Goal: Ask a question: Seek information or help from site administrators or community

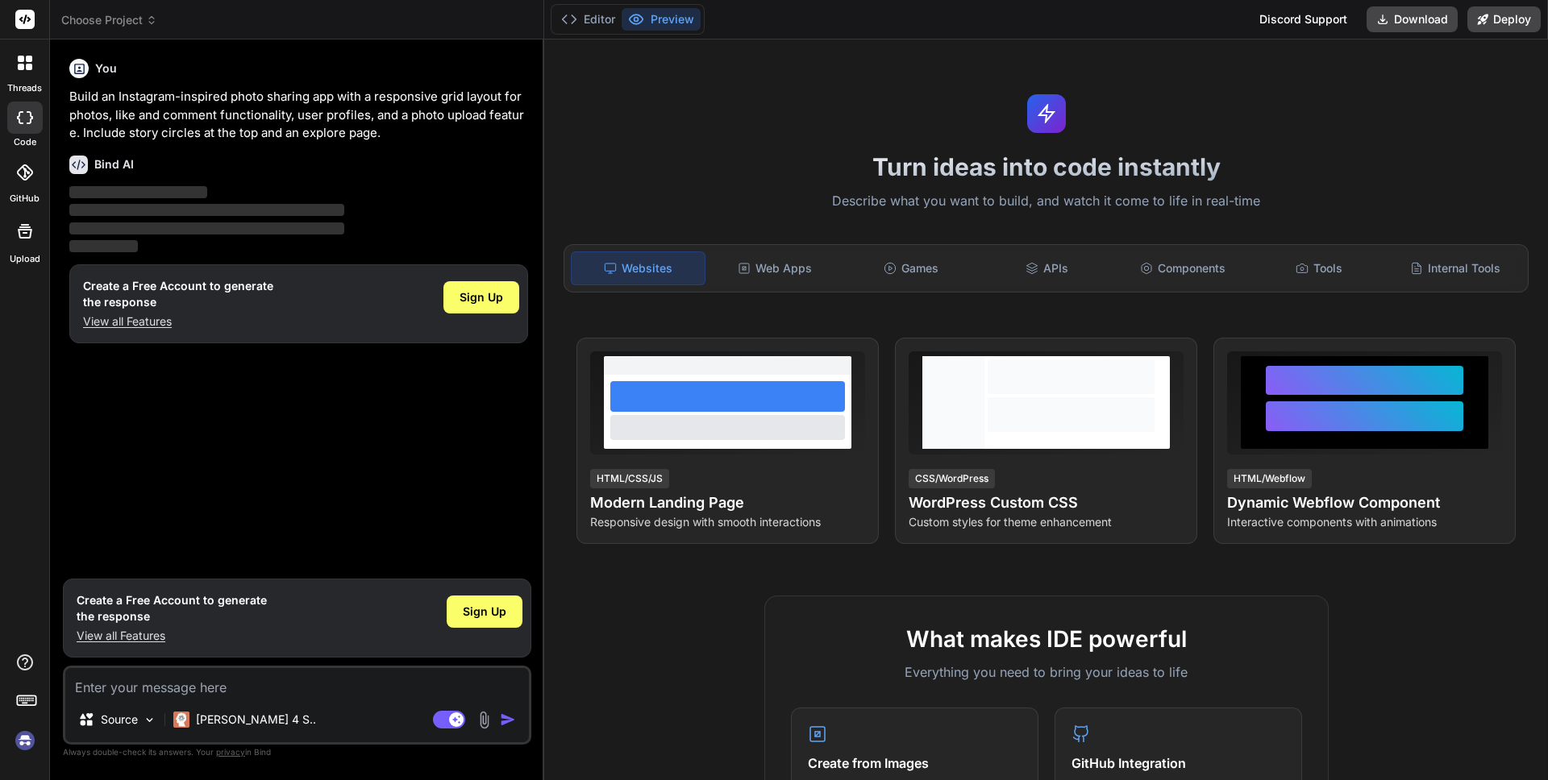
click at [223, 399] on div "You Build an Instagram-inspired photo sharing app with a responsive grid layout…" at bounding box center [298, 311] width 465 height 518
click at [492, 306] on div "Sign Up" at bounding box center [481, 297] width 76 height 32
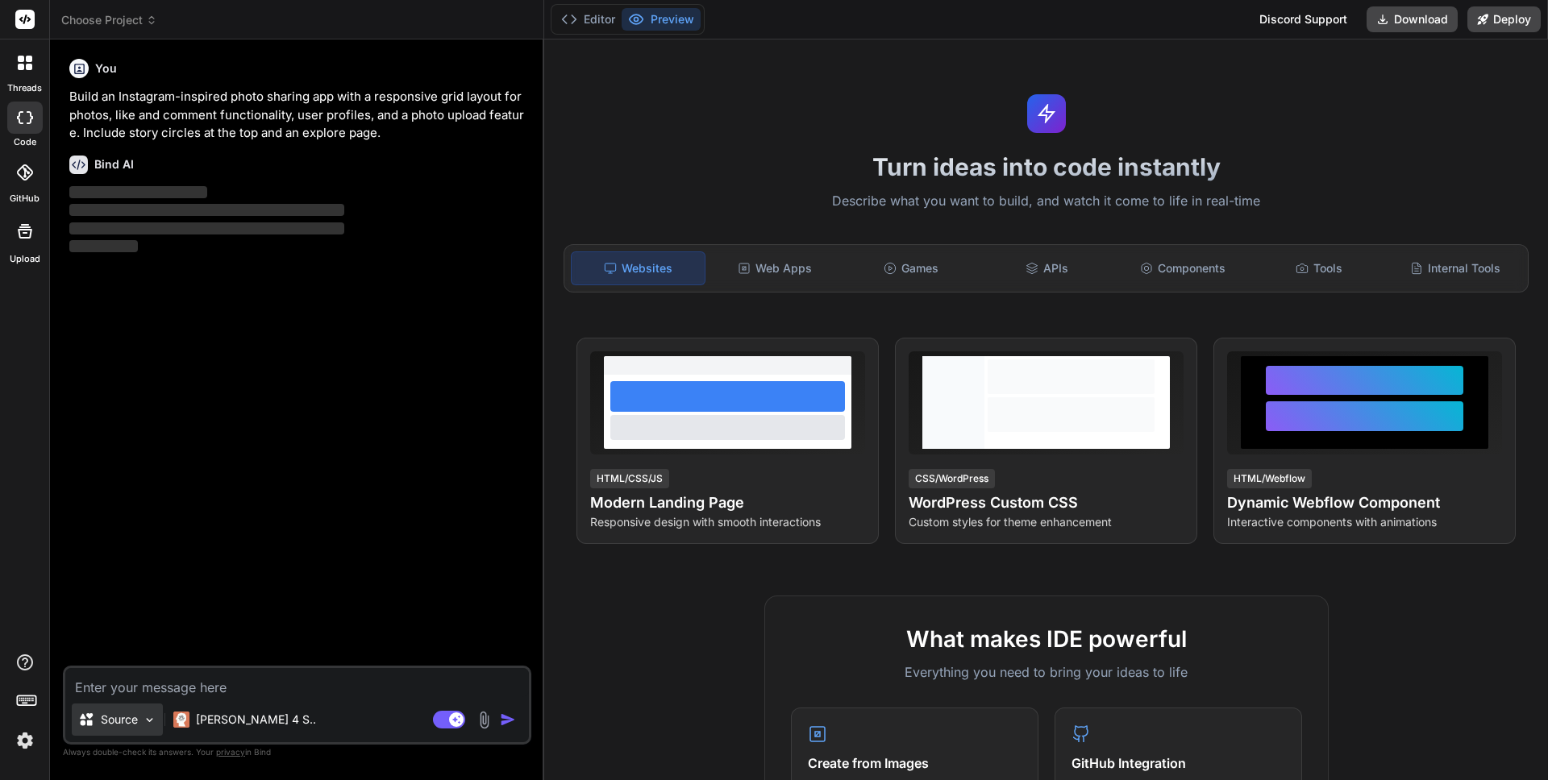
click at [135, 706] on div "Source" at bounding box center [117, 720] width 91 height 32
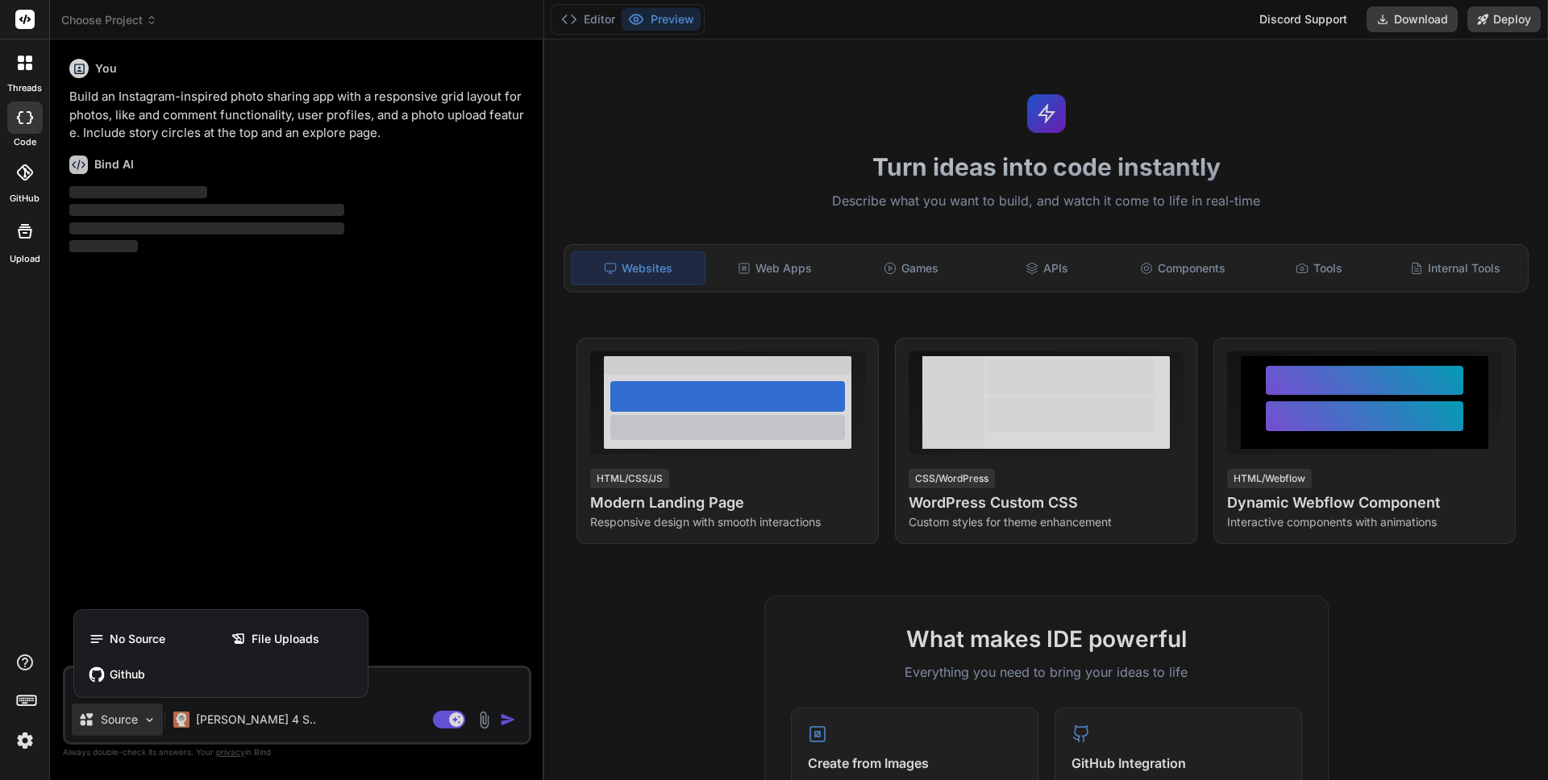
click at [211, 714] on div at bounding box center [774, 390] width 1548 height 780
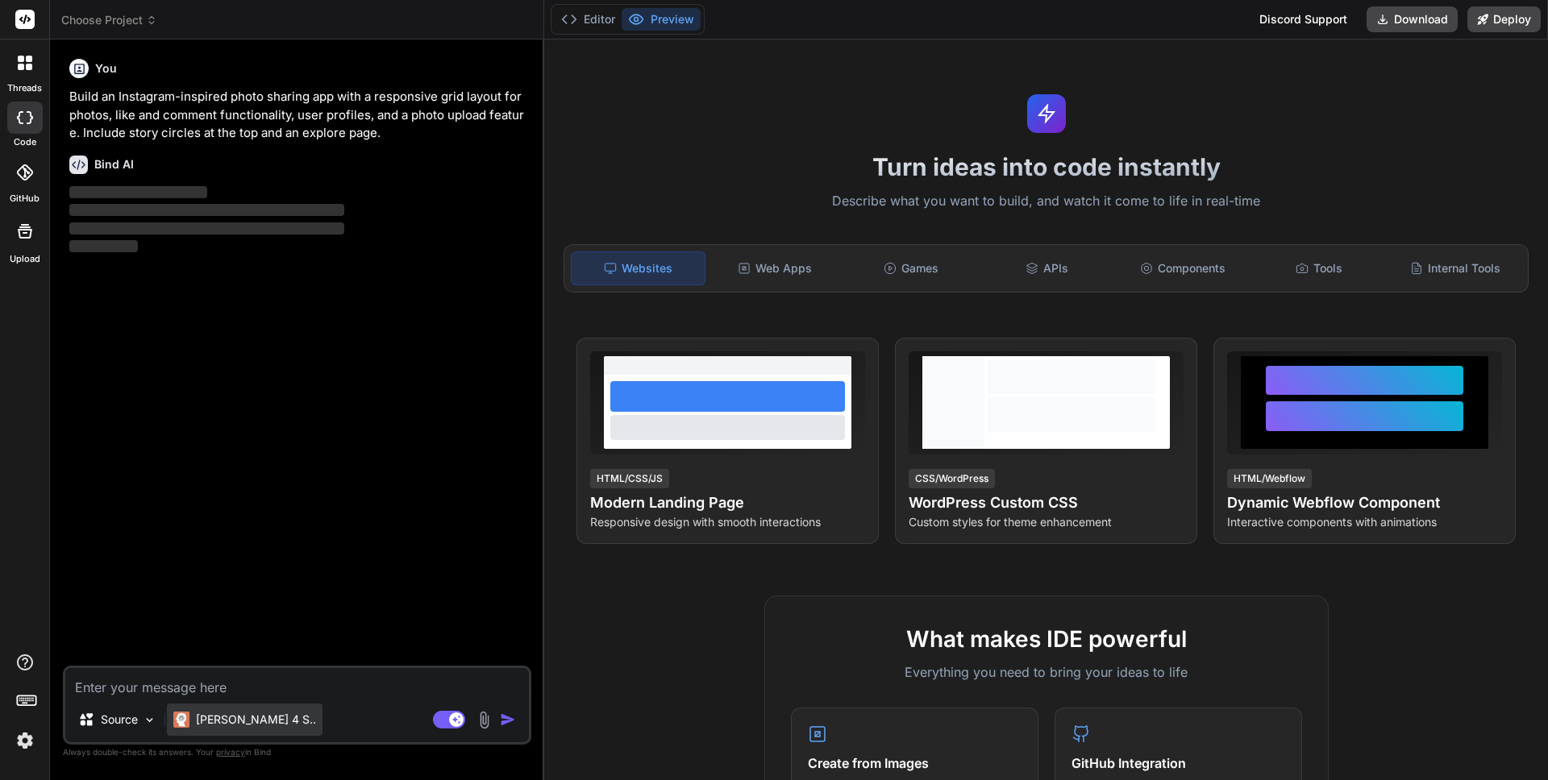
click at [244, 720] on p "Claude 4 S.." at bounding box center [256, 720] width 120 height 16
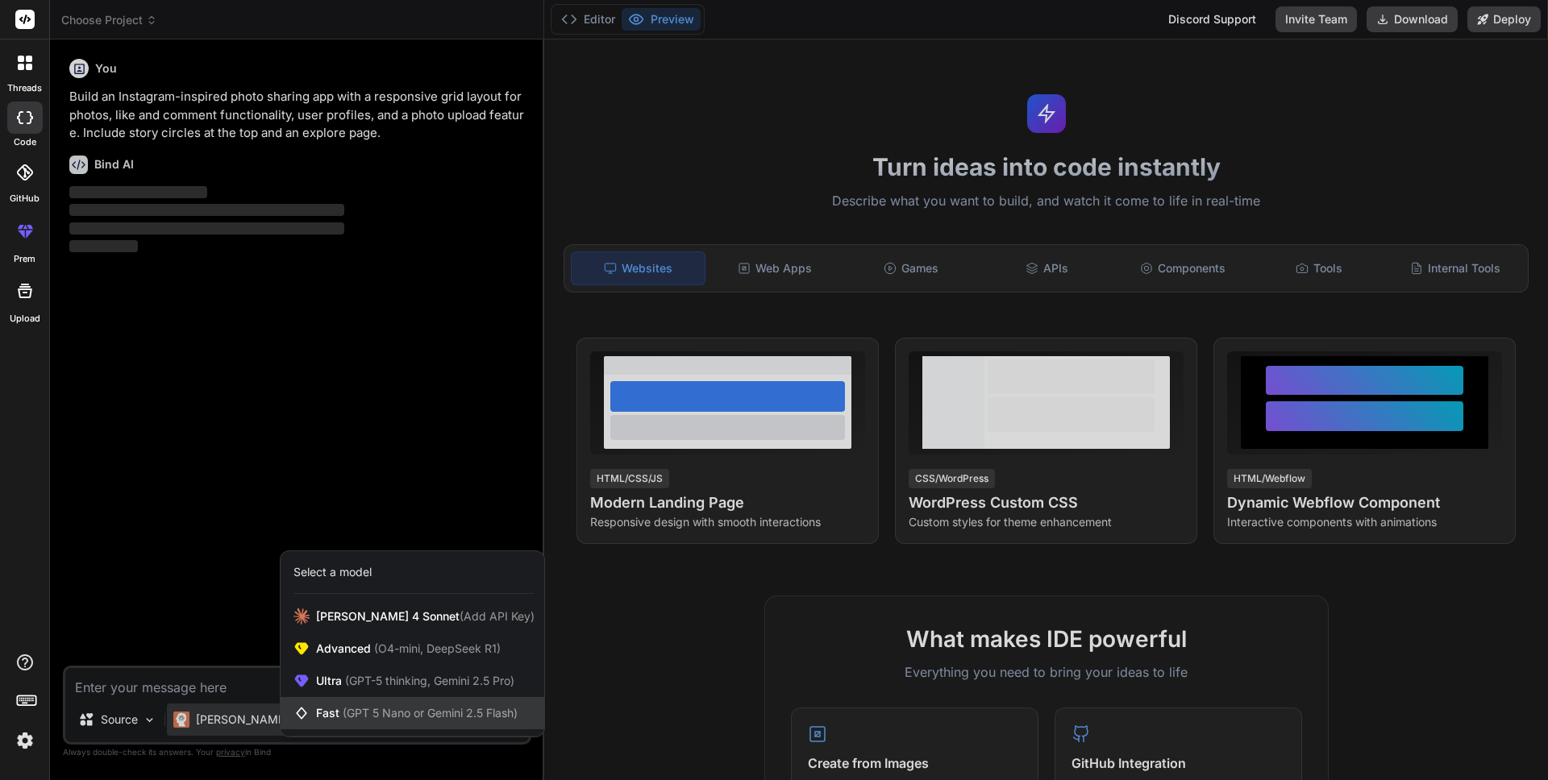
click at [401, 723] on div "Fast (GPT 5 Nano or Gemini 2.5 Flash)" at bounding box center [413, 713] width 264 height 32
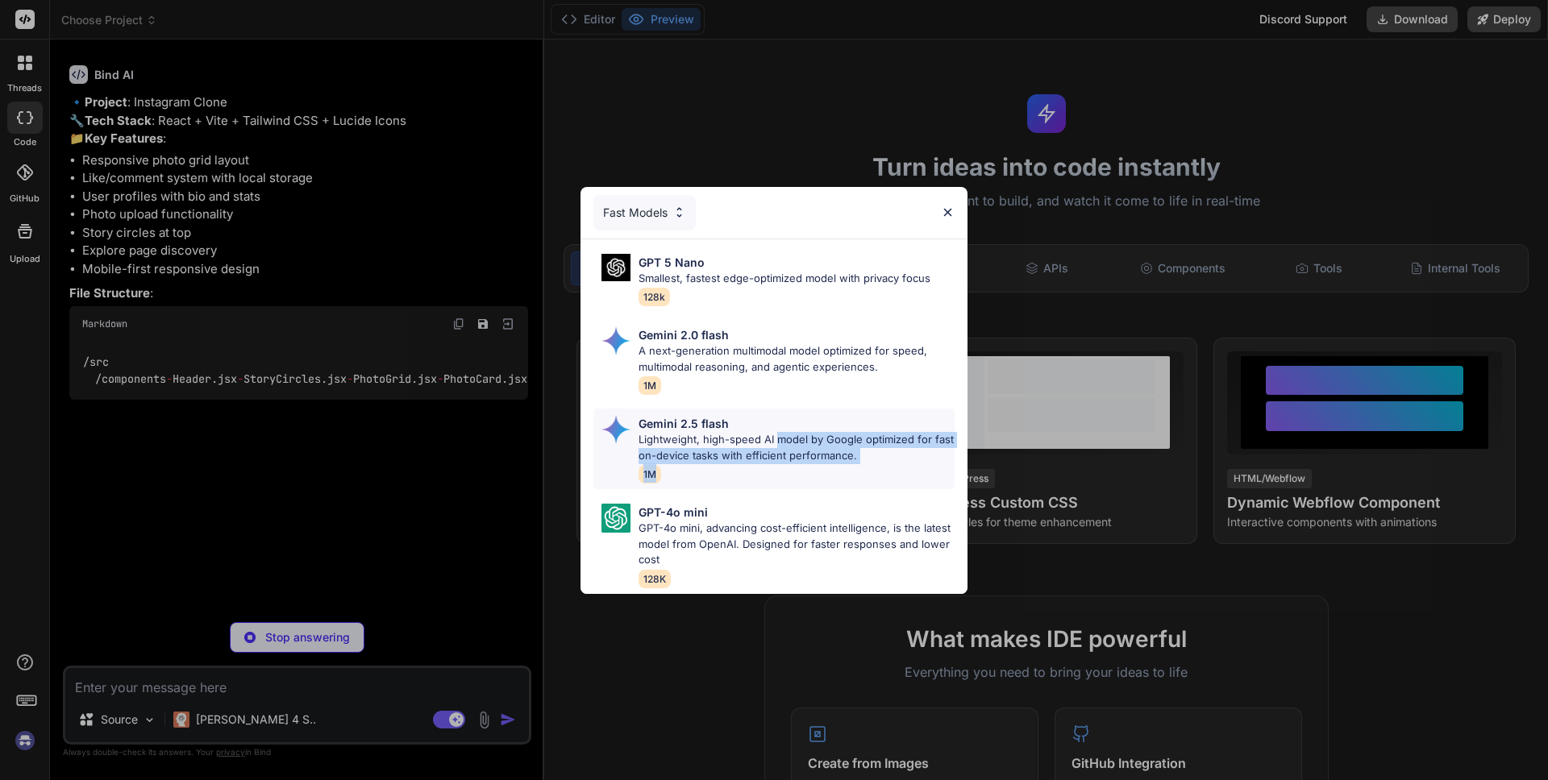
drag, startPoint x: 773, startPoint y: 443, endPoint x: 725, endPoint y: 471, distance: 55.6
click at [725, 471] on div "Gemini 2.5 flash Lightweight, high-speed AI model by Google optimized for fast …" at bounding box center [797, 449] width 316 height 68
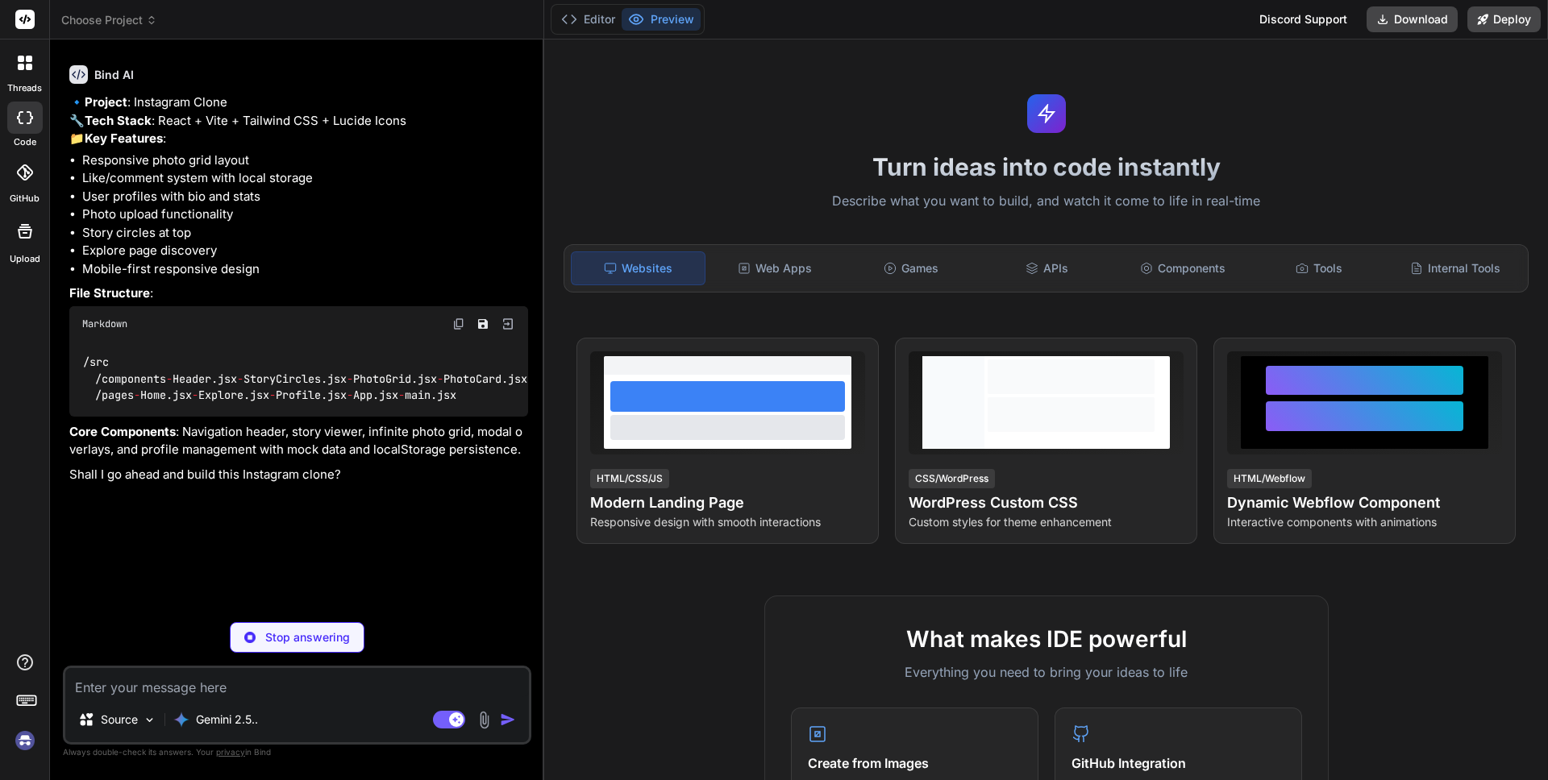
scroll to position [94, 0]
type textarea "x"
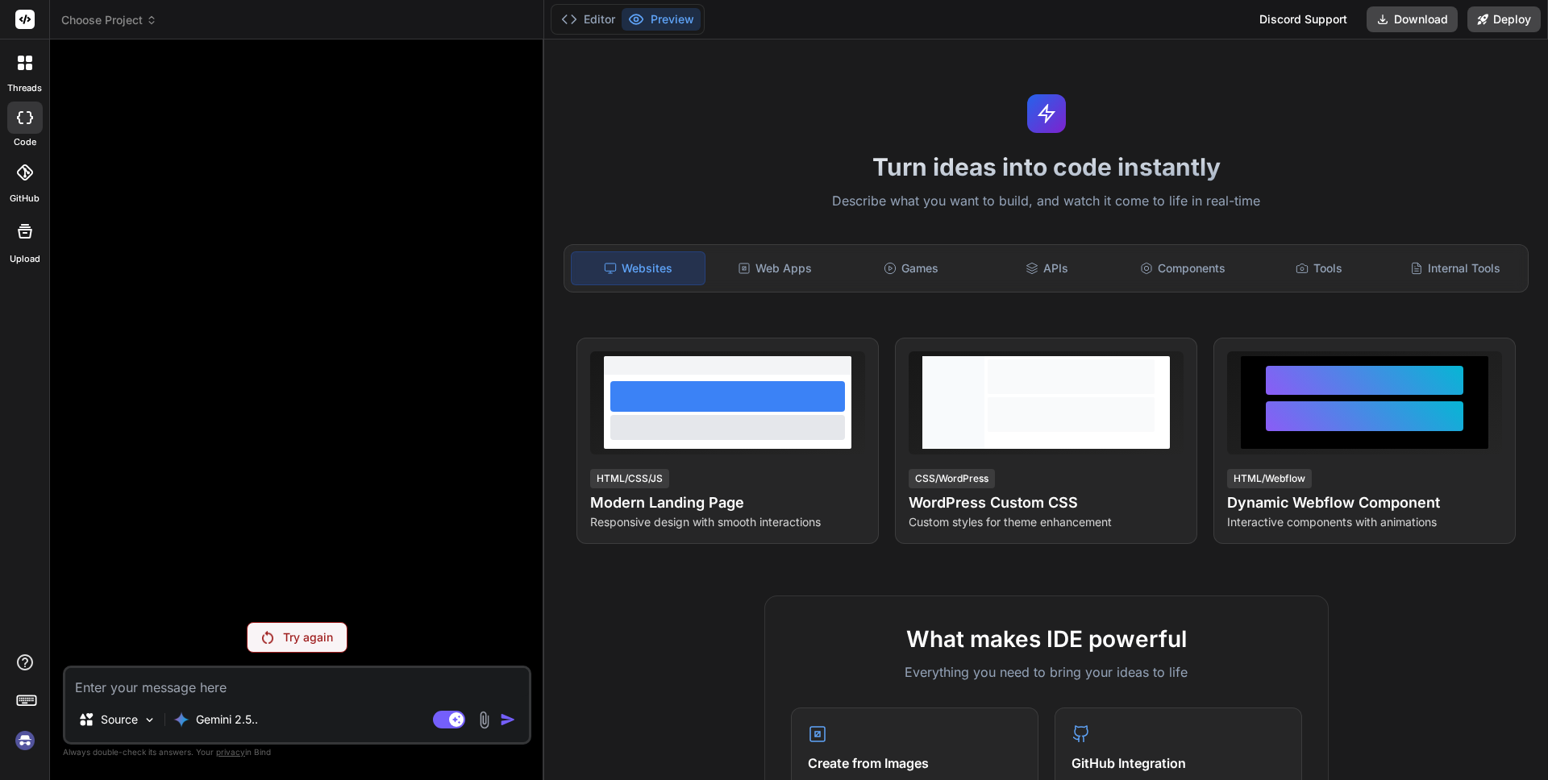
click at [264, 686] on textarea at bounding box center [297, 682] width 464 height 29
paste textarea "I’m working on a 99designs mobile app UI/UX project. Here is the client brief: …"
type textarea "I’m working on a 99designs mobile app UI/UX project. Here is the client brief: …"
type textarea "x"
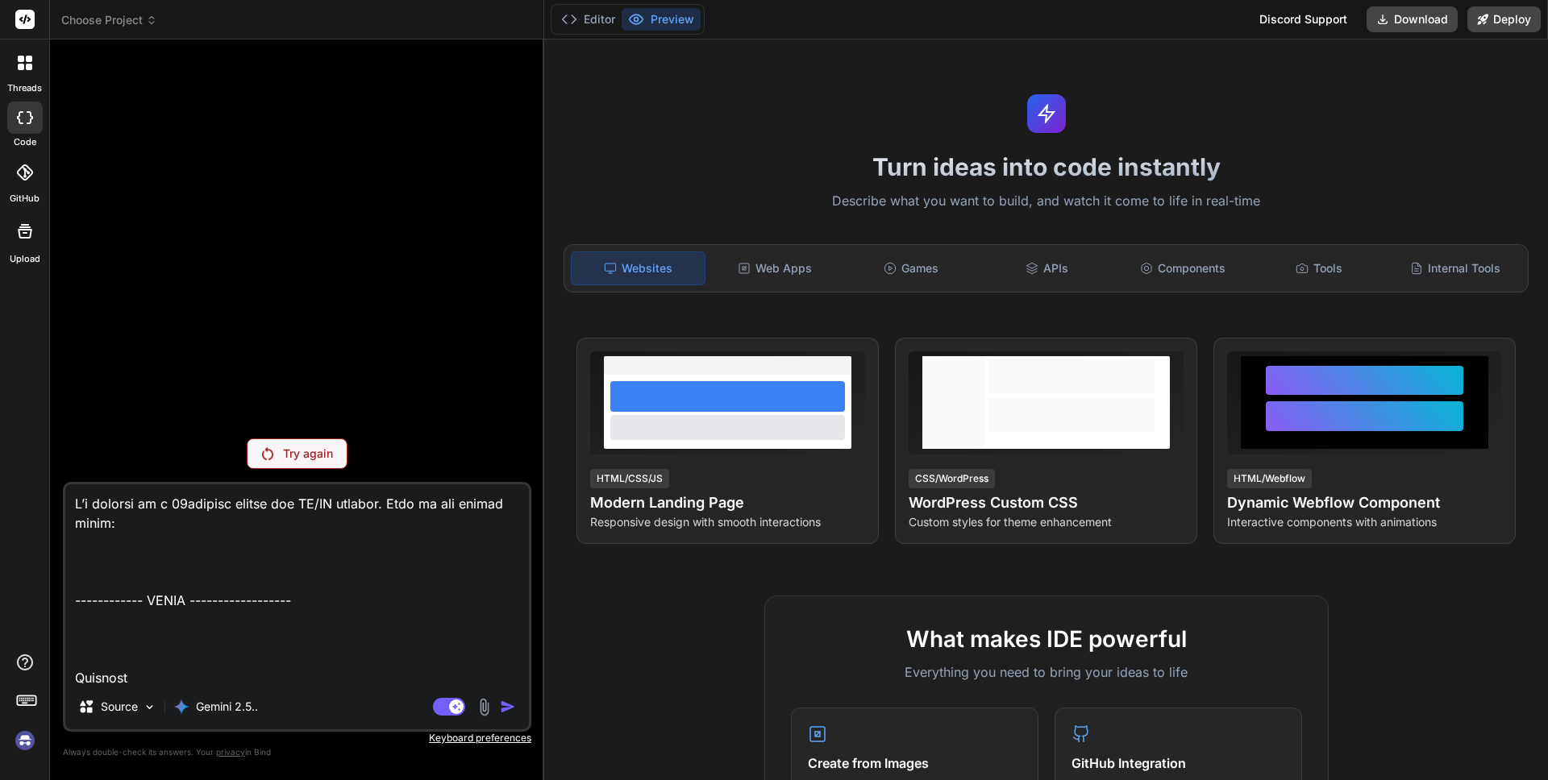
scroll to position [3445, 0]
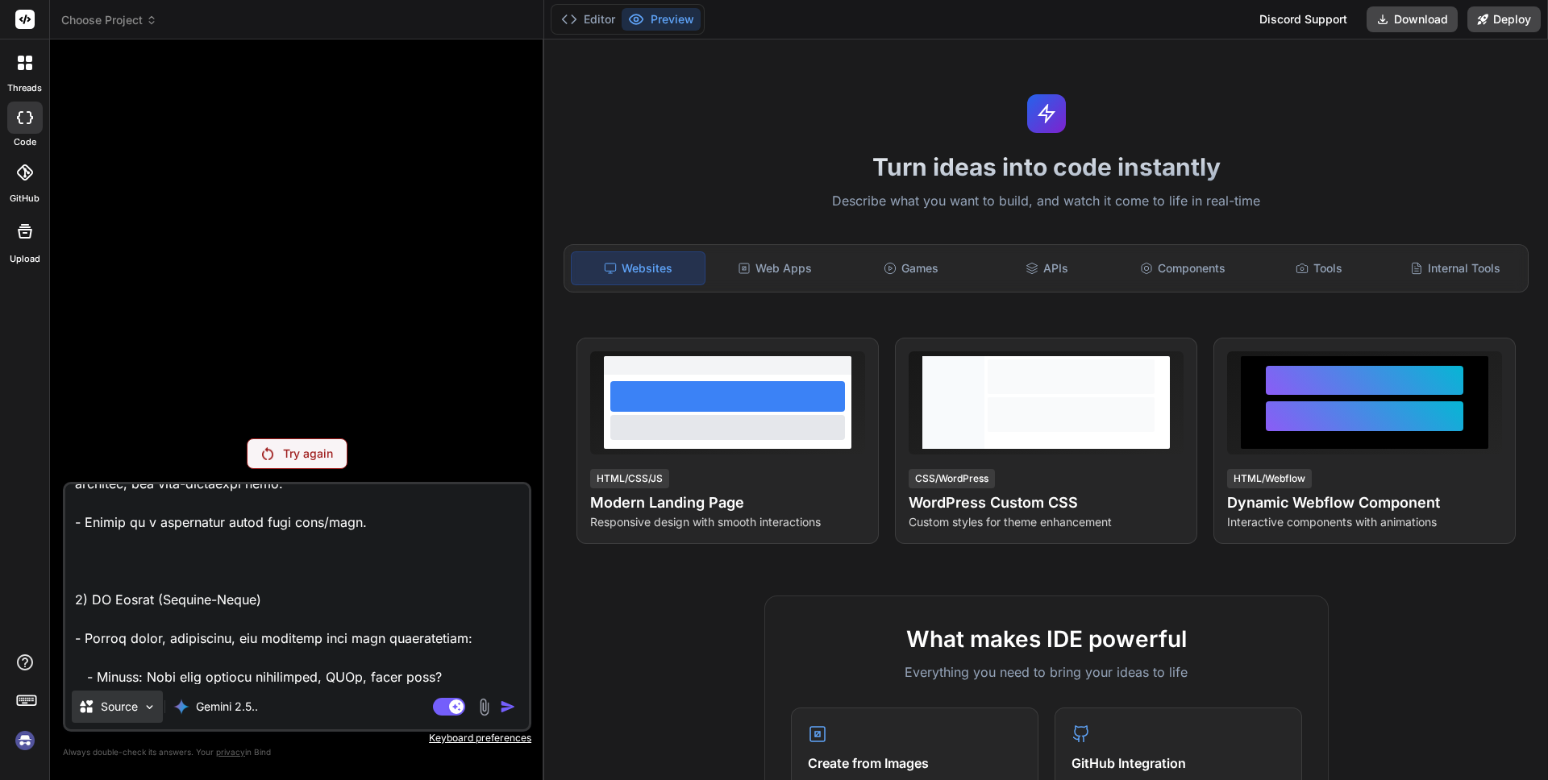
type textarea "I’m working on a 99designs mobile app UI/UX project. Here is the client brief: …"
click at [98, 704] on div "Source" at bounding box center [108, 707] width 60 height 16
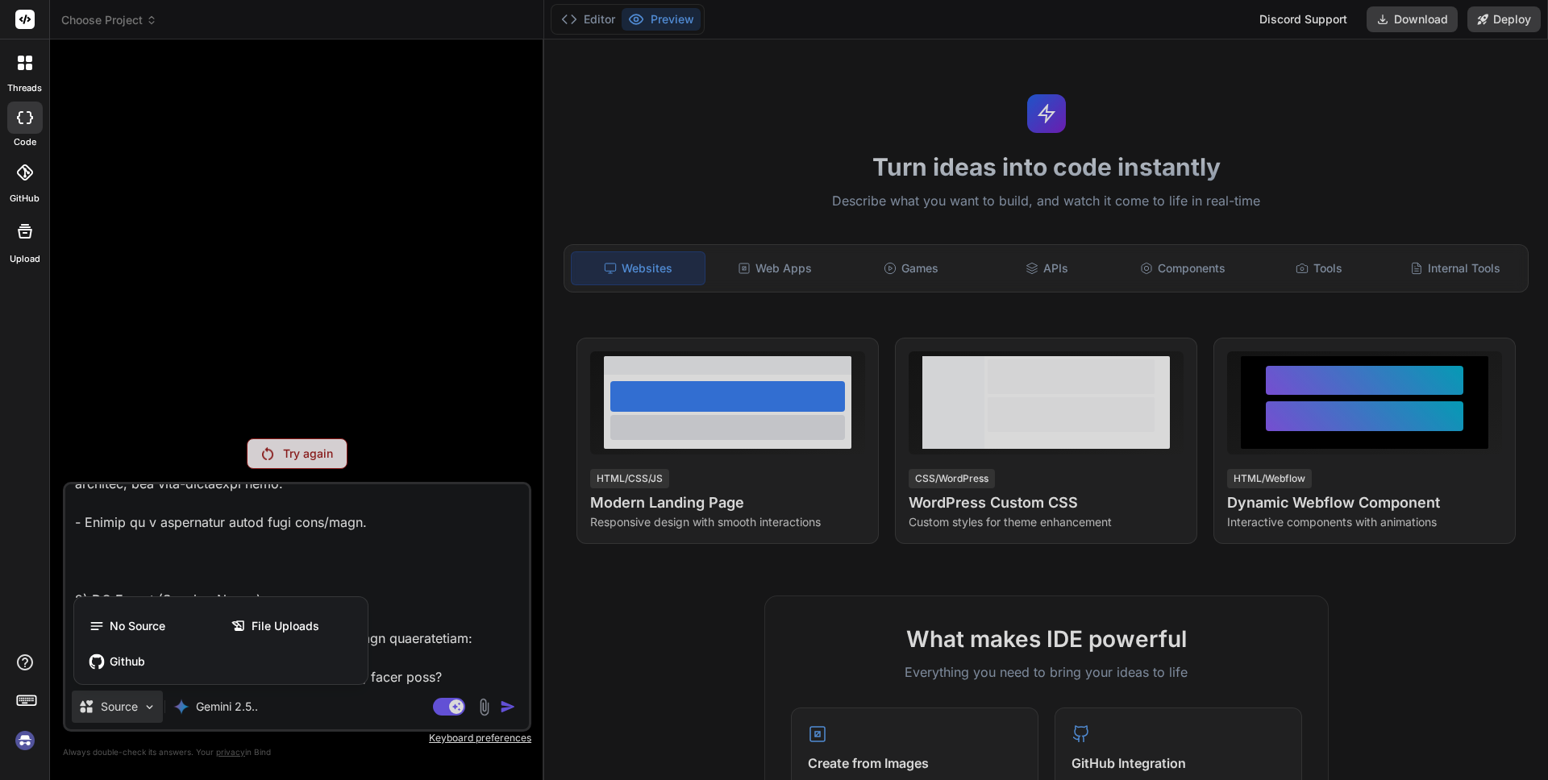
click at [343, 710] on div at bounding box center [774, 390] width 1548 height 780
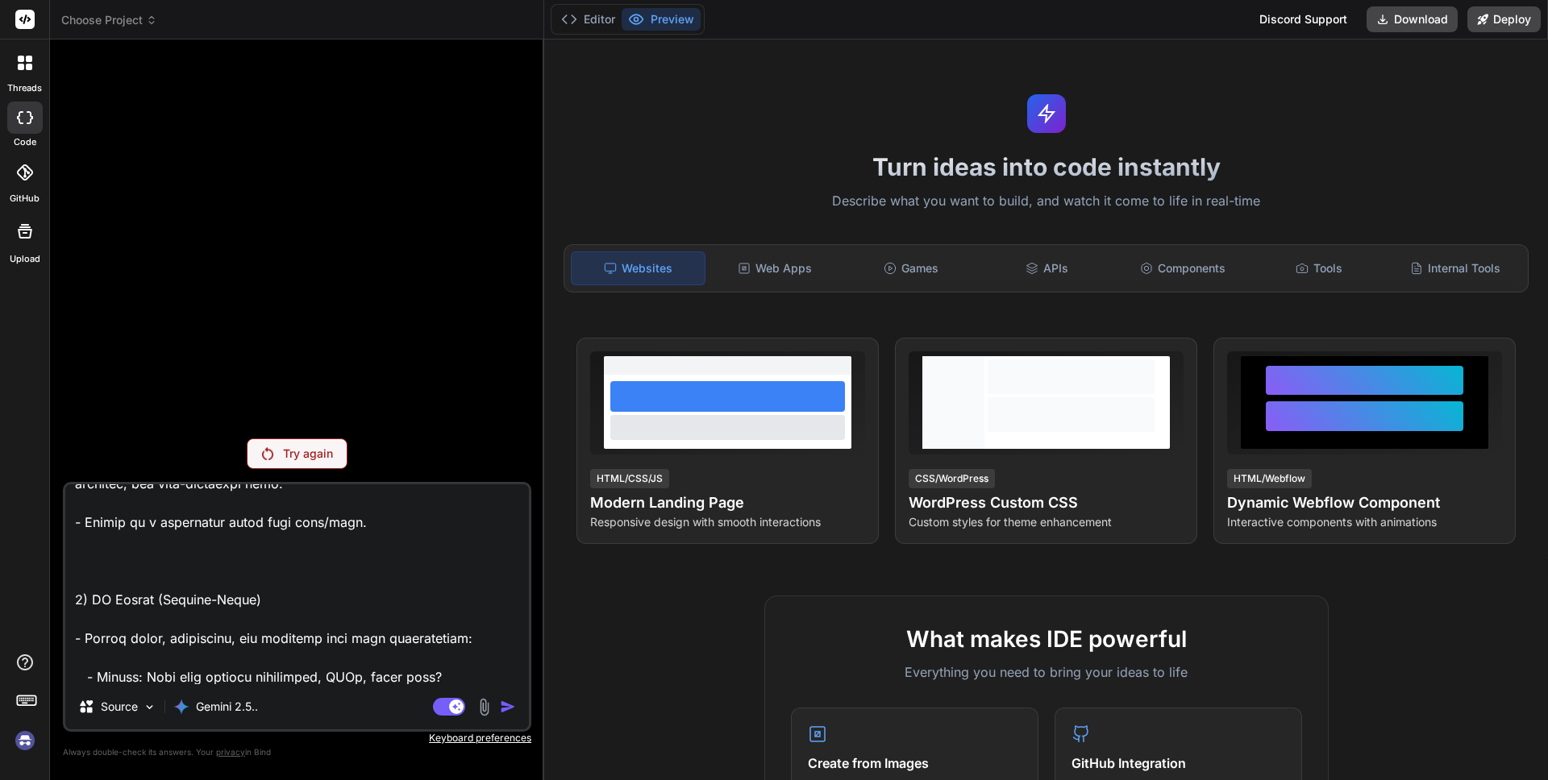
click at [497, 714] on div "Agent Mode. When this toggle is activated, AI automatically makes decisions, re…" at bounding box center [476, 706] width 93 height 19
click at [509, 697] on div "Agent Mode. When this toggle is activated, AI automatically makes decisions, re…" at bounding box center [476, 706] width 93 height 19
click at [457, 704] on rect at bounding box center [456, 707] width 15 height 15
click at [457, 704] on rect at bounding box center [449, 707] width 32 height 18
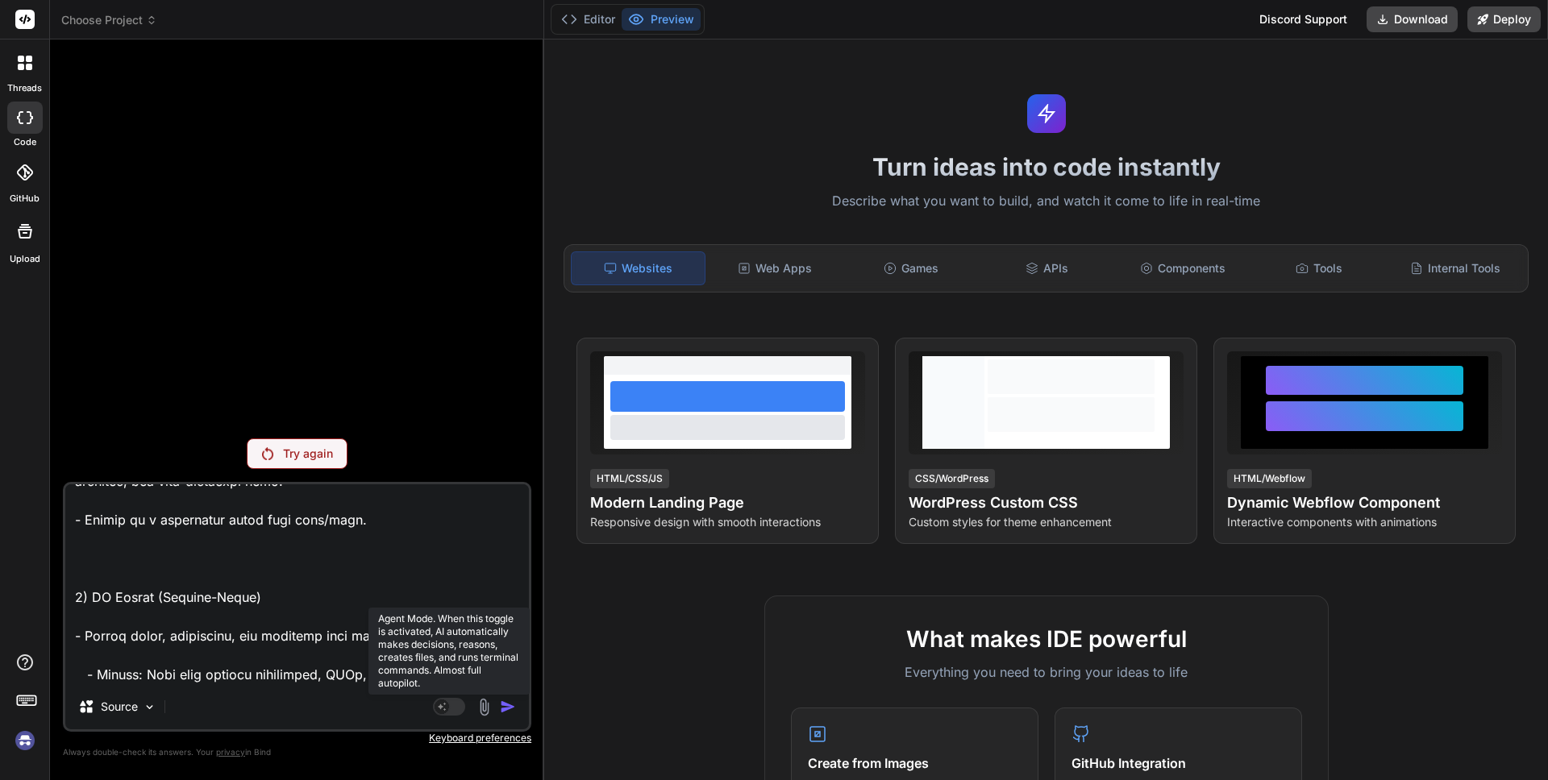
type textarea "x"
click at [285, 676] on textarea at bounding box center [297, 585] width 464 height 200
type textarea "I’m working on a 99designs mobile app UI/UX project. Here is the client brief: …"
type textarea "x"
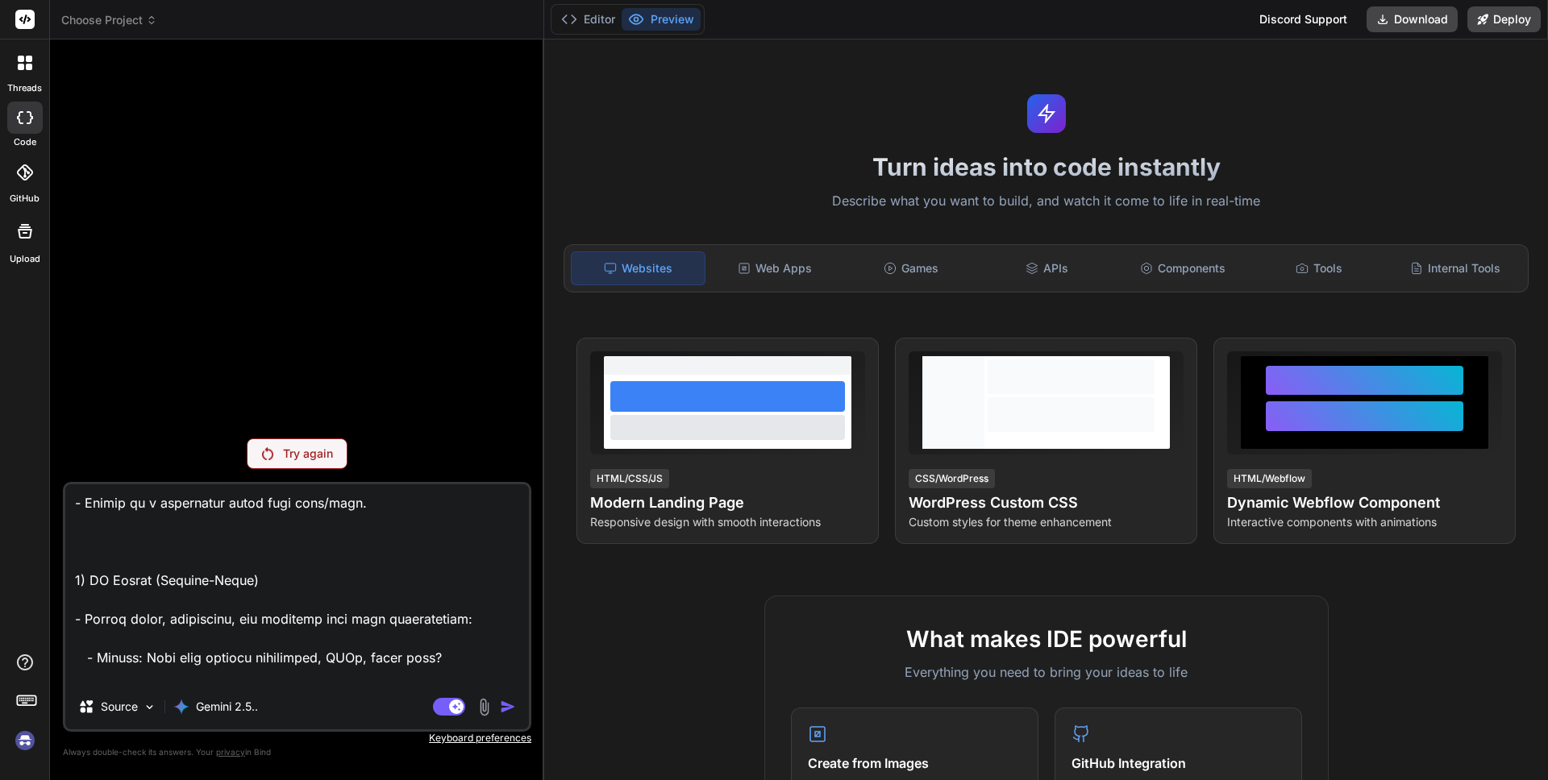
type textarea "I’m working on a 99designs mobile app UI/UX project. Here is the client brief: …"
type textarea "x"
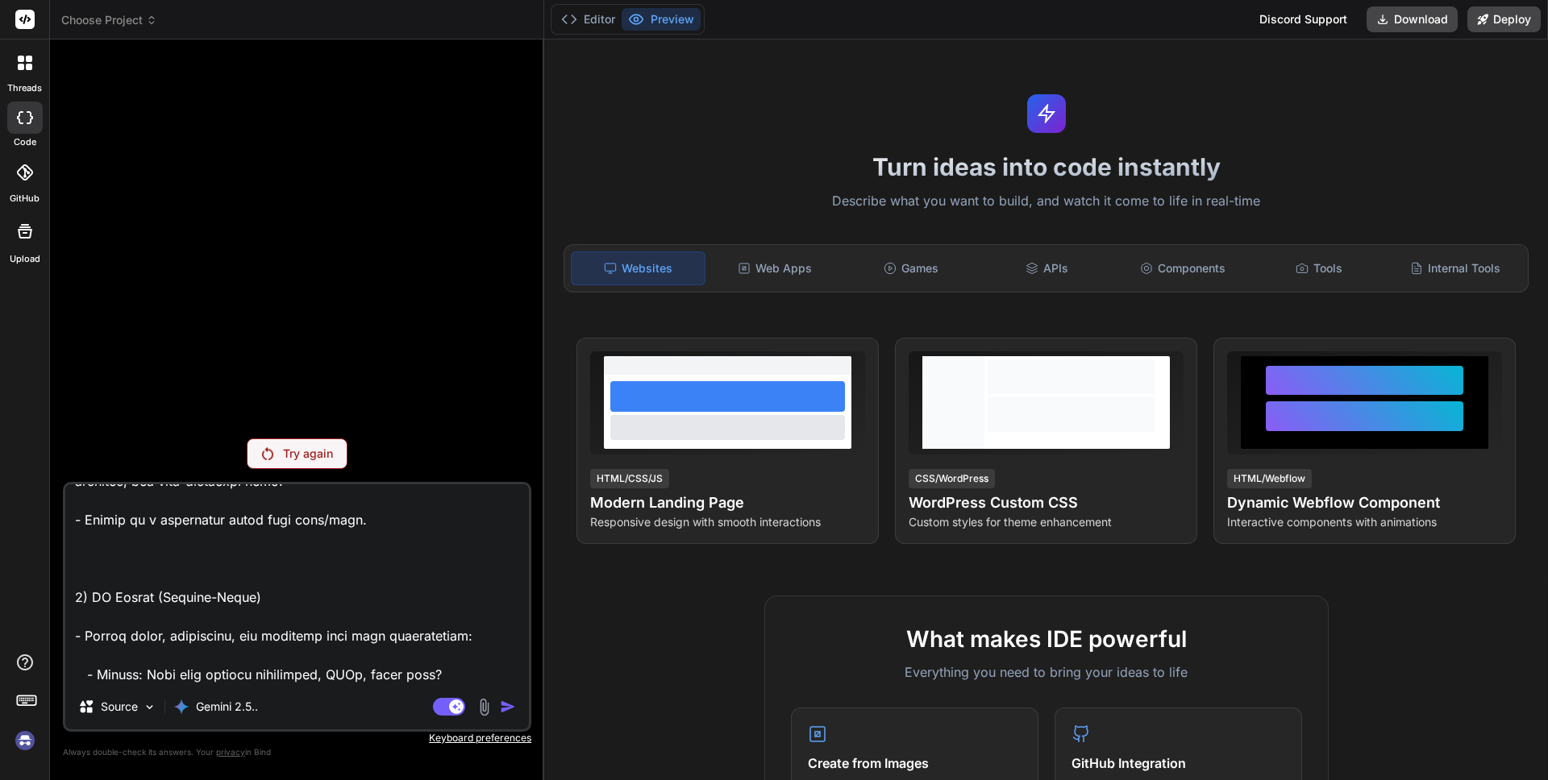
click at [285, 576] on textarea at bounding box center [297, 585] width 464 height 200
type textarea "x"
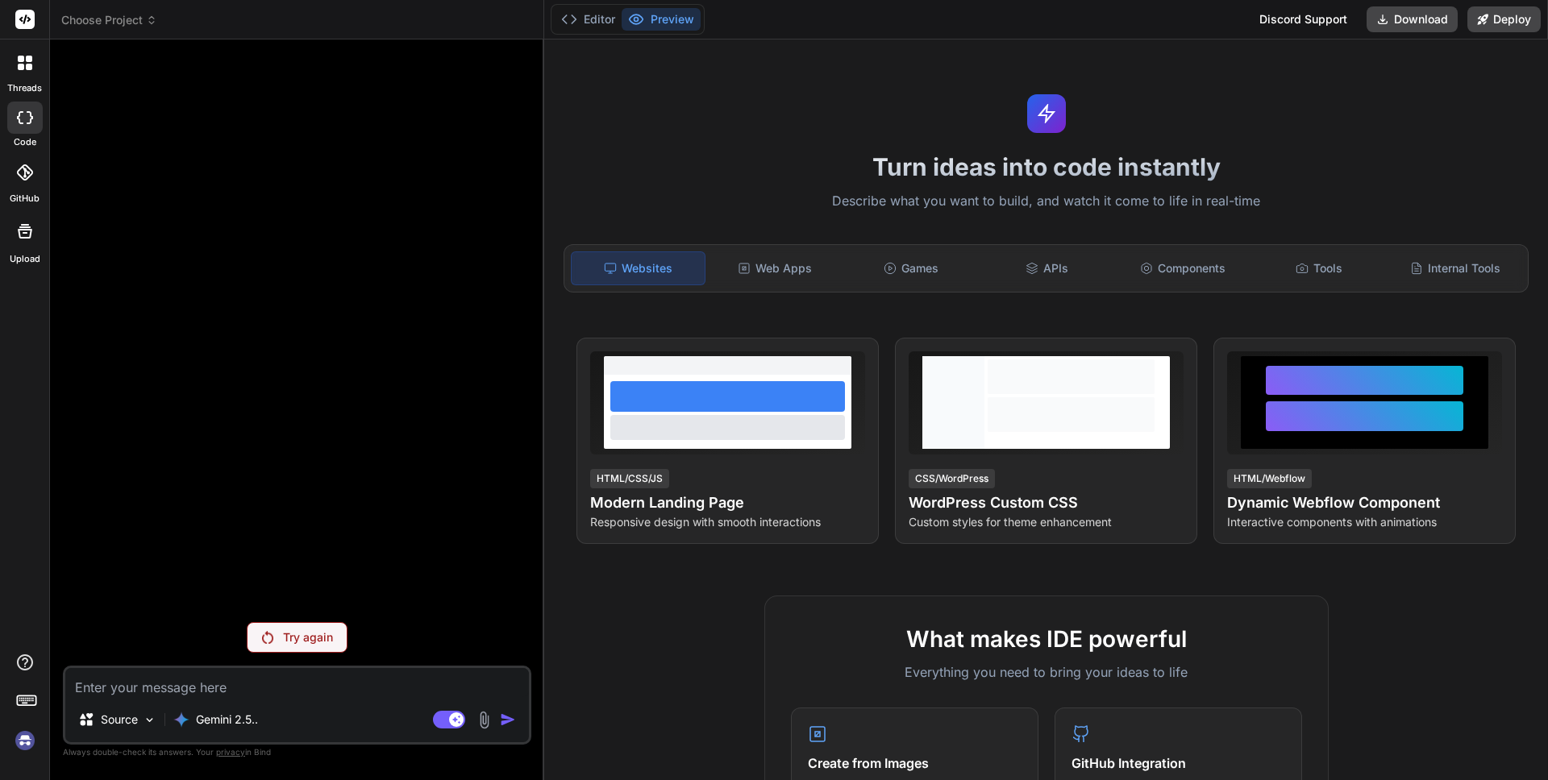
scroll to position [0, 0]
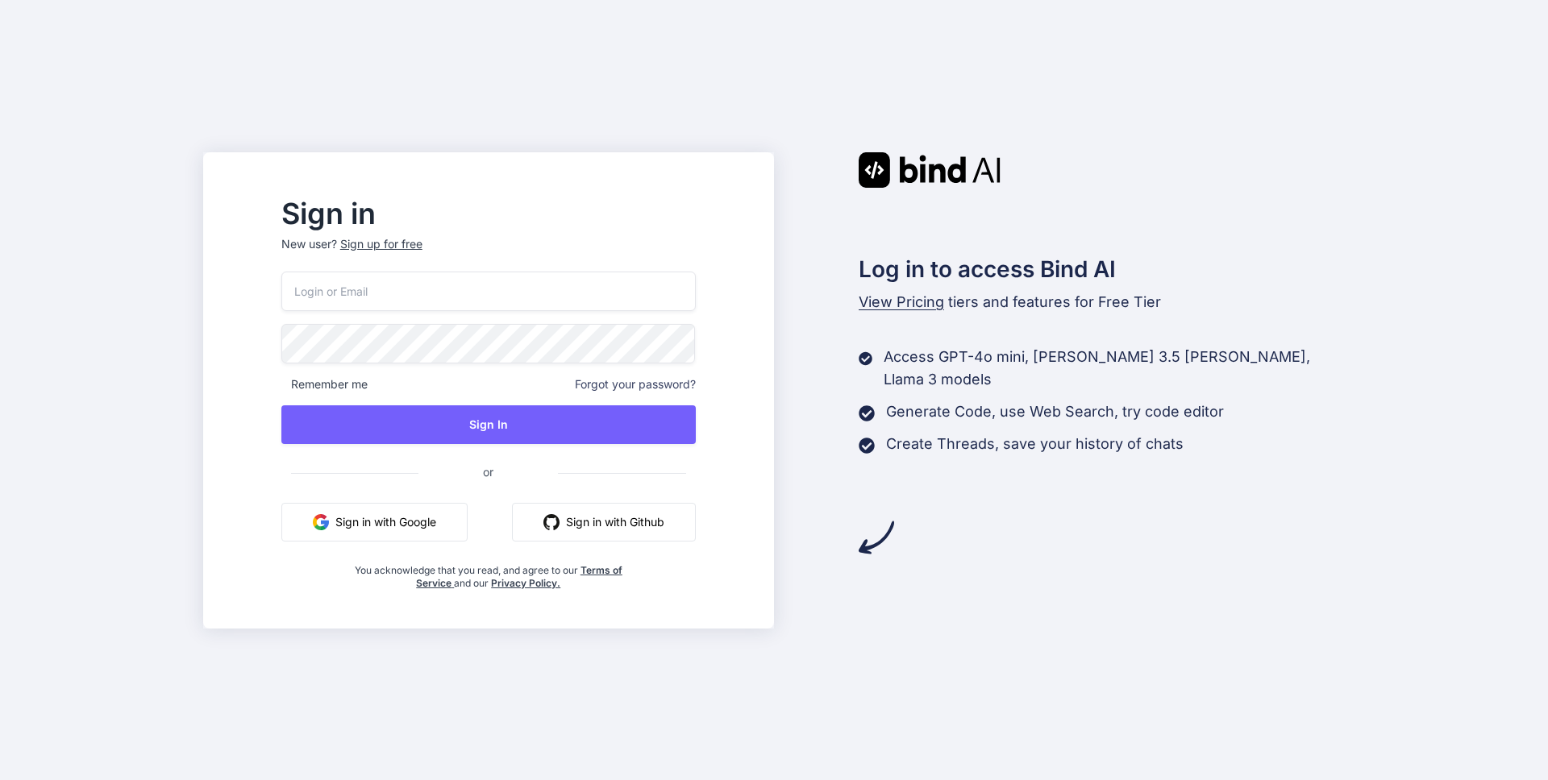
click at [468, 531] on button "Sign in with Google" at bounding box center [374, 522] width 186 height 39
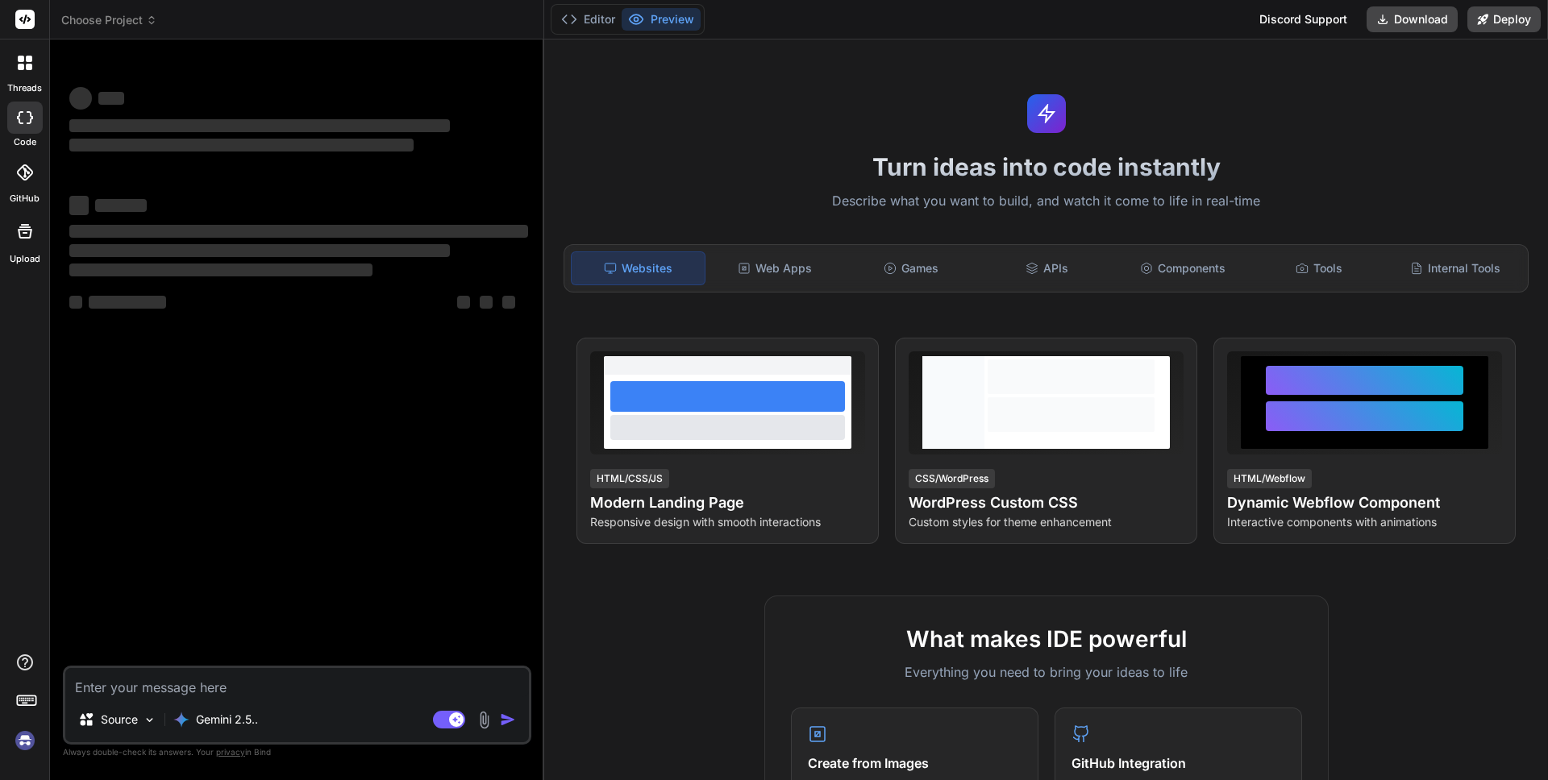
type textarea "x"
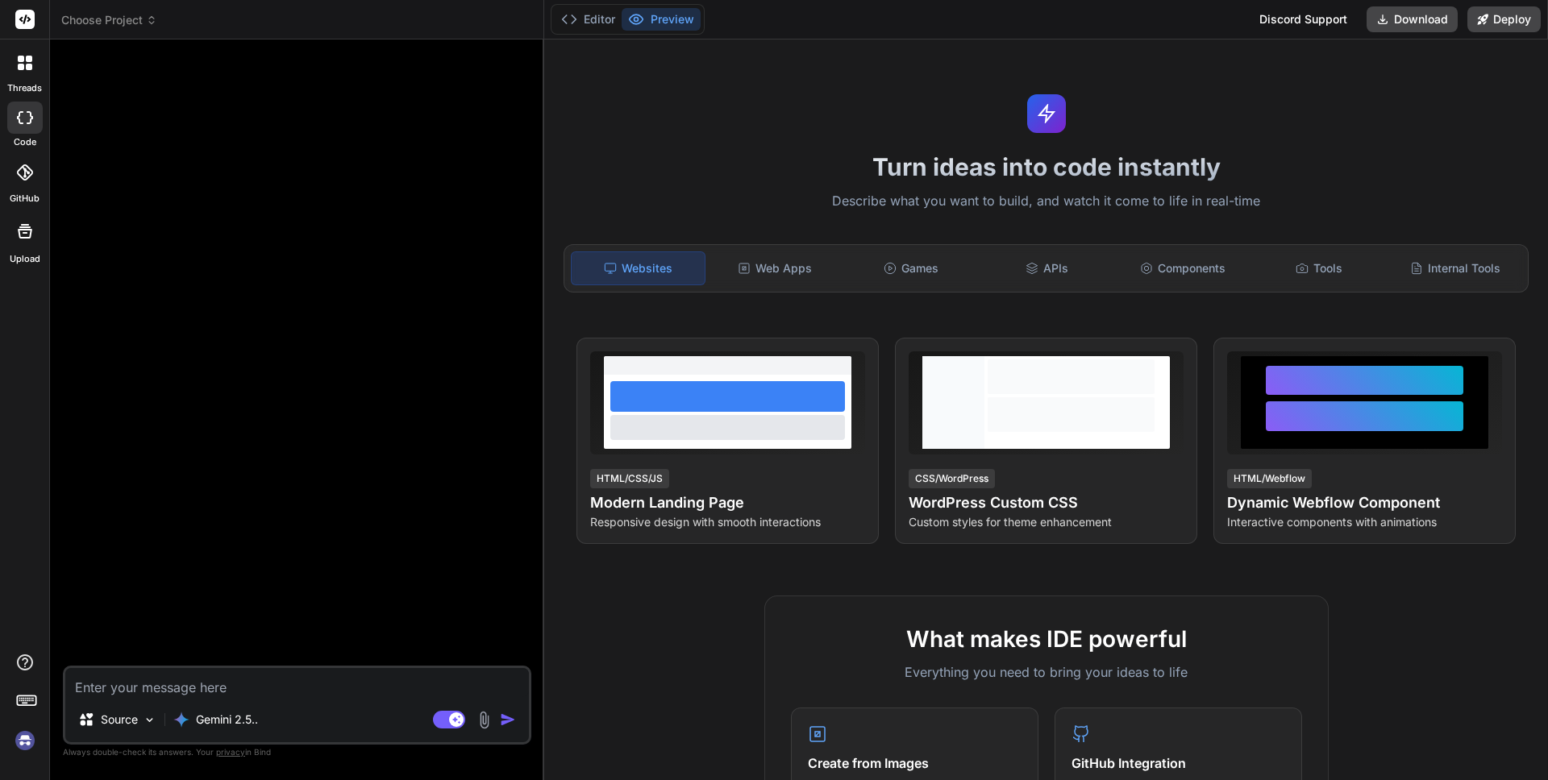
click at [181, 694] on textarea at bounding box center [297, 682] width 464 height 29
click at [181, 686] on textarea at bounding box center [297, 682] width 464 height 29
type textarea "I’m working on a 99designs mobile app UI/UX project. Here is the client brief: …"
type textarea "x"
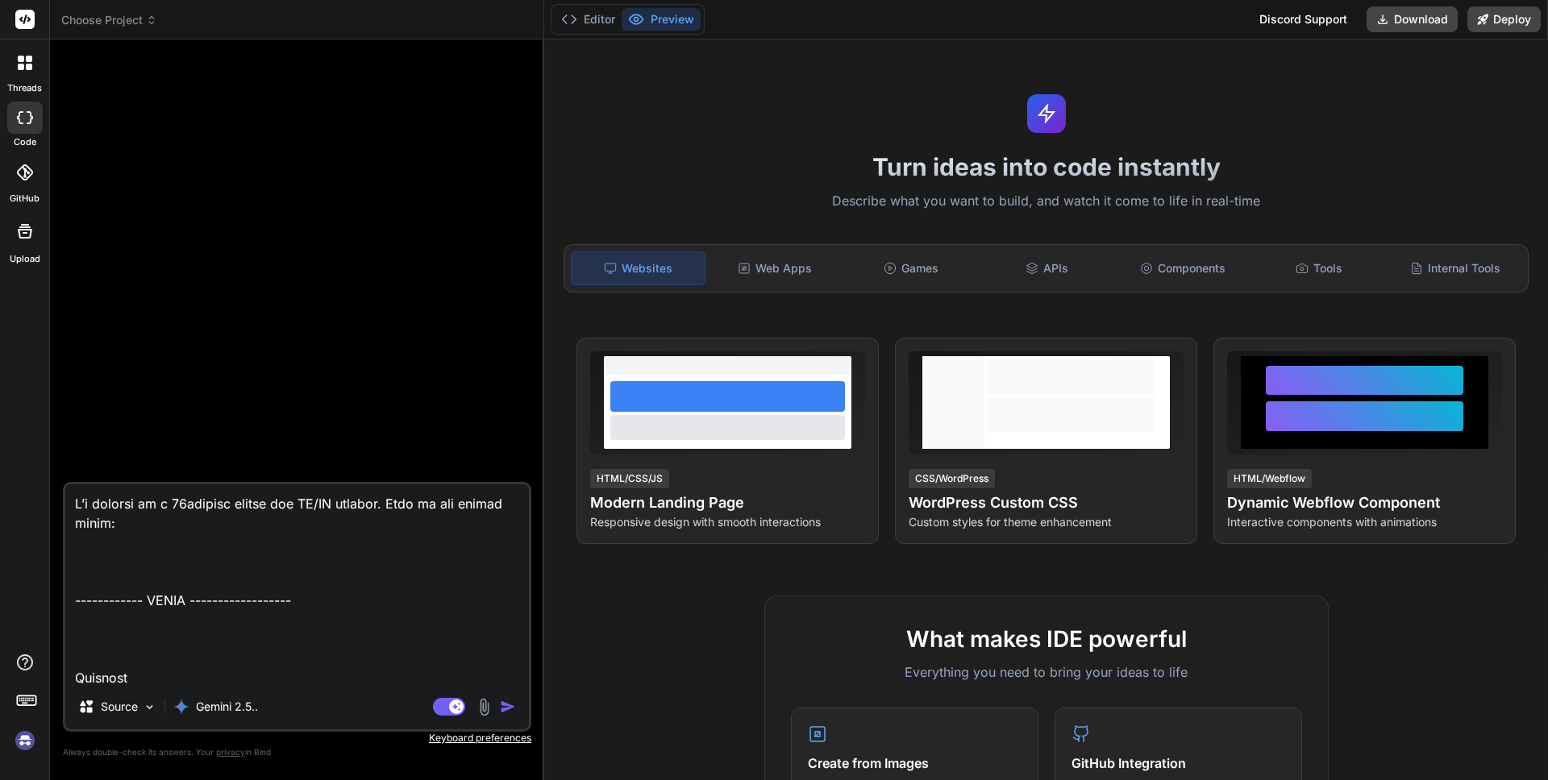
scroll to position [3445, 0]
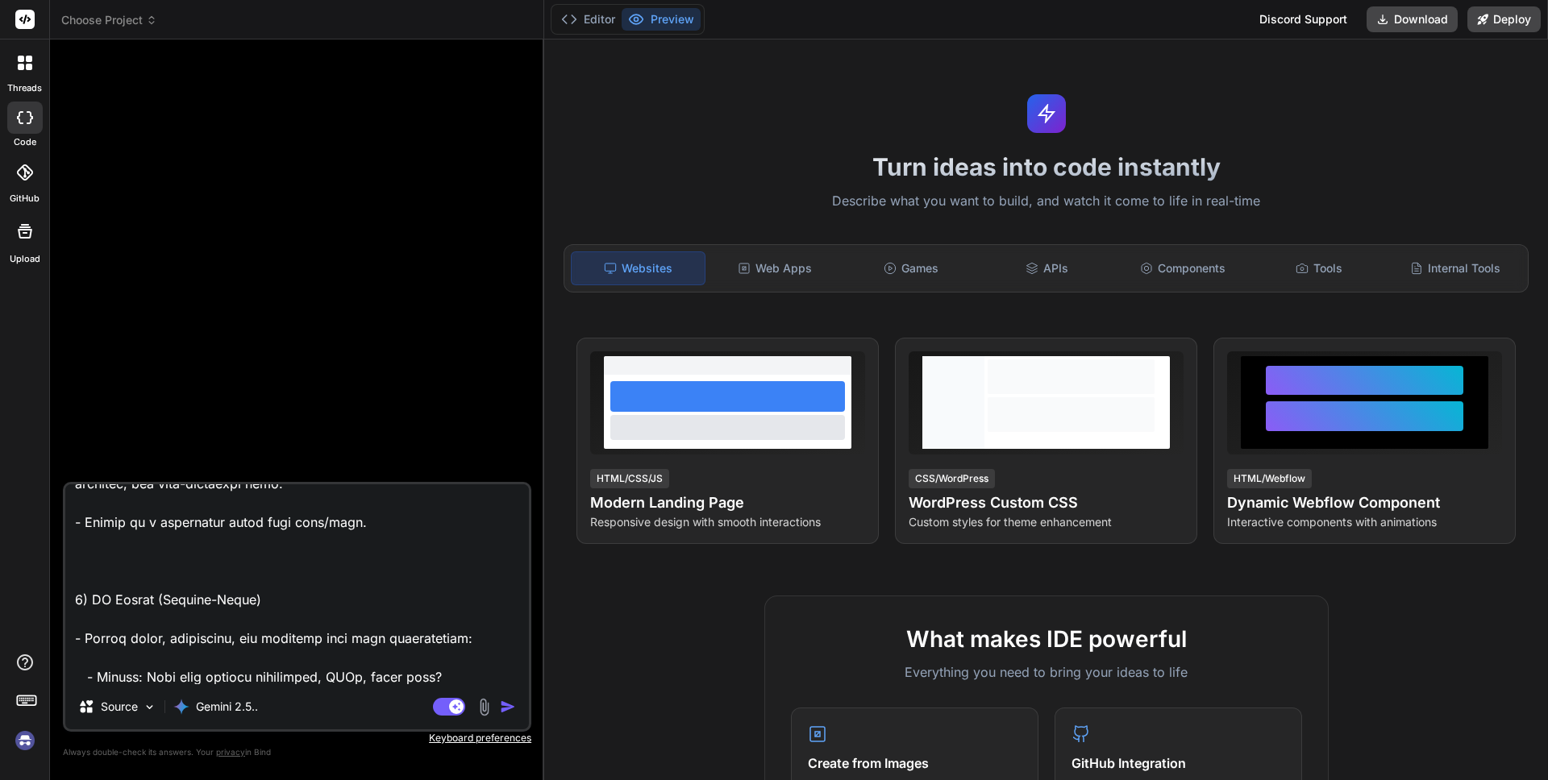
type textarea "I’m working on a 99designs mobile app UI/UX project. Here is the client brief: …"
click at [507, 711] on img "button" at bounding box center [508, 707] width 16 height 16
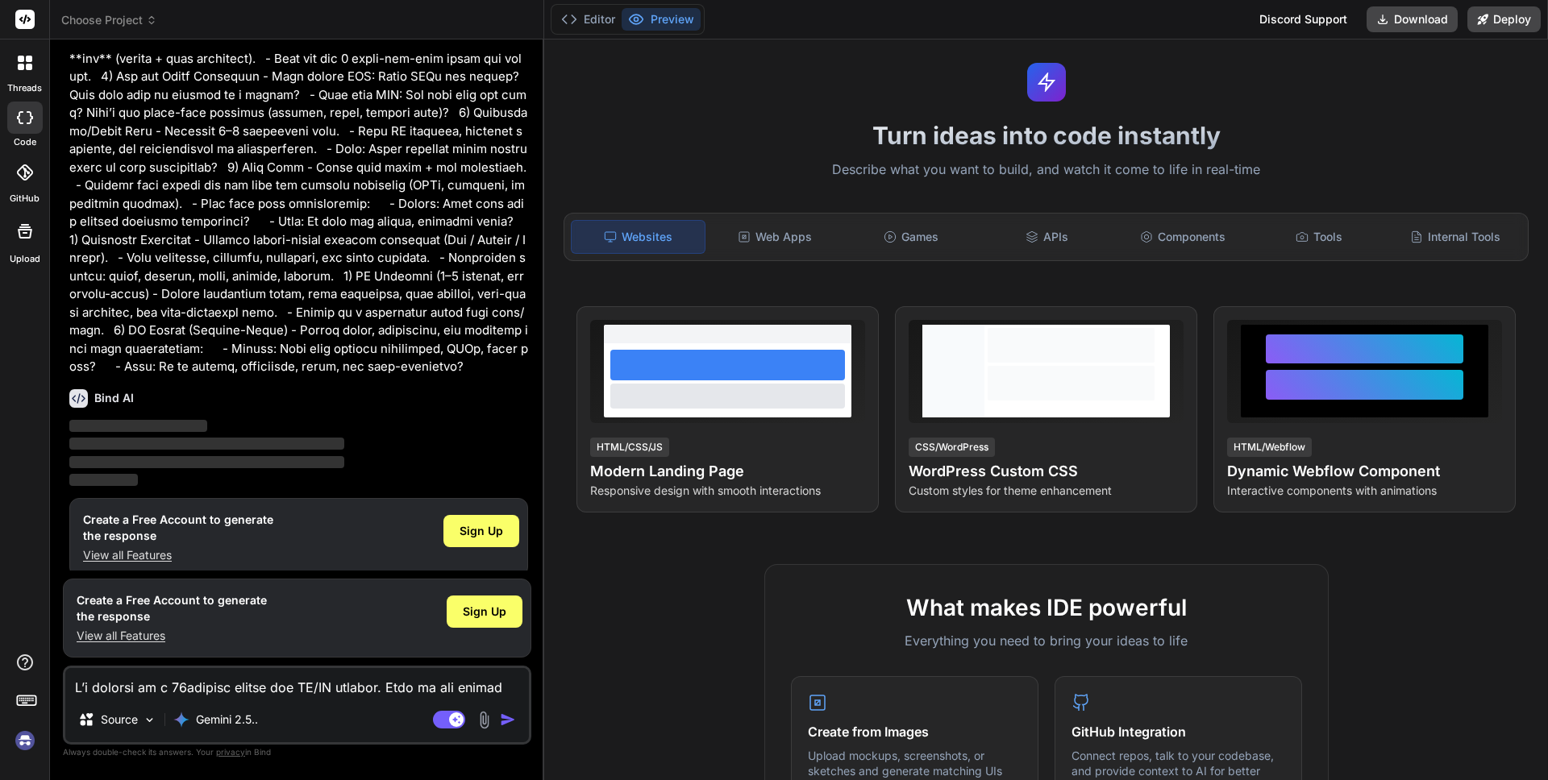
scroll to position [796, 0]
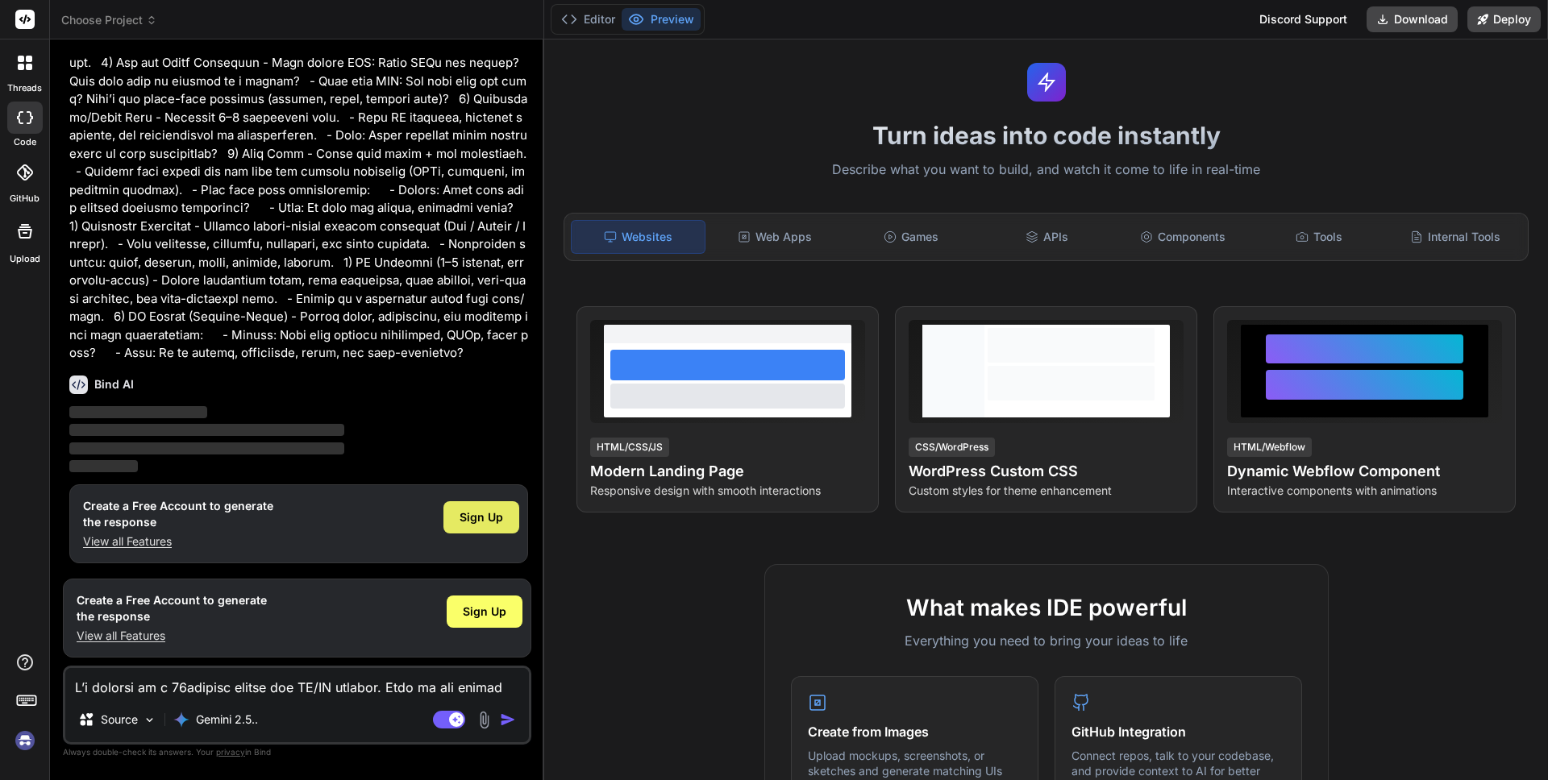
click at [478, 519] on span "Sign Up" at bounding box center [482, 518] width 44 height 16
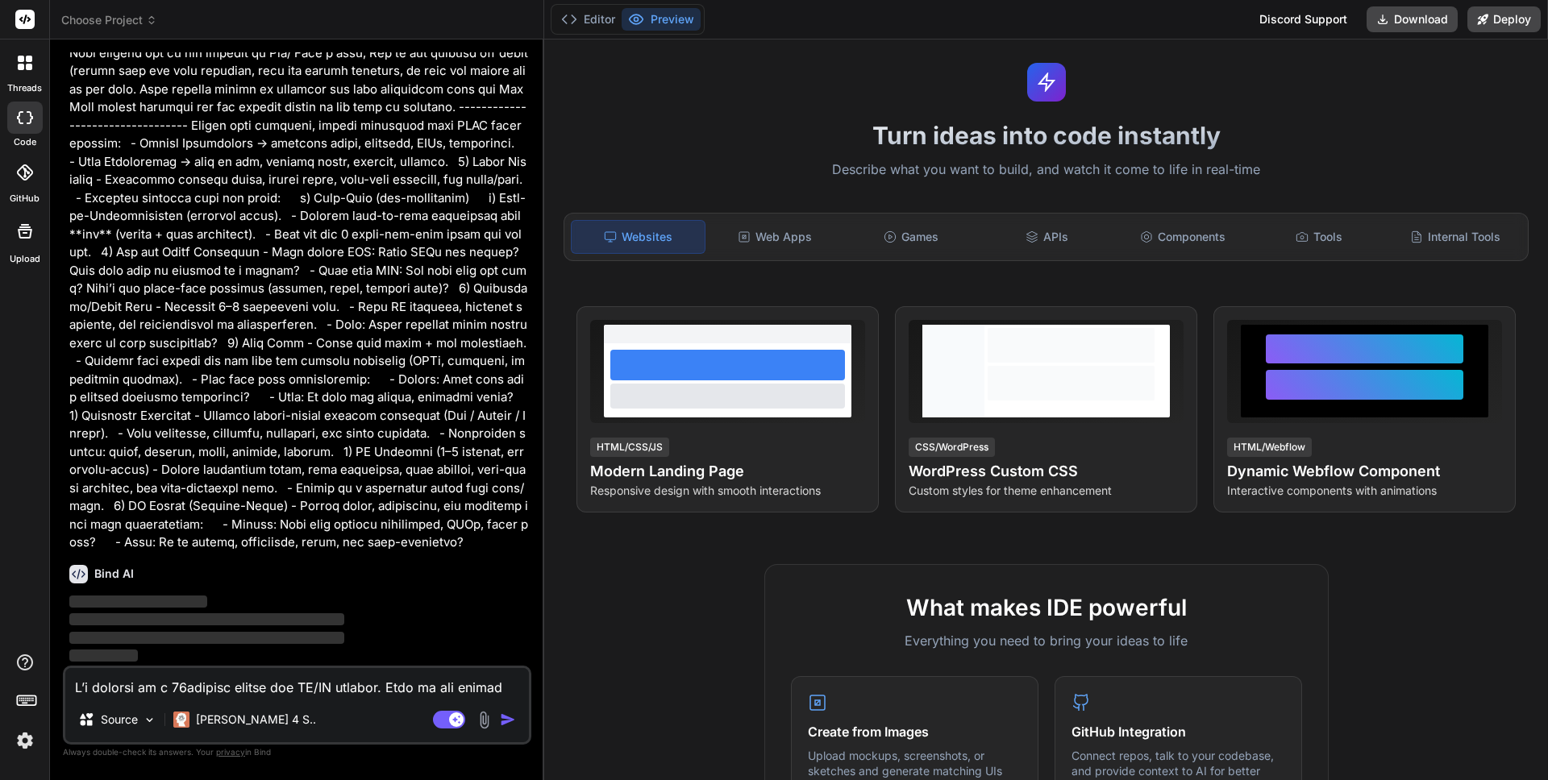
scroll to position [606, 0]
click at [231, 720] on p "Claude 4 S.." at bounding box center [256, 720] width 120 height 16
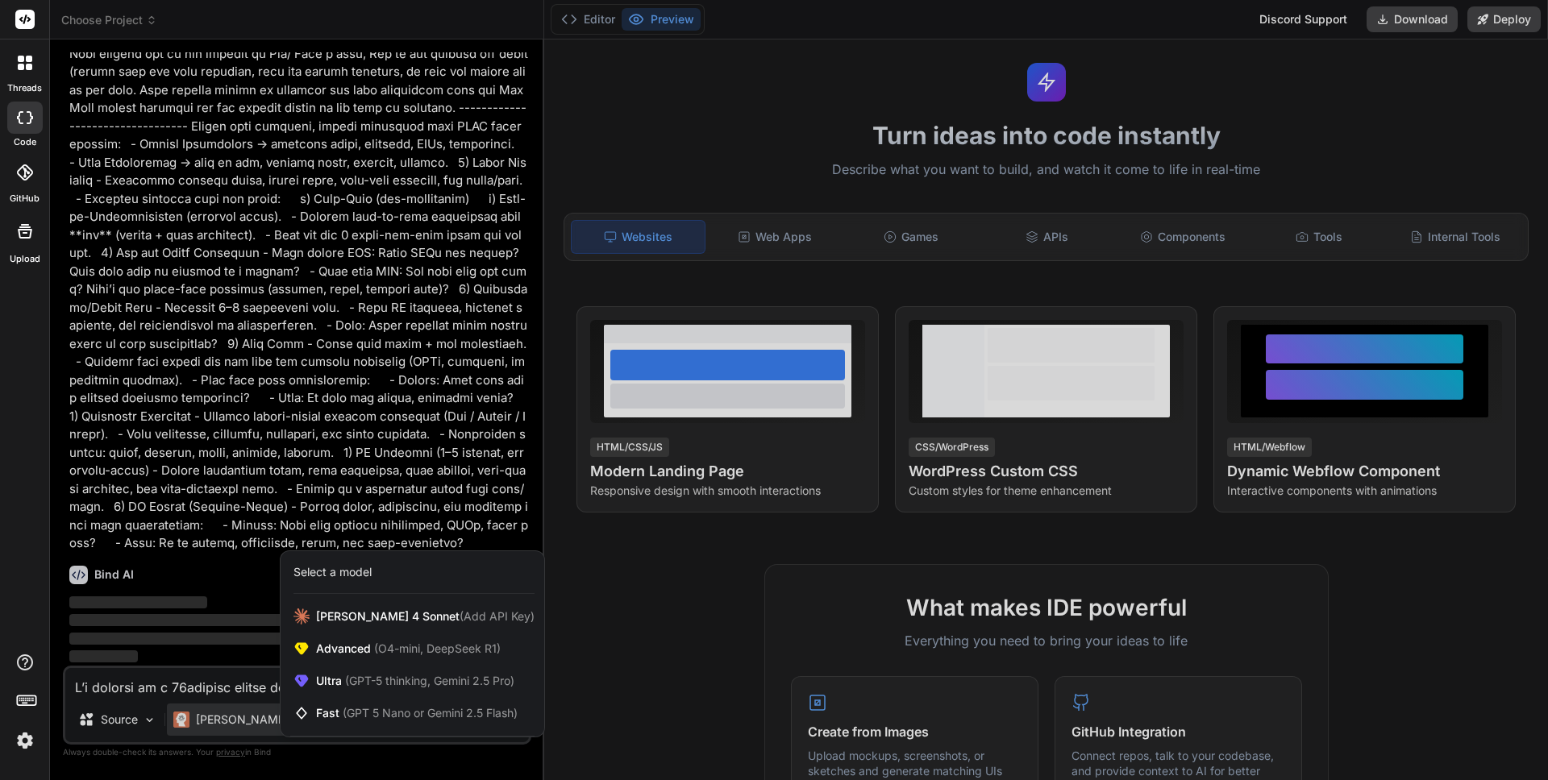
scroll to position [0, 0]
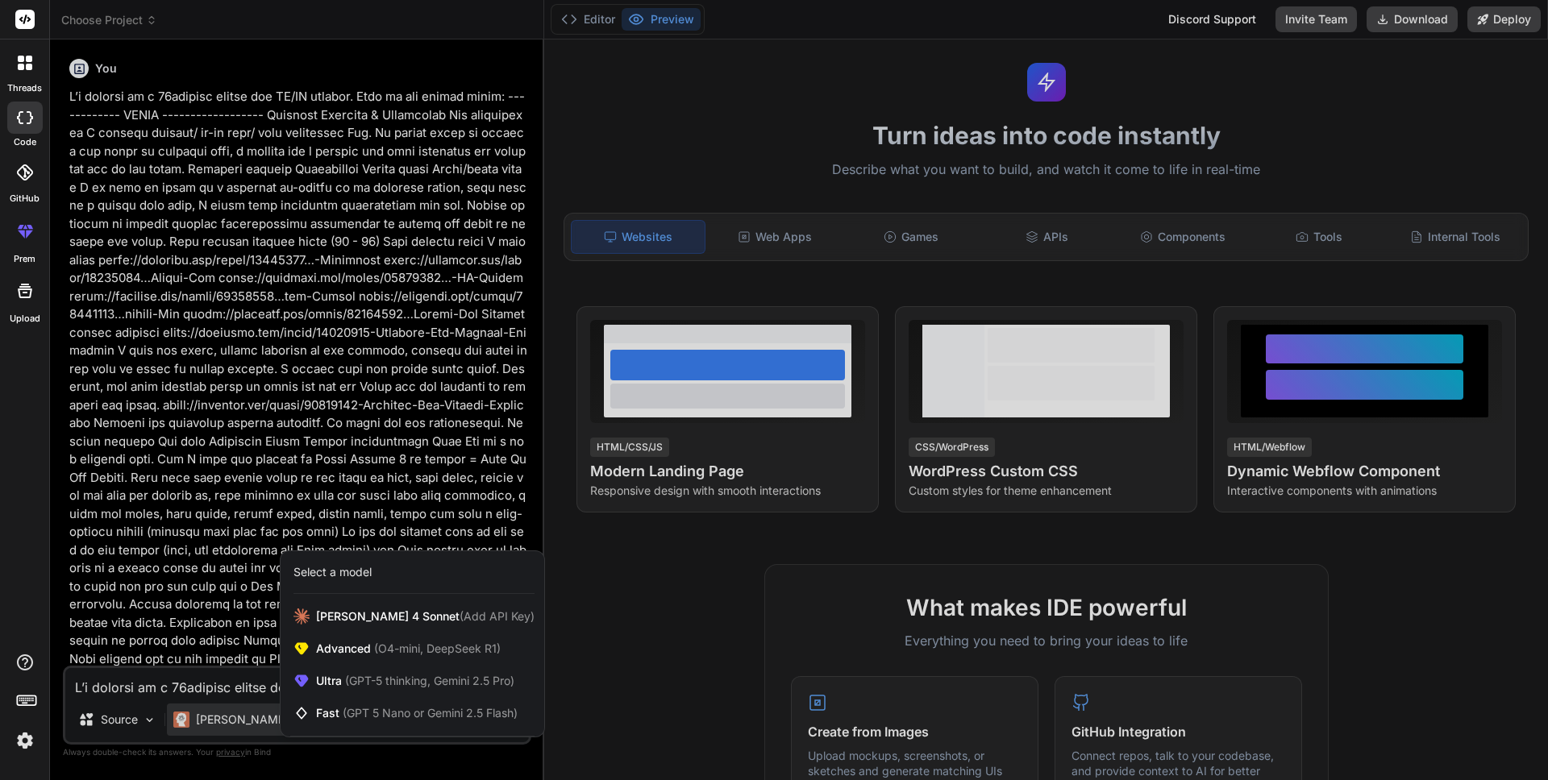
click at [181, 689] on div at bounding box center [774, 390] width 1548 height 780
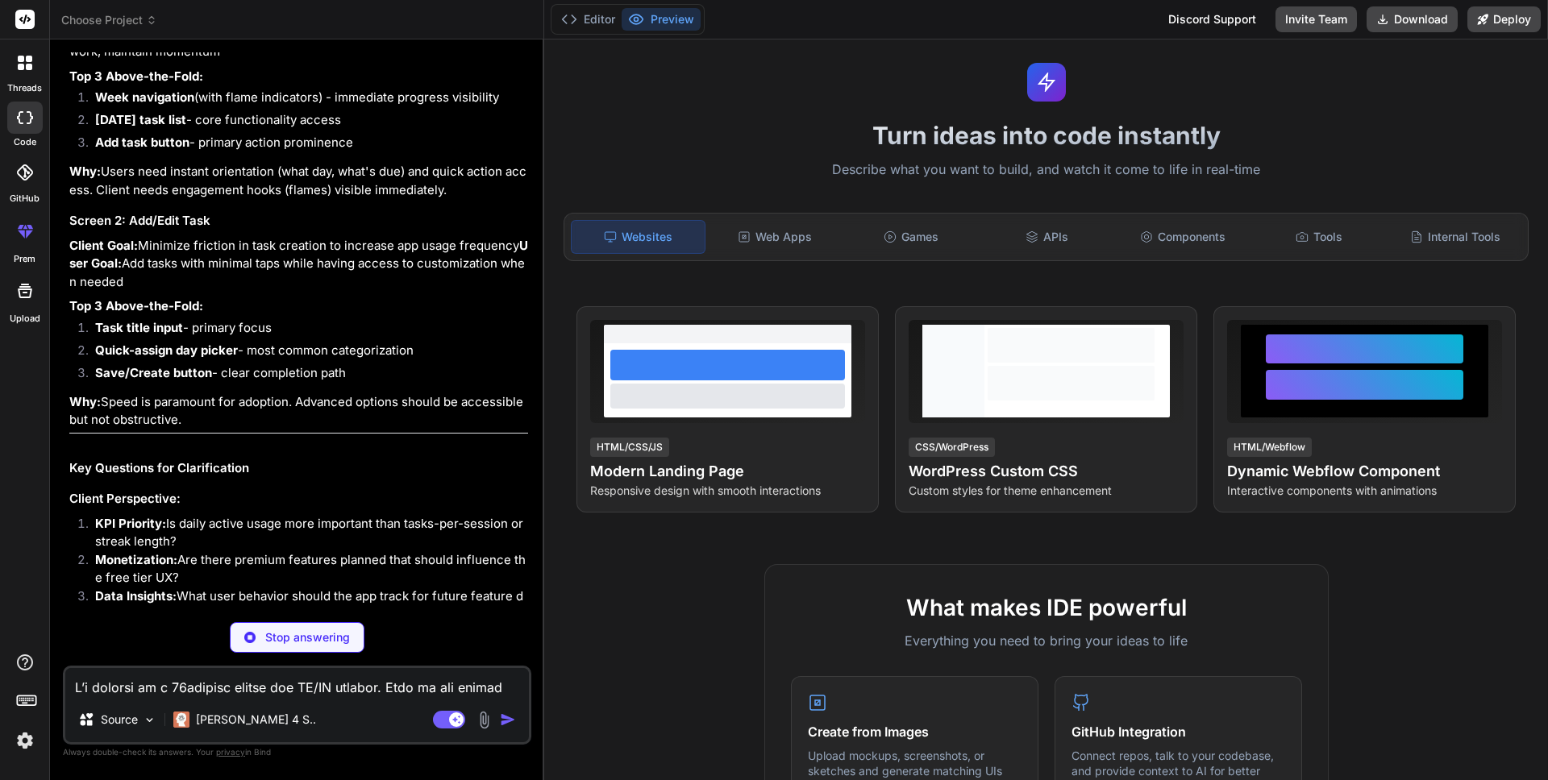
scroll to position [2111, 0]
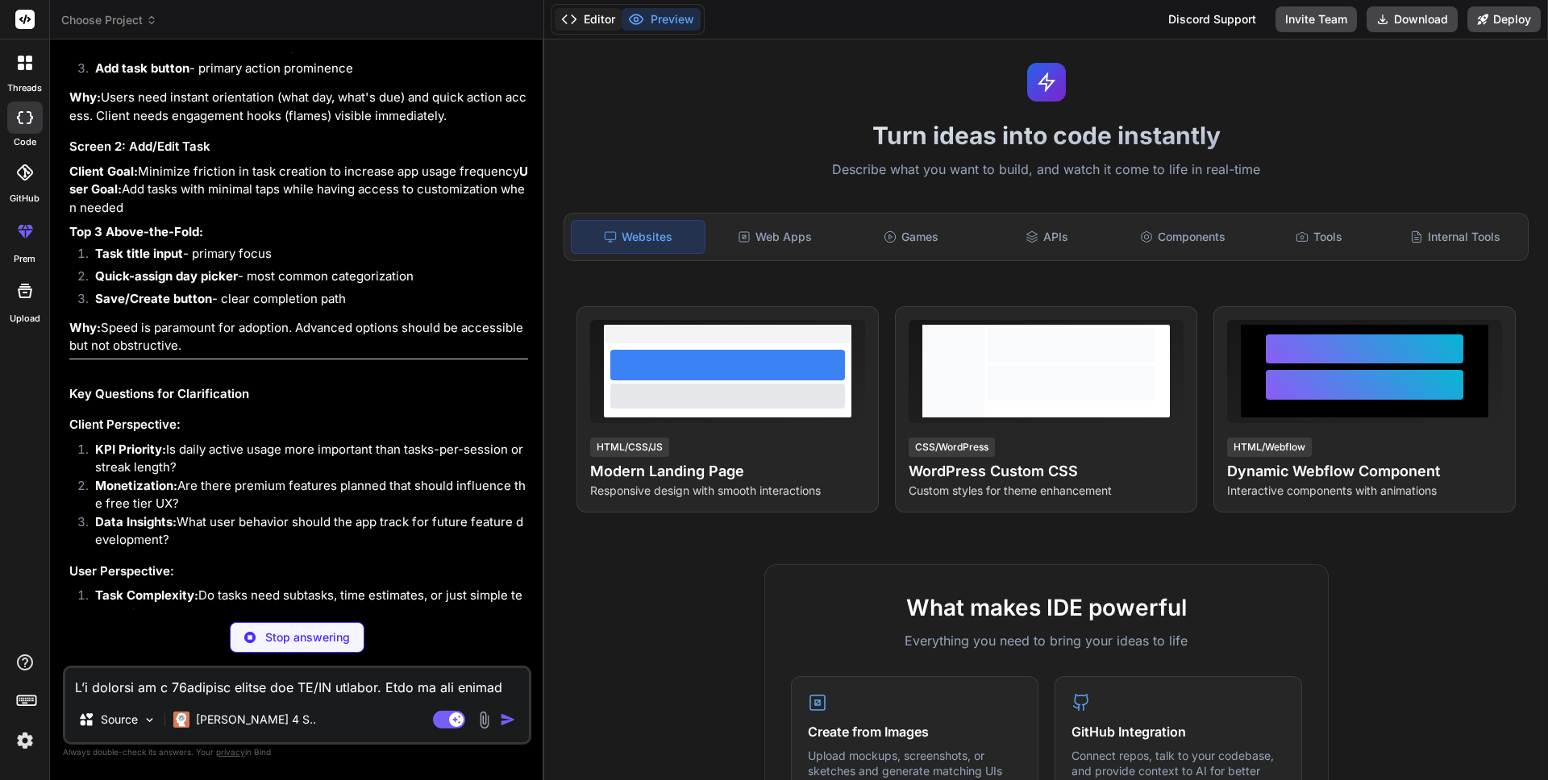
click at [612, 30] on button "Editor" at bounding box center [588, 19] width 67 height 23
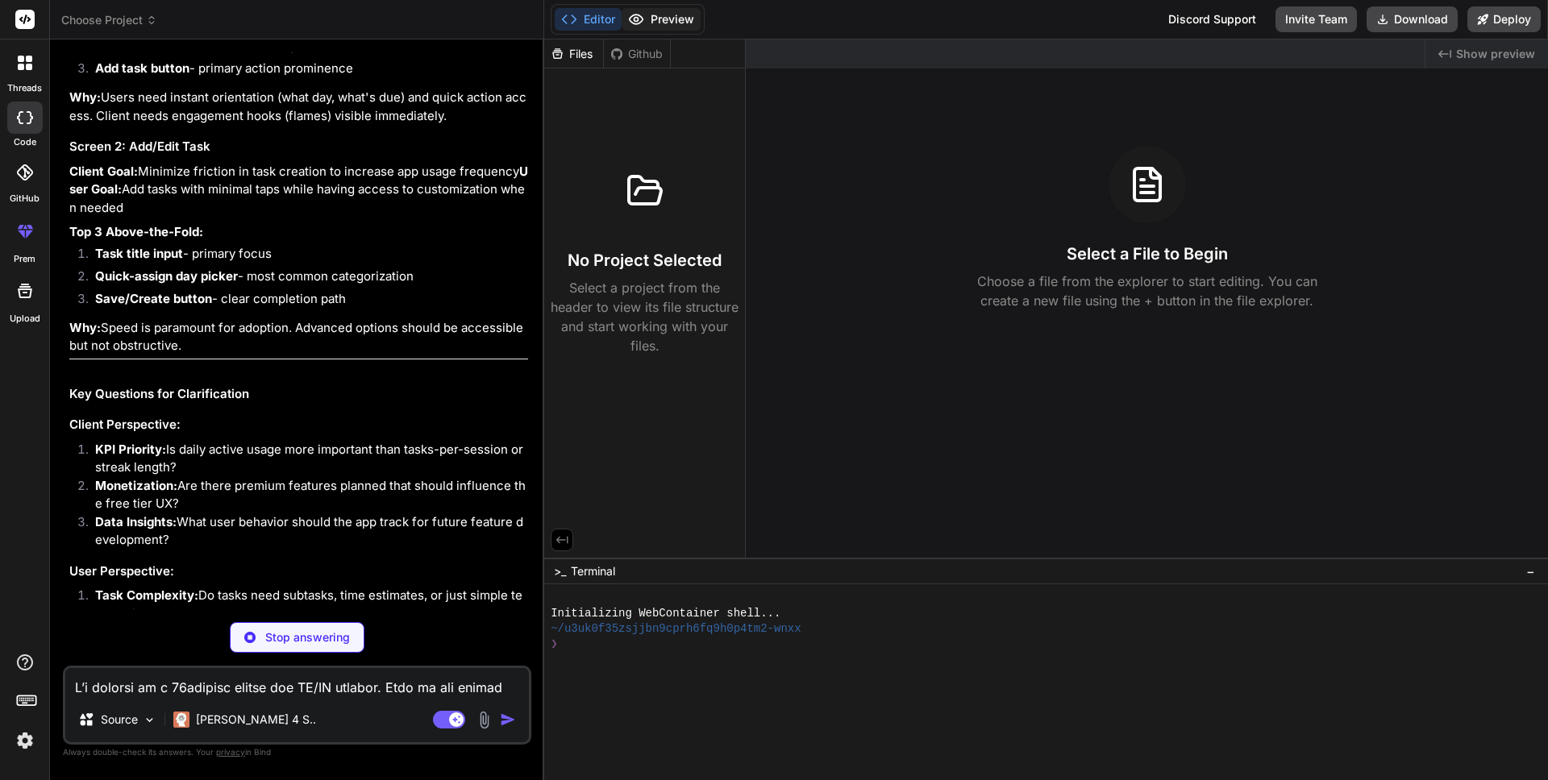
click at [653, 19] on button "Preview" at bounding box center [661, 19] width 79 height 23
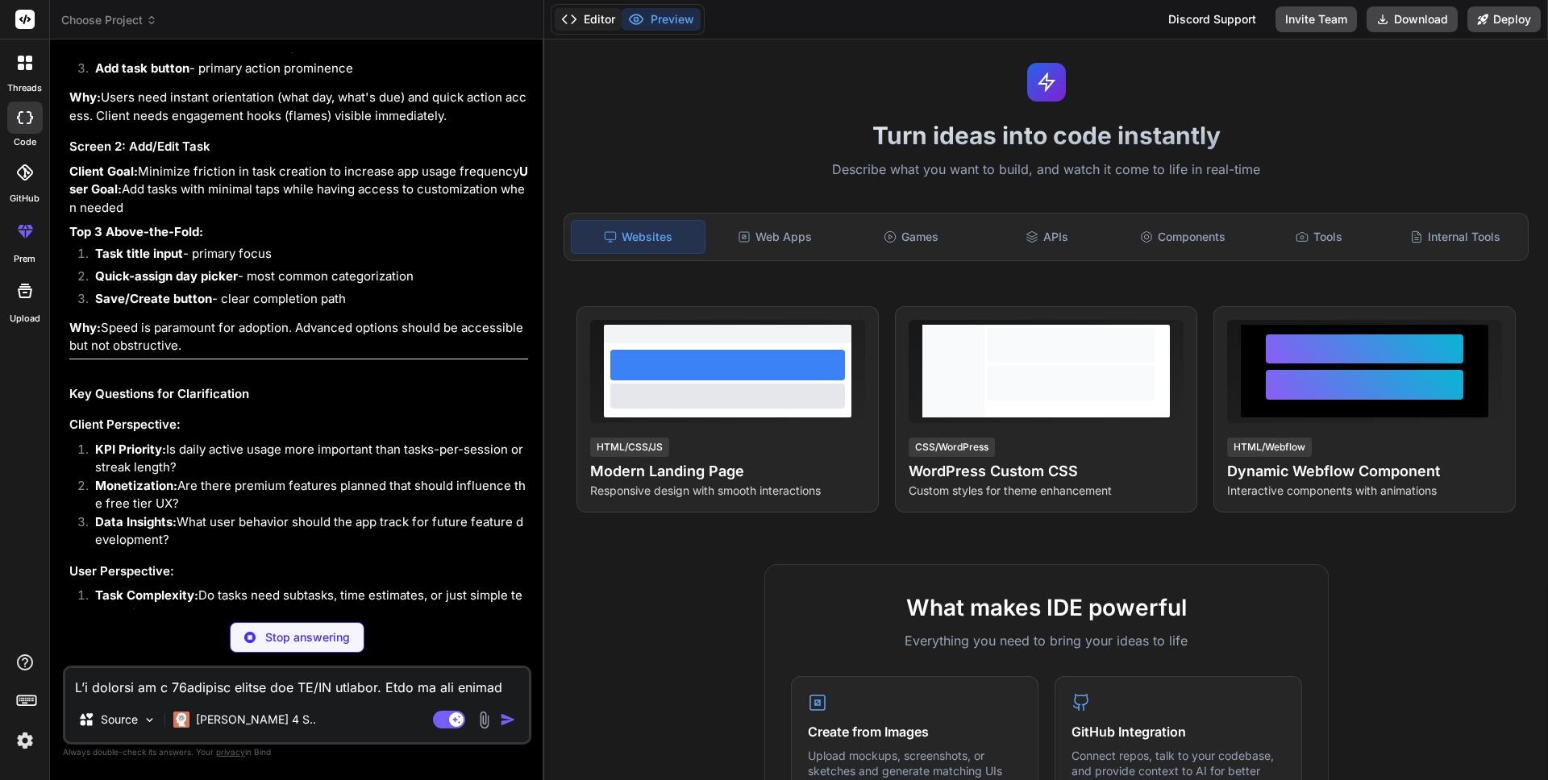
click at [592, 25] on button "Editor" at bounding box center [588, 19] width 67 height 23
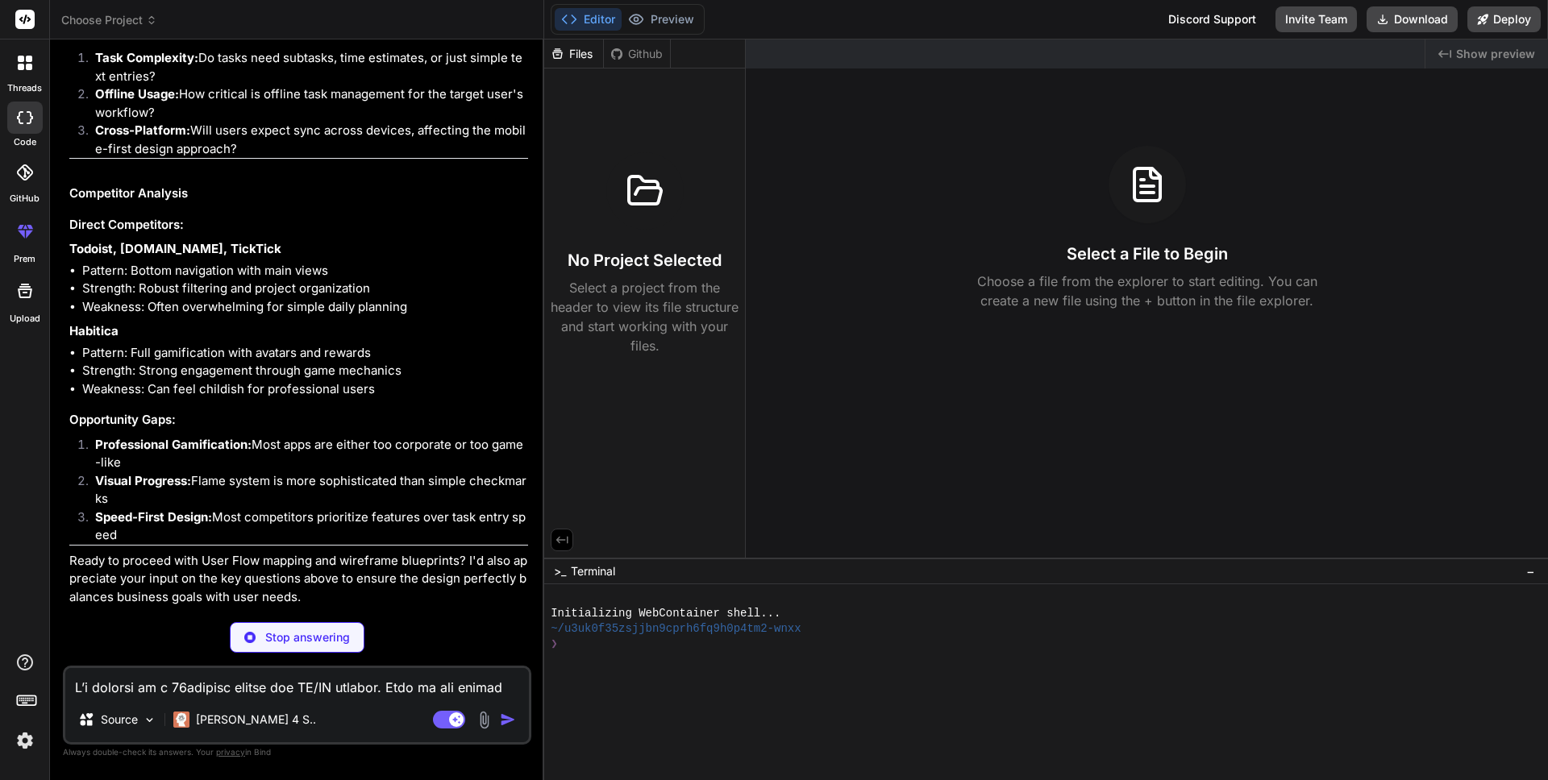
scroll to position [2592, 0]
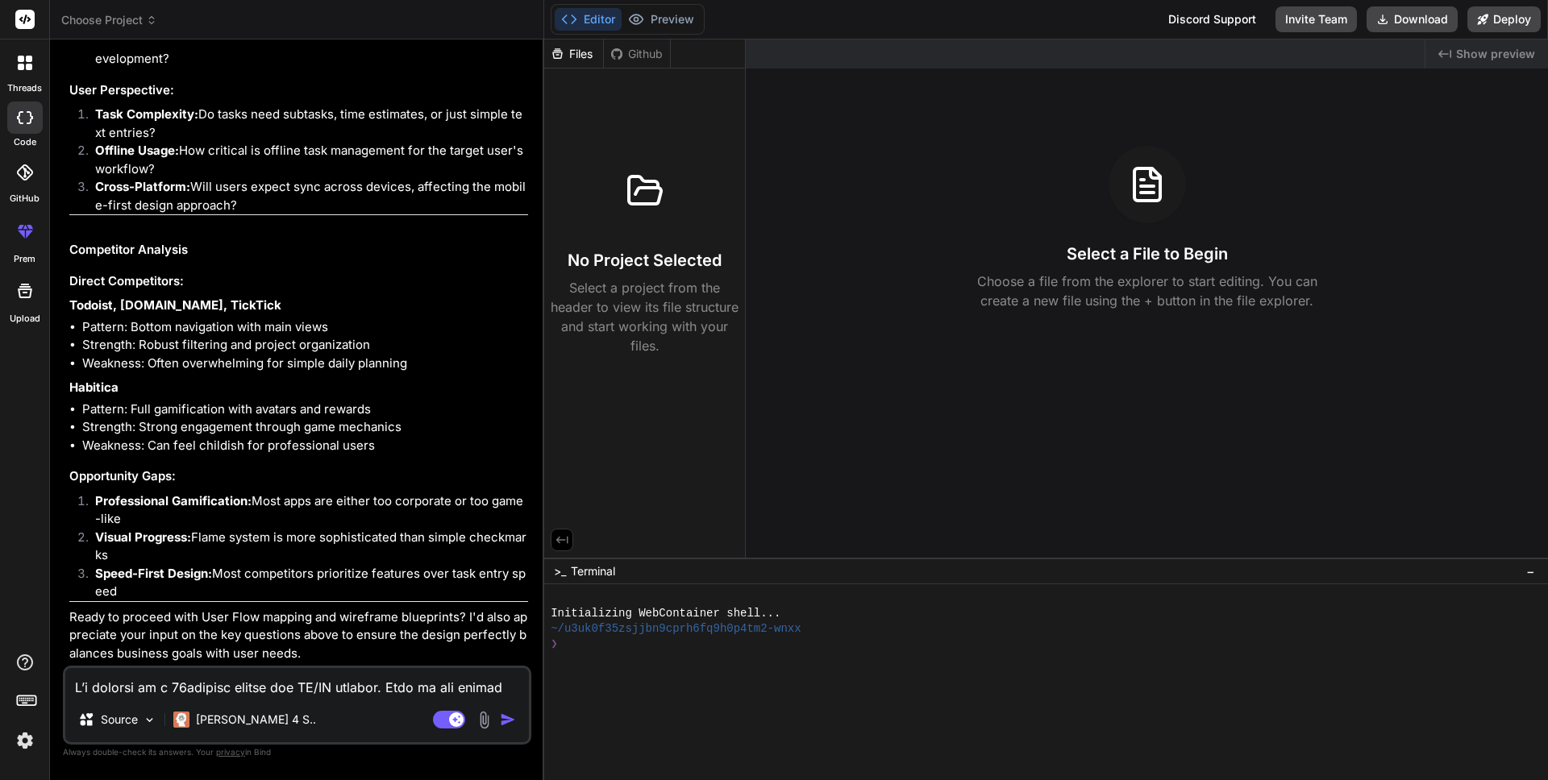
type textarea "x"
click at [277, 672] on textarea at bounding box center [297, 682] width 464 height 29
click at [272, 679] on textarea at bounding box center [297, 682] width 464 height 29
type textarea "y"
type textarea "x"
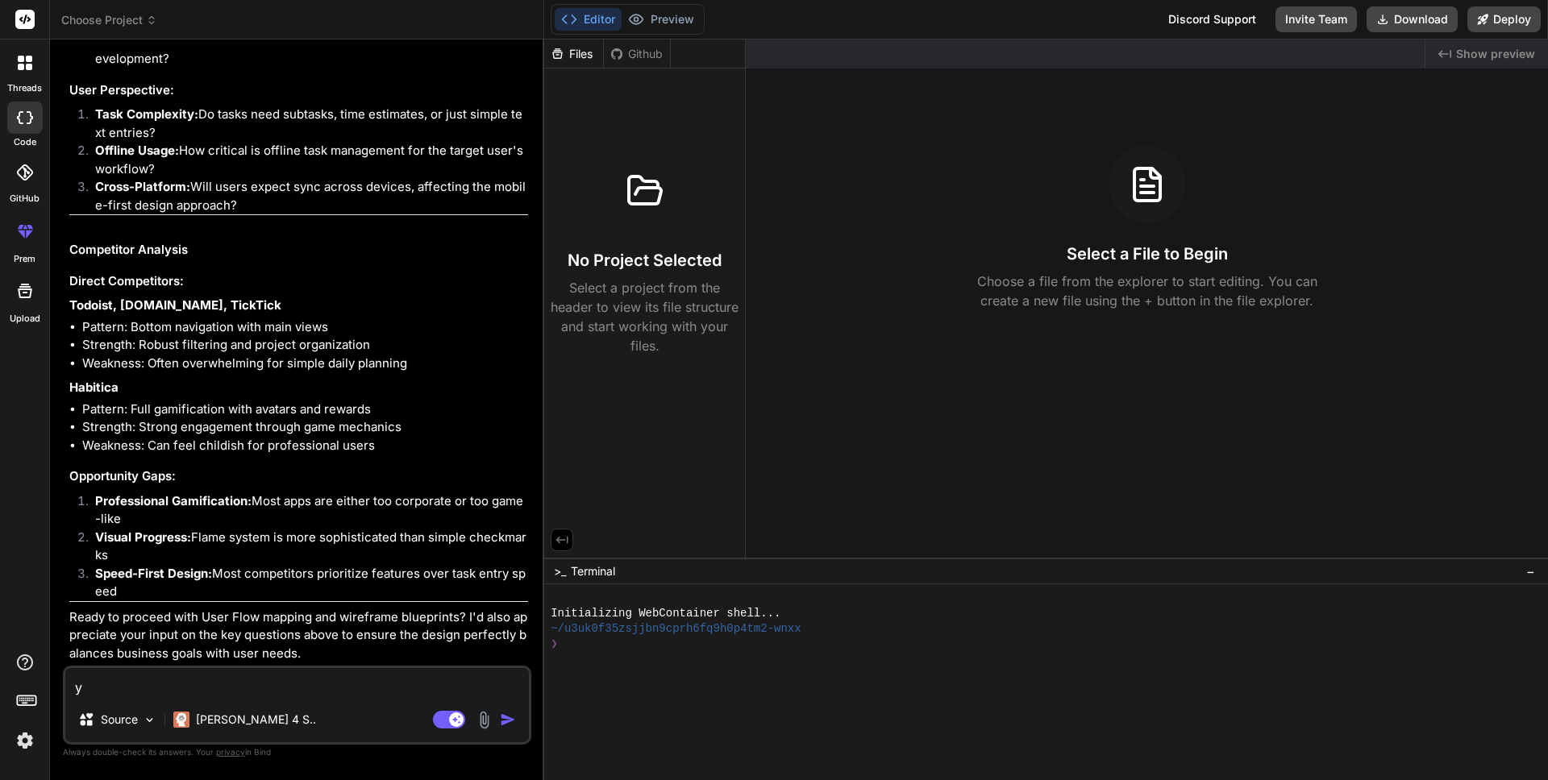
type textarea "ye"
type textarea "x"
type textarea "yes"
type textarea "x"
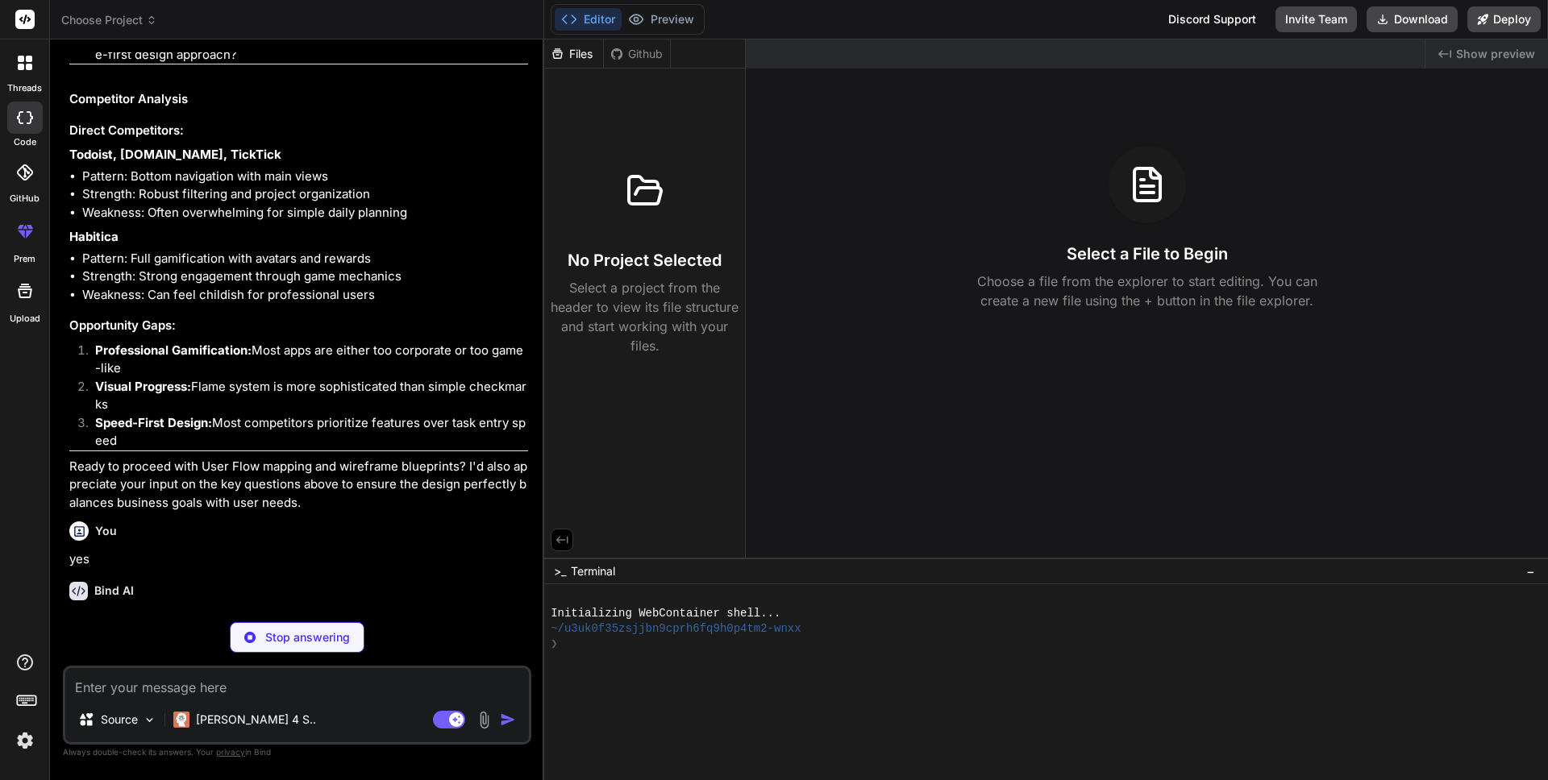
scroll to position [2759, 0]
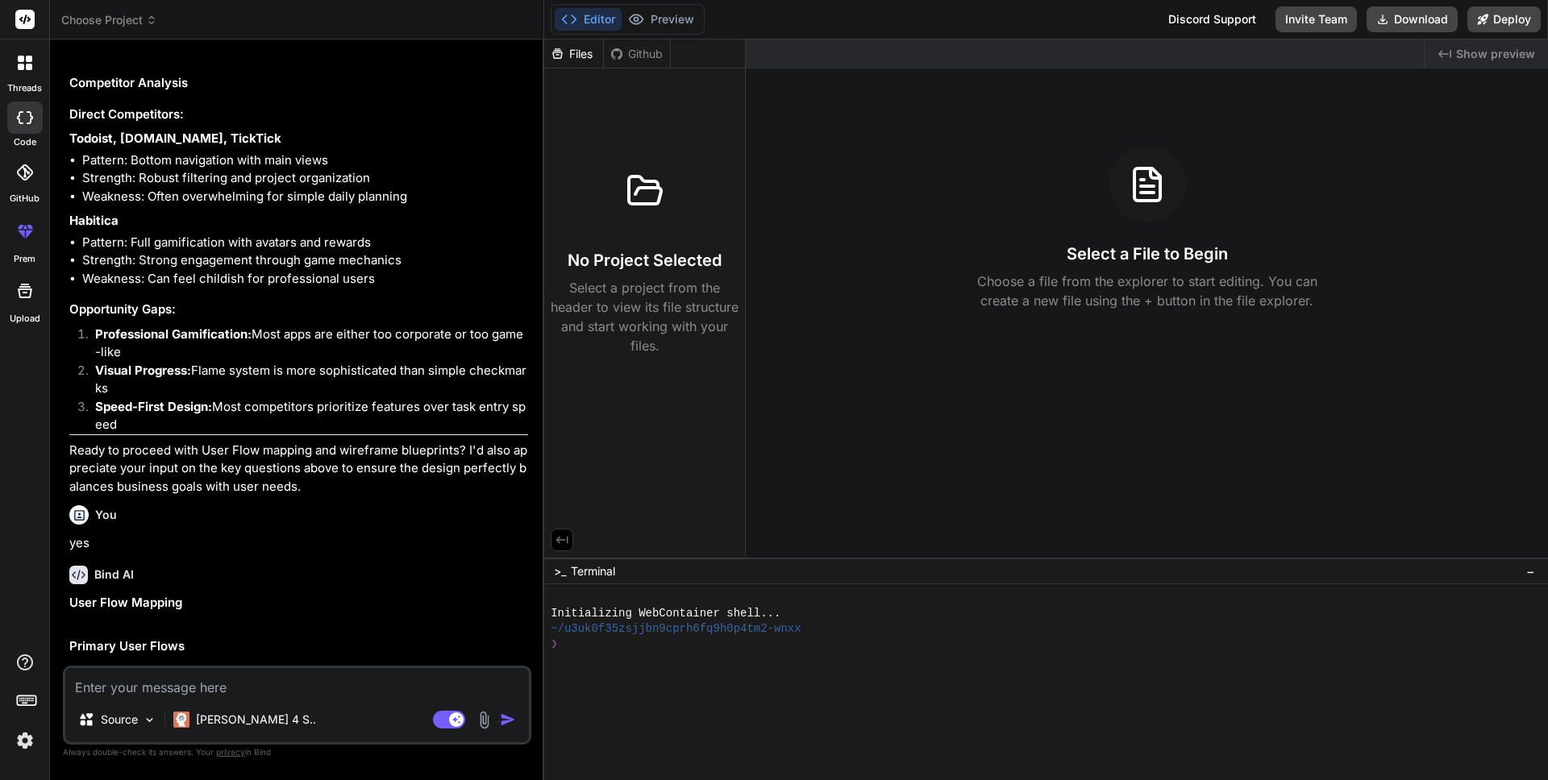
type textarea "x"
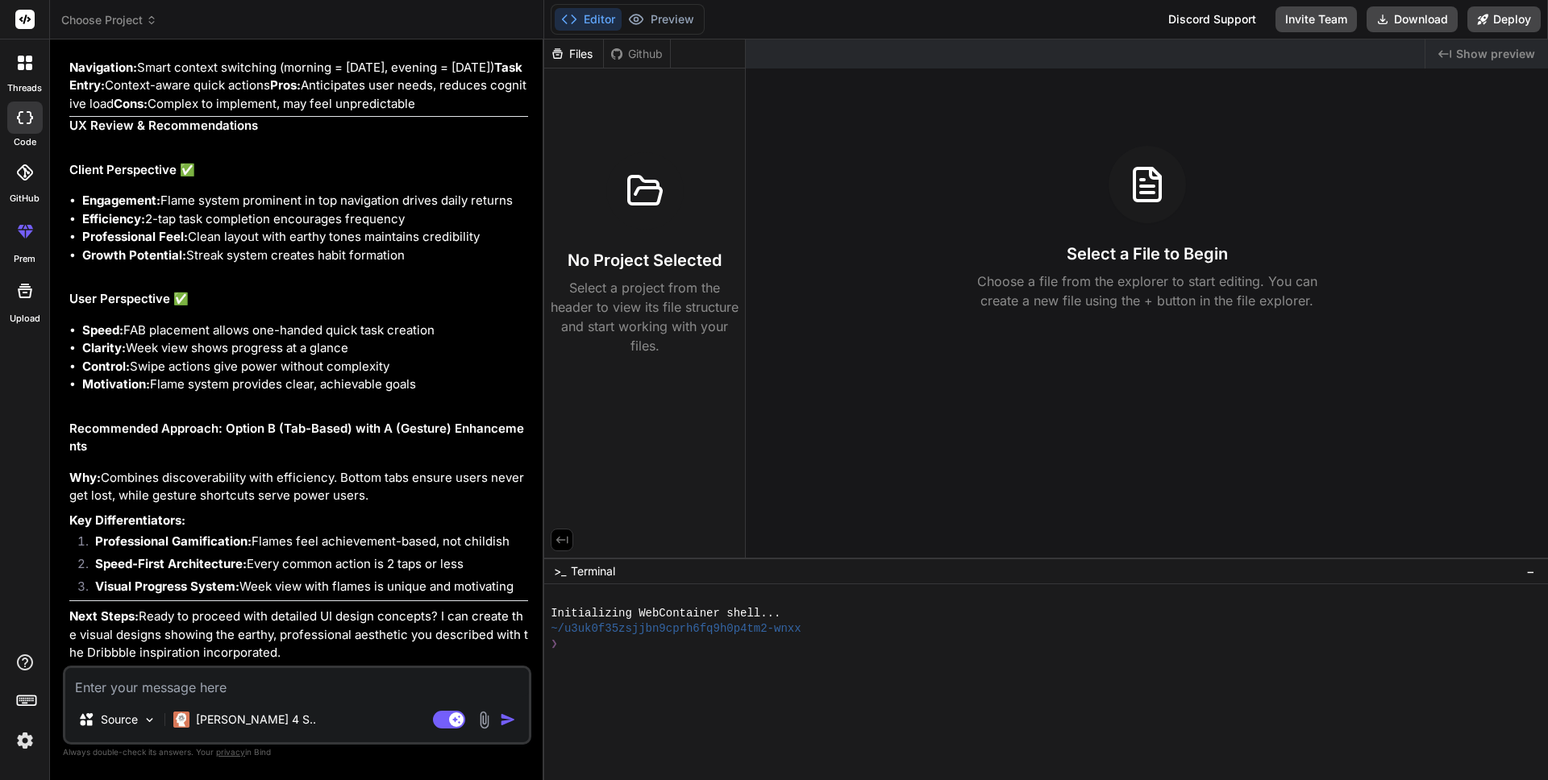
scroll to position [5461, 0]
click at [222, 685] on textarea at bounding box center [297, 682] width 464 height 29
type textarea "e"
type textarea "x"
type textarea "es"
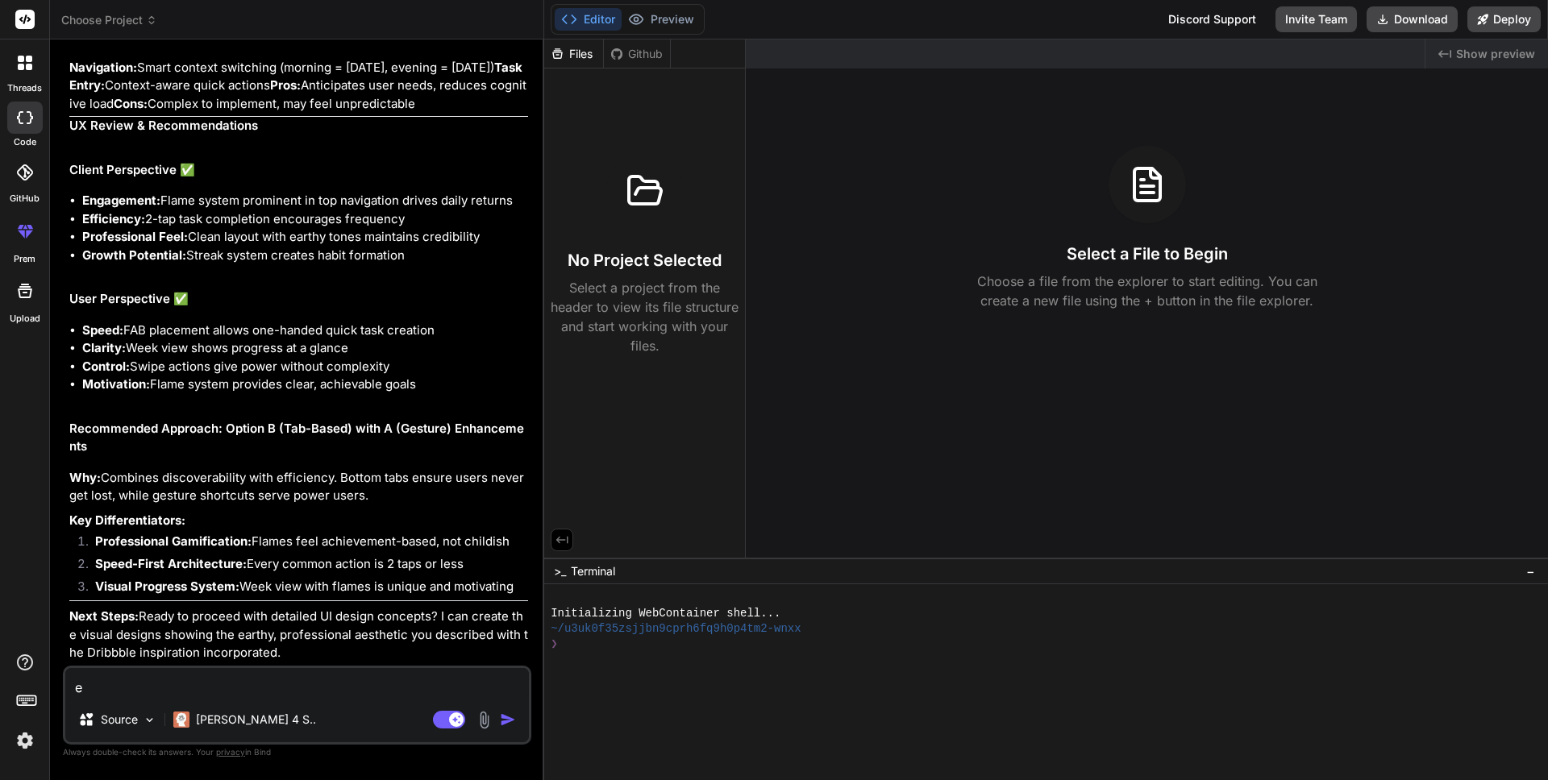
type textarea "x"
type textarea "e"
type textarea "x"
type textarea "y"
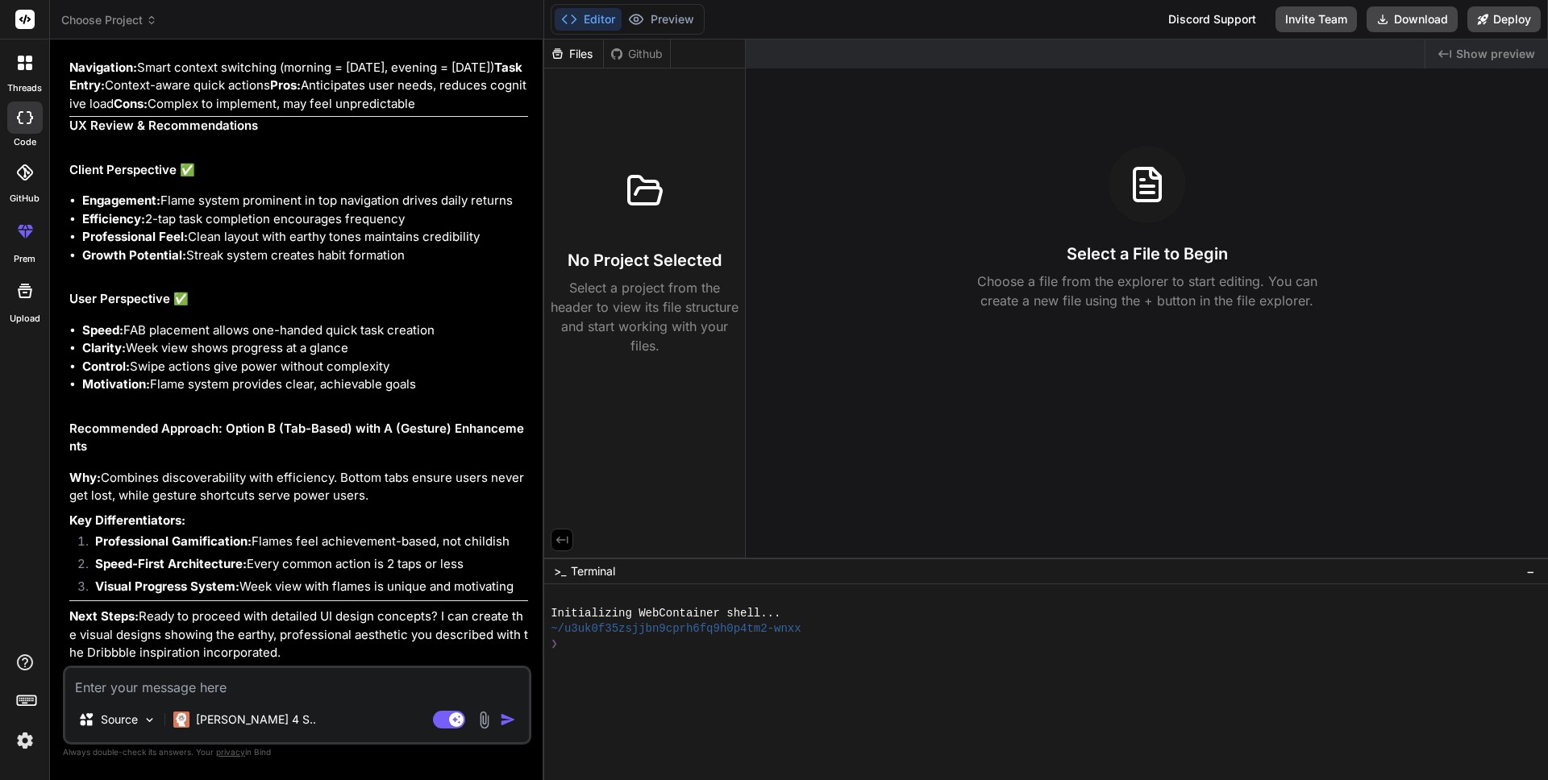
type textarea "x"
type textarea "ye"
type textarea "x"
type textarea "yes"
type textarea "x"
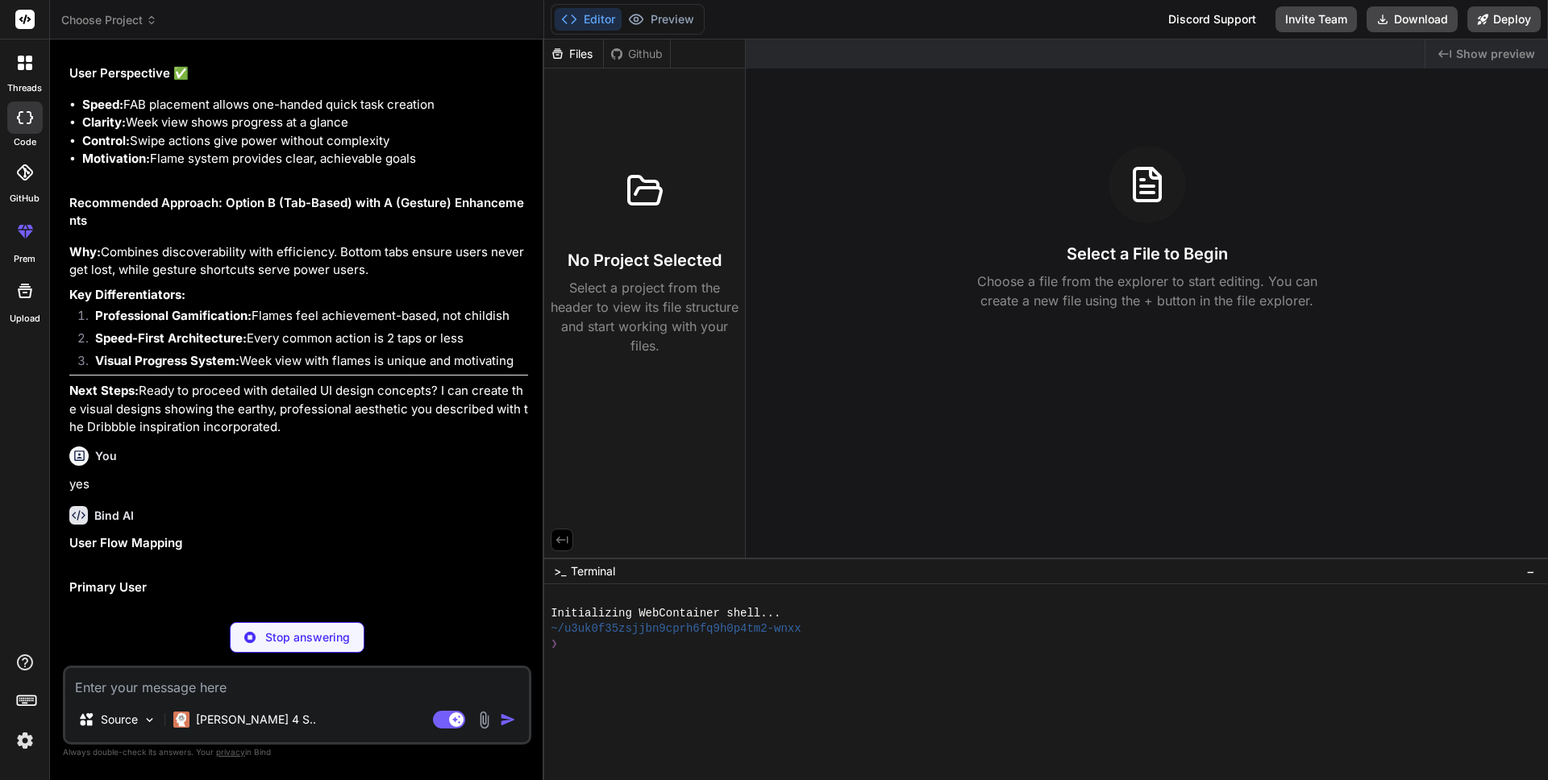
scroll to position [5628, 0]
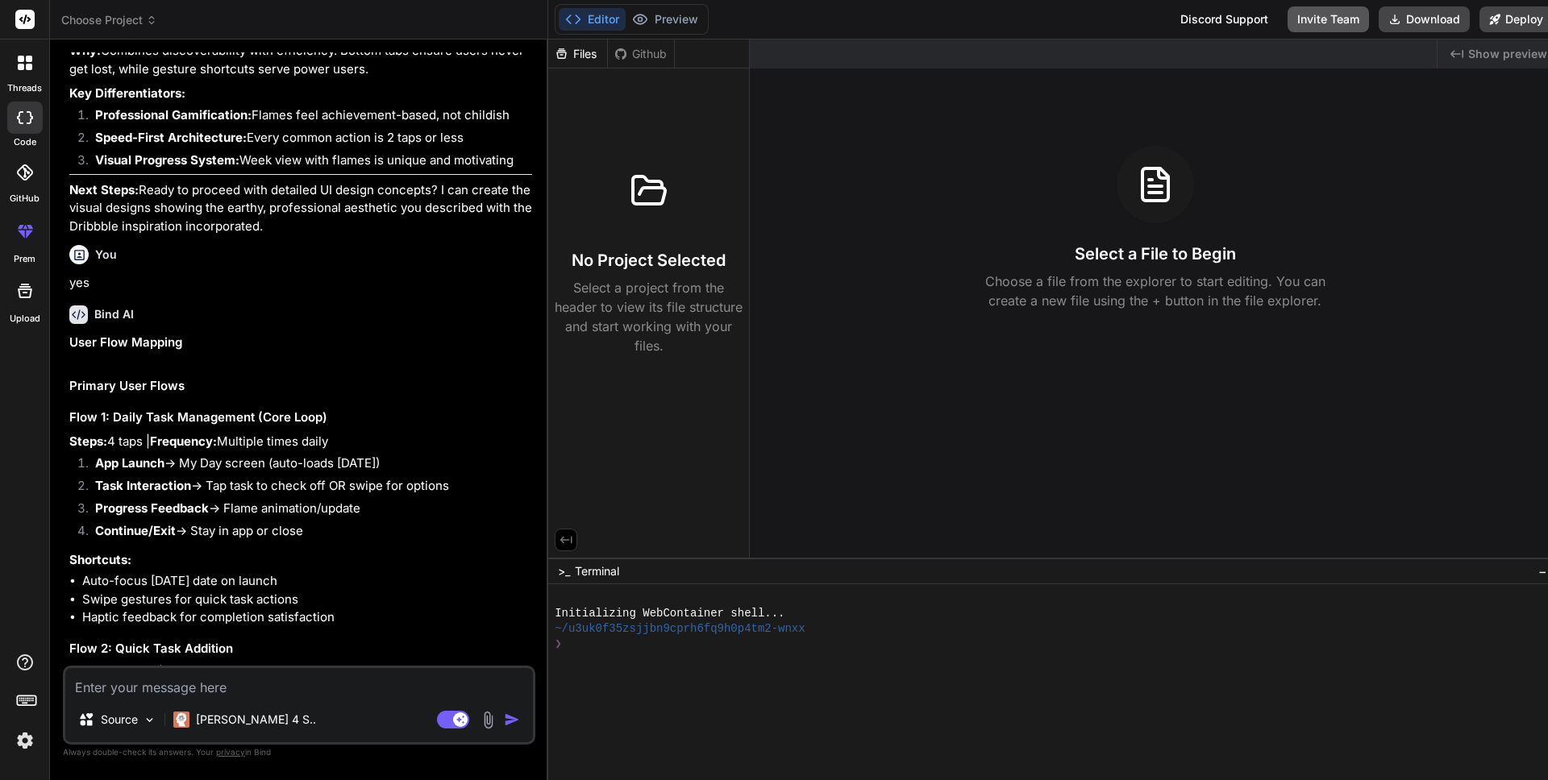
type textarea "x"
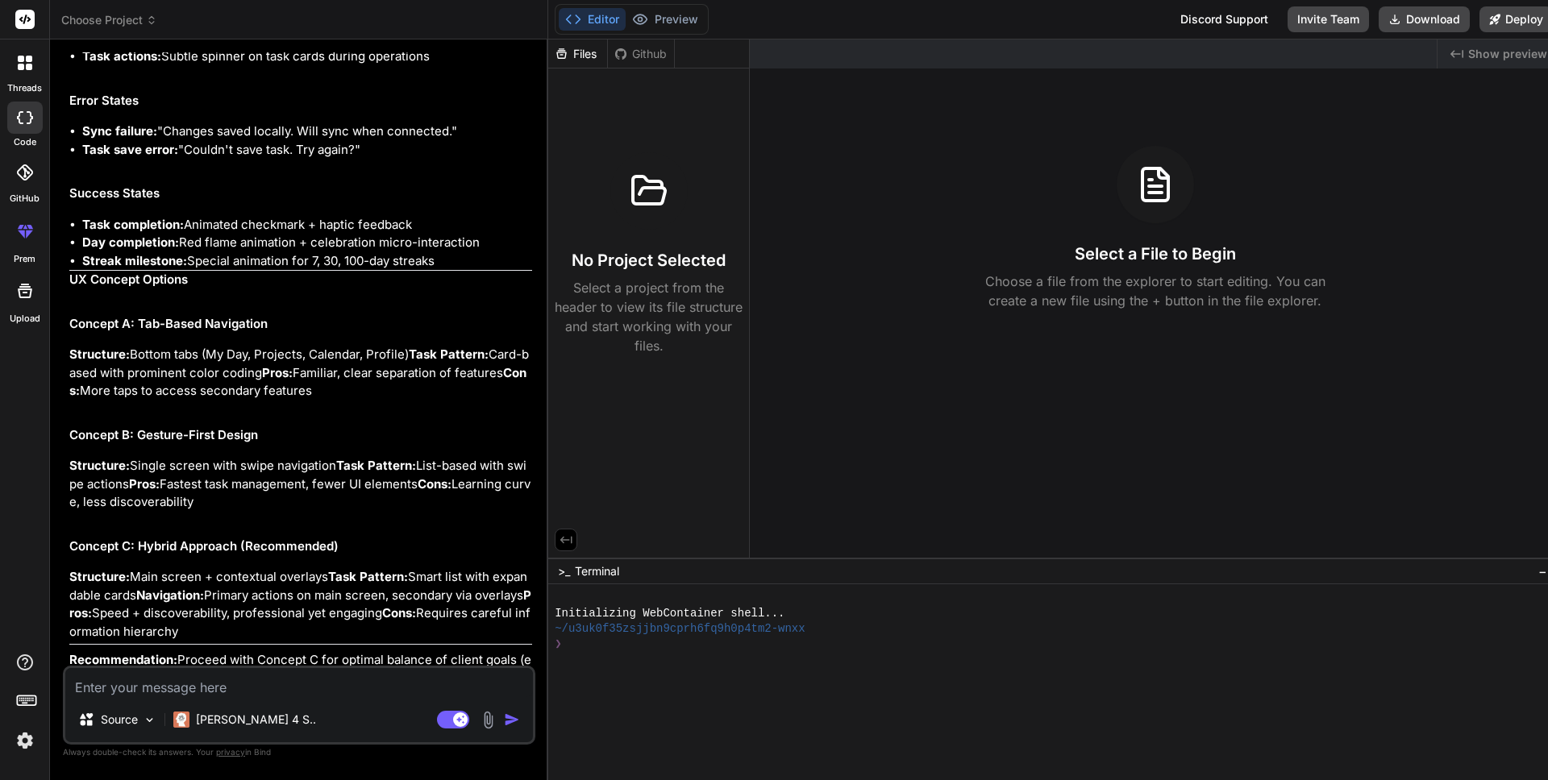
scroll to position [7853, 0]
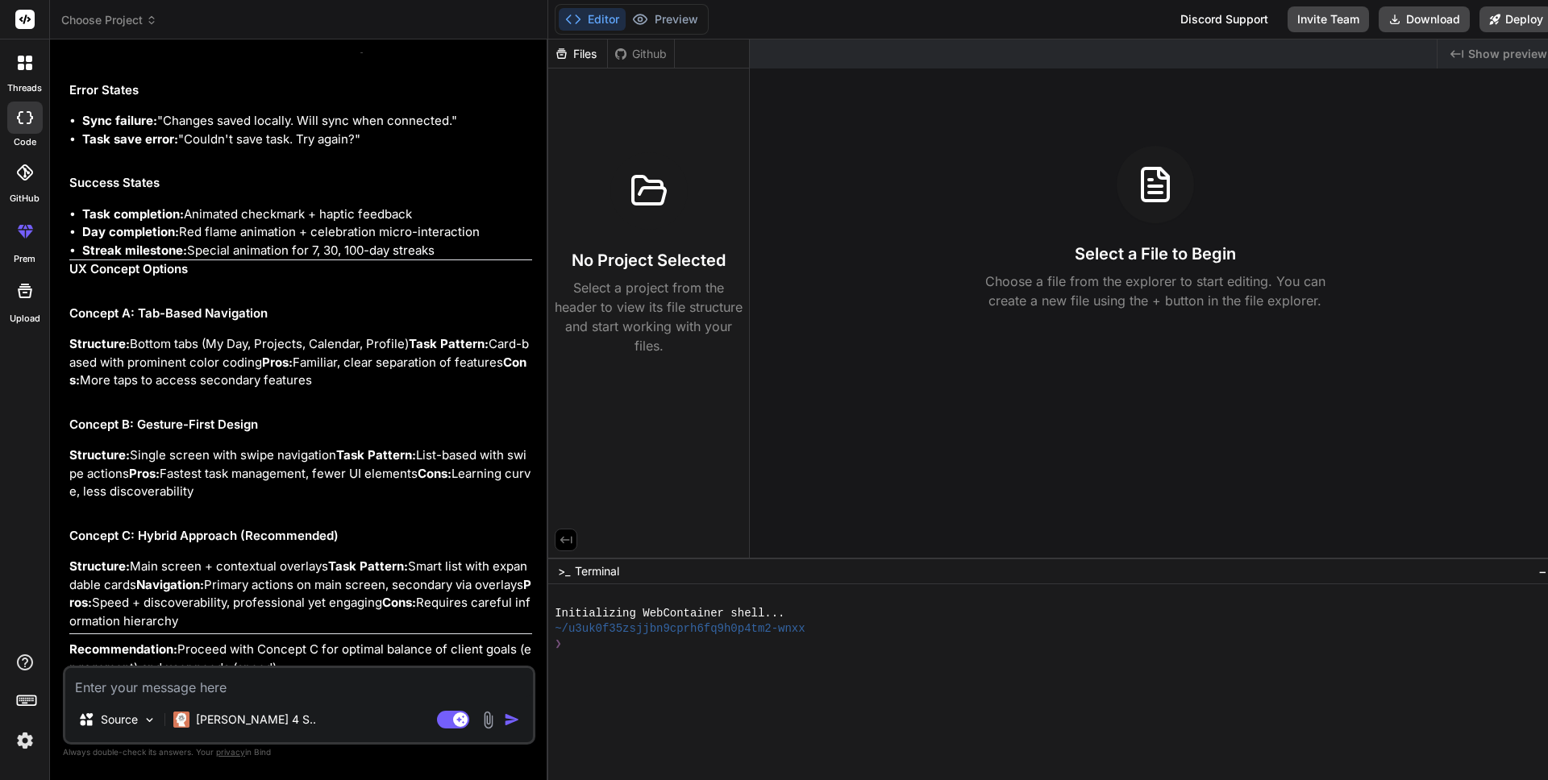
click at [664, 32] on div "Editor Preview" at bounding box center [632, 19] width 154 height 31
click at [666, 28] on button "Preview" at bounding box center [665, 19] width 79 height 23
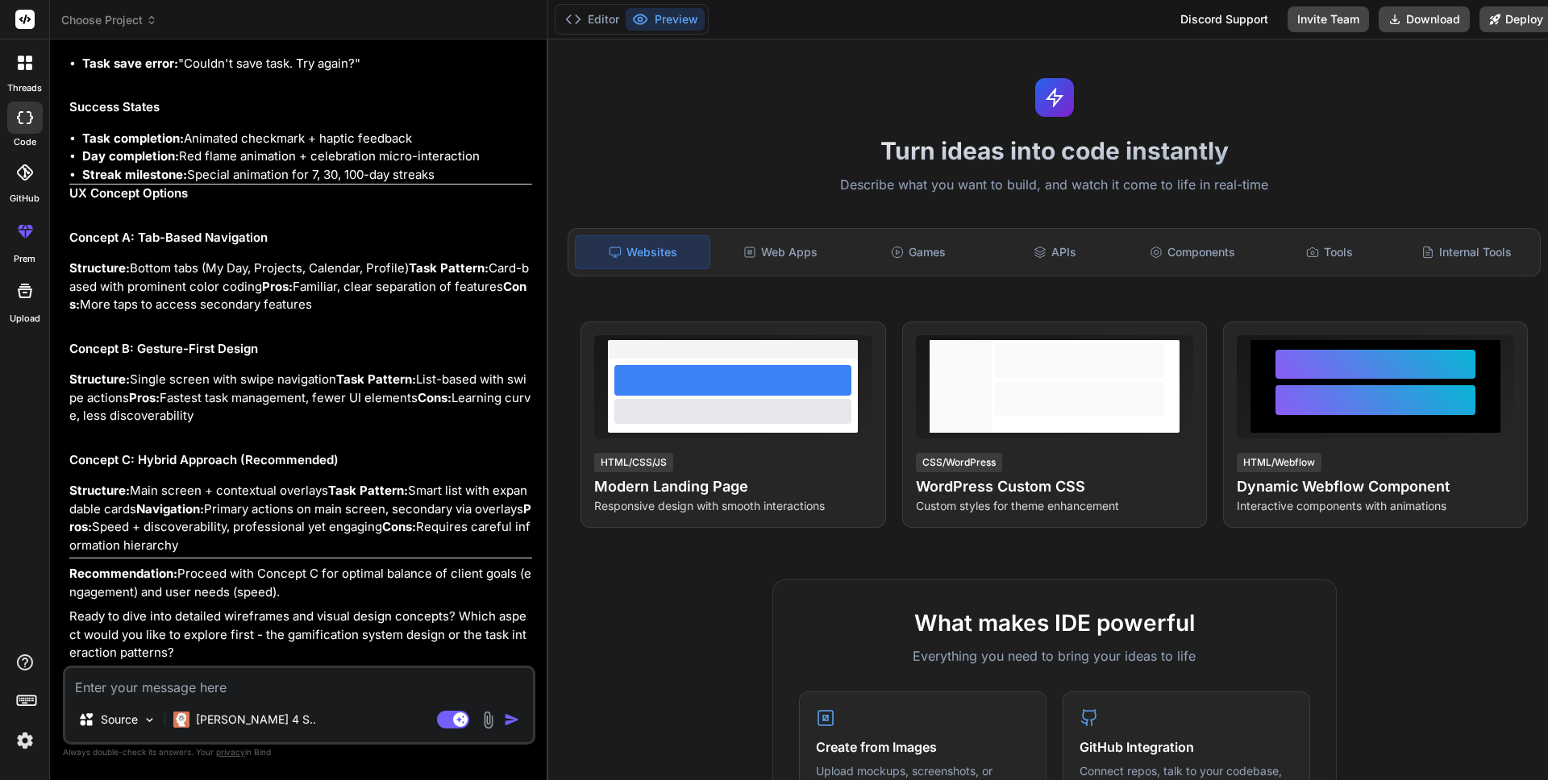
scroll to position [0, 0]
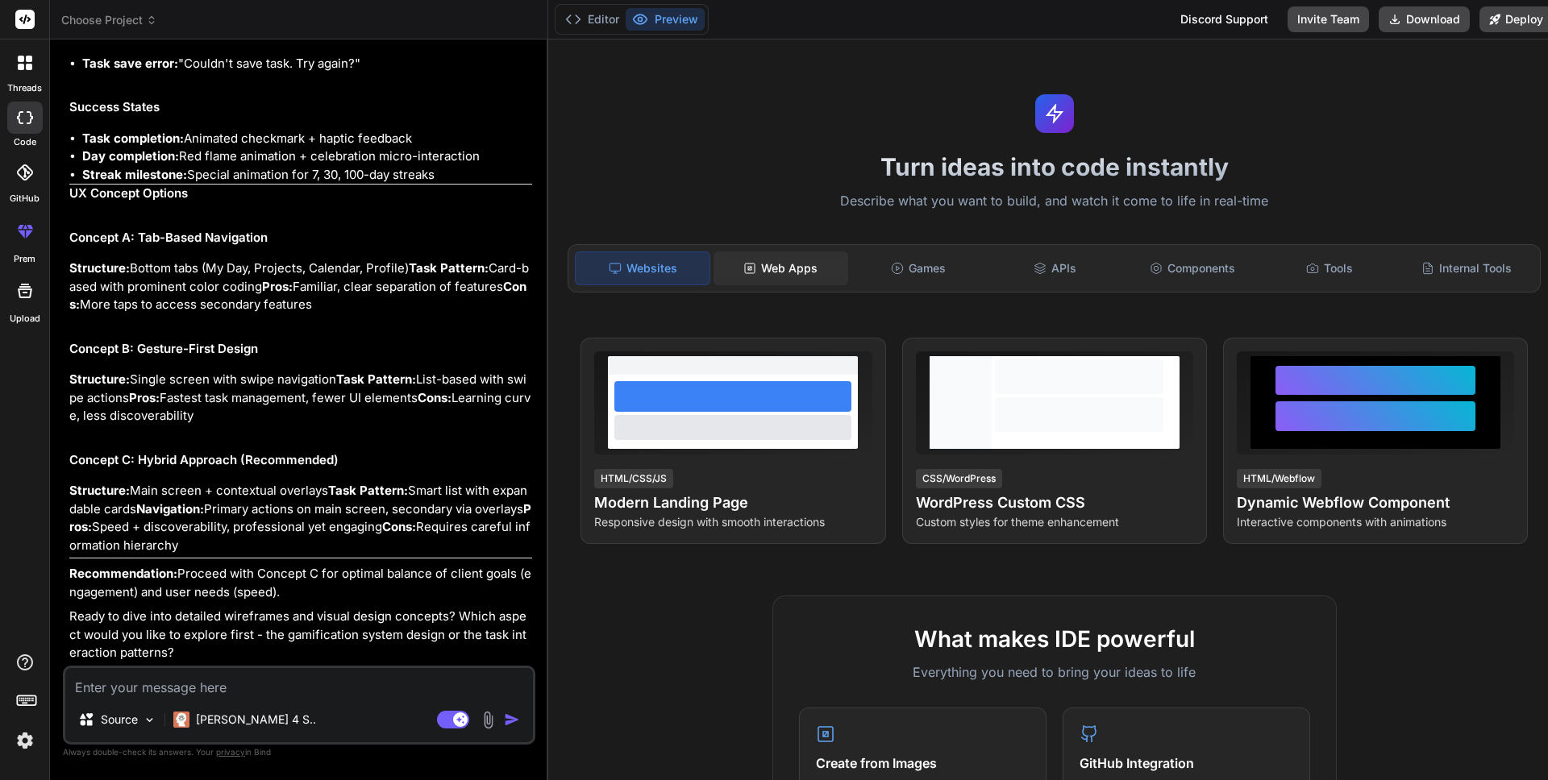
click at [802, 275] on div "Web Apps" at bounding box center [781, 269] width 134 height 34
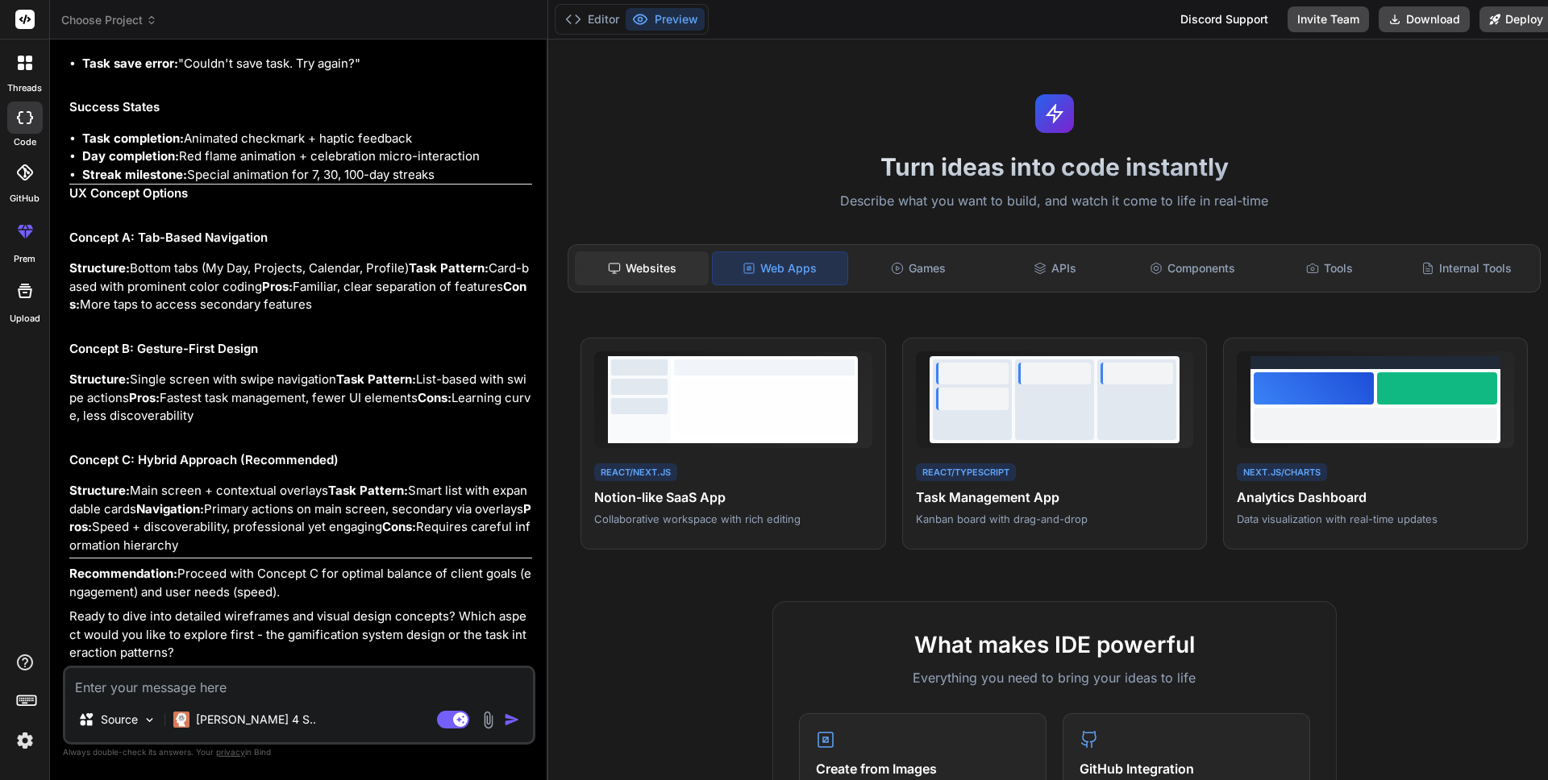
click at [621, 271] on div "Websites" at bounding box center [642, 269] width 134 height 34
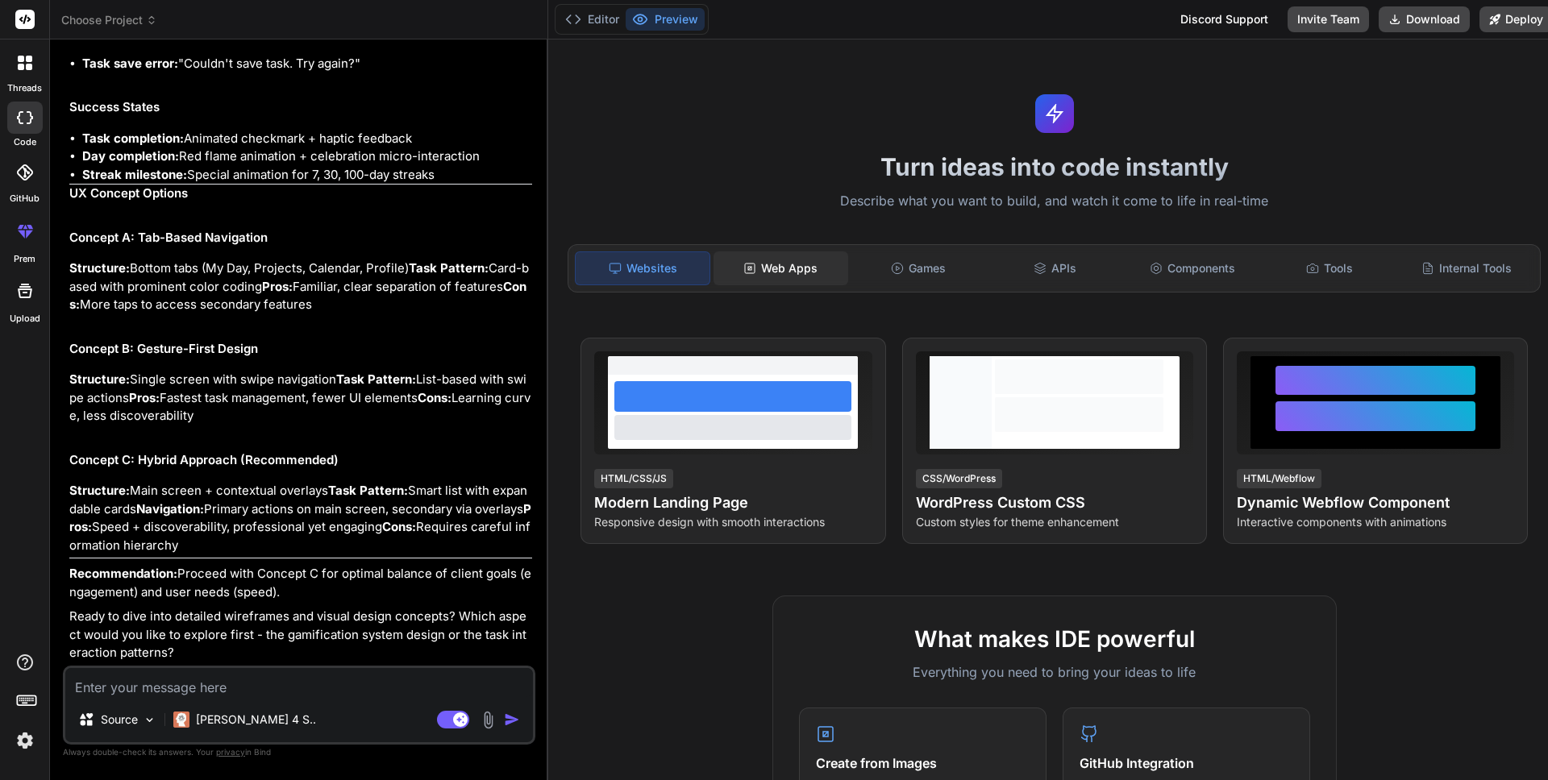
click at [723, 271] on div "Web Apps" at bounding box center [781, 269] width 134 height 34
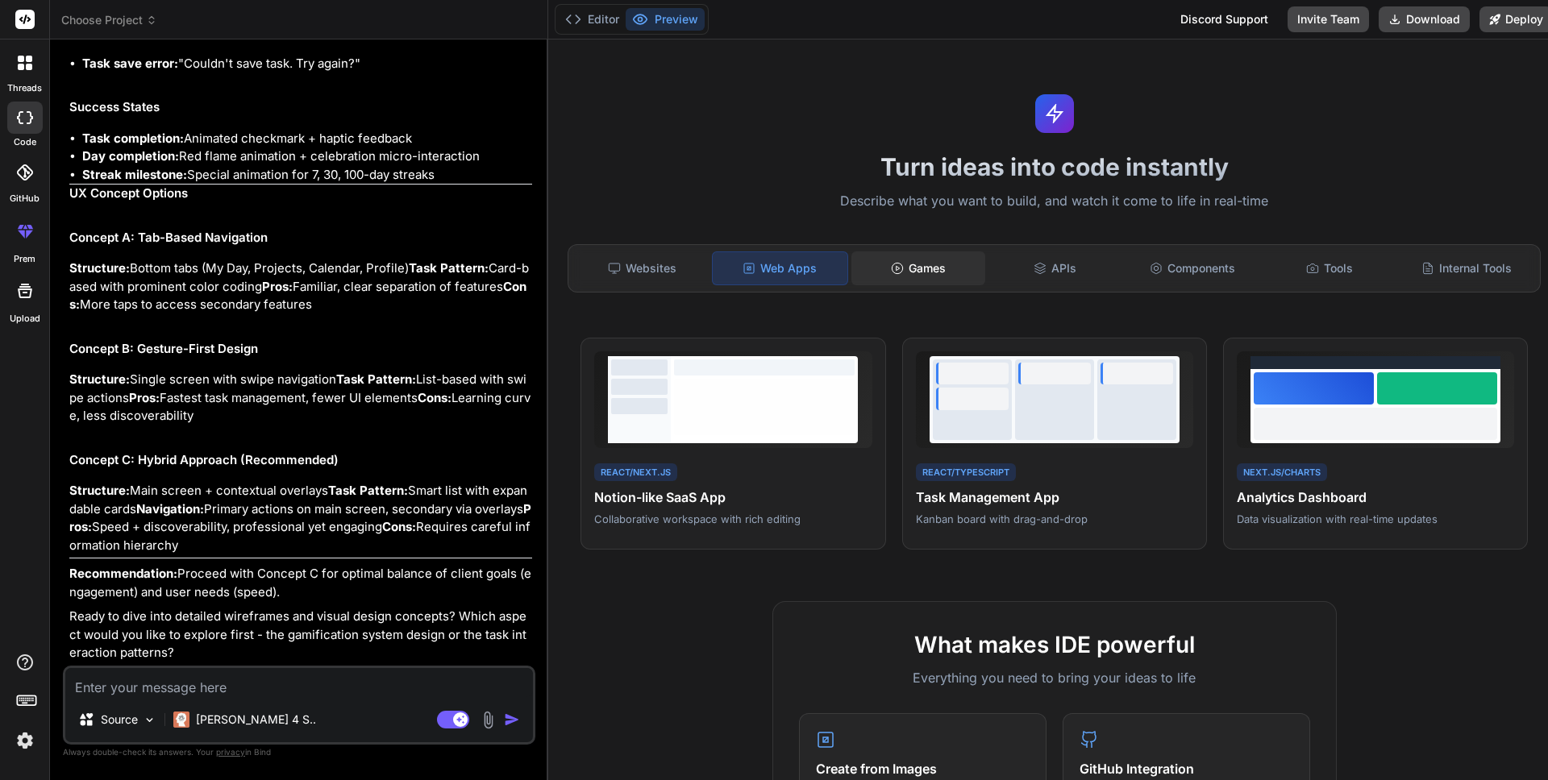
click at [891, 272] on icon at bounding box center [897, 268] width 13 height 13
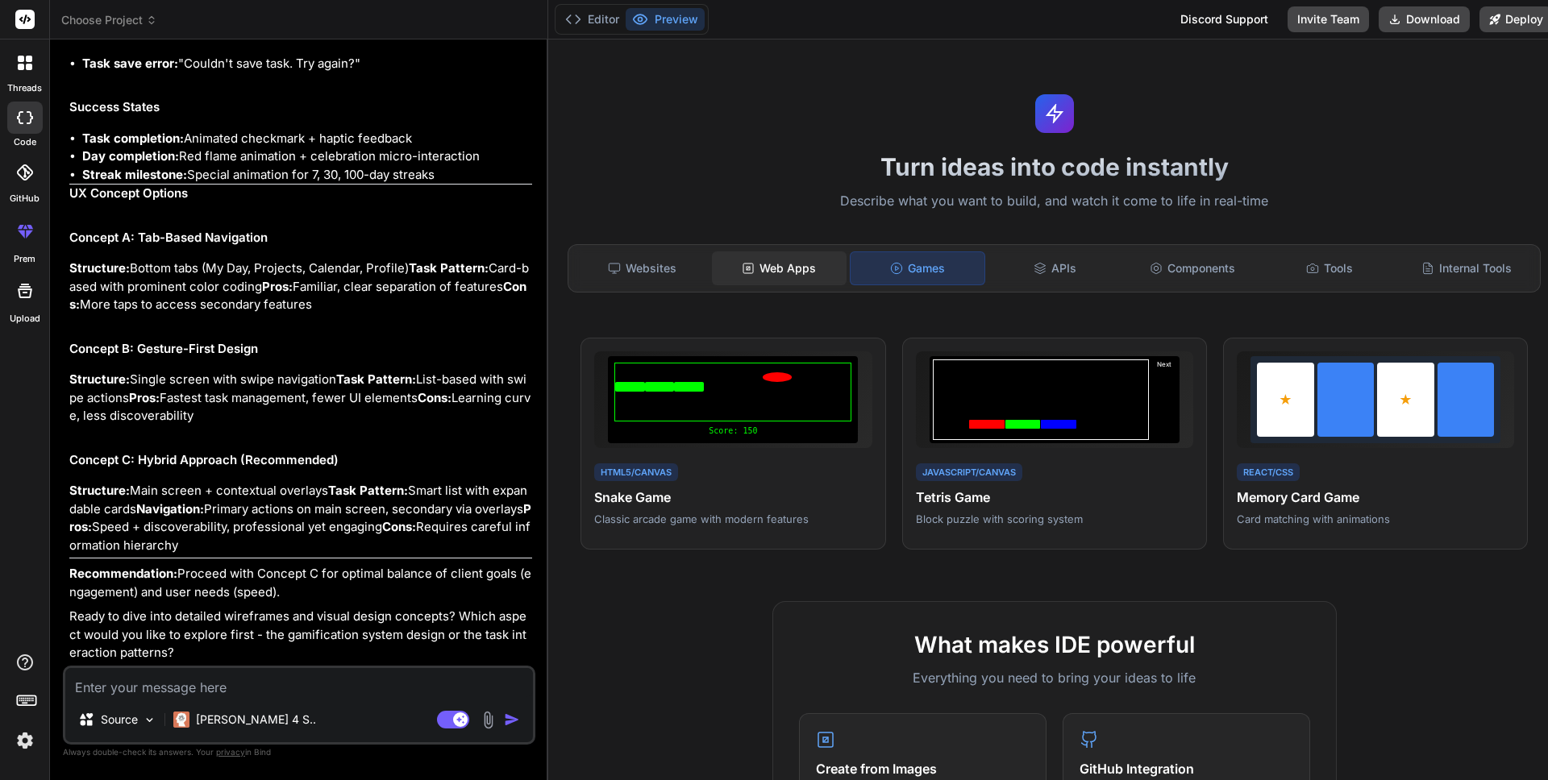
click at [774, 281] on div "Web Apps" at bounding box center [779, 269] width 134 height 34
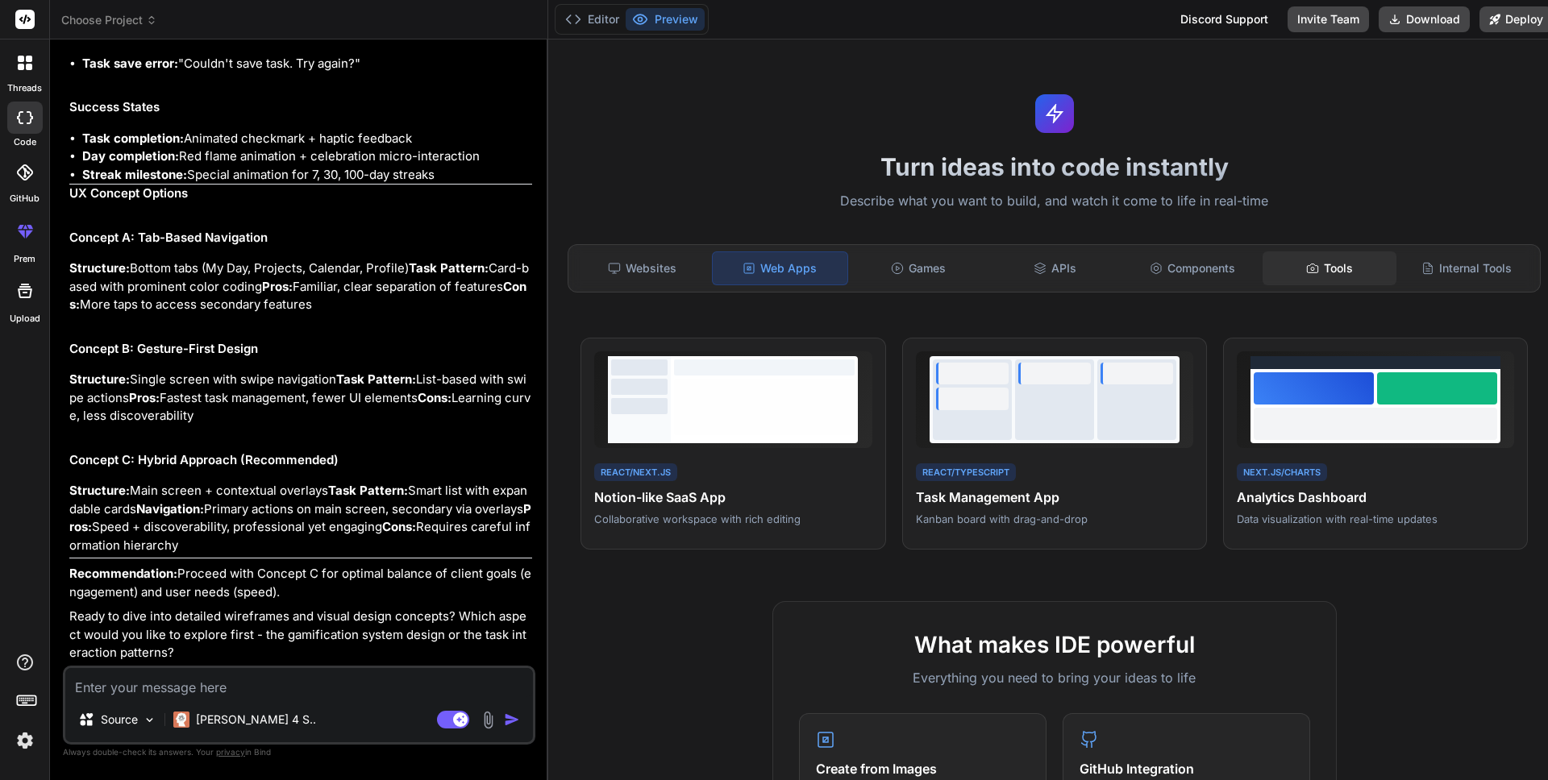
click at [1355, 264] on div "Tools" at bounding box center [1330, 269] width 134 height 34
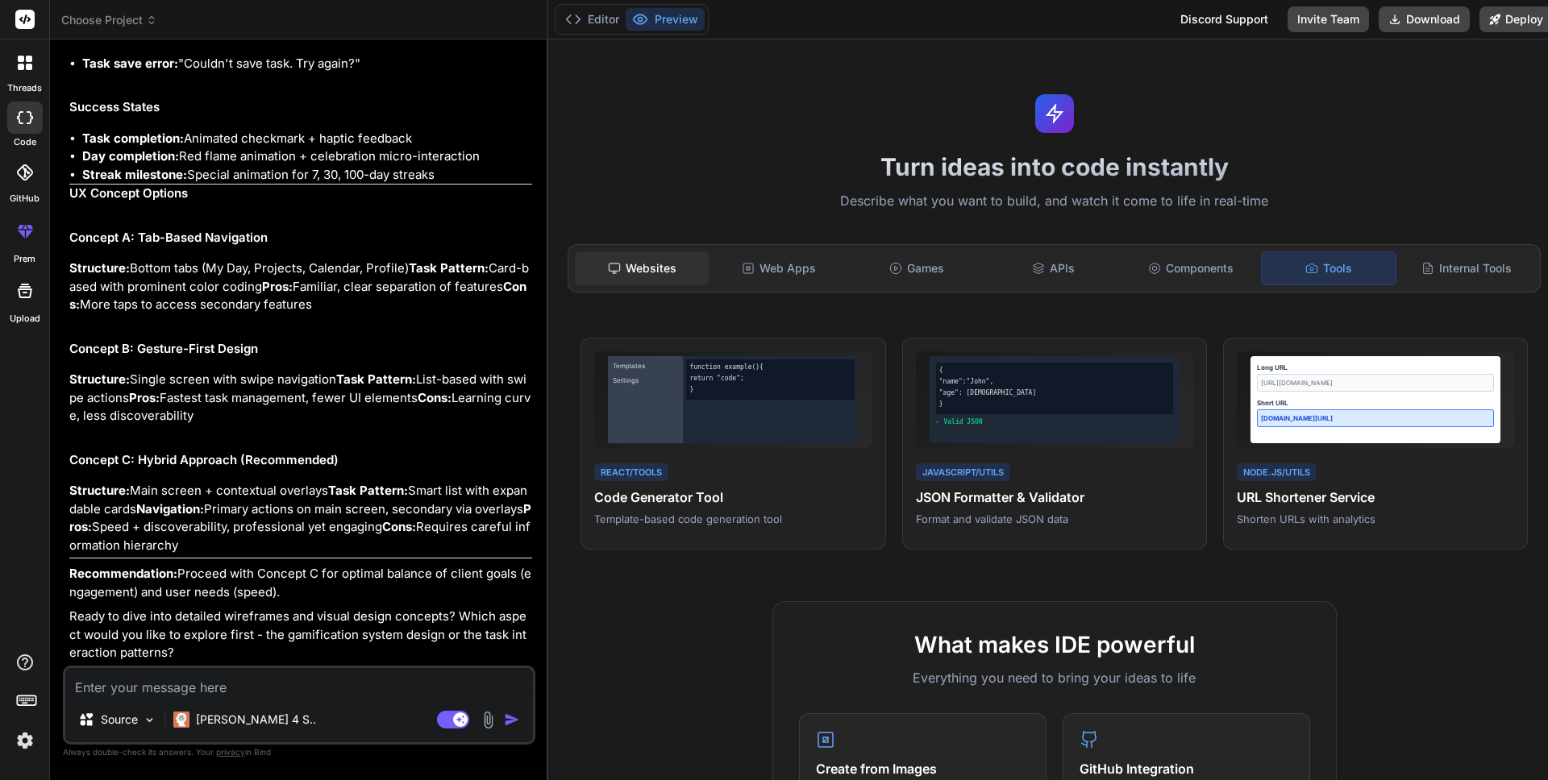
click at [636, 277] on div "Websites" at bounding box center [642, 269] width 134 height 34
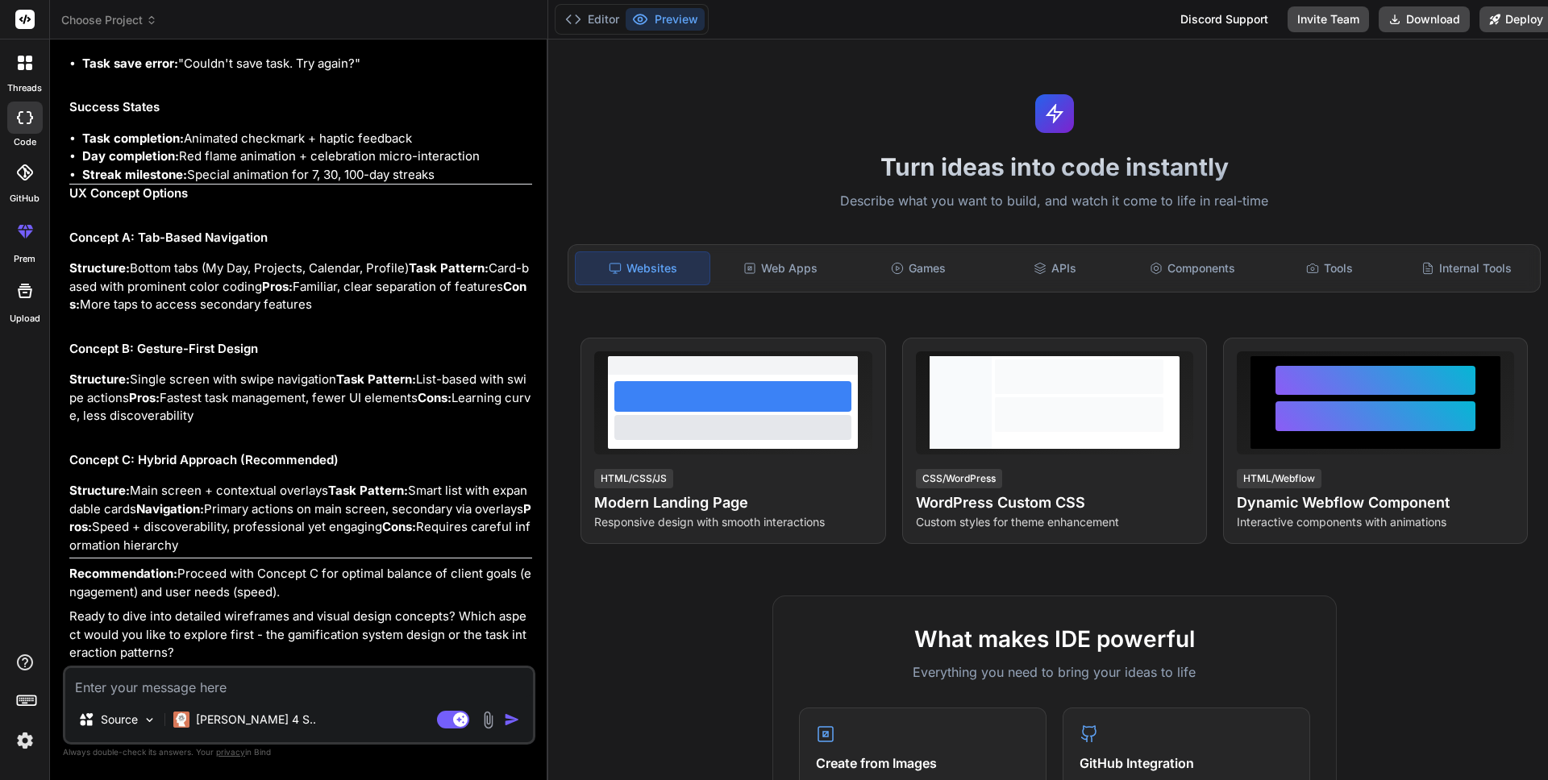
click at [172, 701] on div "Source Claude 4 S.. Agent Mode. When this toggle is activated, AI automatically…" at bounding box center [299, 705] width 472 height 79
click at [178, 693] on textarea at bounding box center [299, 682] width 468 height 29
type textarea "i"
type textarea "x"
type textarea "i"
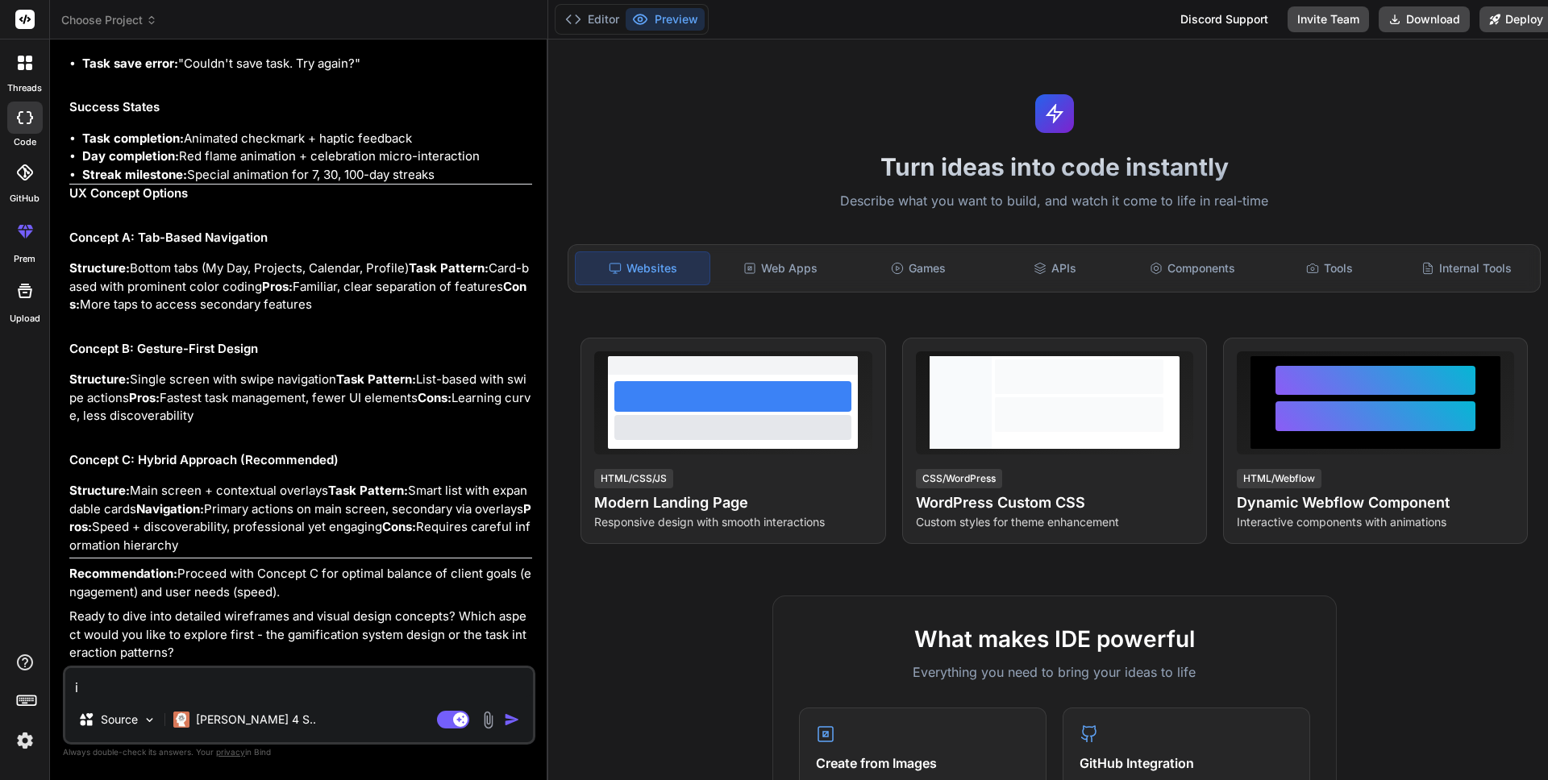
type textarea "x"
type textarea "i n"
type textarea "x"
type textarea "i ne"
type textarea "x"
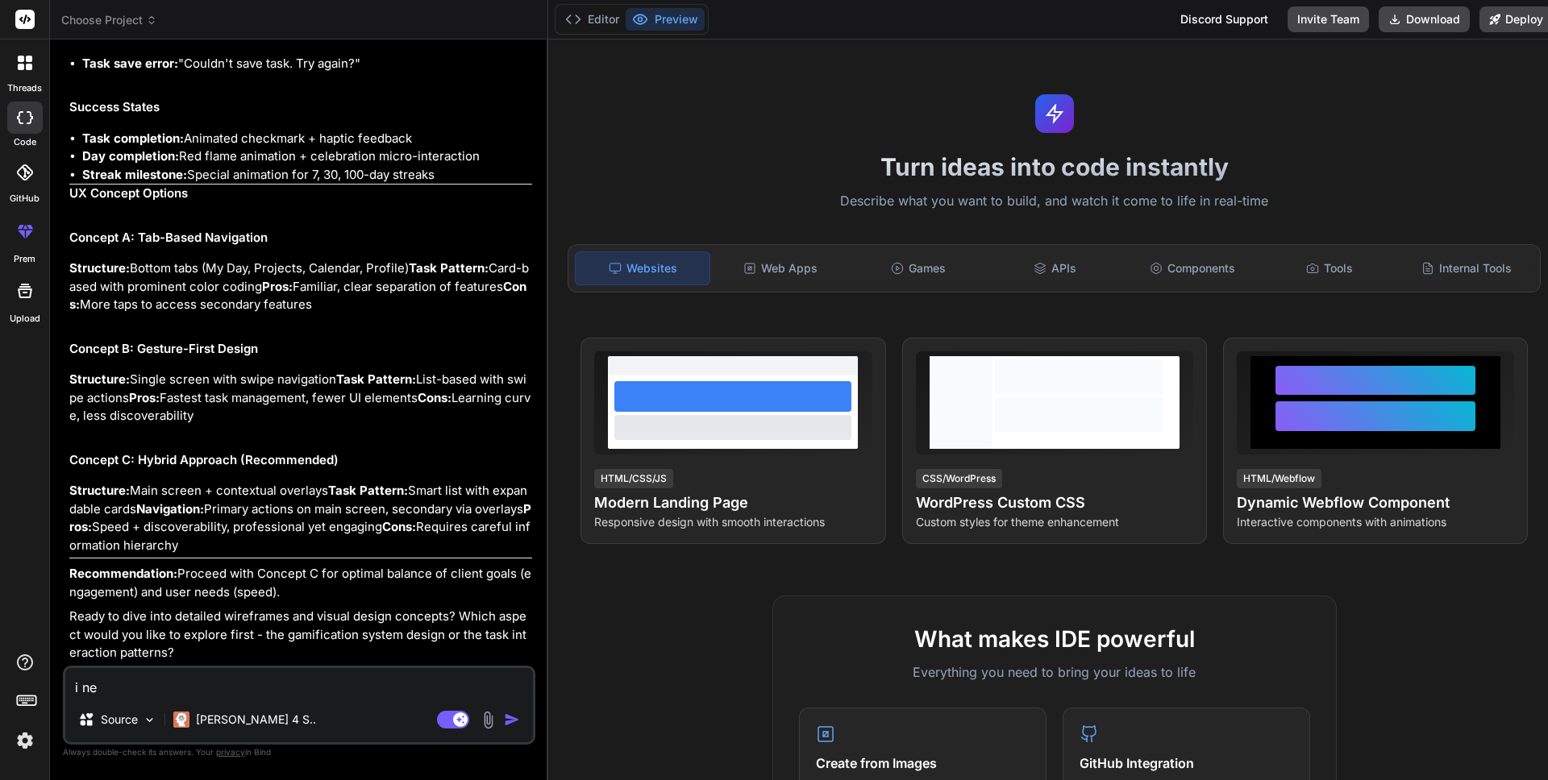
type textarea "i nee"
type textarea "x"
type textarea "i need"
type textarea "x"
type textarea "i need"
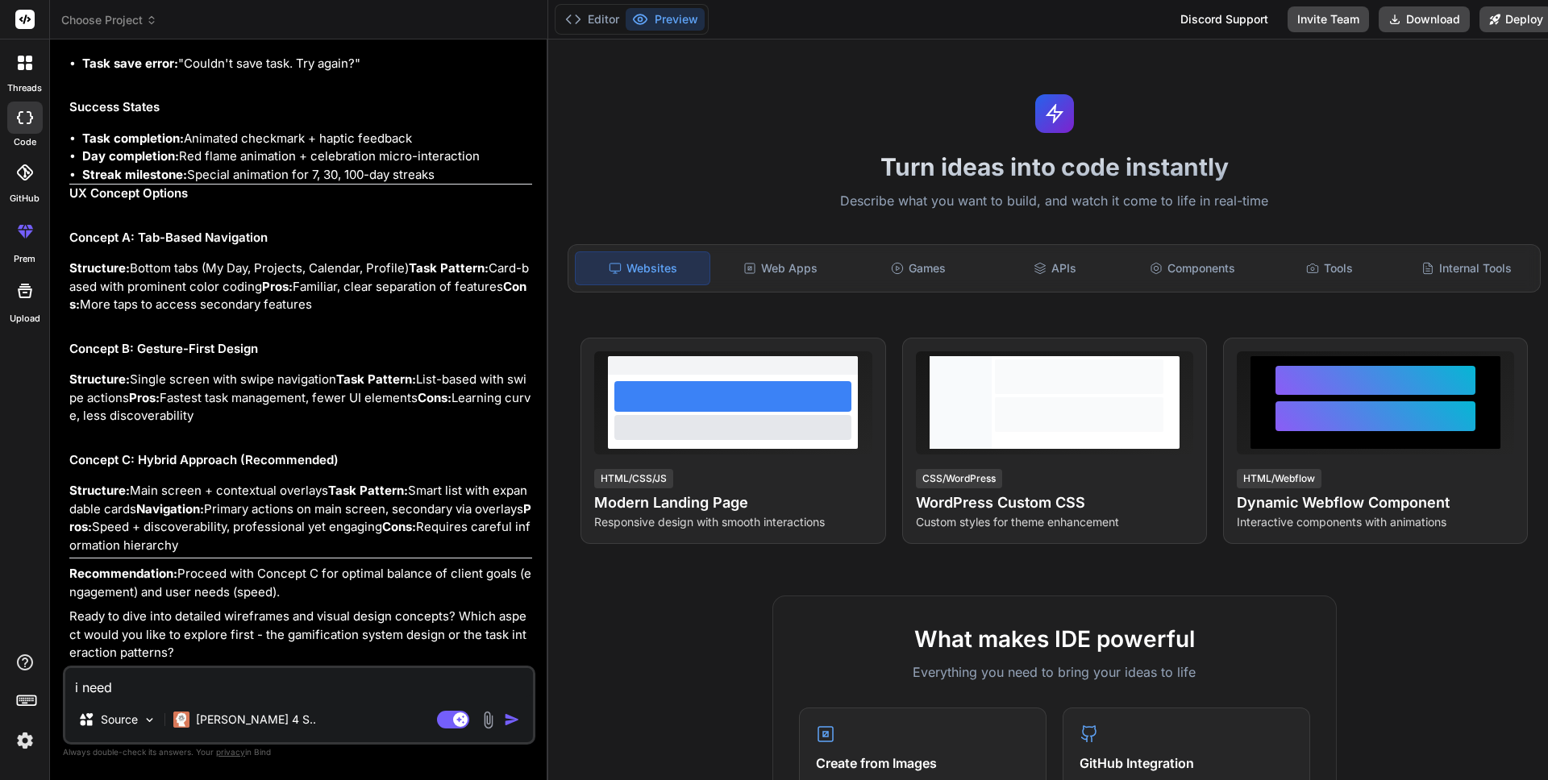
type textarea "x"
type textarea "i need t"
type textarea "x"
type textarea "i need t"
type textarea "x"
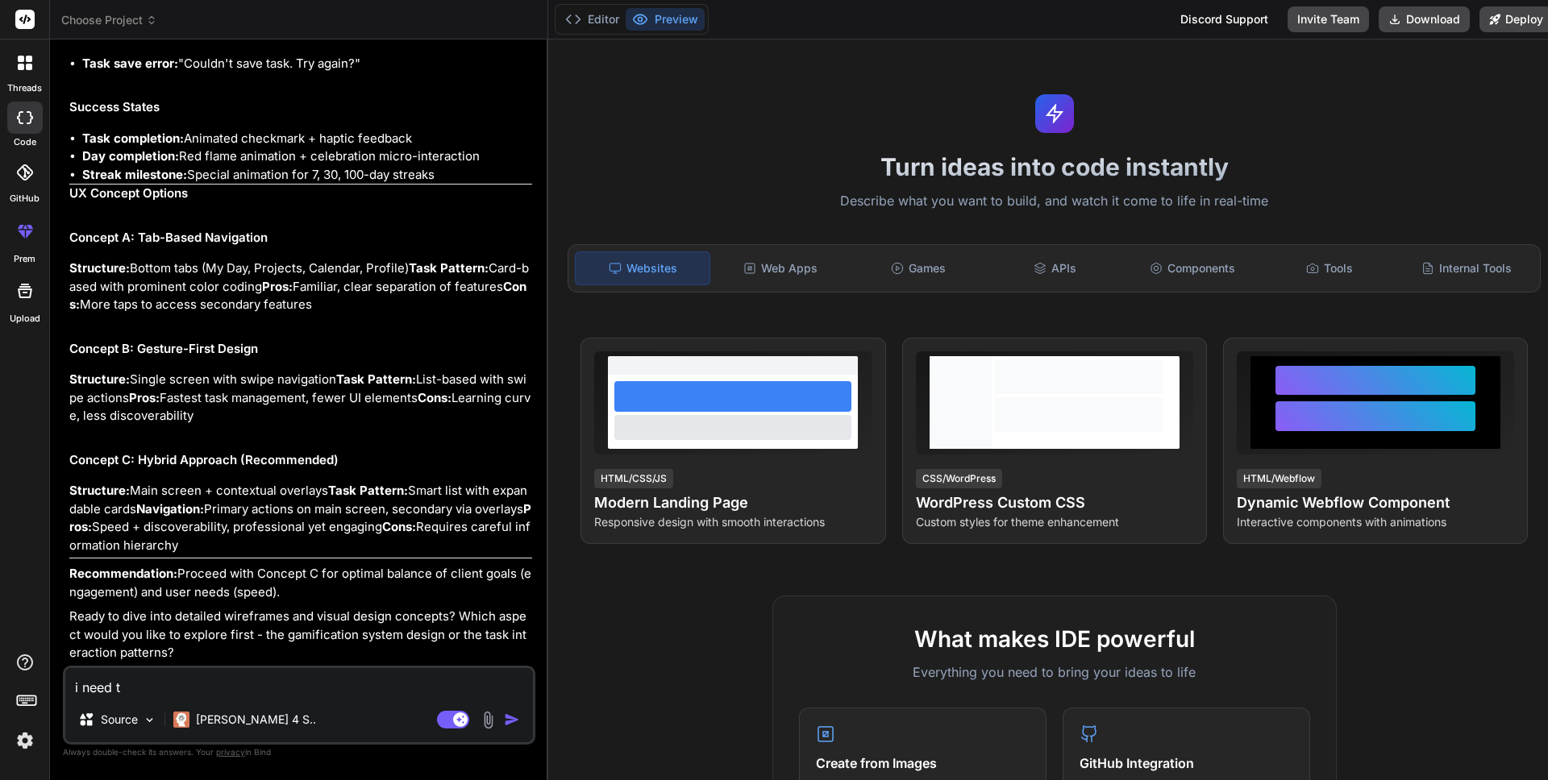
type textarea "i need t"
type textarea "x"
type textarea "i need to"
type textarea "x"
type textarea "i need to"
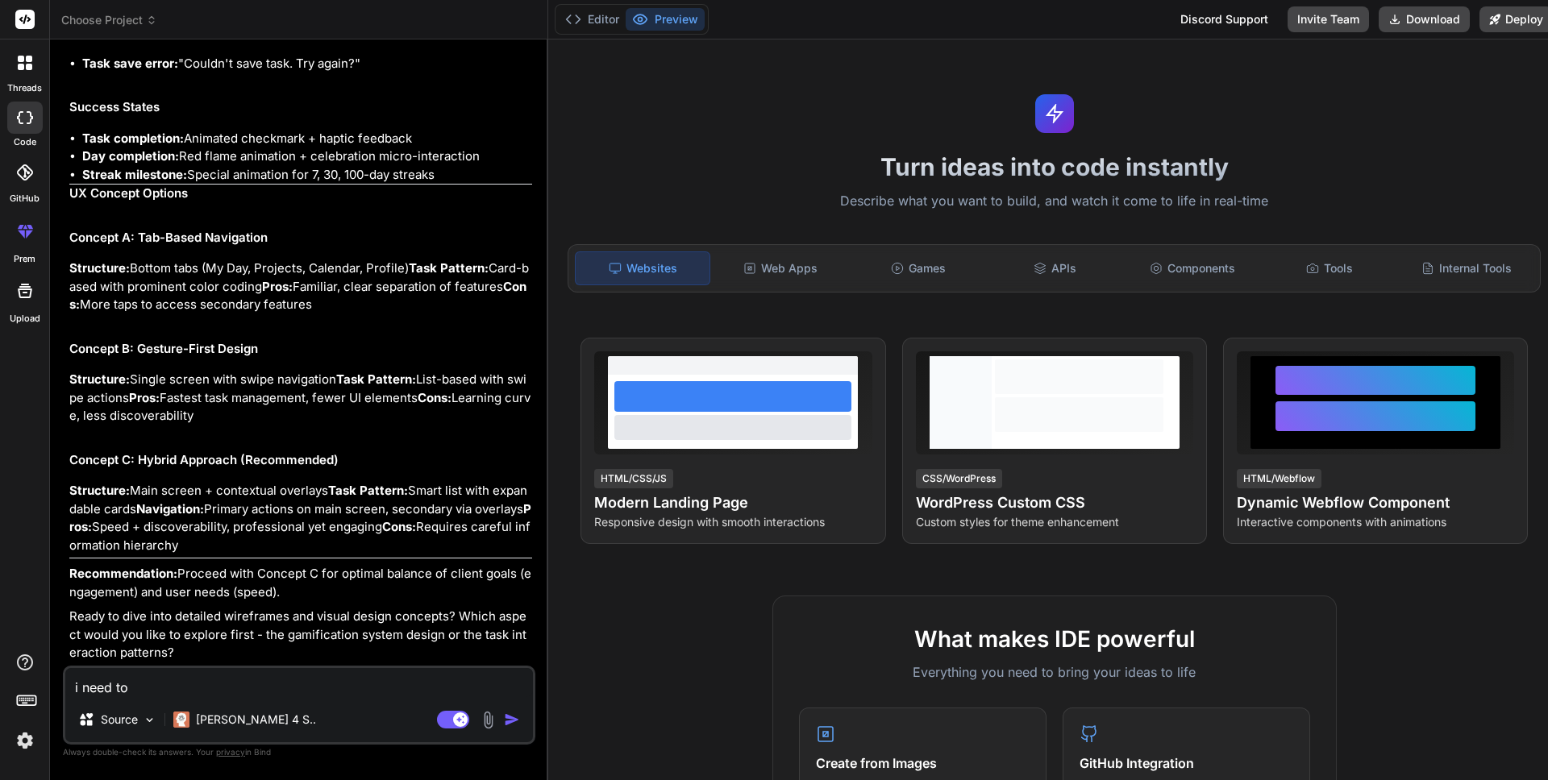
type textarea "x"
type textarea "i need to s"
type textarea "x"
type textarea "i need to se"
type textarea "x"
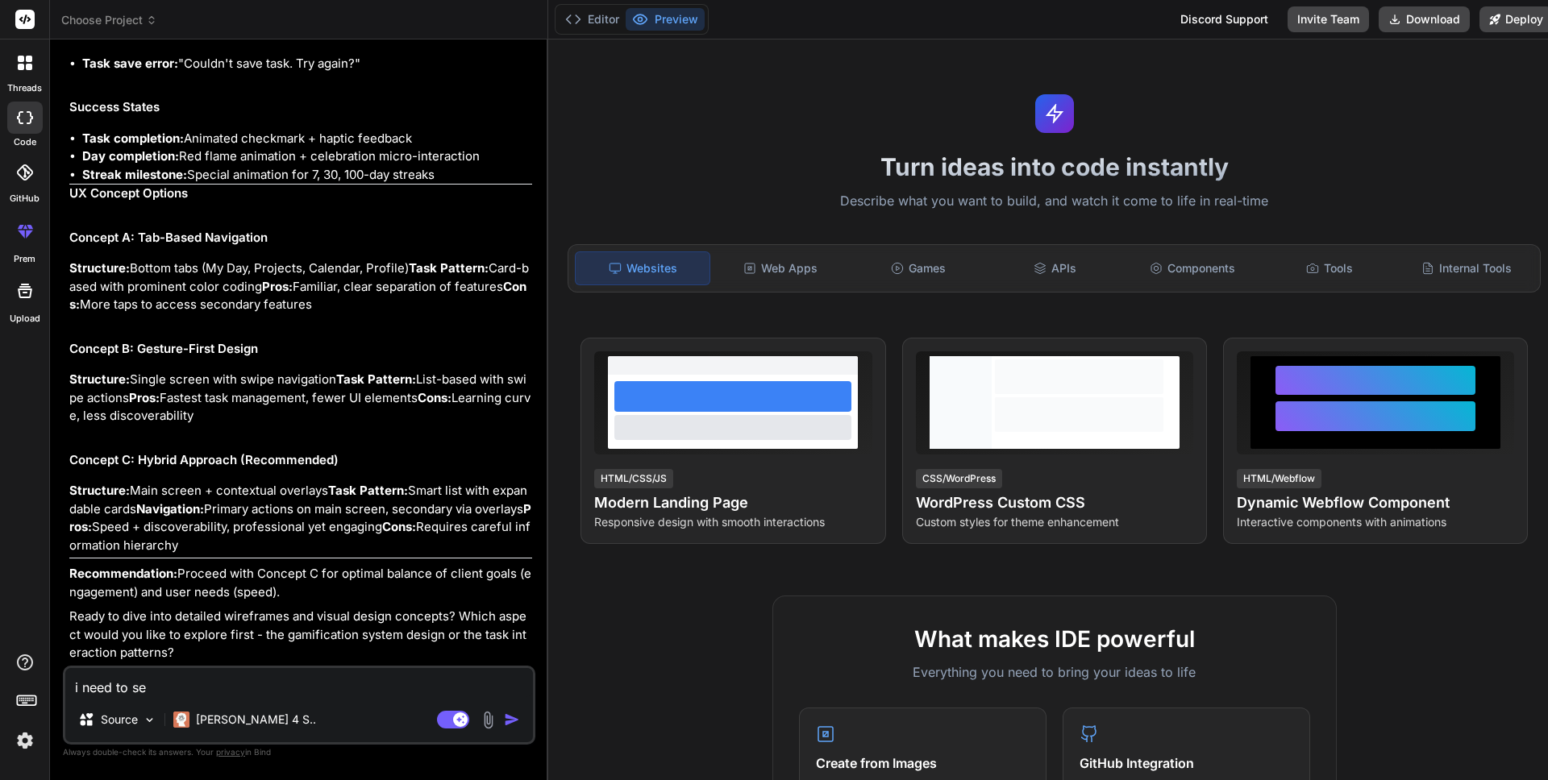
type textarea "i need to see"
type textarea "x"
type textarea "i need to see"
type textarea "x"
type textarea "i need to see t"
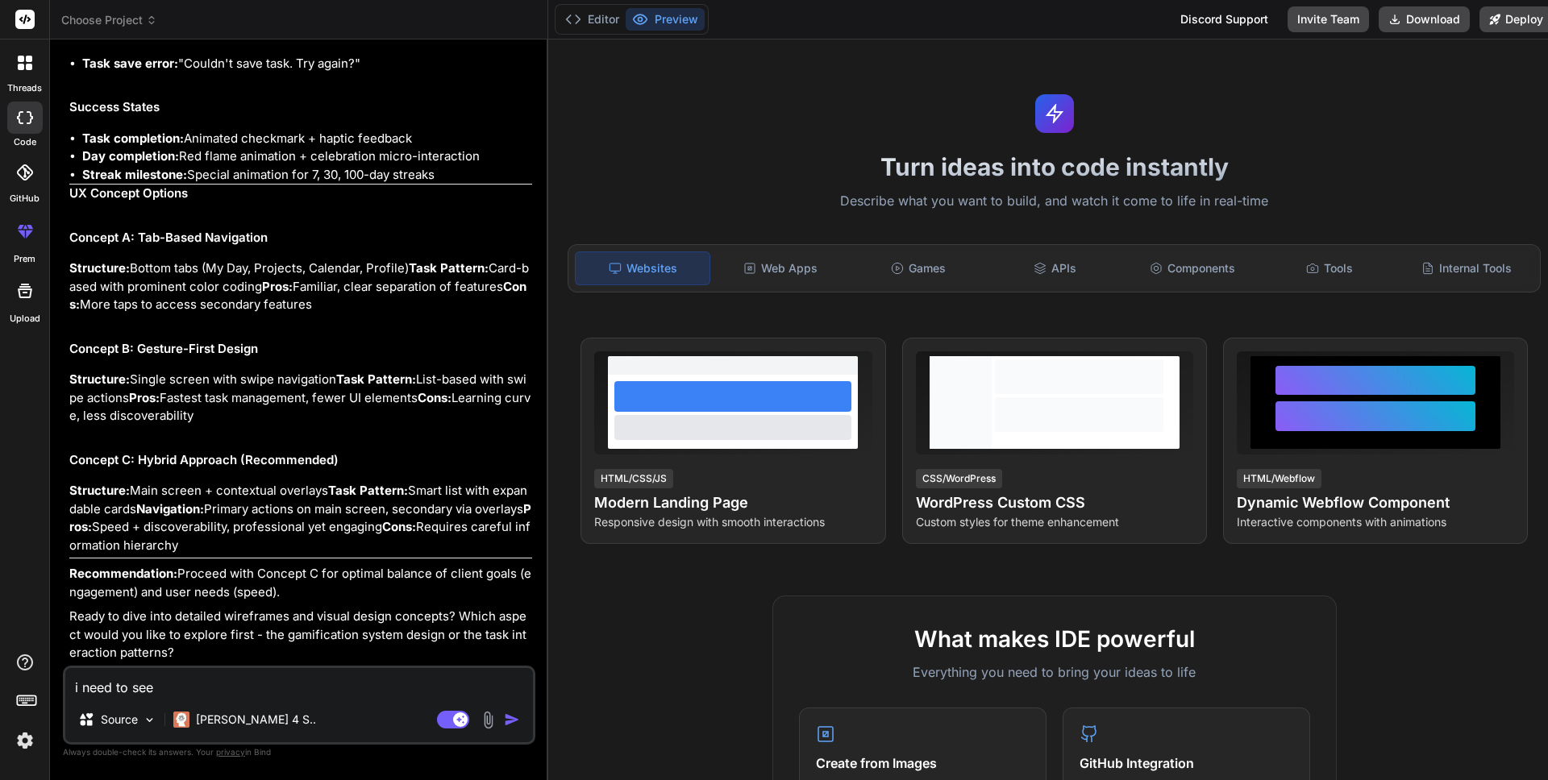
type textarea "x"
type textarea "i need to see th"
type textarea "x"
type textarea "i need to see thi"
type textarea "x"
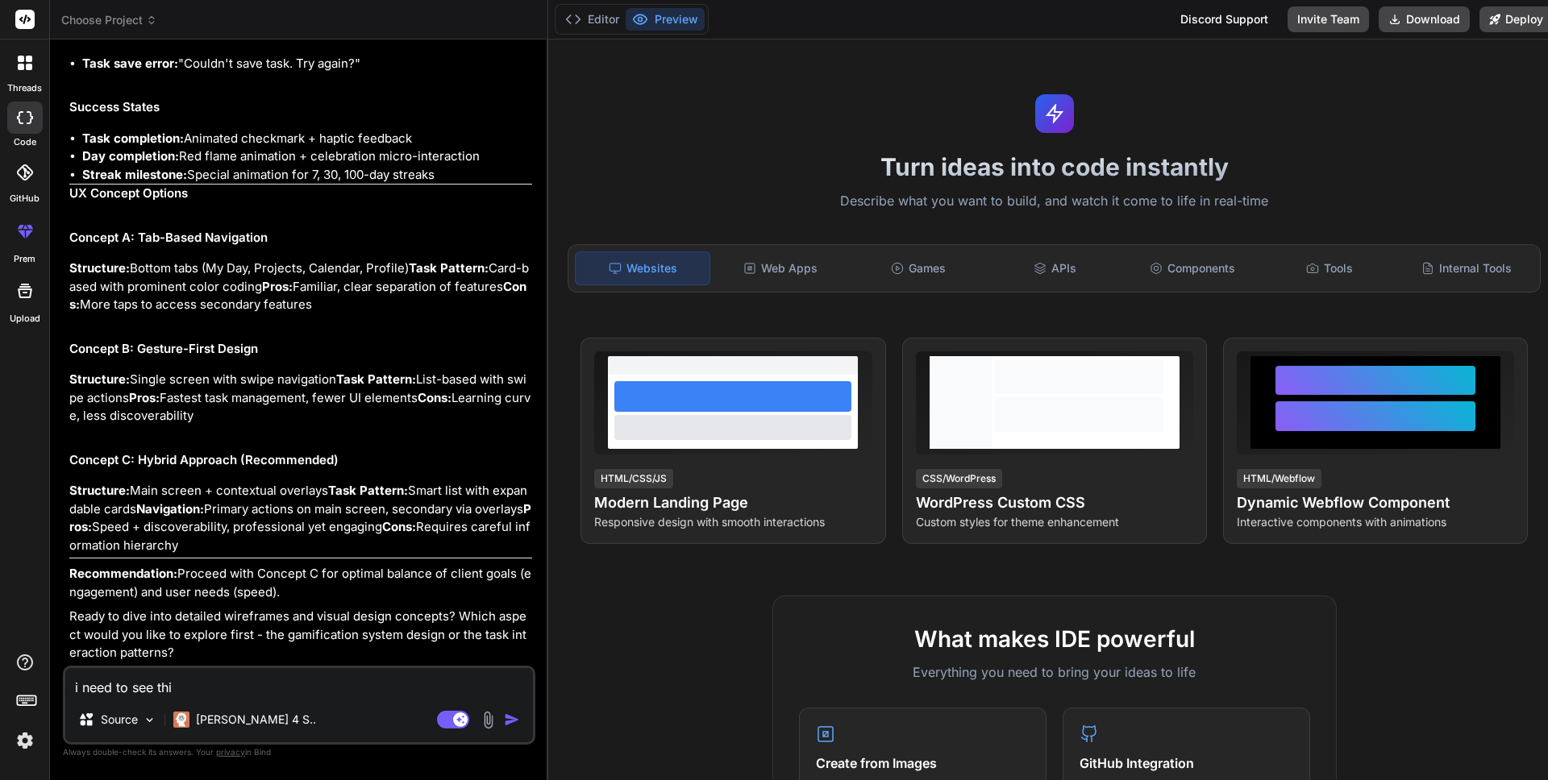
type textarea "i need to see this"
type textarea "x"
type textarea "i need to see this"
type textarea "x"
type textarea "i need to see this a"
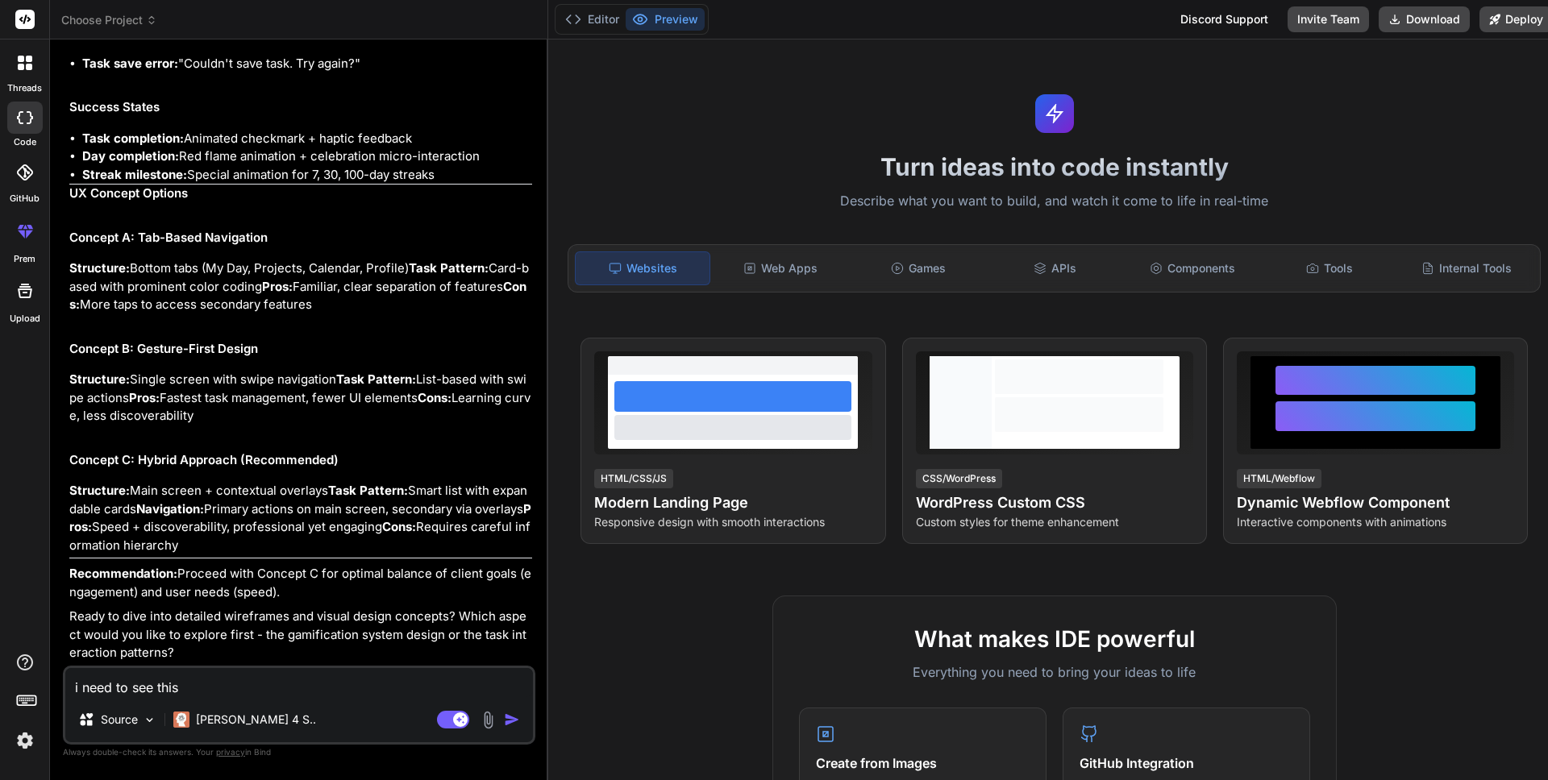
type textarea "x"
type textarea "i need to see this as"
type textarea "x"
type textarea "i need to see this as"
type textarea "x"
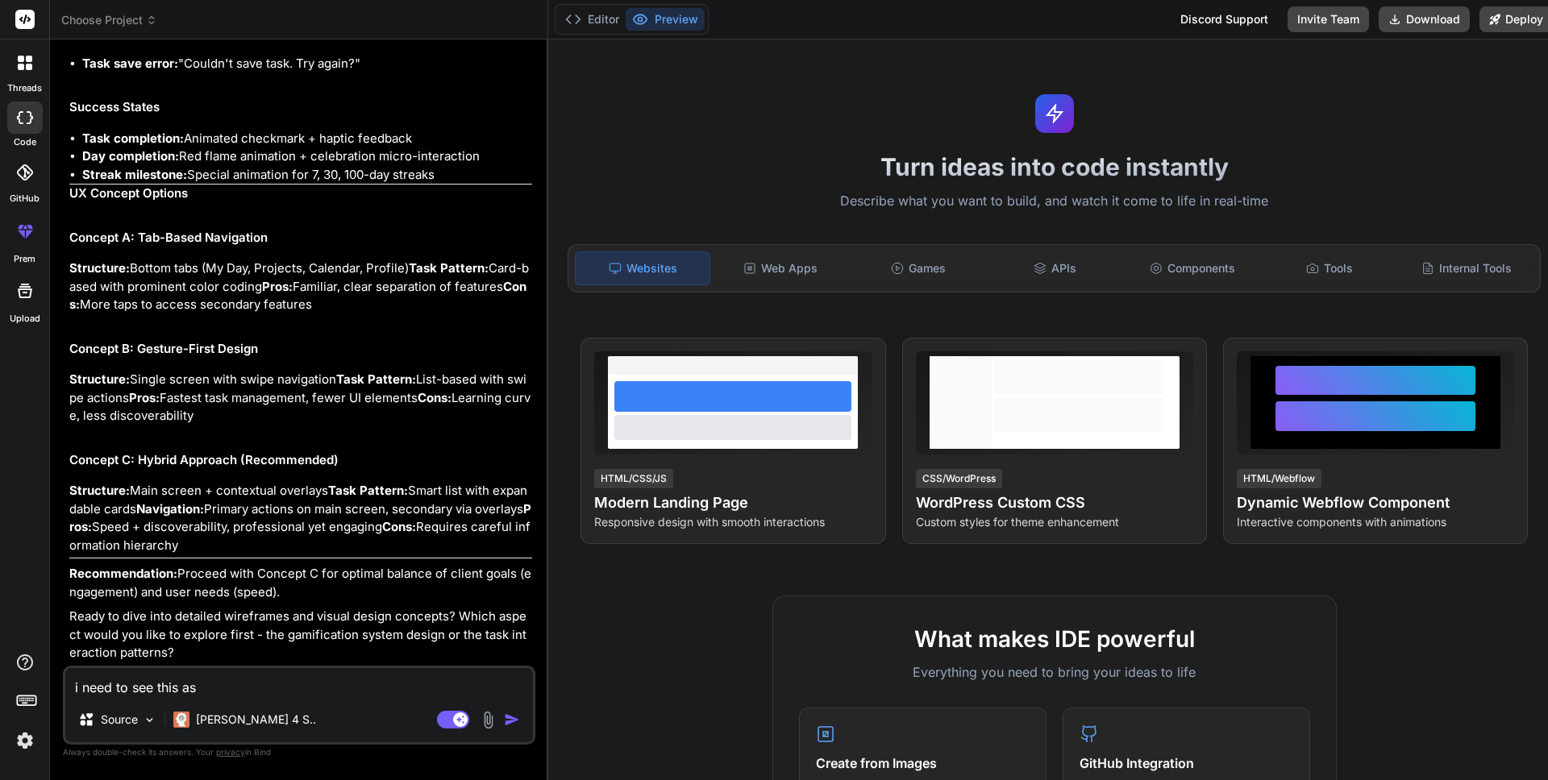
type textarea "i need to see this as a"
type textarea "x"
type textarea "i need to see this as a"
type textarea "x"
type textarea "i need to see this as a w"
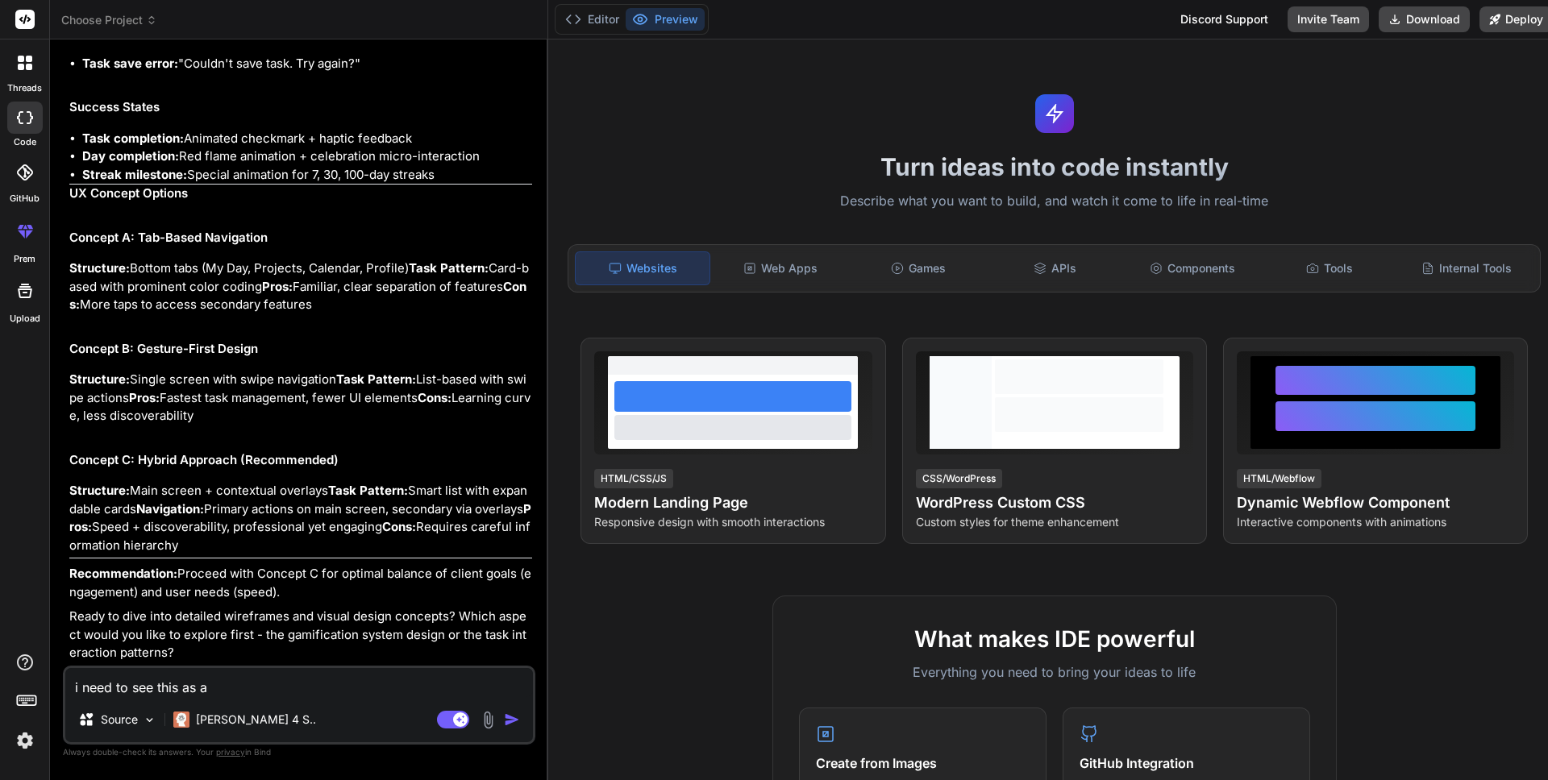
type textarea "x"
type textarea "i need to see this as a wo"
type textarea "x"
type textarea "i need to see this as a wor"
type textarea "x"
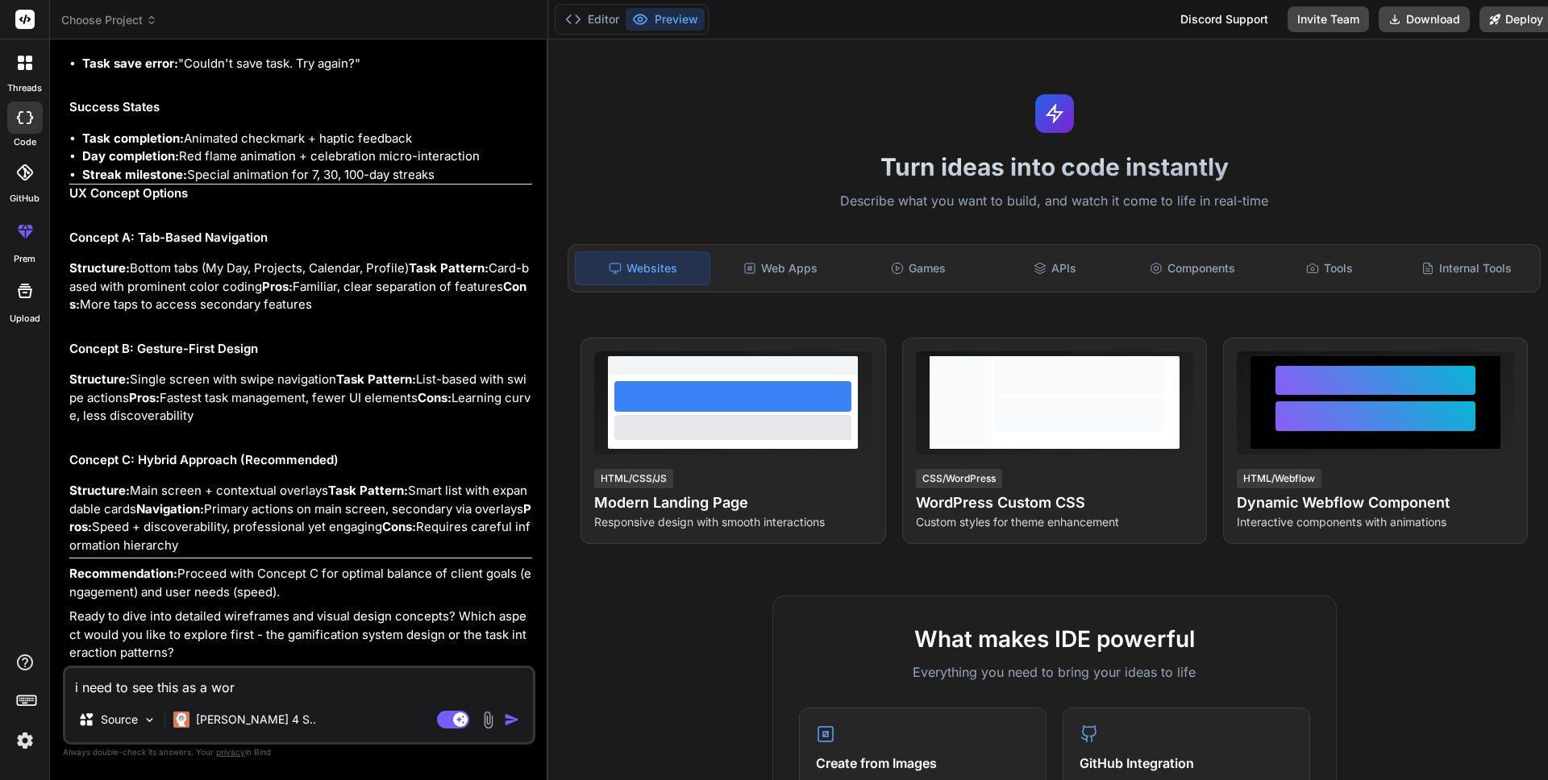
type textarea "i need to see this as a work"
type textarea "x"
type textarea "i need to see this as a worki"
type textarea "x"
type textarea "i need to see this as a workin"
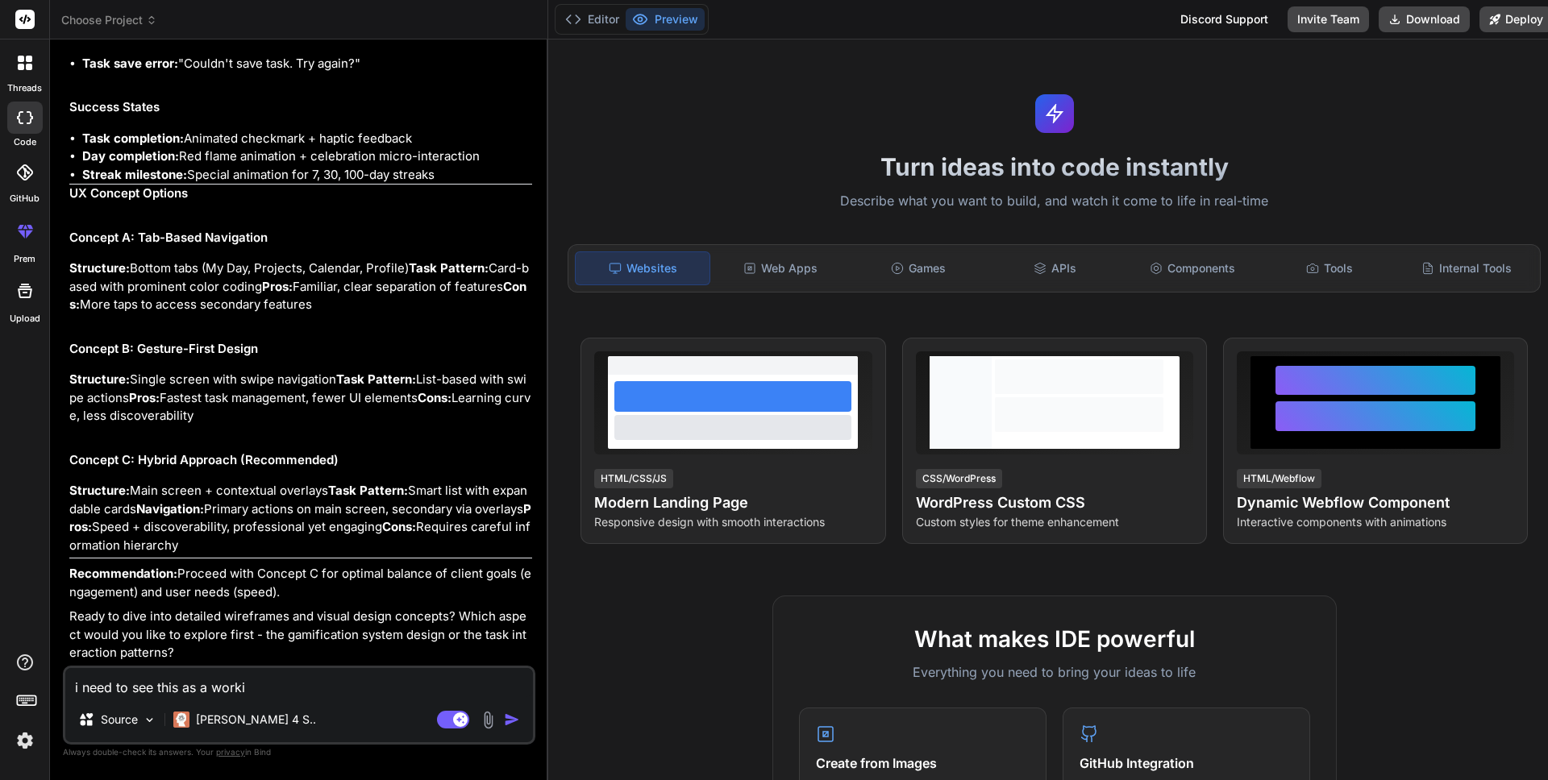
type textarea "x"
type textarea "i need to see this as a working"
type textarea "x"
type textarea "i need to see this as a working"
type textarea "x"
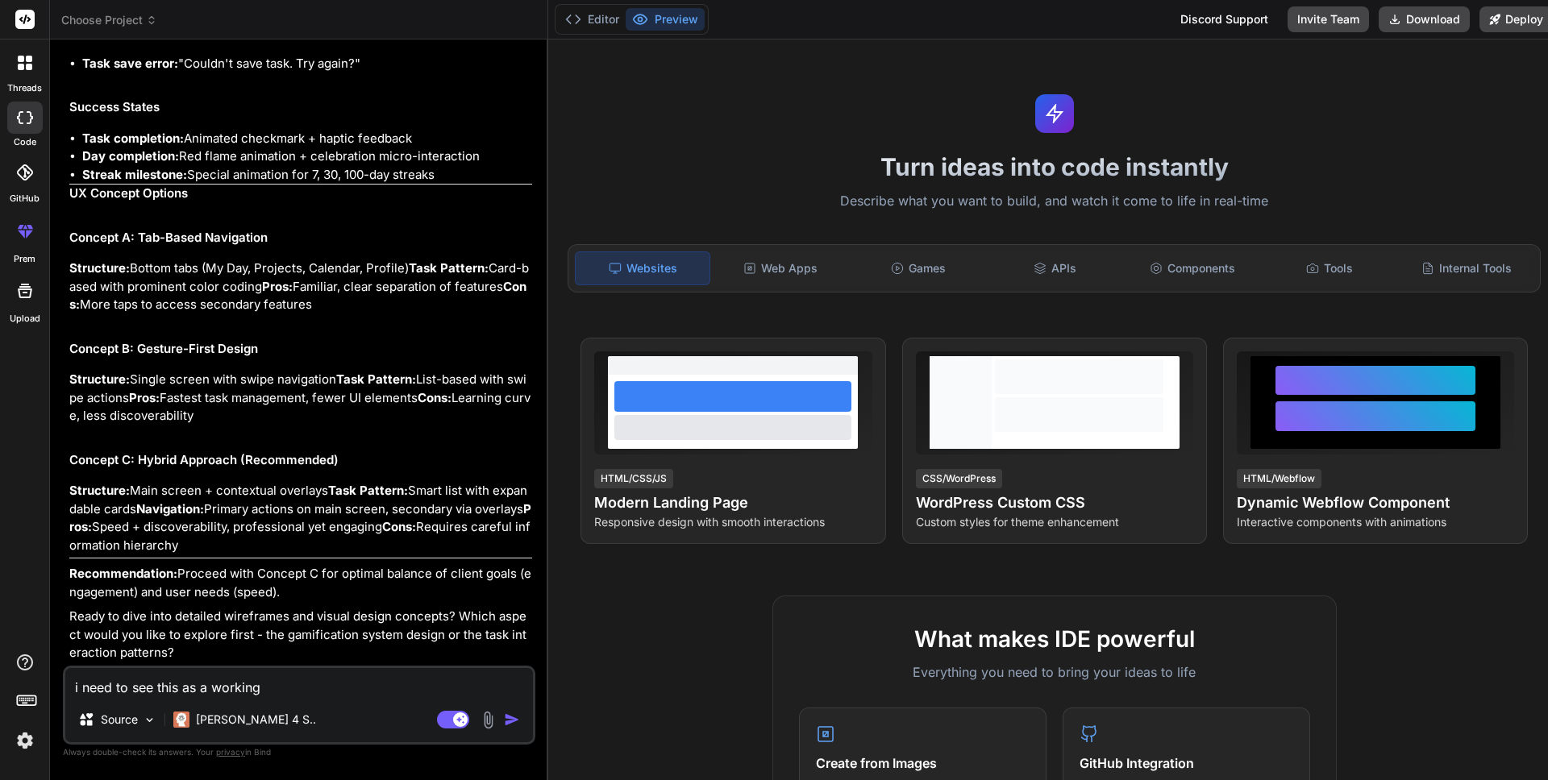
type textarea "i need to see this as a working p"
type textarea "x"
type textarea "i need to see this as a working pr"
type textarea "x"
type textarea "i need to see this as a working pro"
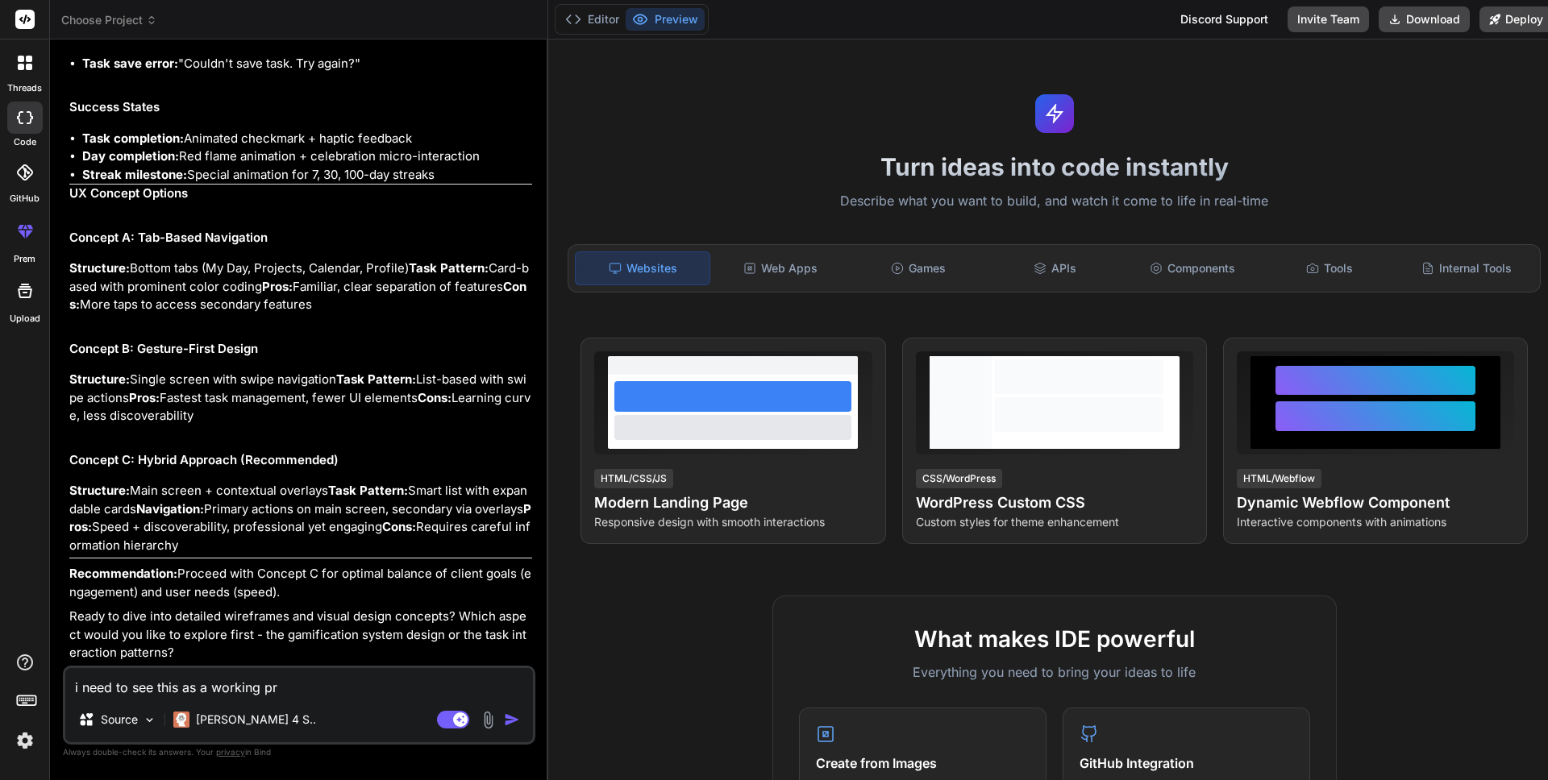
type textarea "x"
type textarea "i need to see this as a working prot"
type textarea "x"
type textarea "i need to see this as a working proti"
type textarea "x"
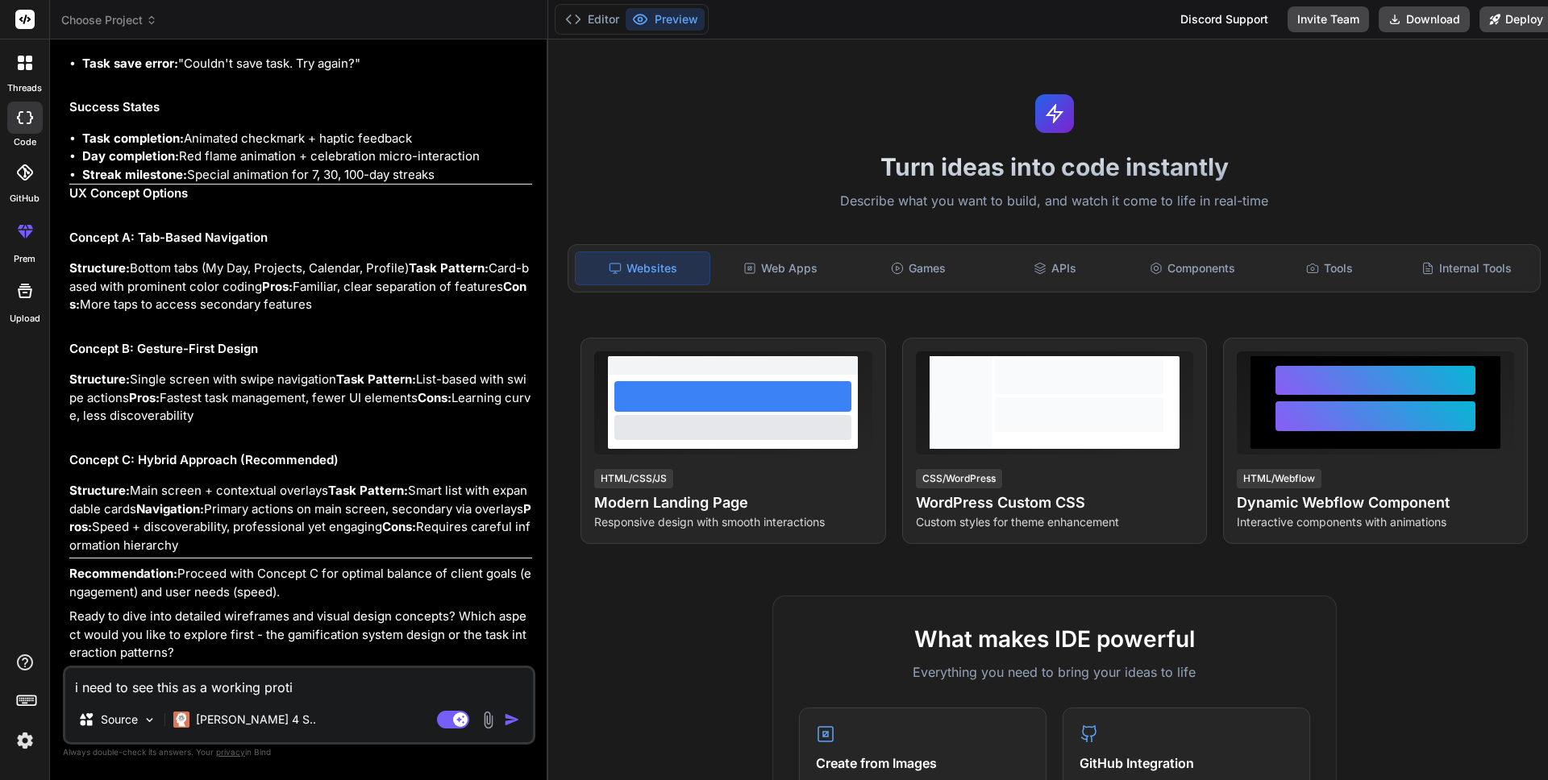
type textarea "i need to see this as a working protiy"
type textarea "x"
type textarea "i need to see this as a working protiyp"
type textarea "x"
type textarea "i need to see this as a working protiype"
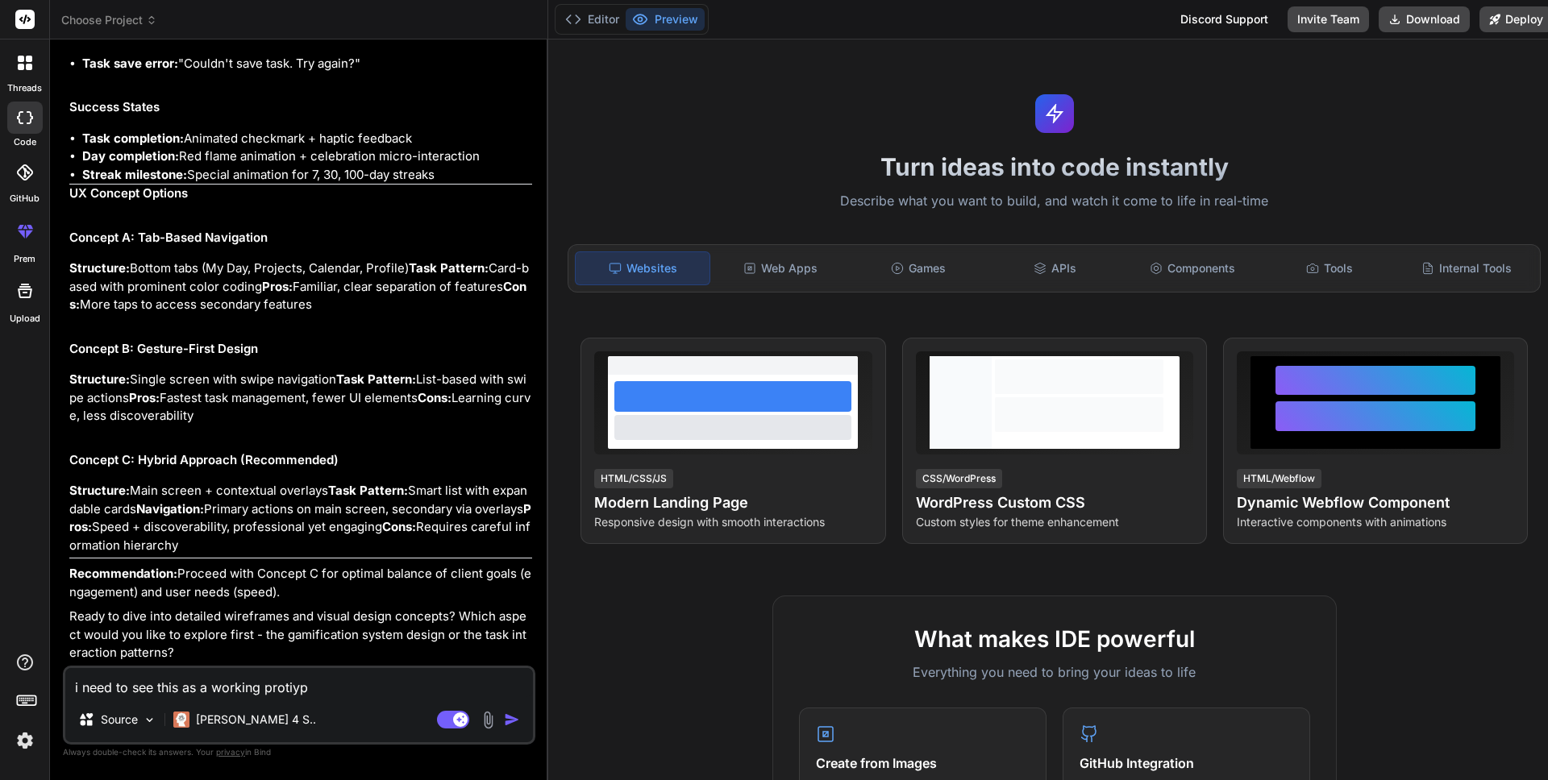
type textarea "x"
type textarea "i need to see this as a working protiype"
type textarea "x"
type textarea "i need to see this as a working protiype u"
type textarea "x"
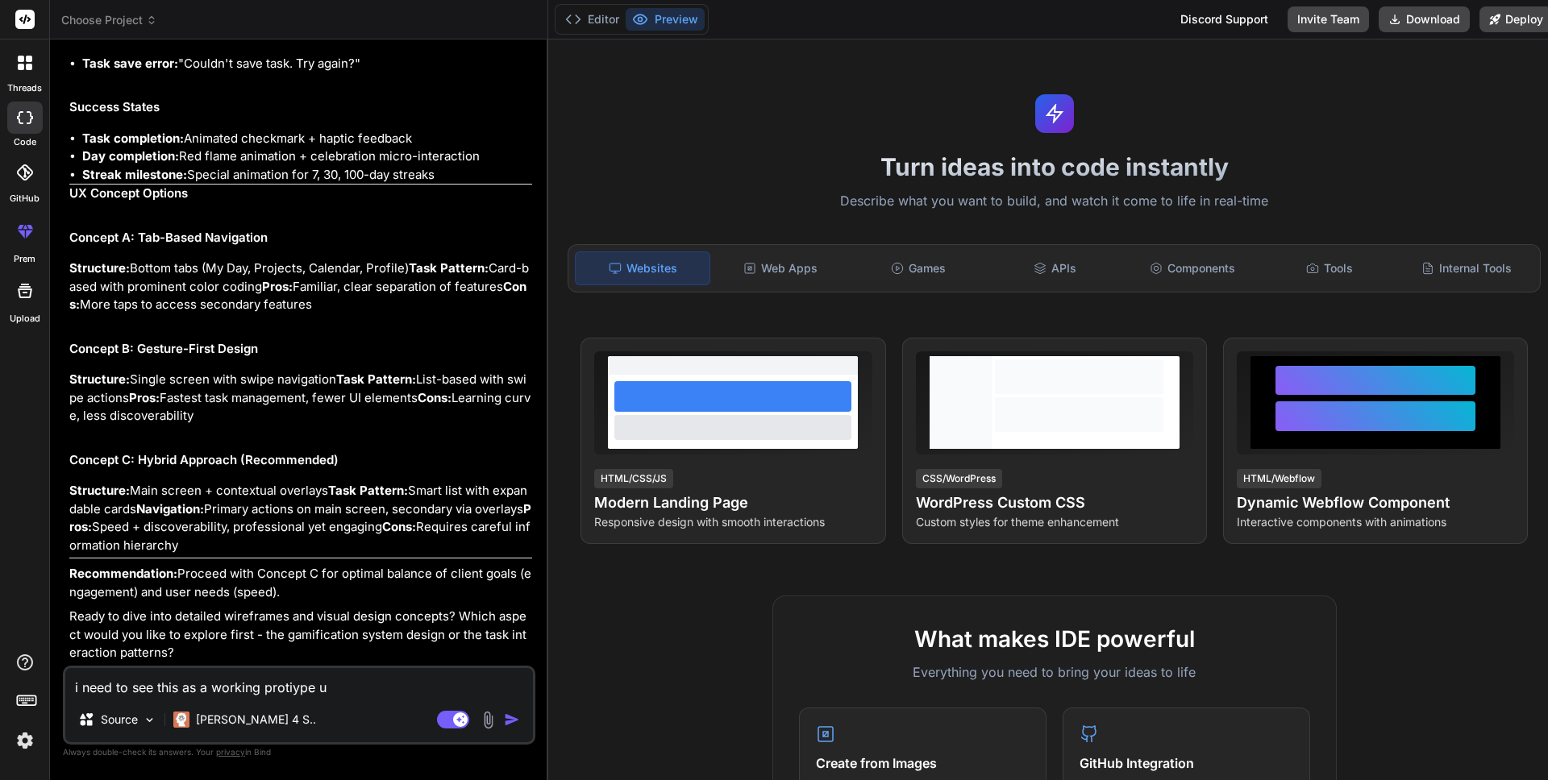
type textarea "i need to see this as a working protiype us"
type textarea "x"
type textarea "i need to see this as a working protiype usi"
type textarea "x"
type textarea "i need to see this as a working protiype usin"
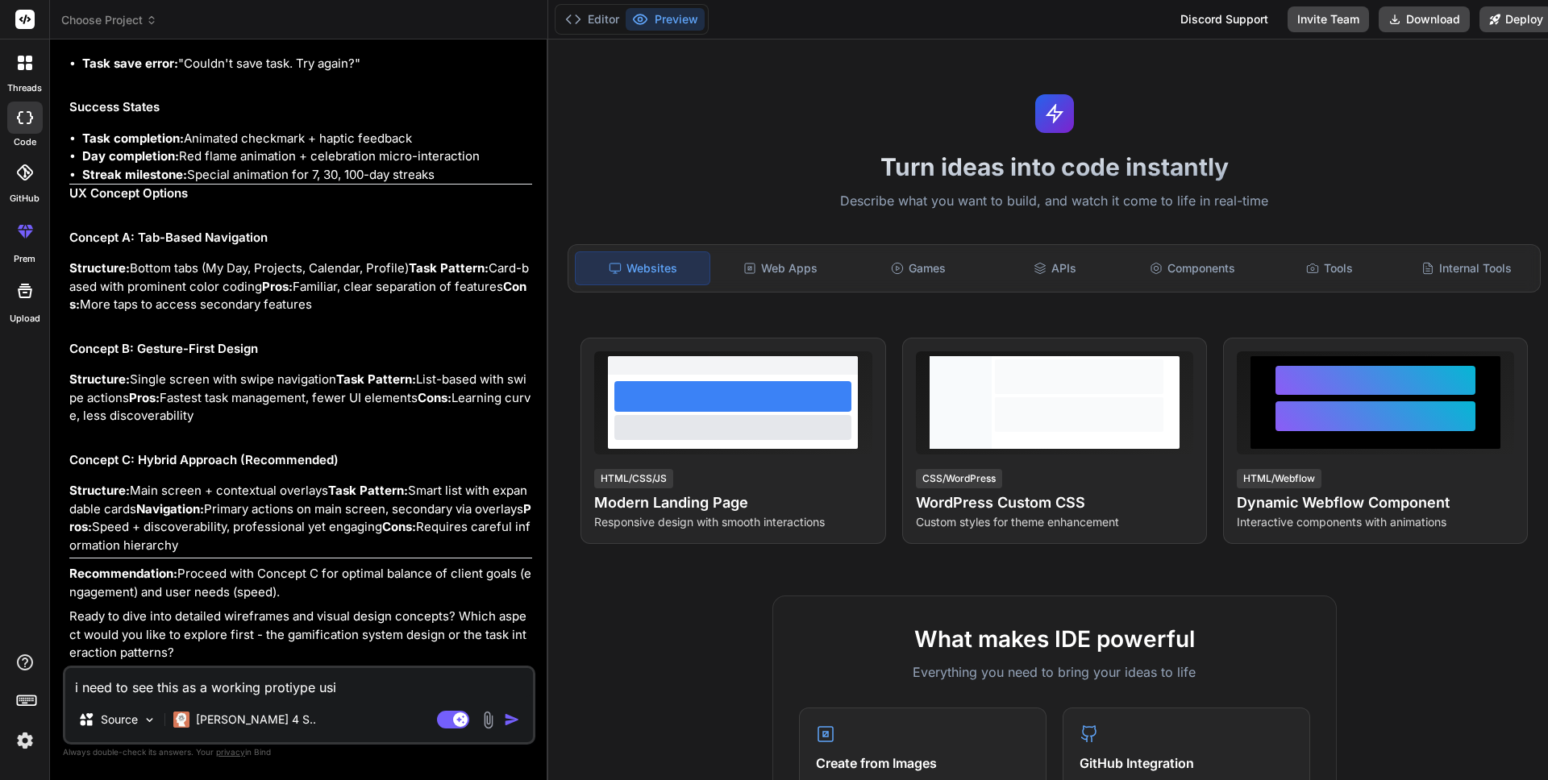
type textarea "x"
type textarea "i need to see this as a working protiype using"
type textarea "x"
type textarea "i need to see this as a working protiype using"
type textarea "x"
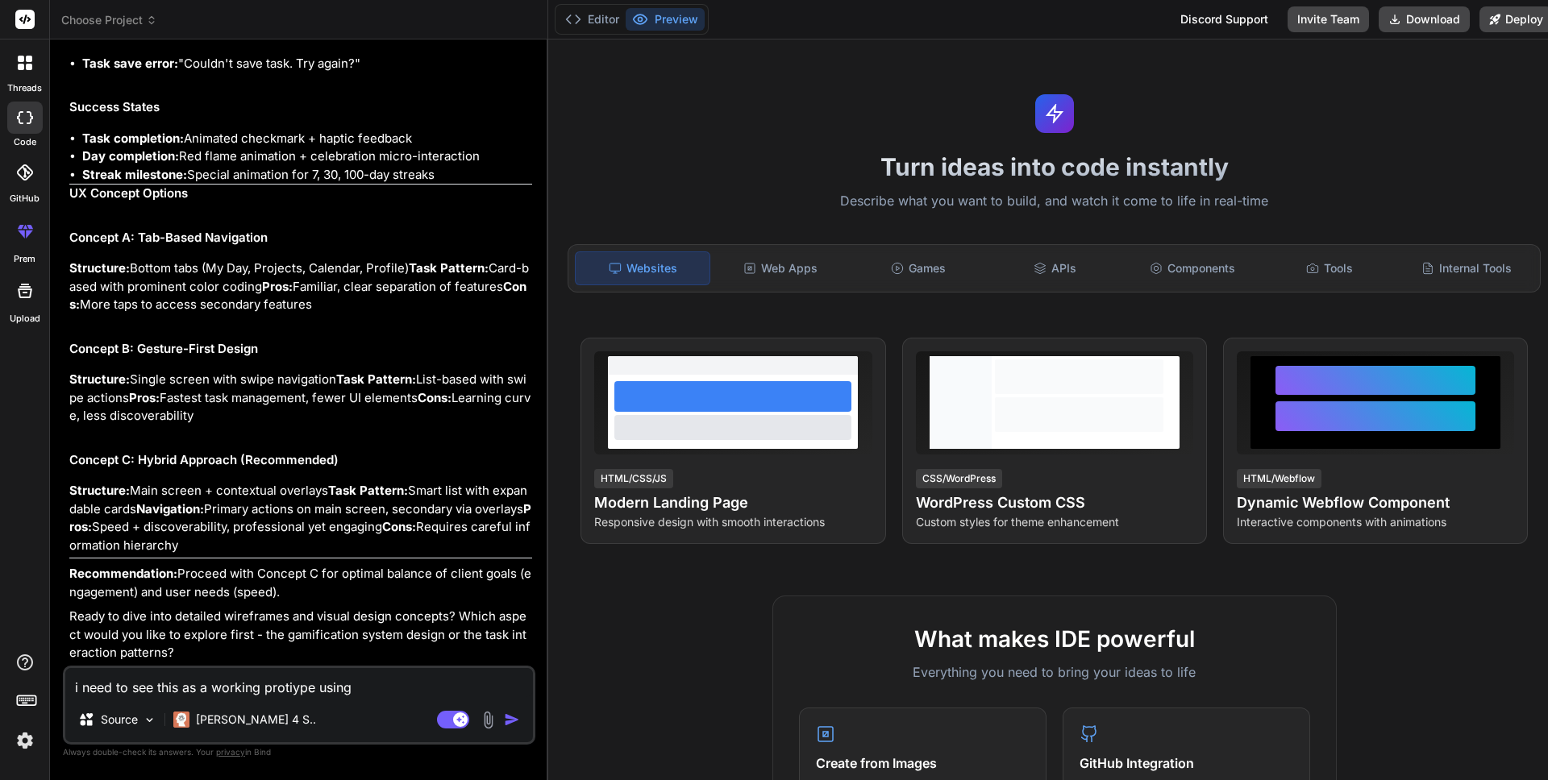
type textarea "i need to see this as a working protiype using t"
type textarea "x"
type textarea "i need to see this as a working protiype using ta"
type textarea "x"
type textarea "i need to see this as a working protiype using tai"
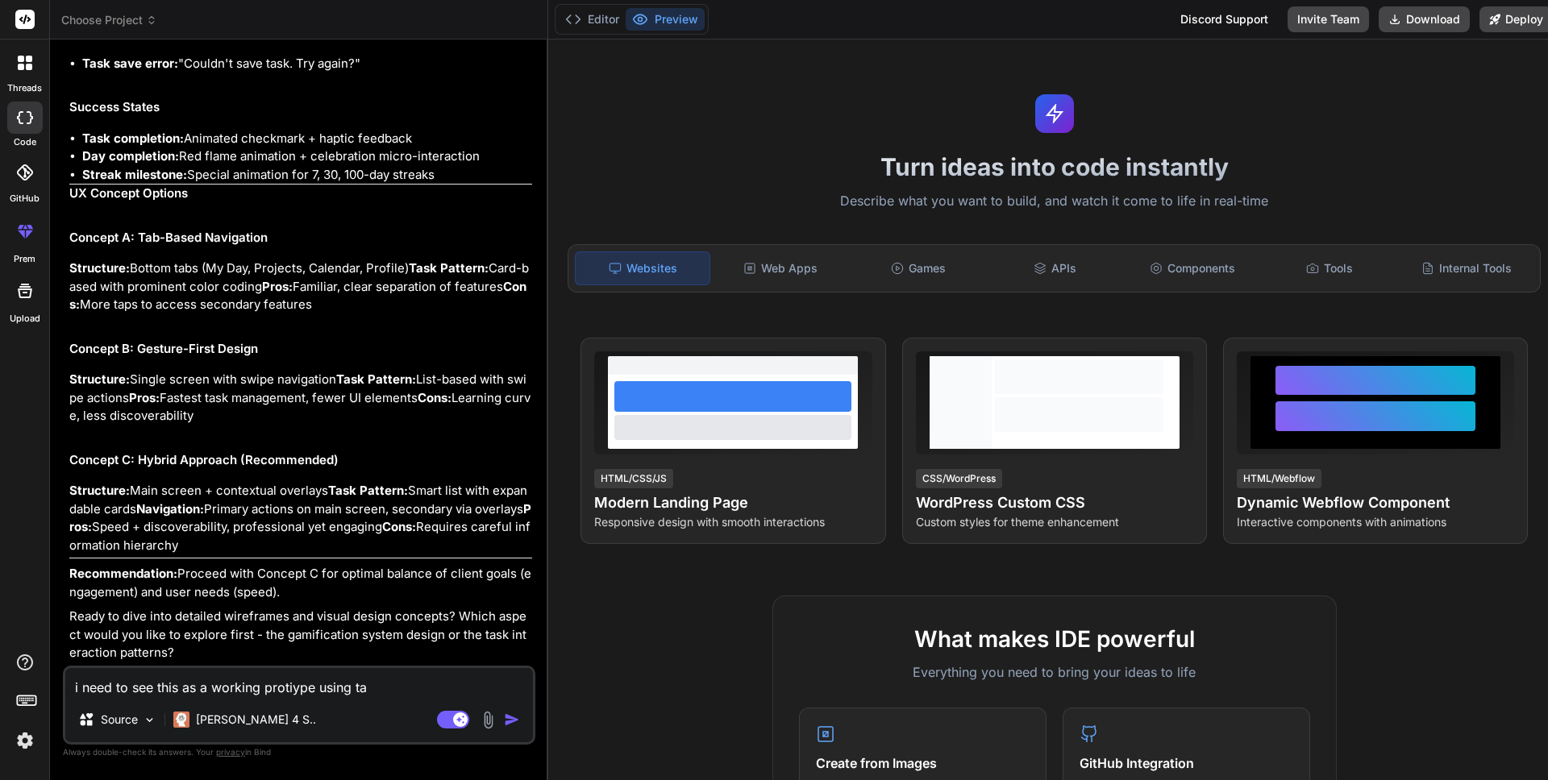
type textarea "x"
type textarea "i need to see this as a working protiype using tail"
type textarea "x"
type textarea "i need to see this as a working protiype using tailw"
type textarea "x"
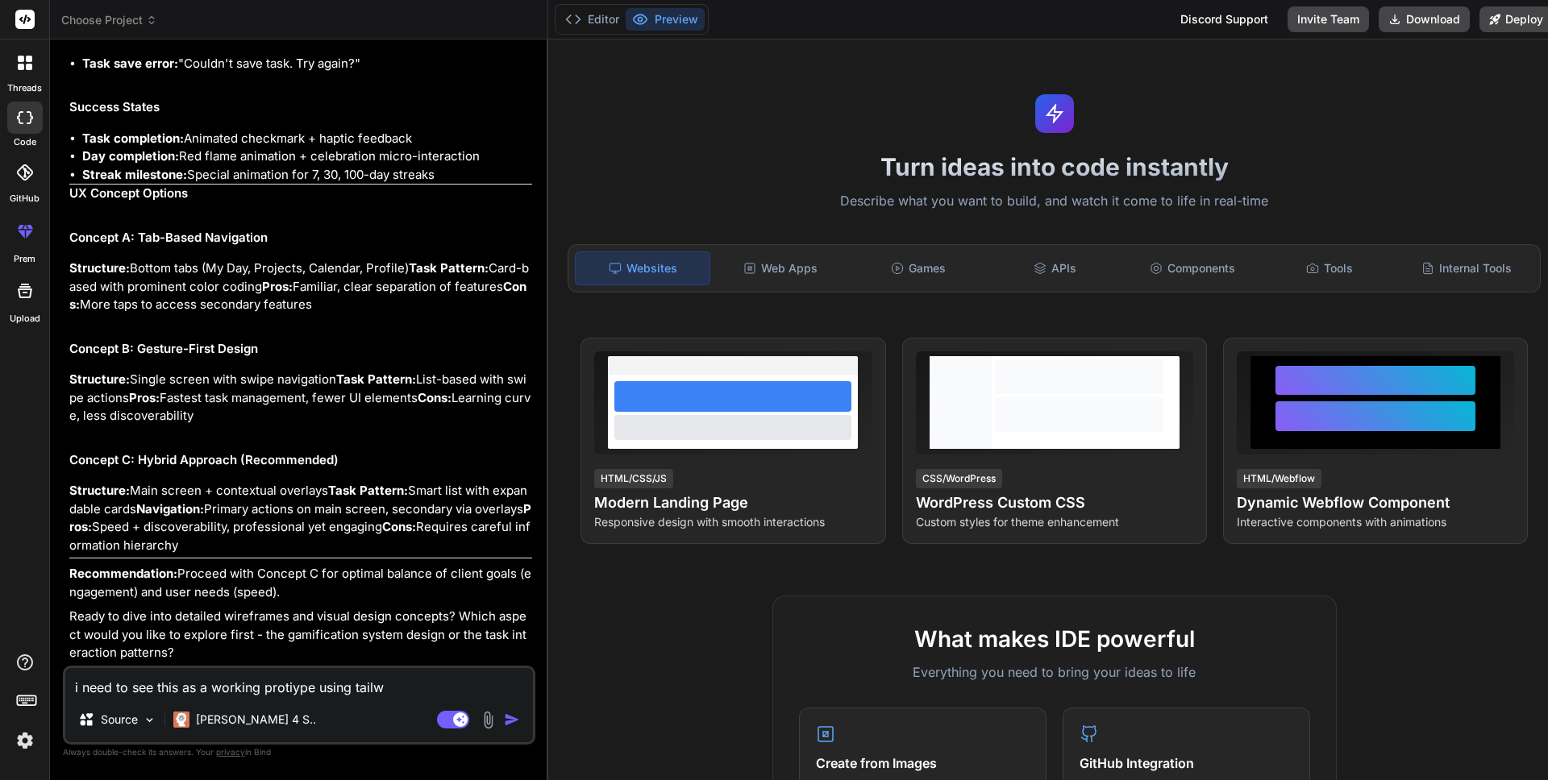
type textarea "i need to see this as a working protiype using tailwi"
type textarea "x"
type textarea "i need to see this as a working protiype using tailwin"
type textarea "x"
type textarea "i need to see this as a working protiype using tailwind"
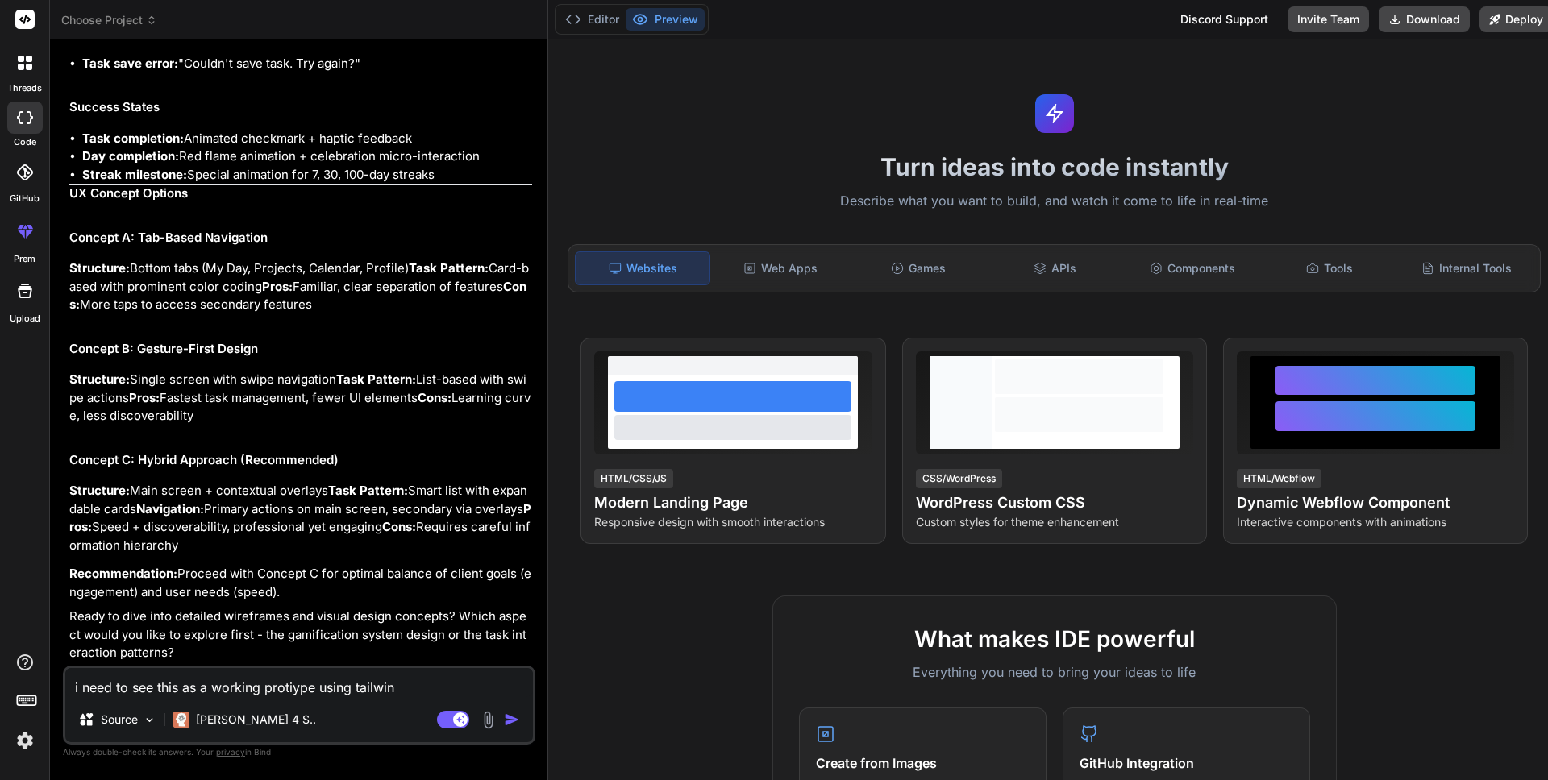
type textarea "x"
type textarea "i need to see this as a working protiype using tailwind"
type textarea "x"
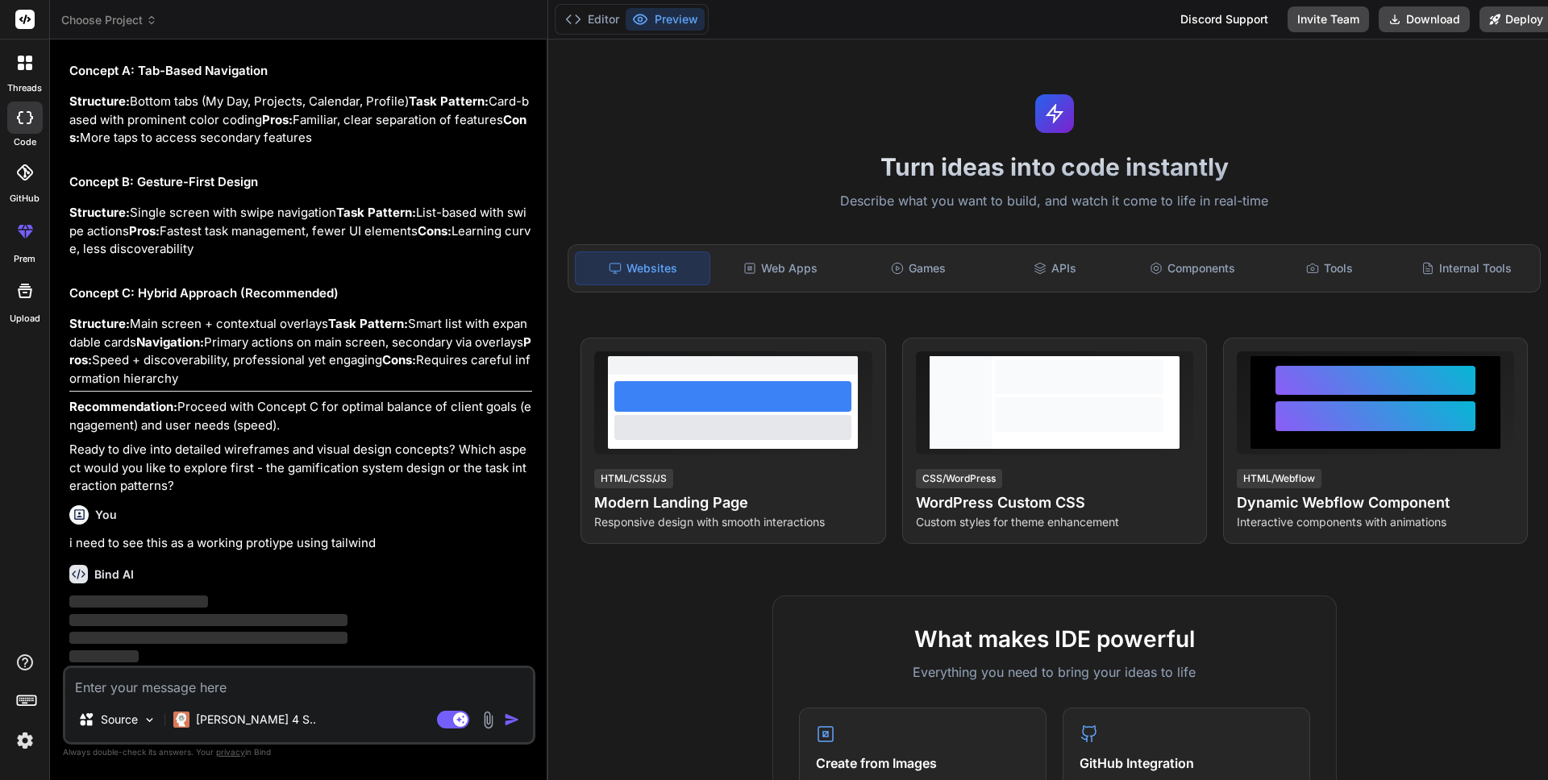
scroll to position [8674, 0]
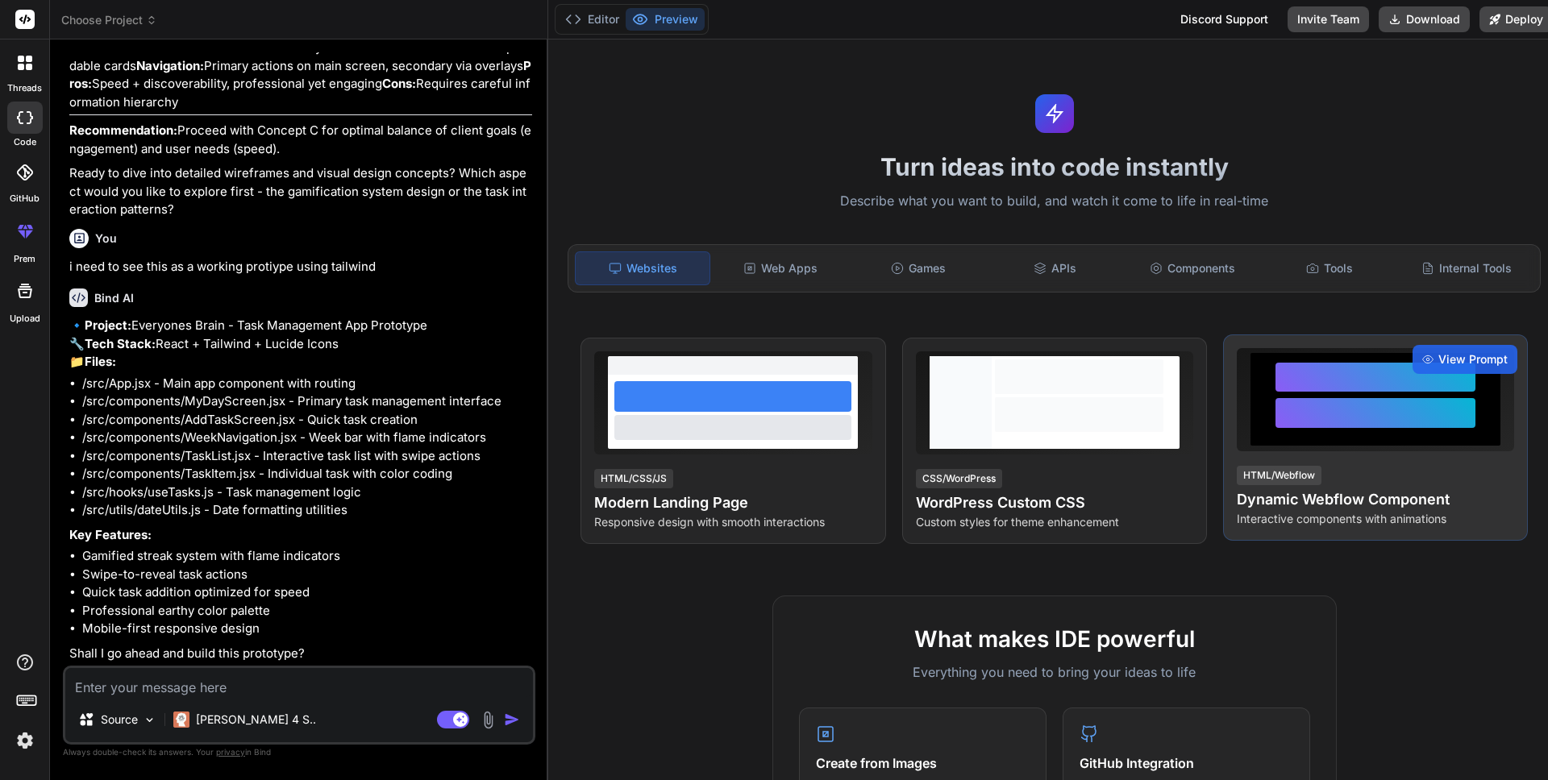
type textarea "x"
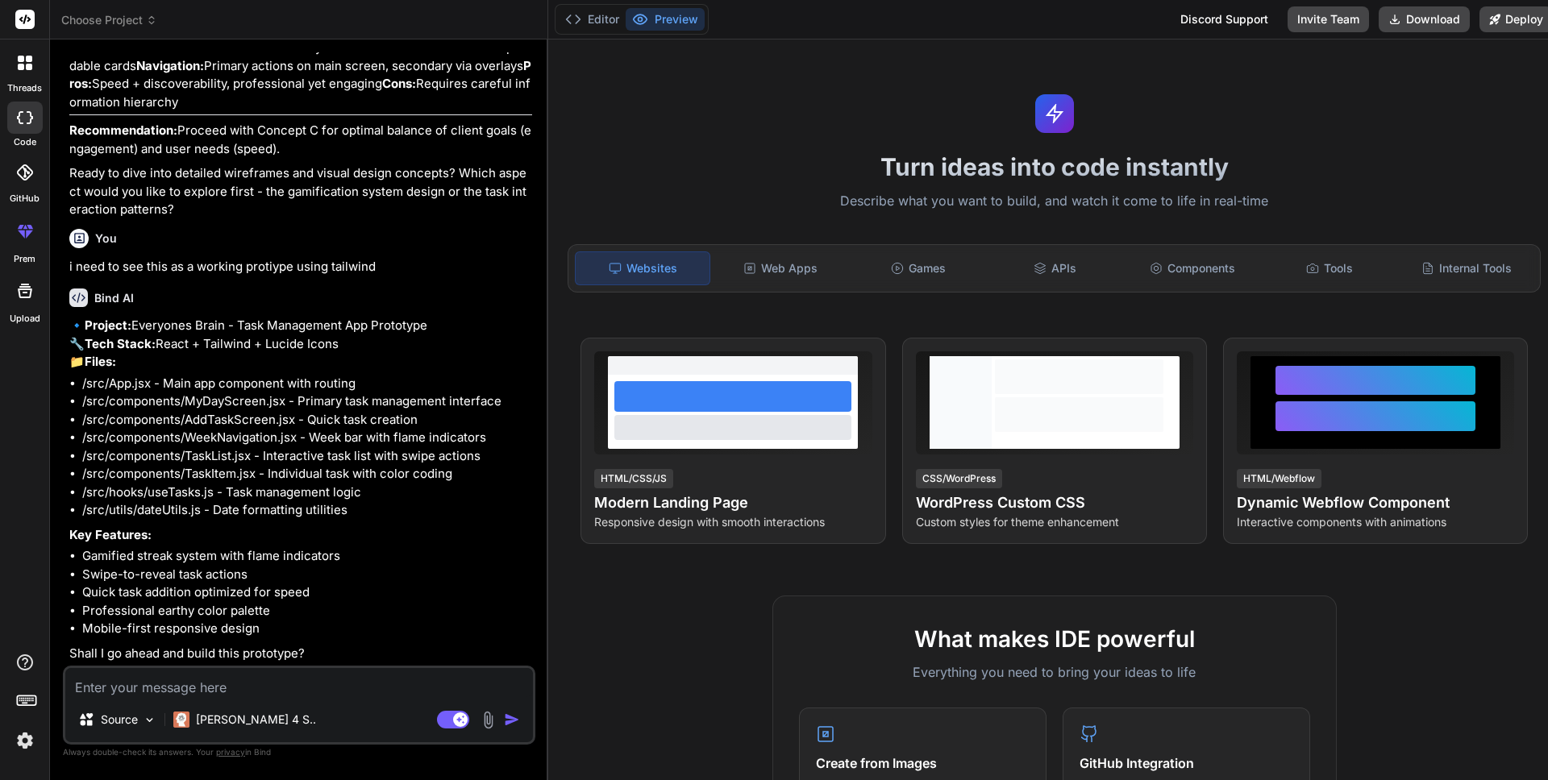
scroll to position [8987, 0]
click at [194, 682] on textarea at bounding box center [299, 682] width 468 height 29
type textarea "y"
type textarea "x"
type textarea "ye"
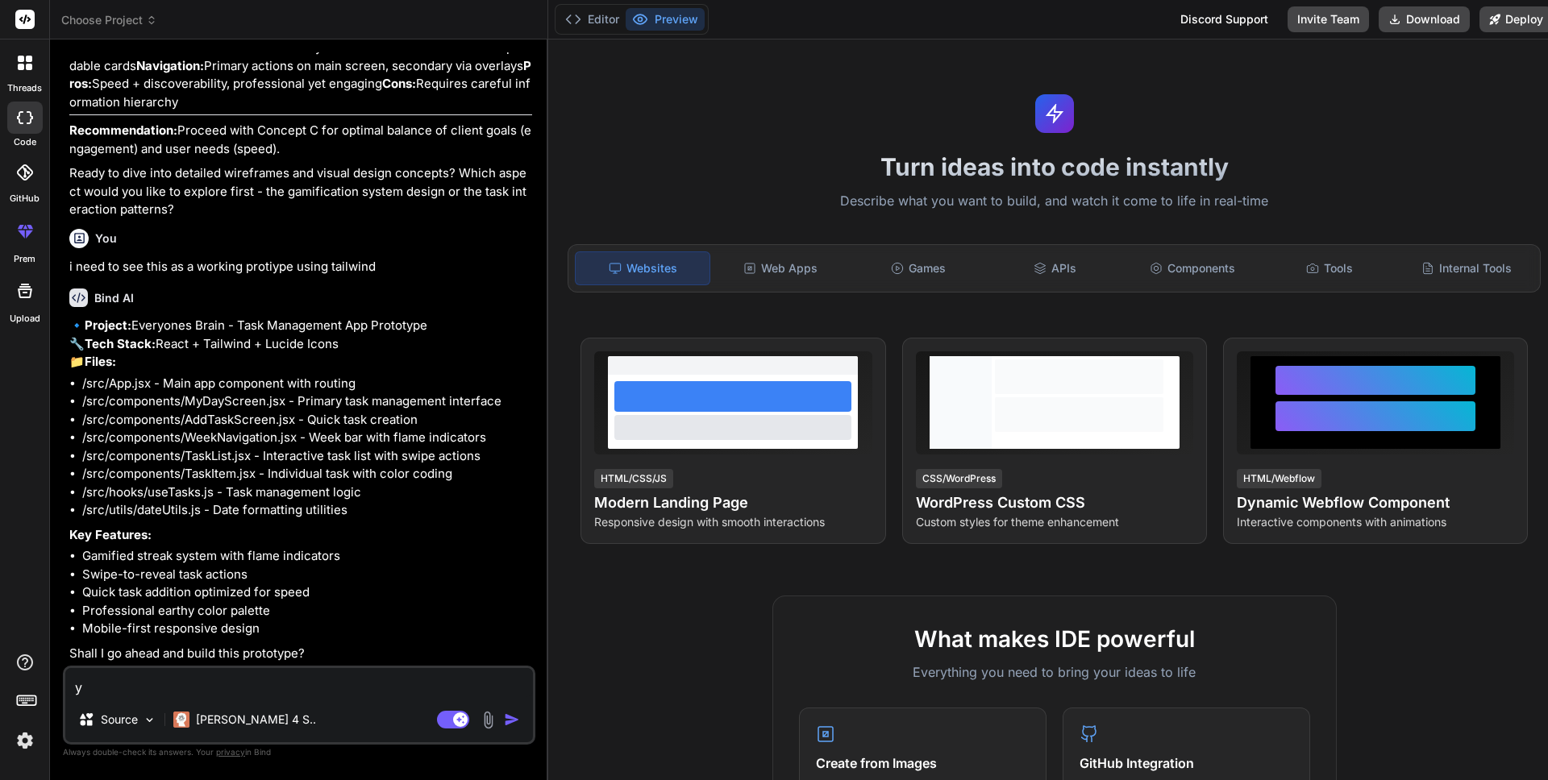
type textarea "x"
type textarea "yes"
type textarea "x"
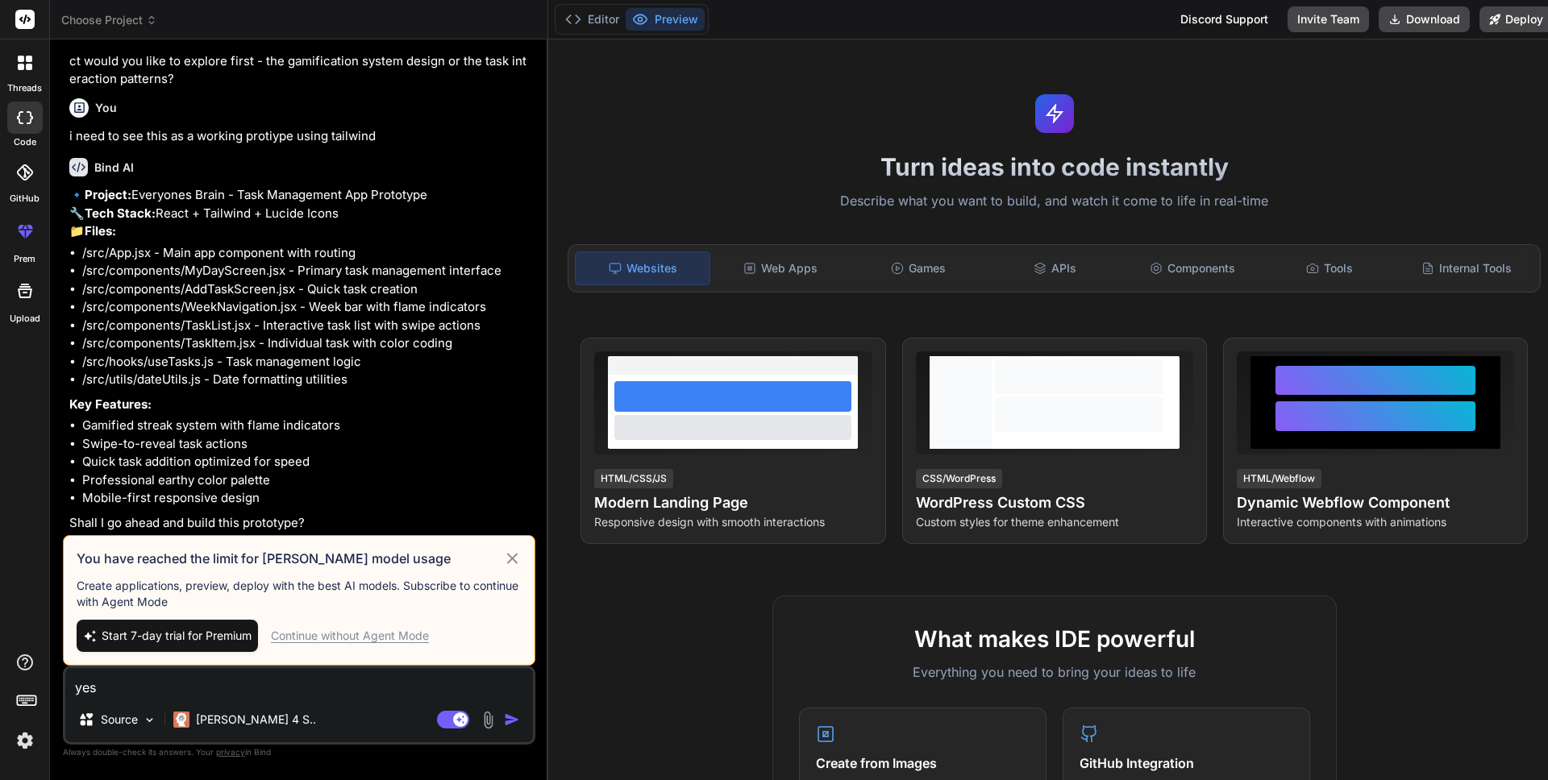
type textarea "yes"
click at [211, 637] on span "Start 7-day trial for Premium" at bounding box center [177, 636] width 150 height 16
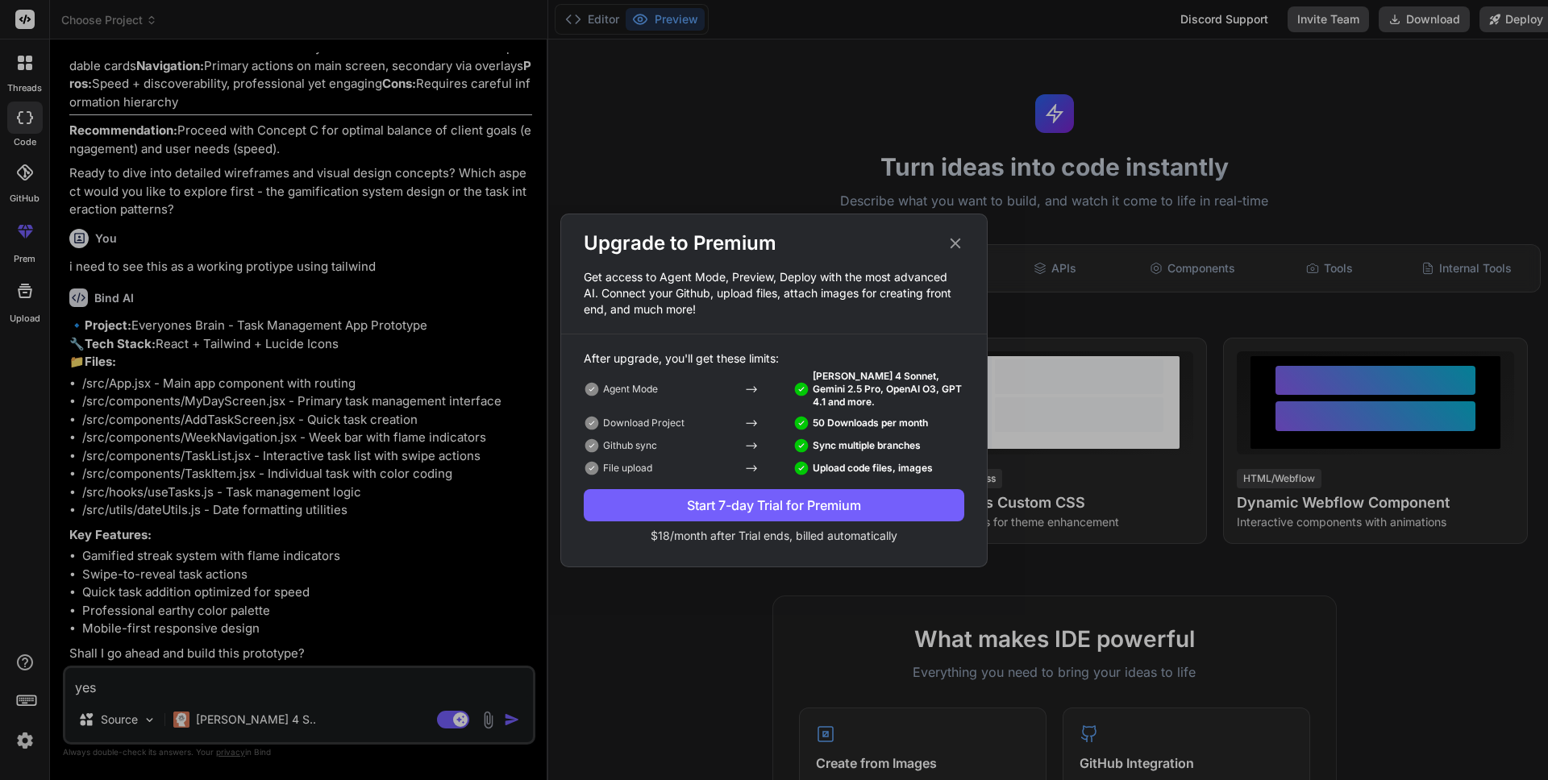
click at [951, 253] on div "Upgrade to Premium" at bounding box center [774, 244] width 426 height 26
click at [951, 249] on icon at bounding box center [956, 244] width 18 height 18
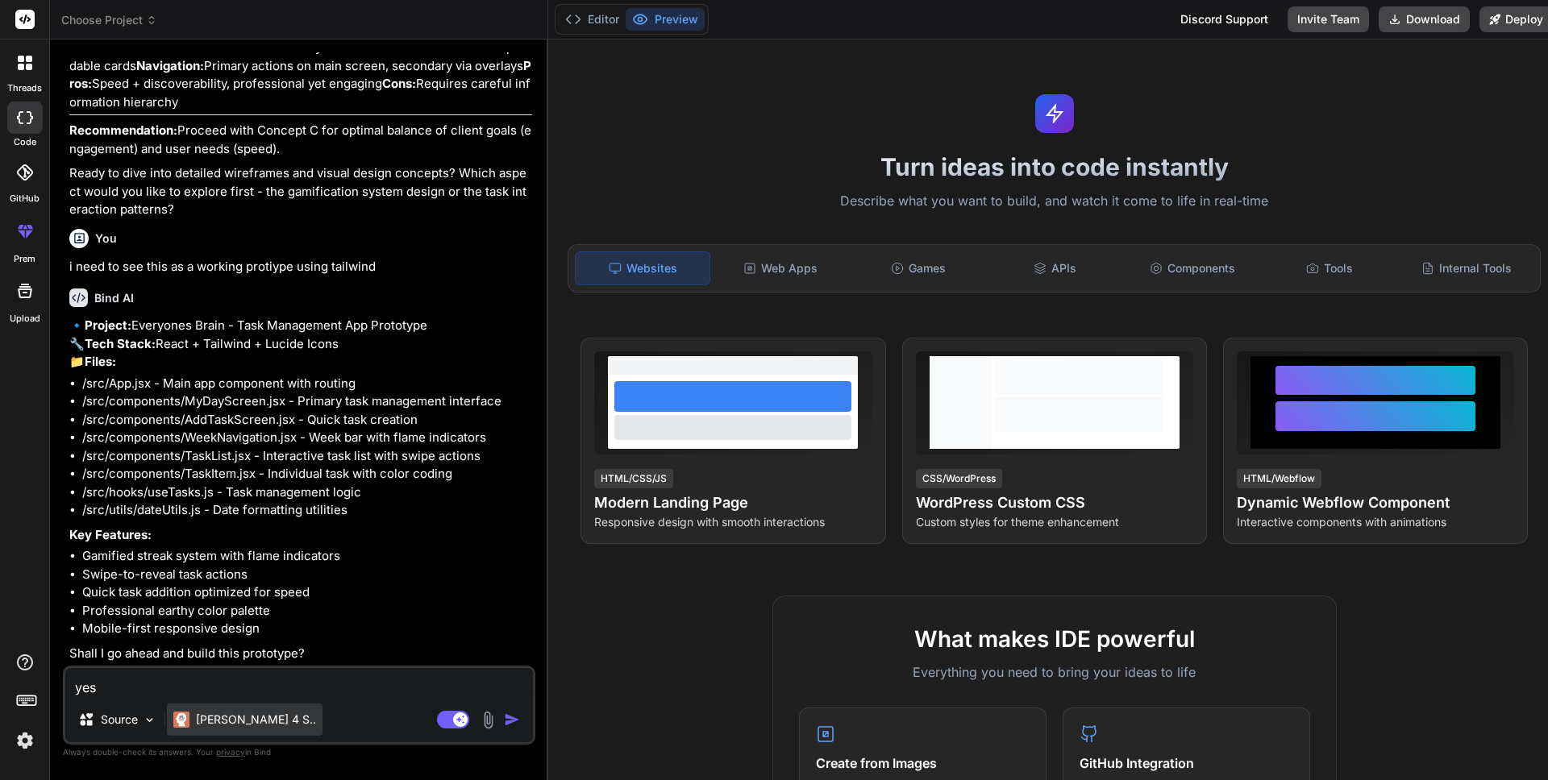
click at [209, 718] on p "Claude 4 S.." at bounding box center [256, 720] width 120 height 16
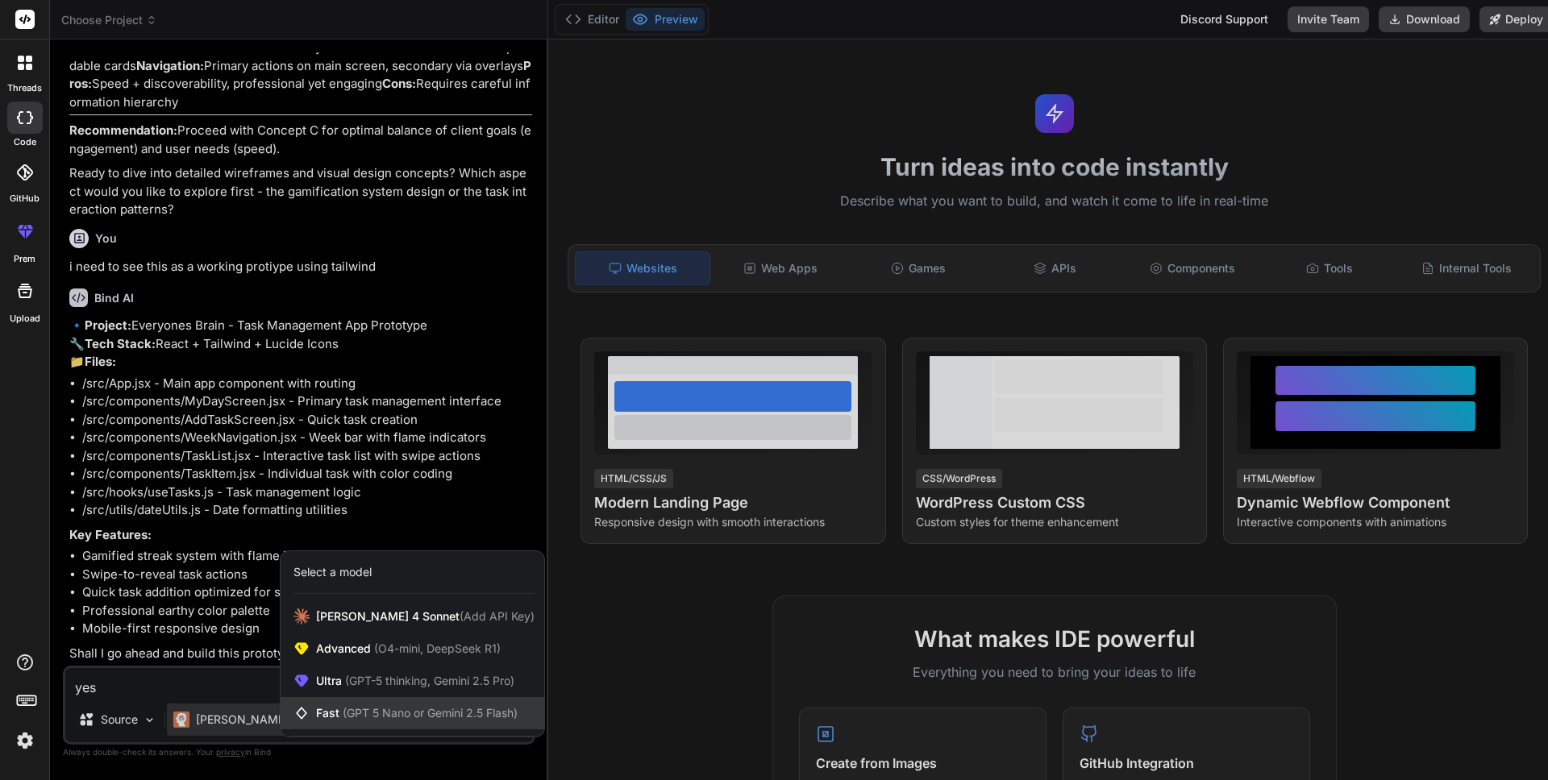
click at [364, 715] on span "(GPT 5 Nano or Gemini 2.5 Flash)" at bounding box center [430, 713] width 175 height 14
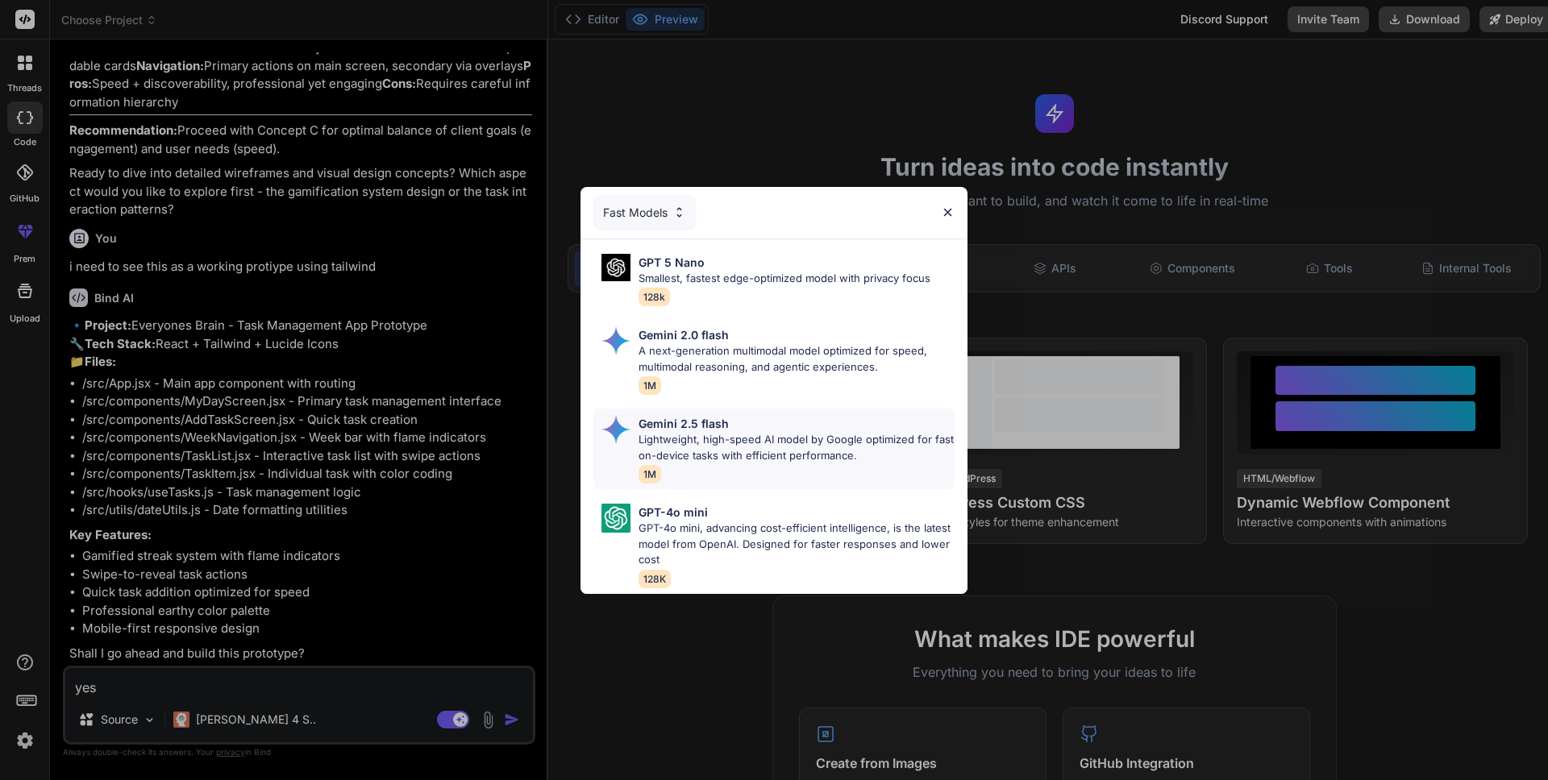
click at [739, 450] on p "Lightweight, high-speed AI model by Google optimized for fast on-device tasks w…" at bounding box center [797, 447] width 316 height 31
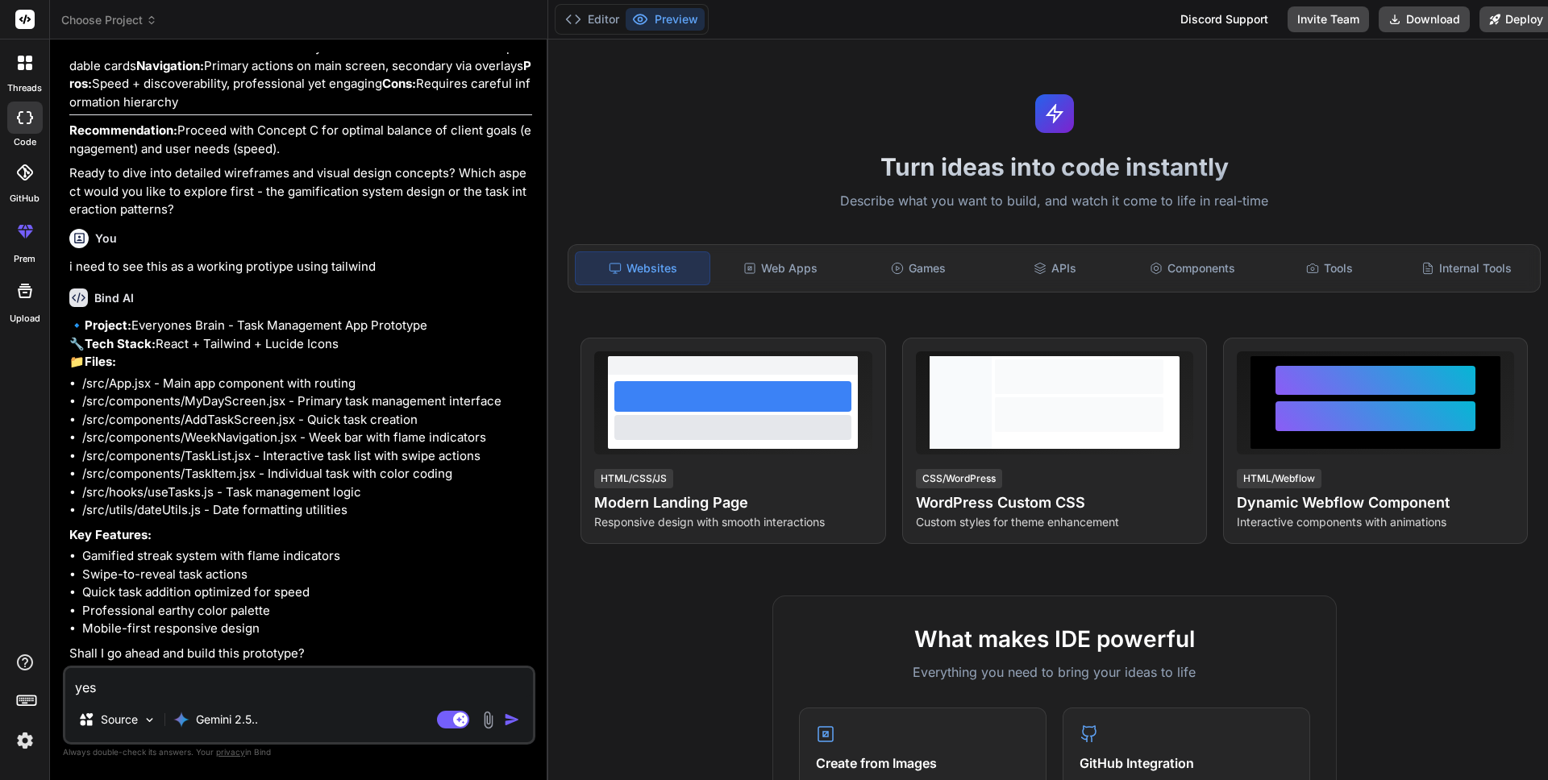
click at [226, 688] on textarea "yes" at bounding box center [299, 682] width 468 height 29
type textarea "x"
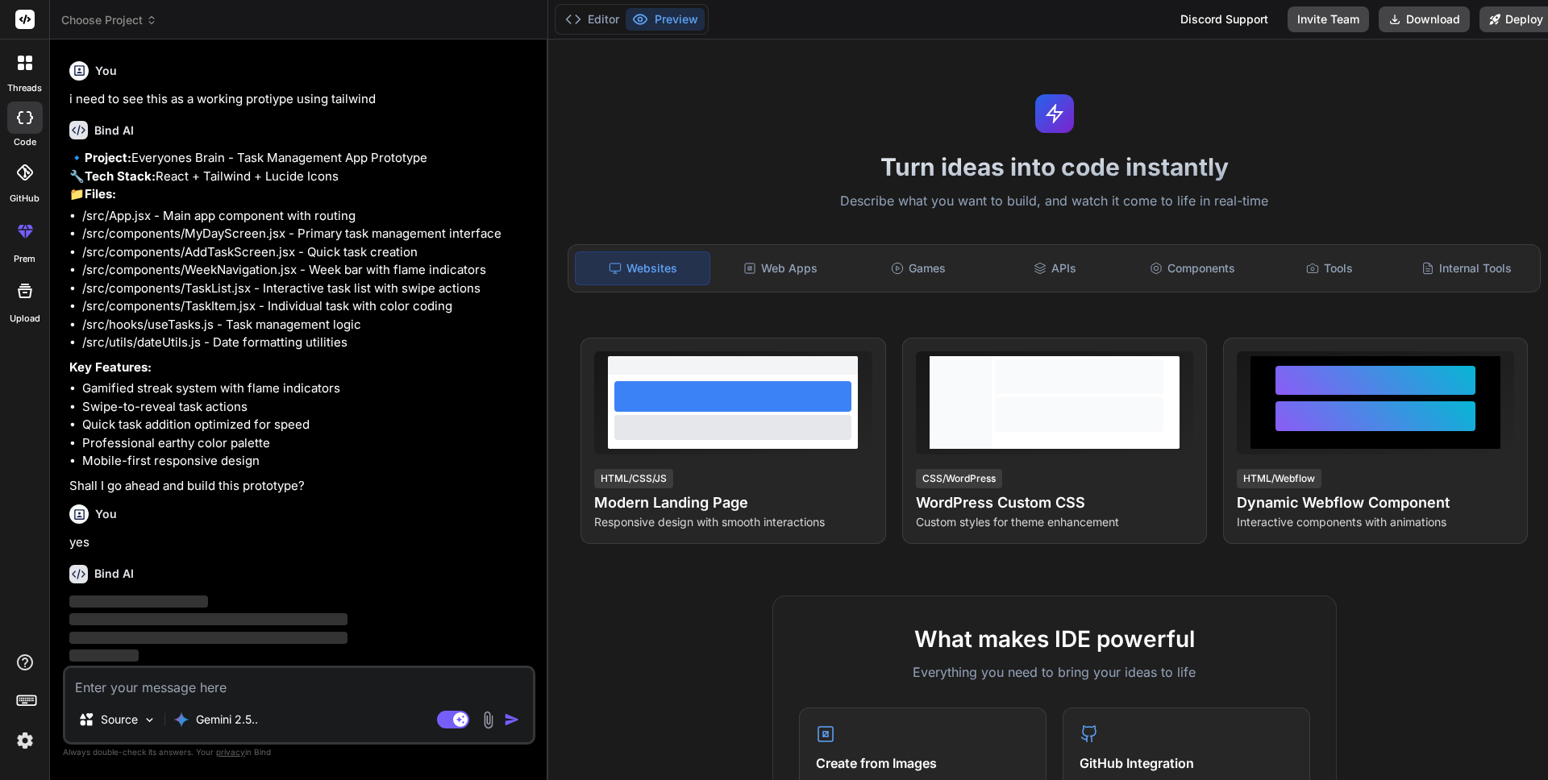
scroll to position [9155, 0]
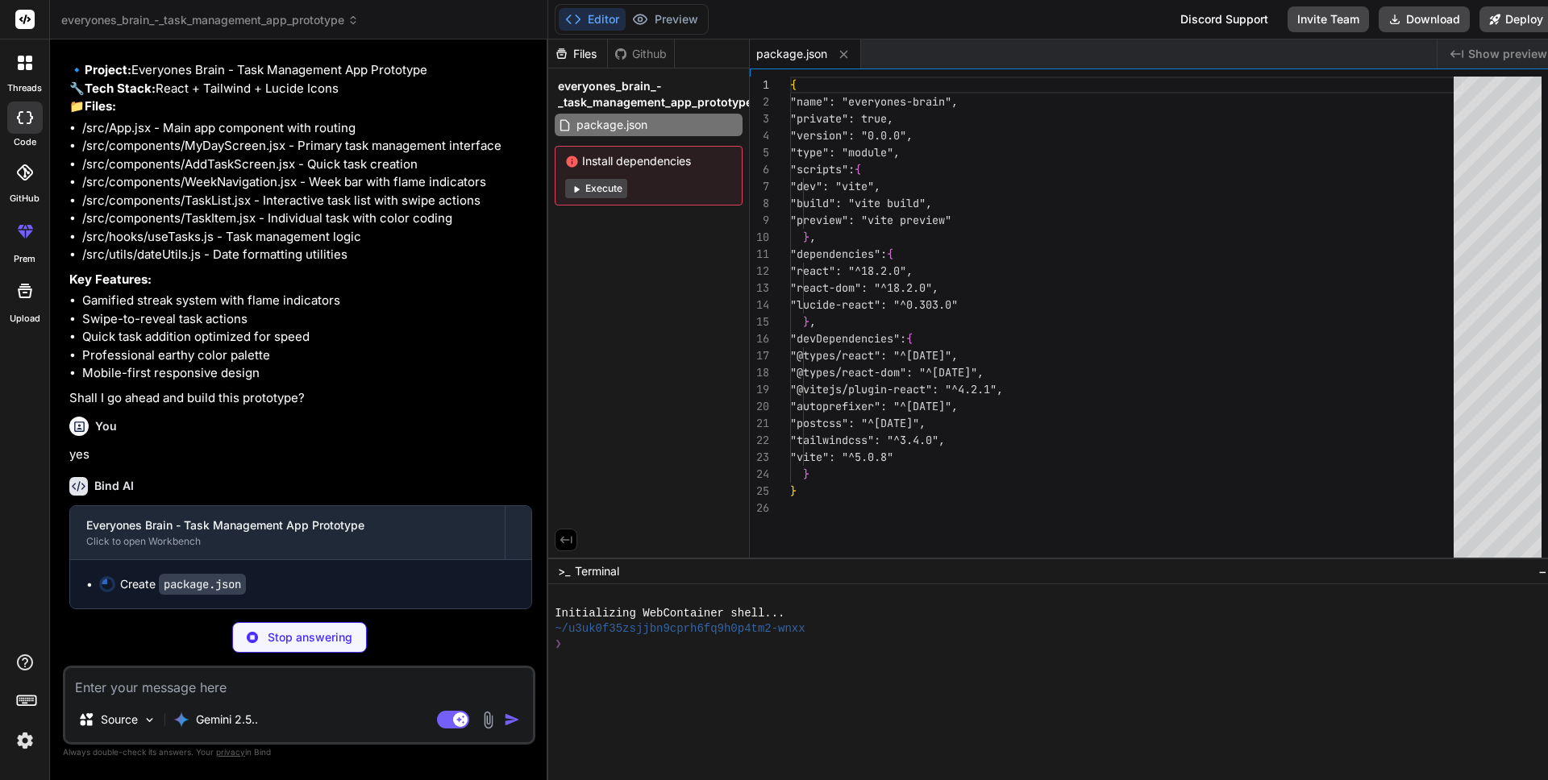
type textarea "x"
type textarea "export default { plugins: { tailwindcss: {}, autoprefixer: {}, }, };"
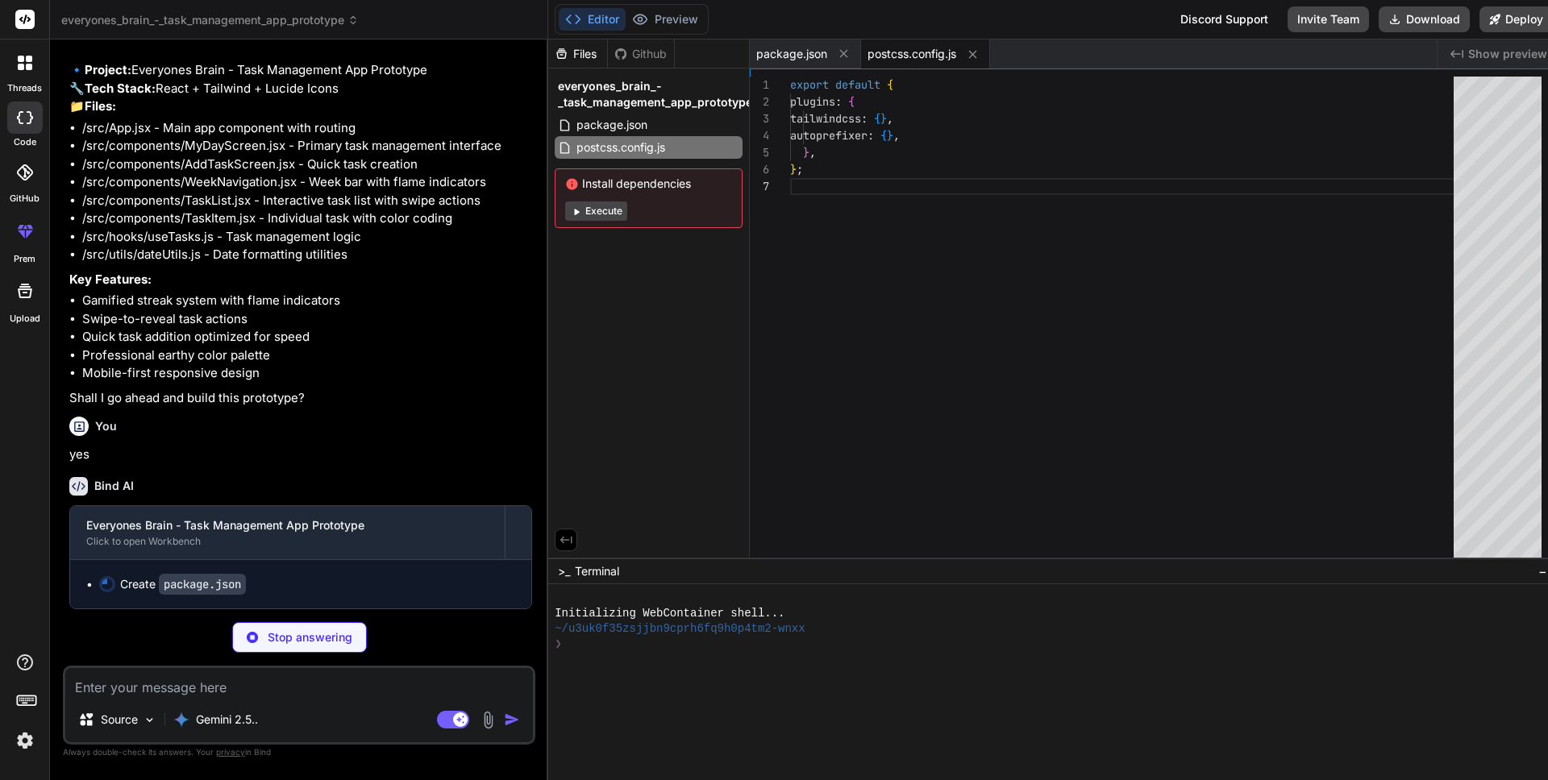
scroll to position [102, 0]
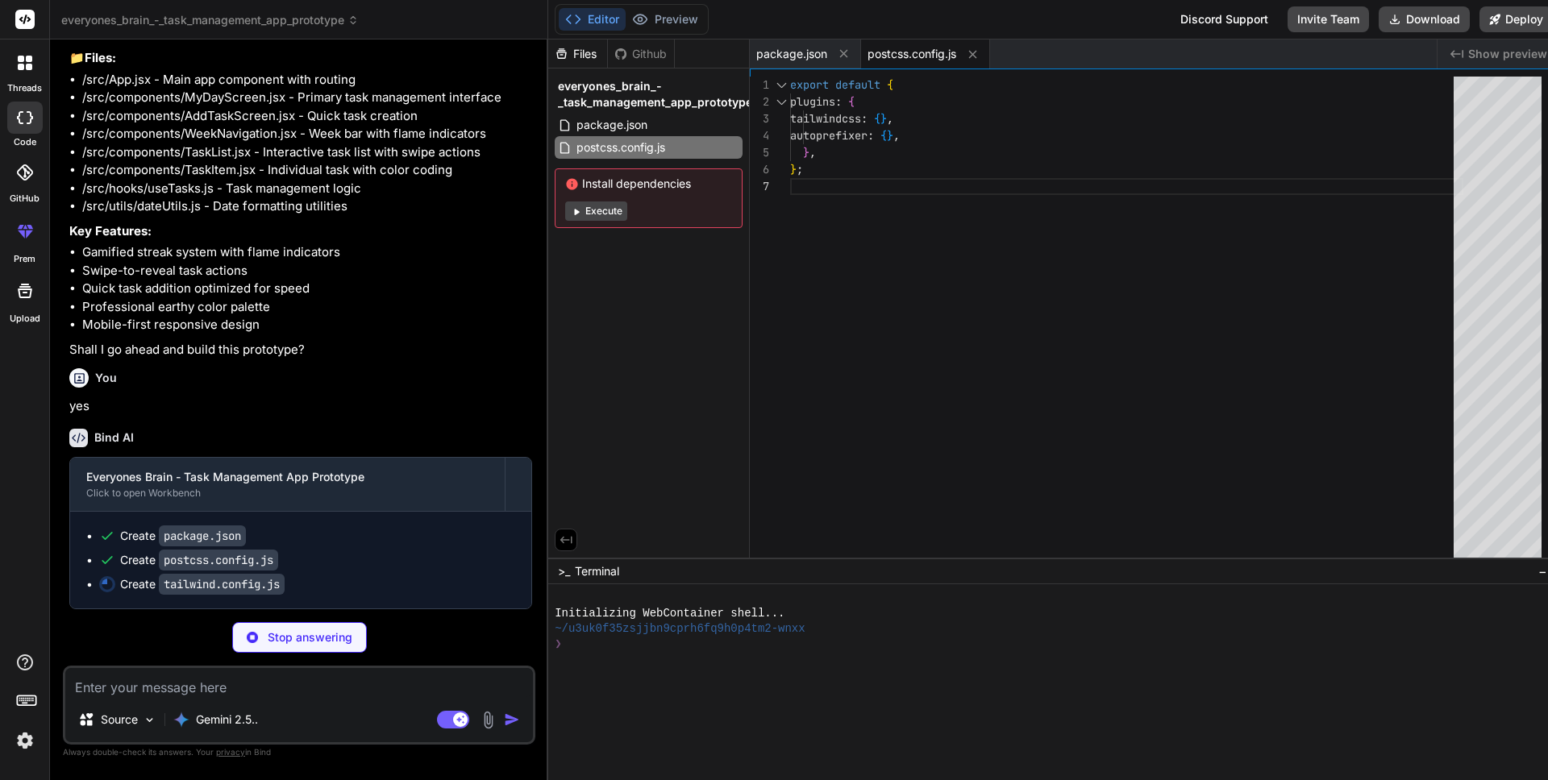
type textarea "x"
type textarea "}, }, plugins: [], };"
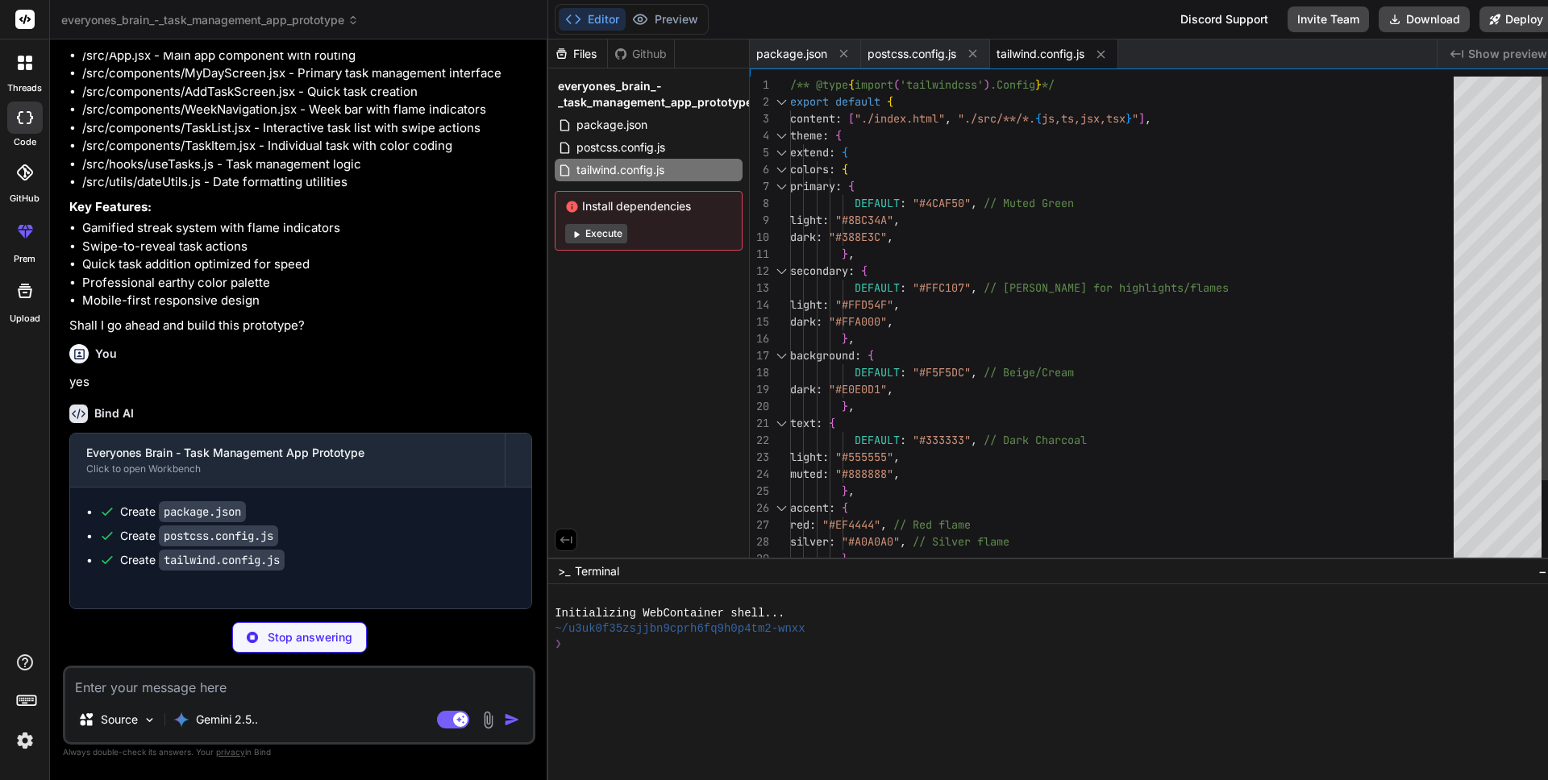
type textarea "x"
type textarea "<script type="module" src="/src/main.jsx"></script> </body> </html>"
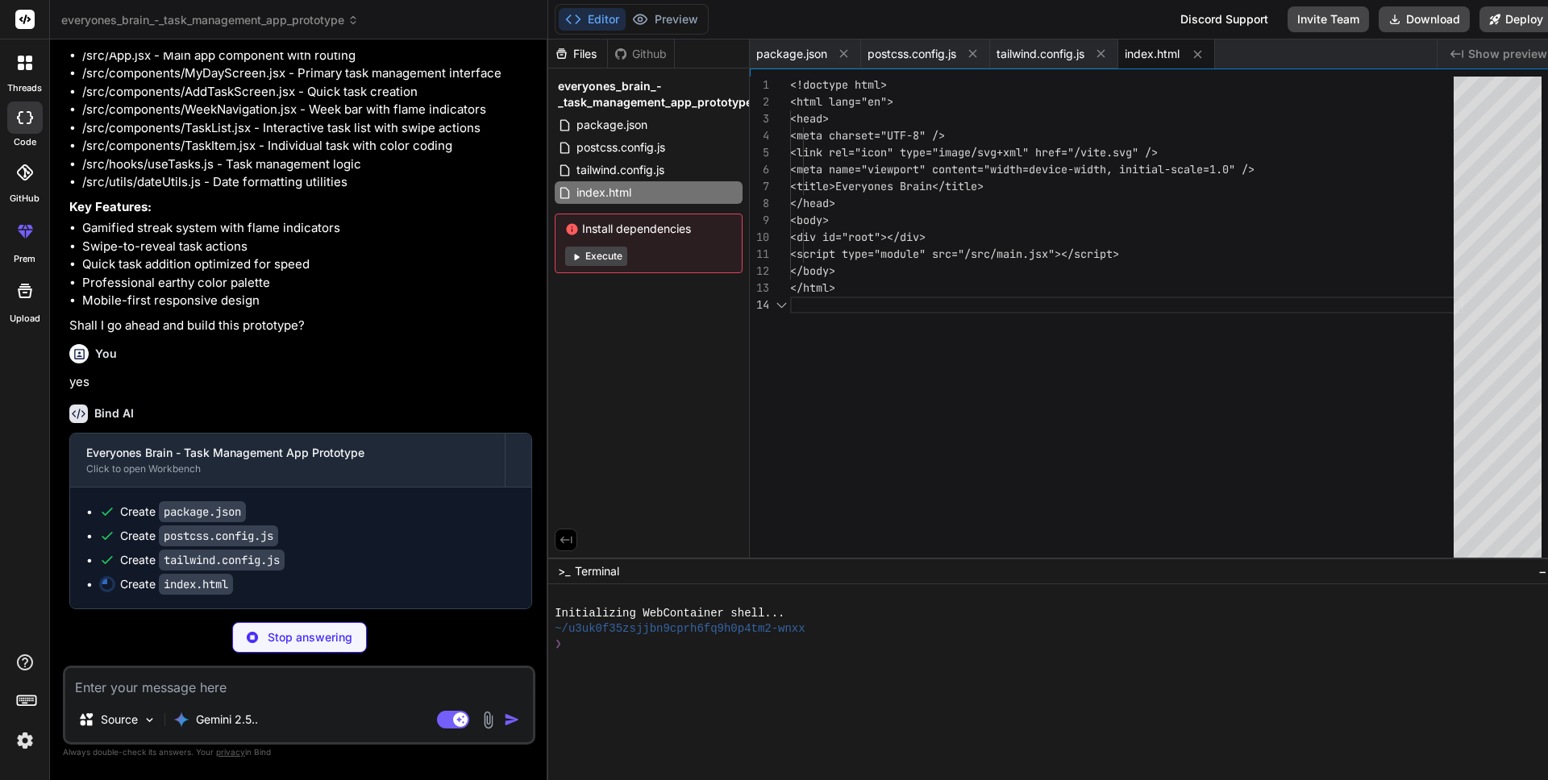
scroll to position [51, 0]
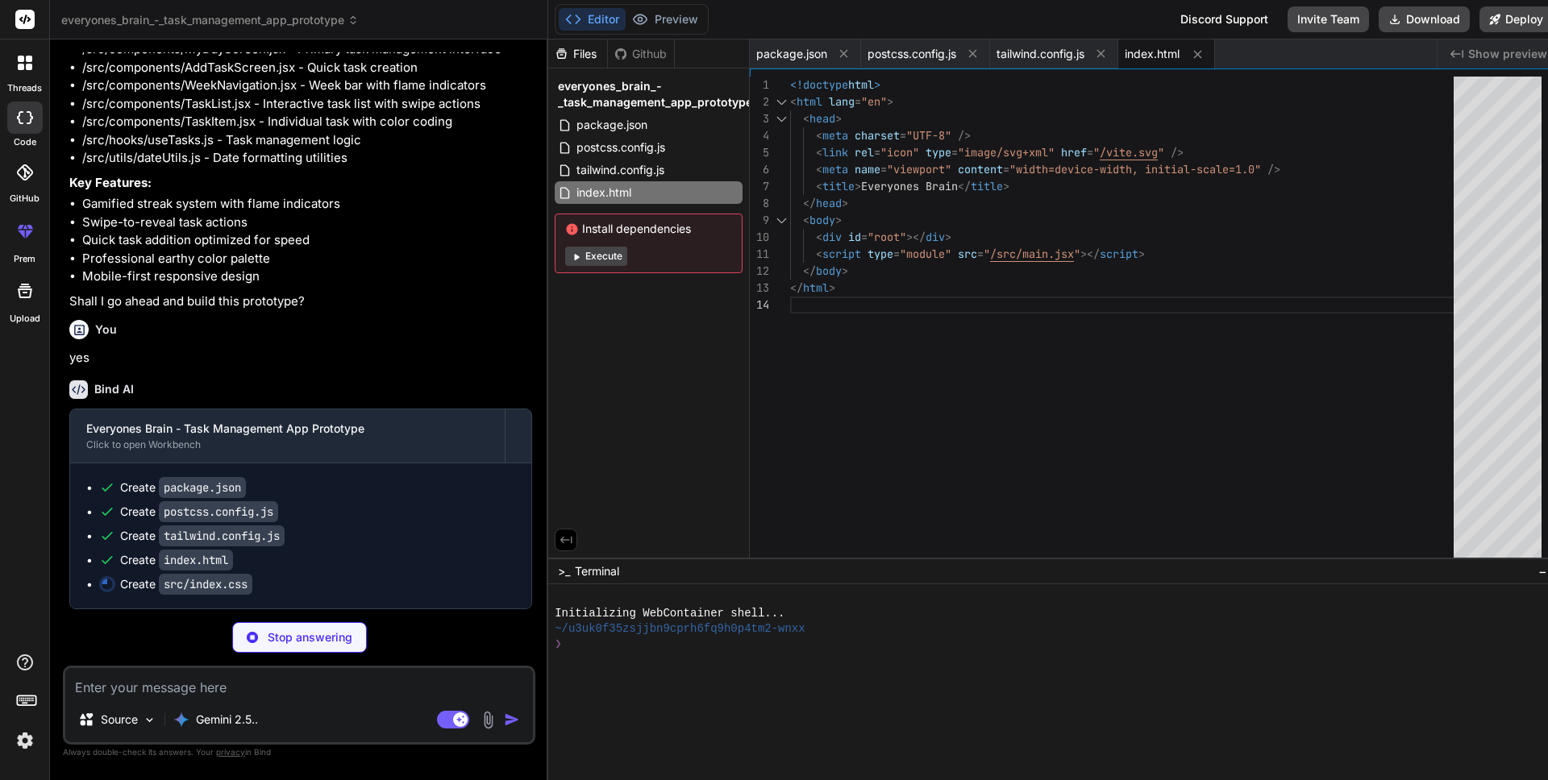
type textarea "x"
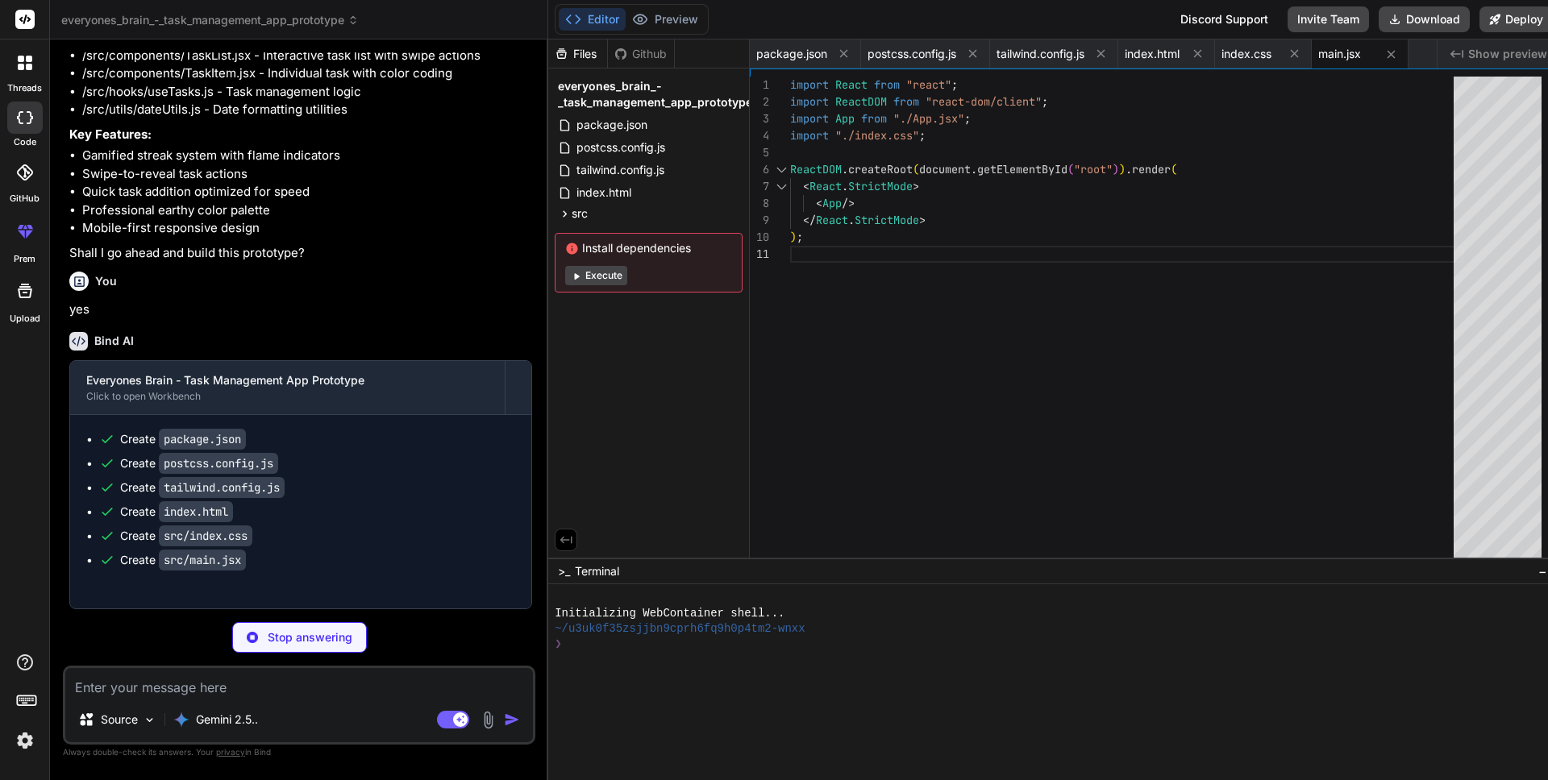
scroll to position [9388, 0]
type textarea "x"
type textarea "export const getDayName = (date) => { return date.toLocaleDateString("en-US", {…"
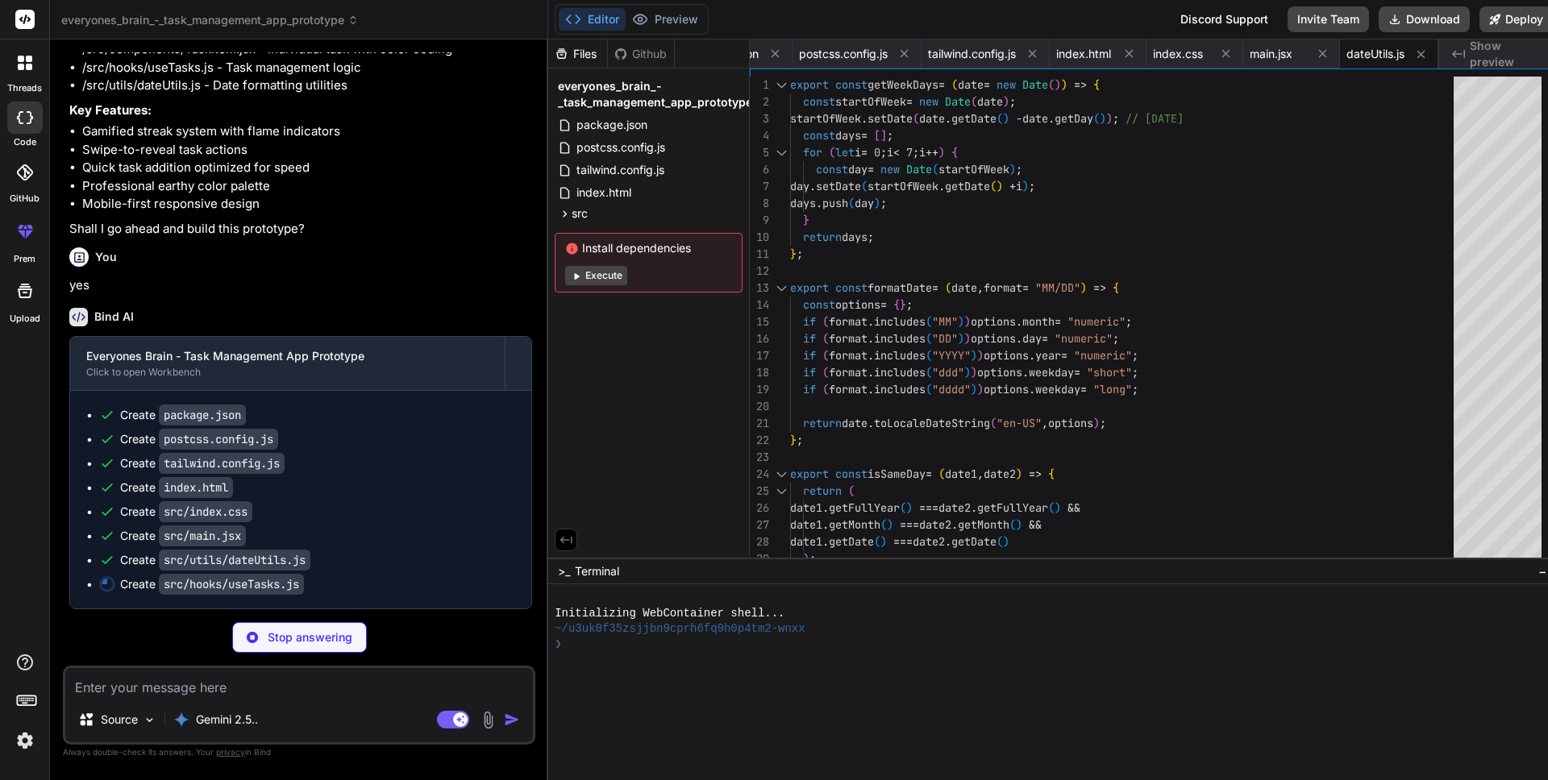
scroll to position [9412, 0]
type textarea "x"
type textarea "deleteTask, toggleTaskStatus, getTasksForDay, getDayCompletionStatus, }; };"
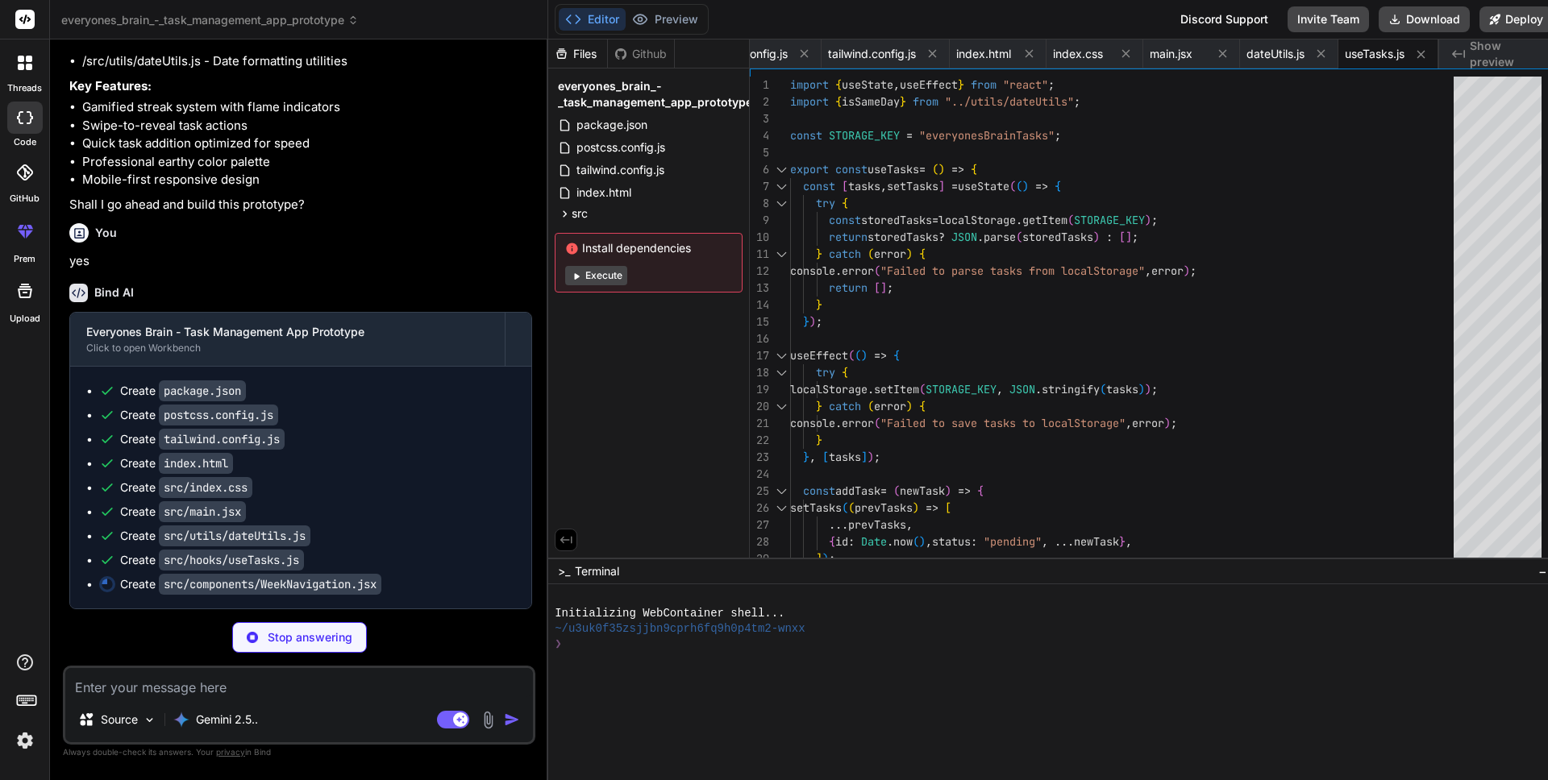
scroll to position [9436, 0]
type textarea "x"
type textarea "); })} </div> ); }; export default WeekNavigation;"
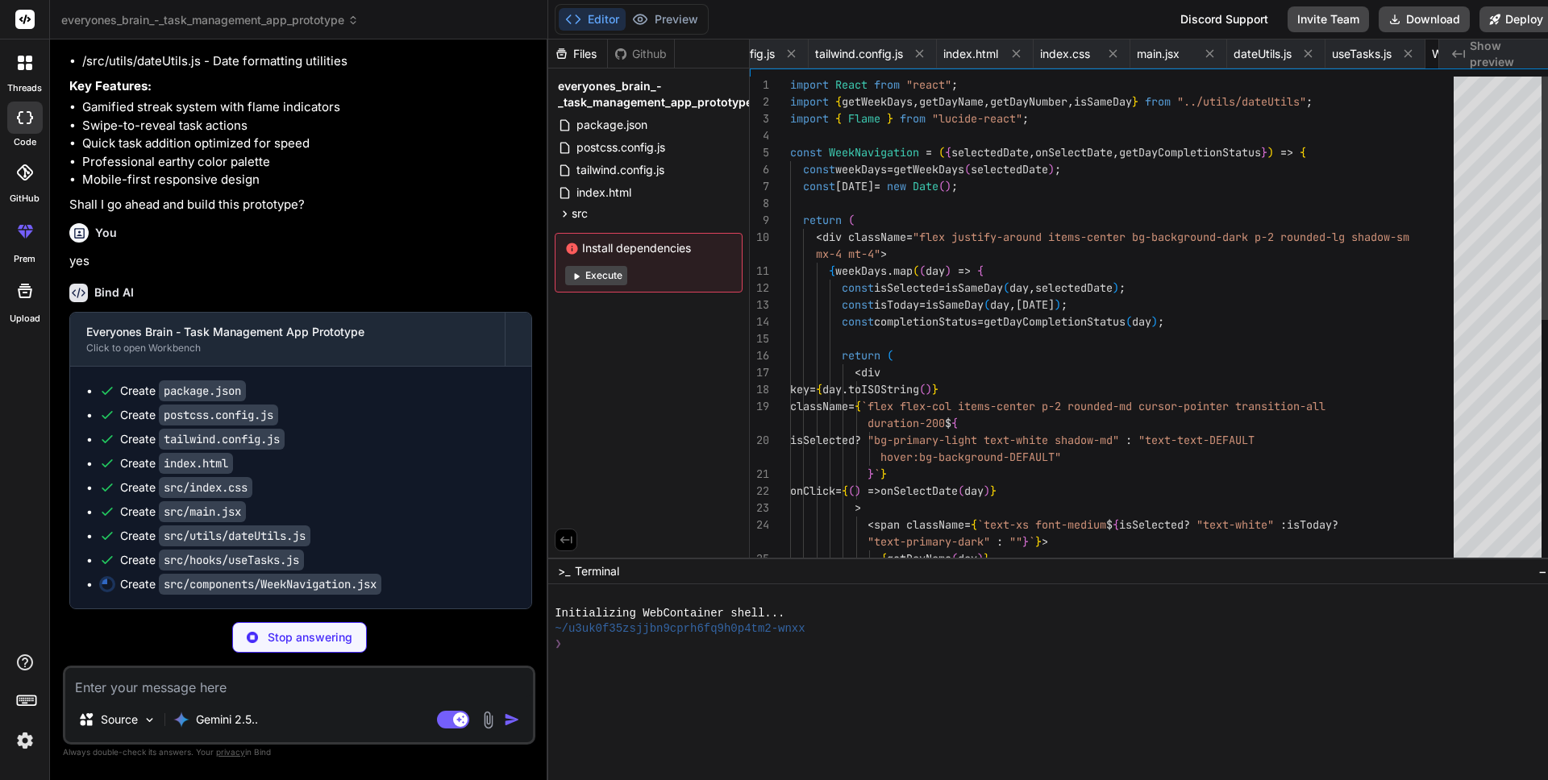
scroll to position [0, 326]
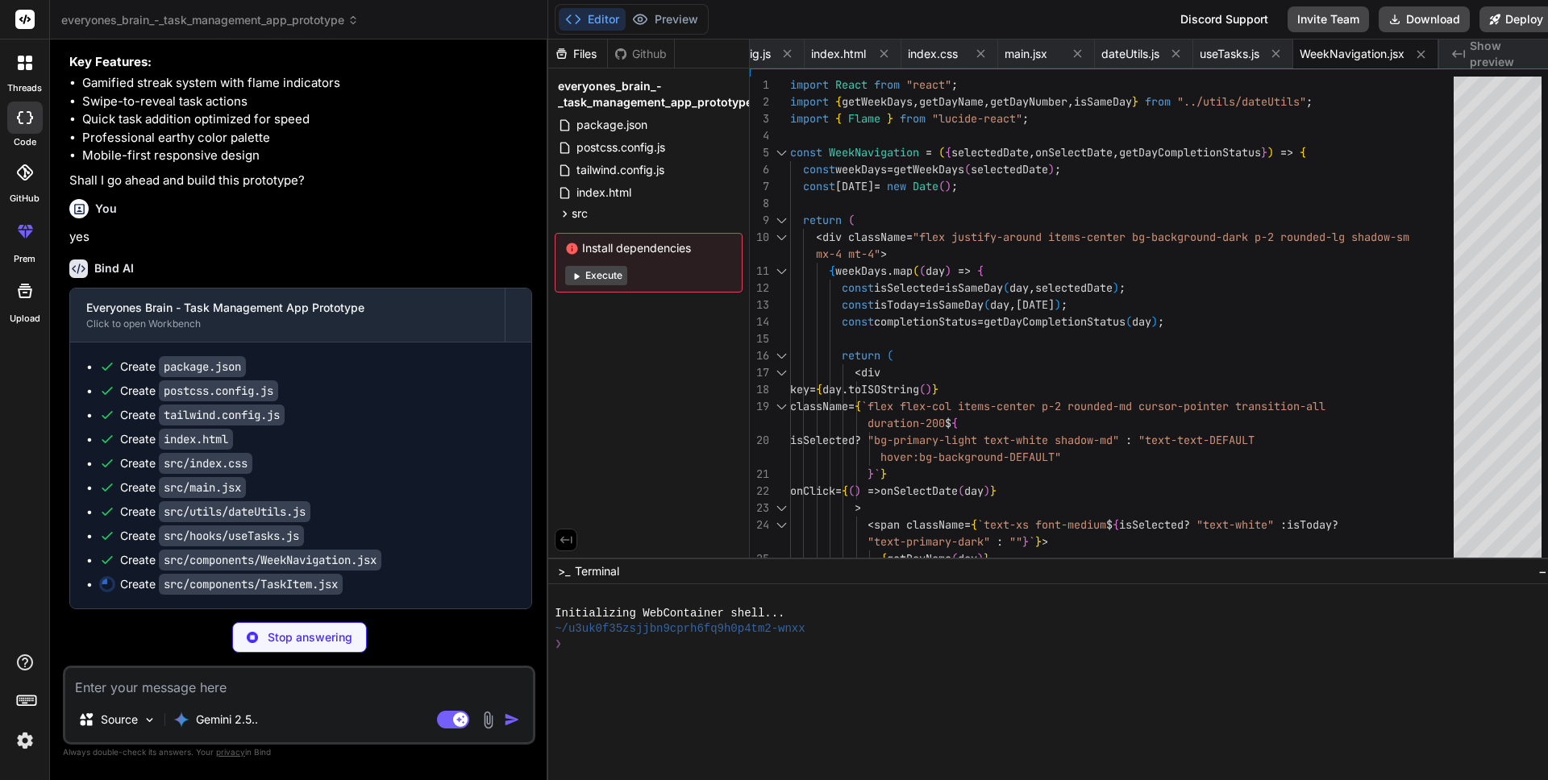
type textarea "x"
type textarea "<span className="mt-1">Delete</span> </button> </div> </div> ); }; export defau…"
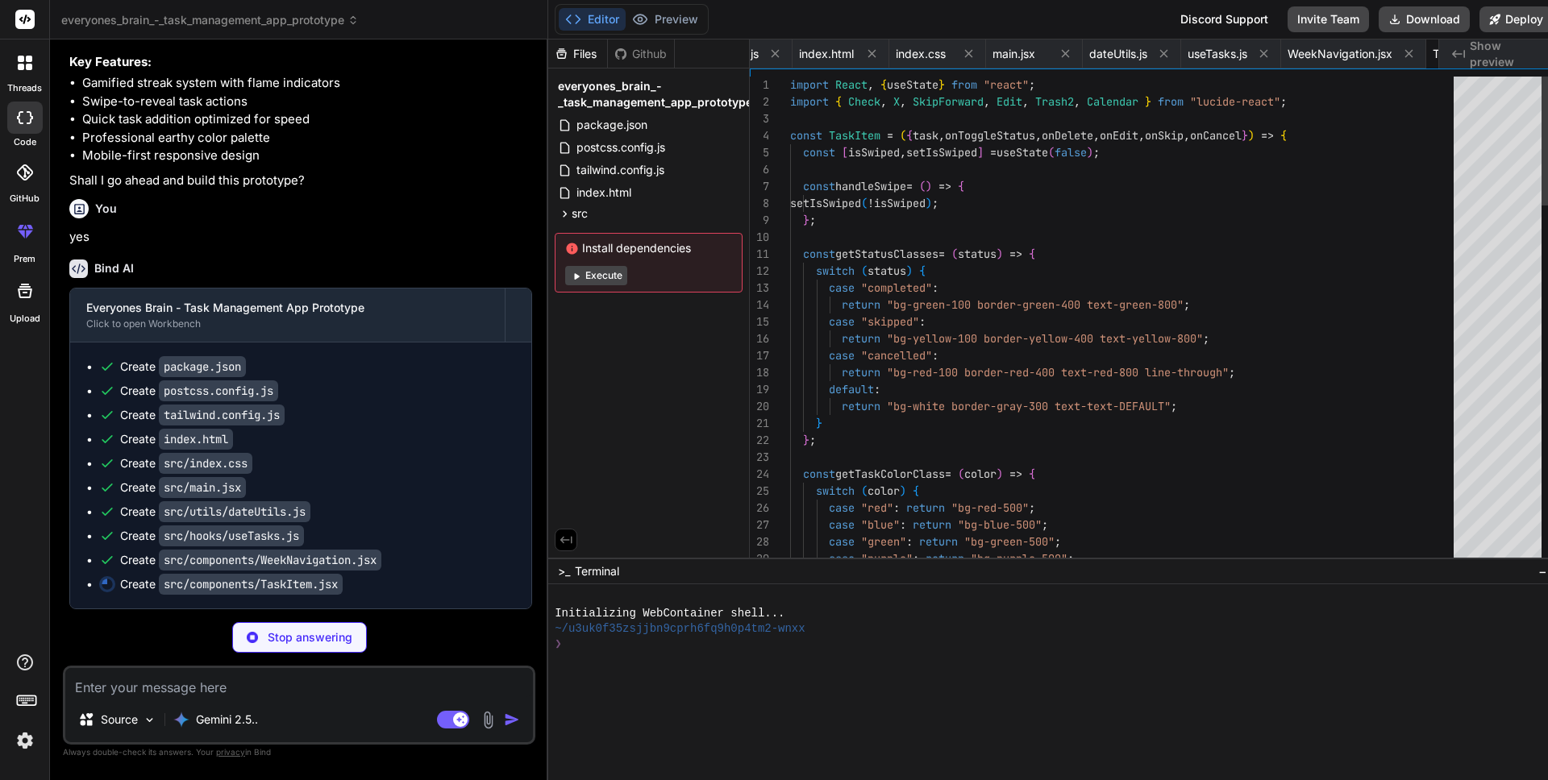
scroll to position [0, 432]
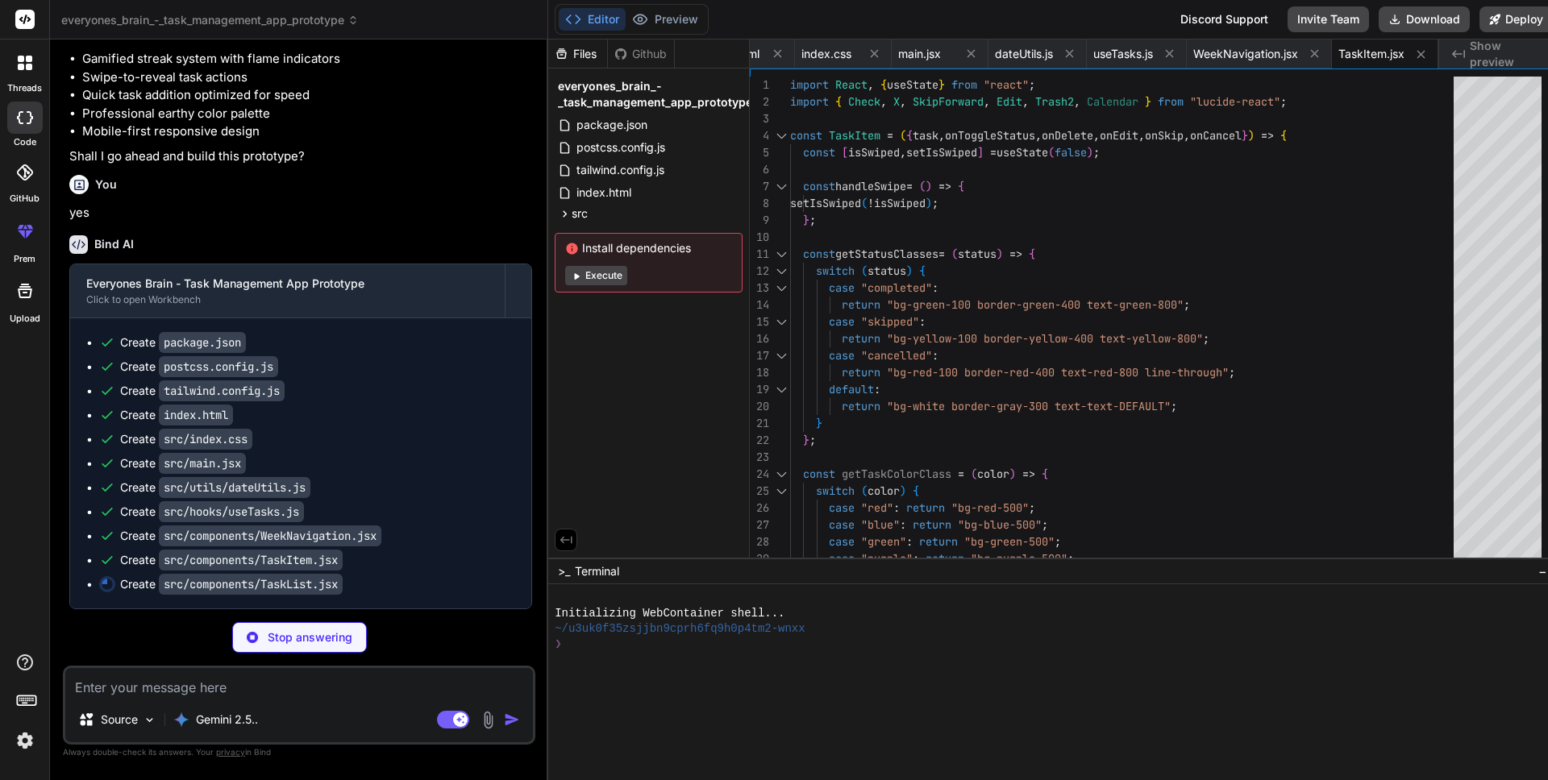
type textarea "x"
type textarea "export default TaskList;"
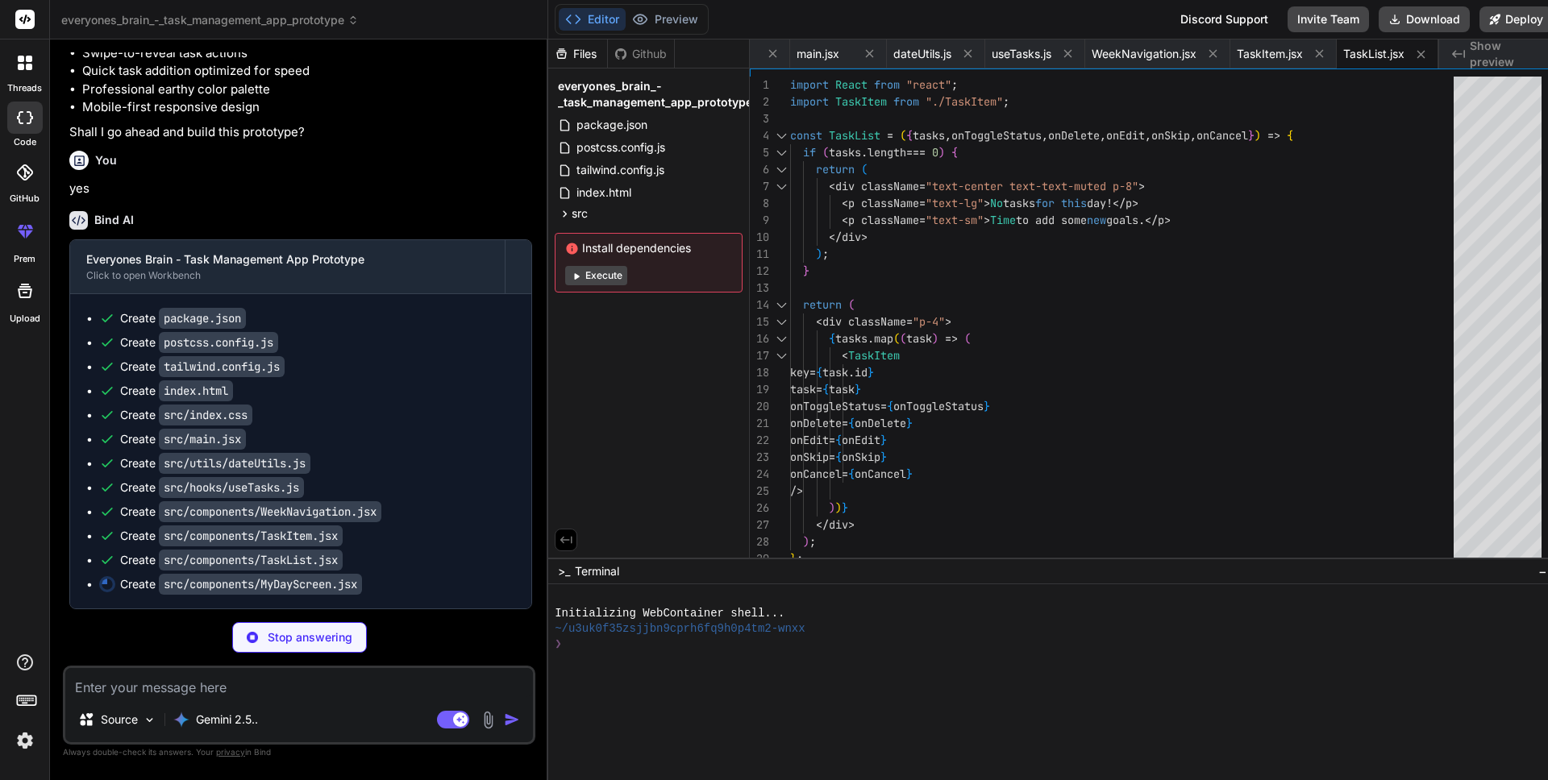
type textarea "x"
type textarea "</button> </div> </div> ); }; export default MyDayScreen;"
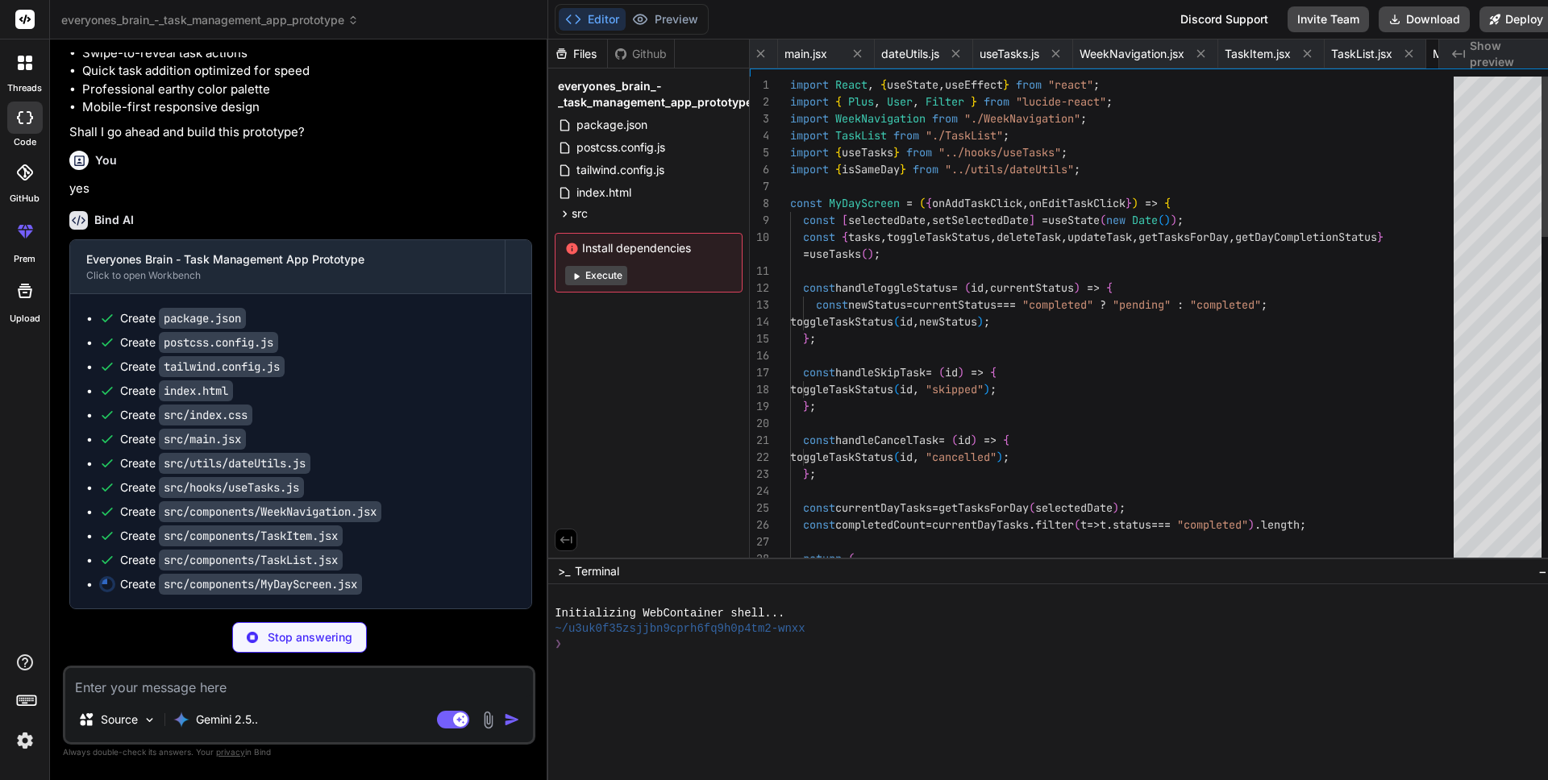
scroll to position [0, 666]
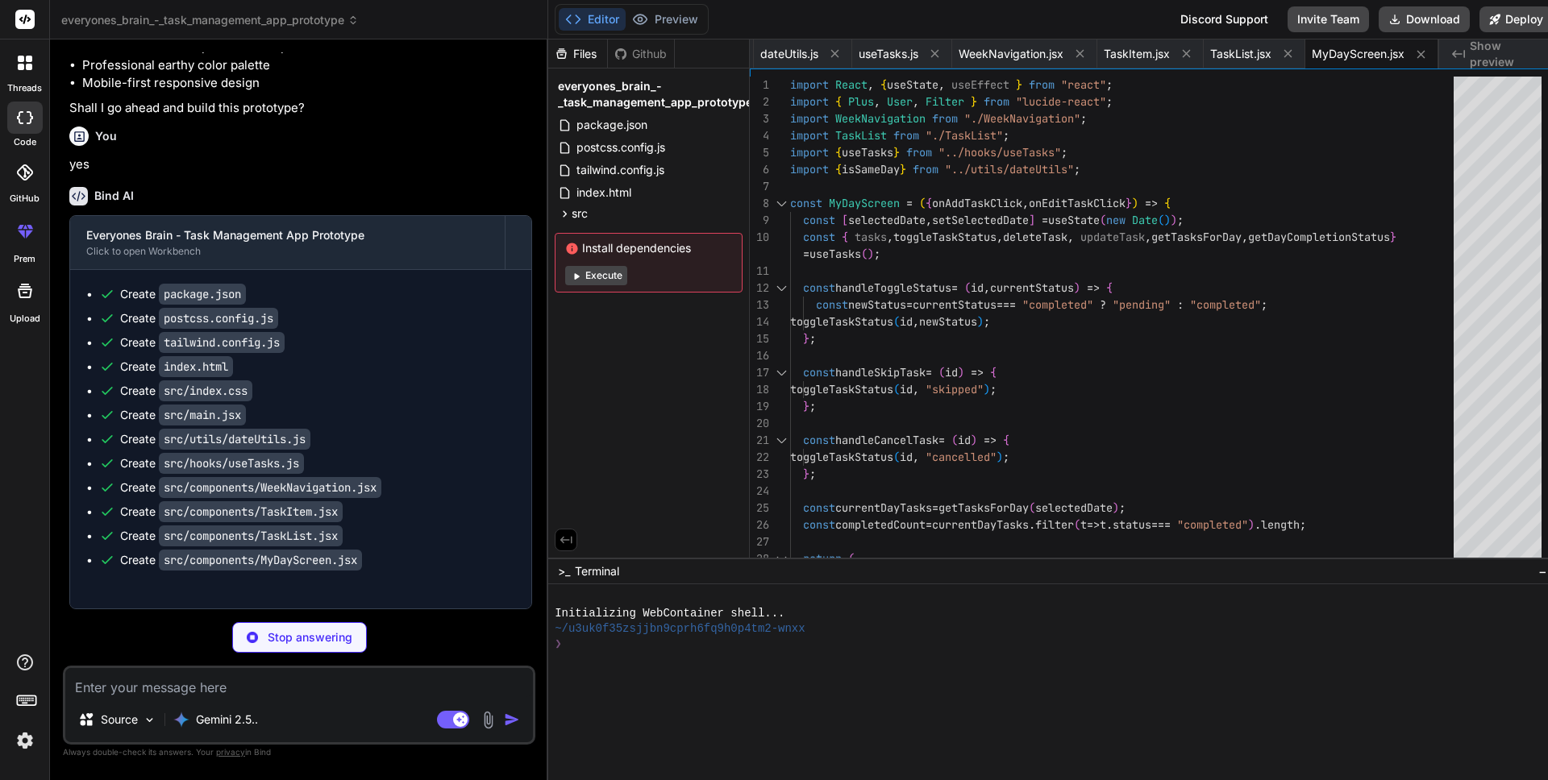
click at [585, 277] on button "Execute" at bounding box center [596, 275] width 62 height 19
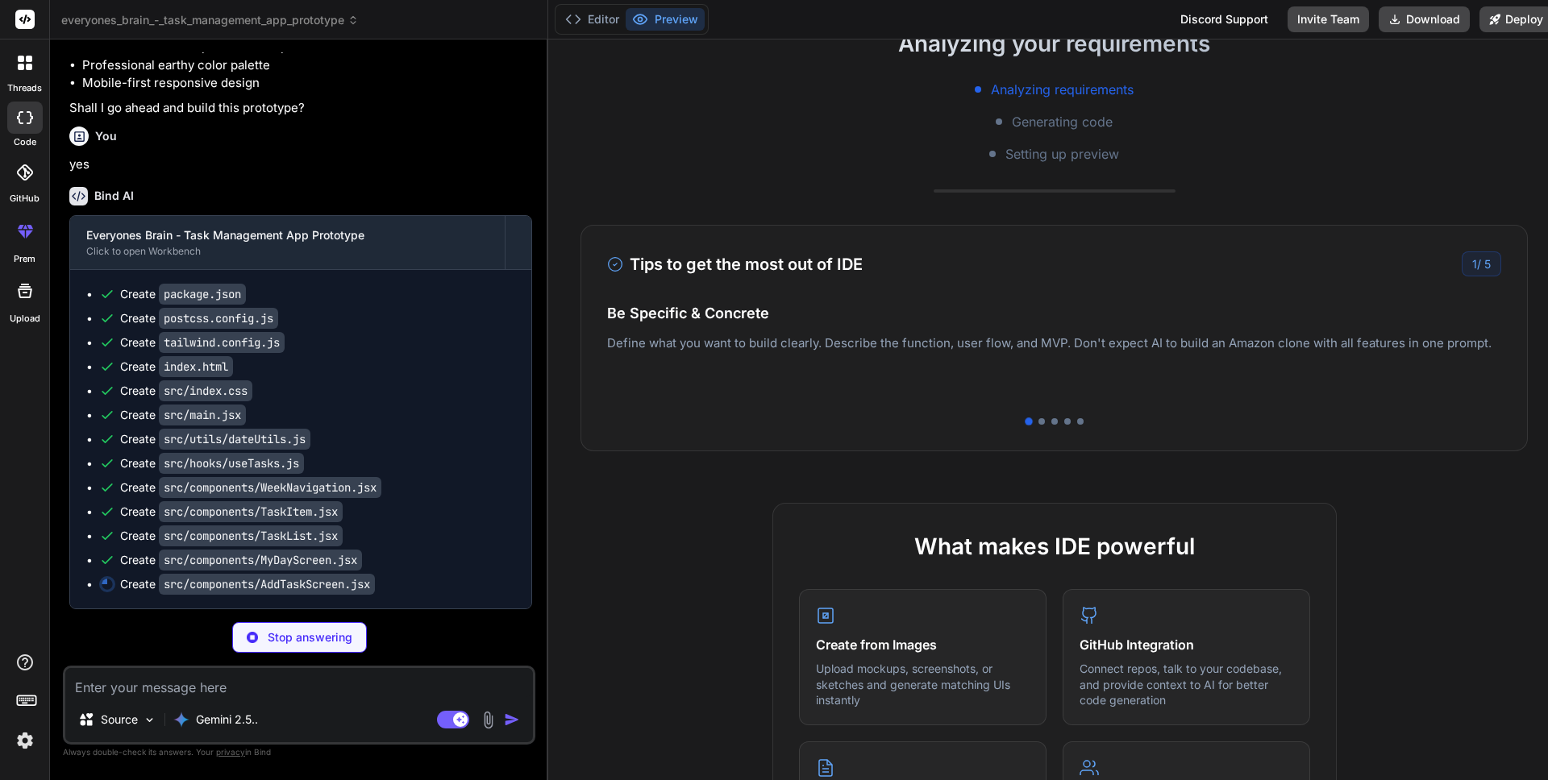
scroll to position [0, 0]
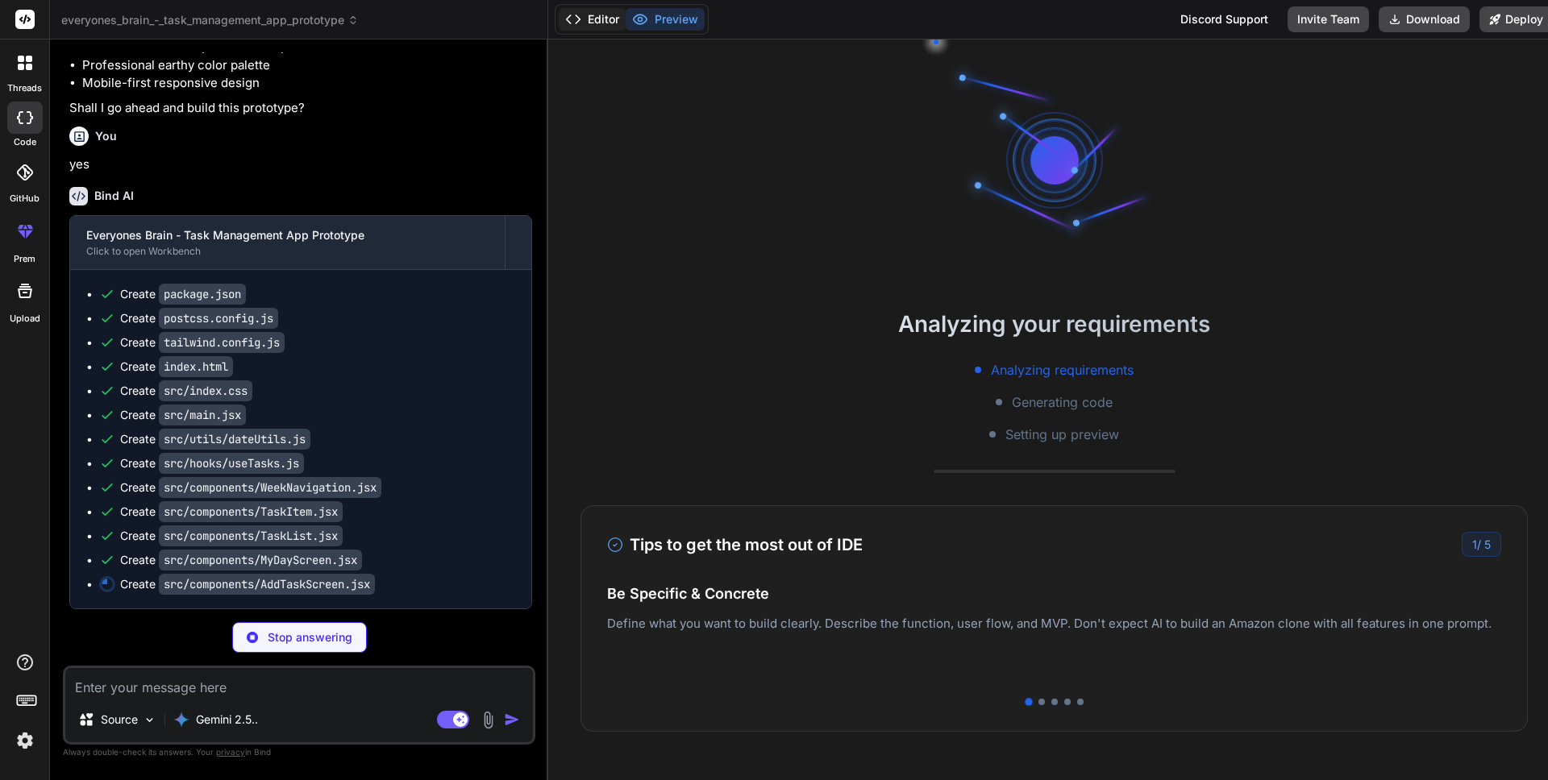
click at [590, 26] on button "Editor" at bounding box center [592, 19] width 67 height 23
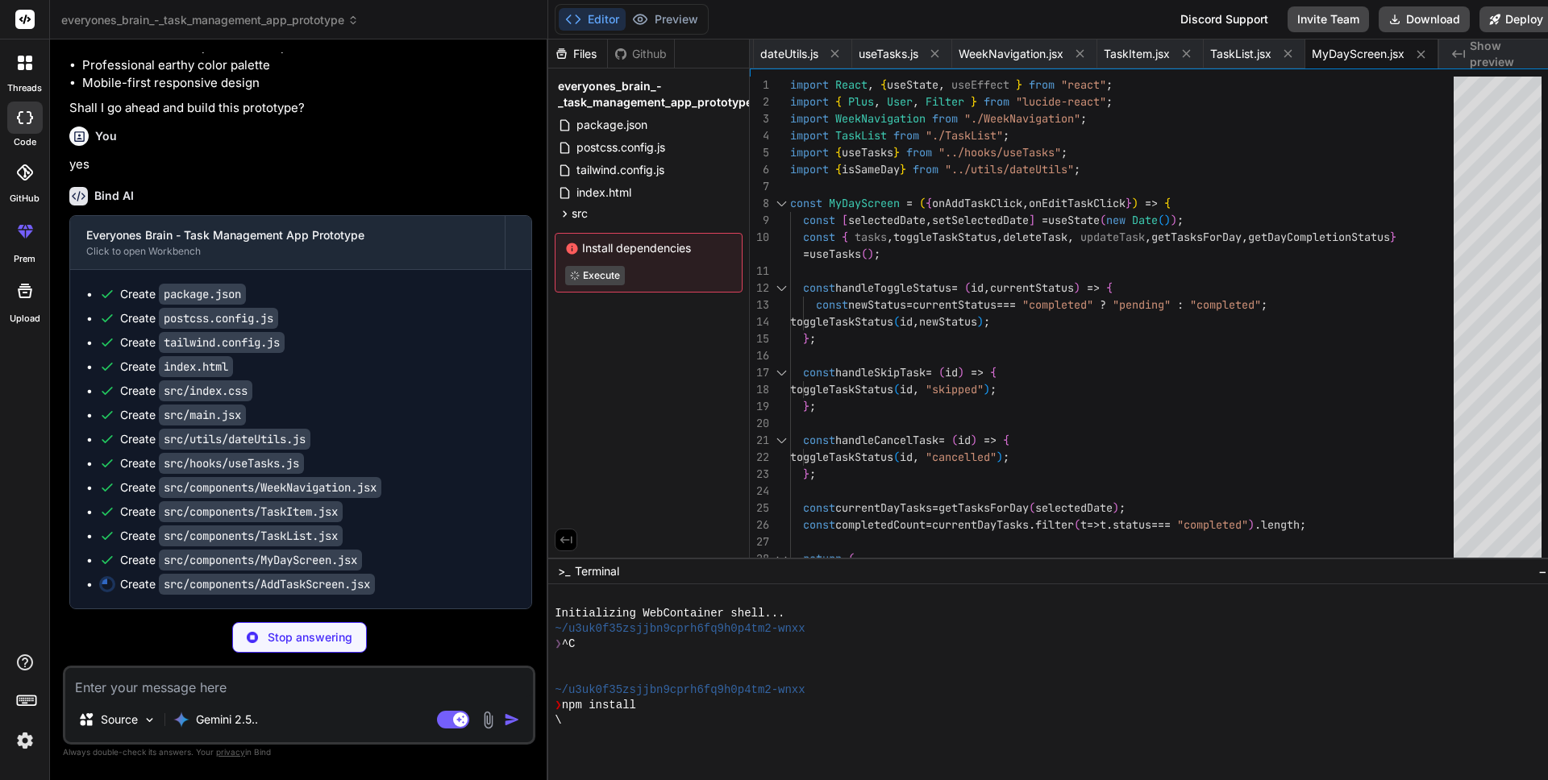
type textarea "x"
type textarea "<Trash2 size={18} className="mr-2" /> Delete </button> </div> )} </div> ); }; e…"
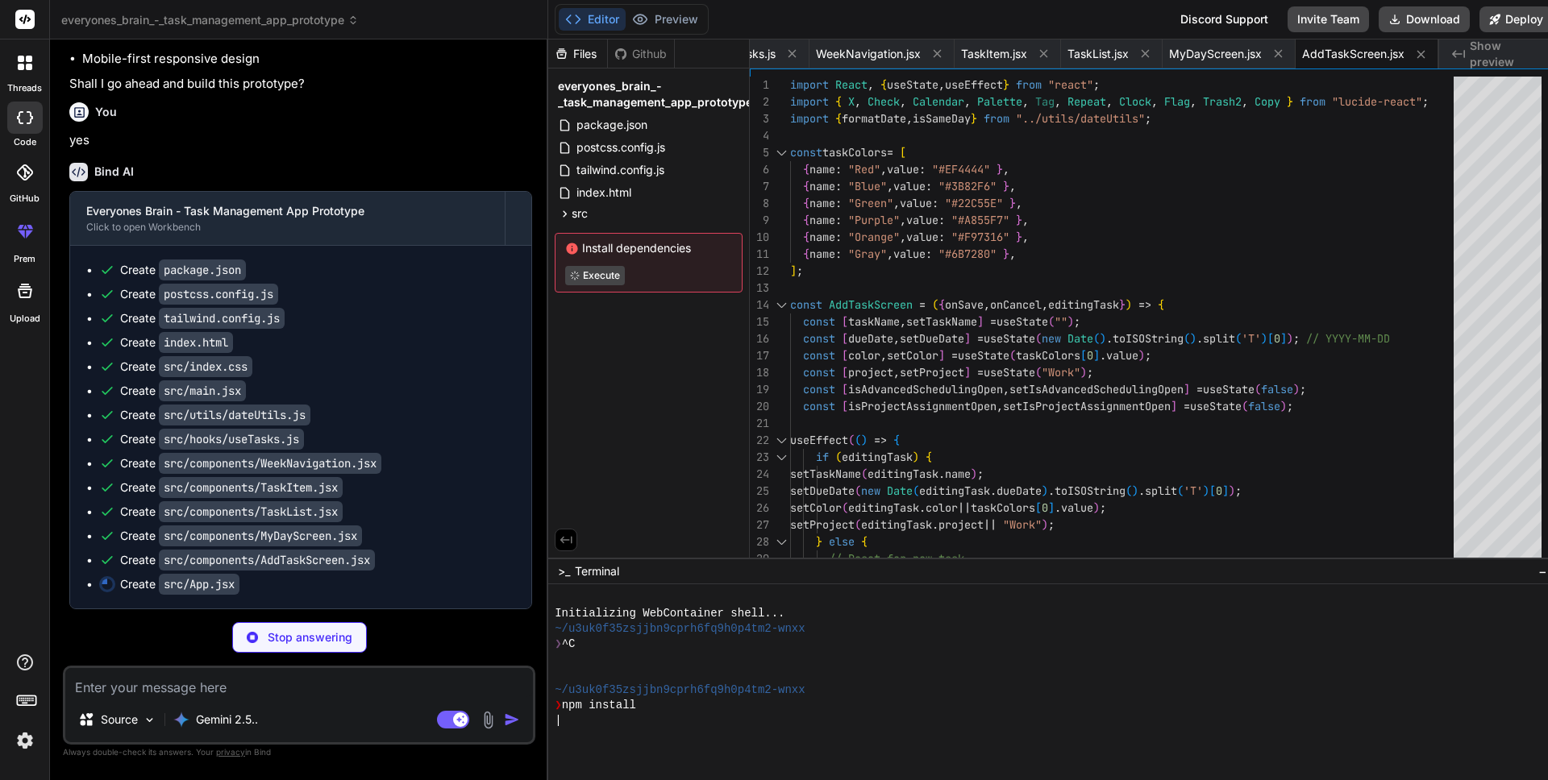
type textarea "x"
type textarea ")} </div> ); }; export default App;"
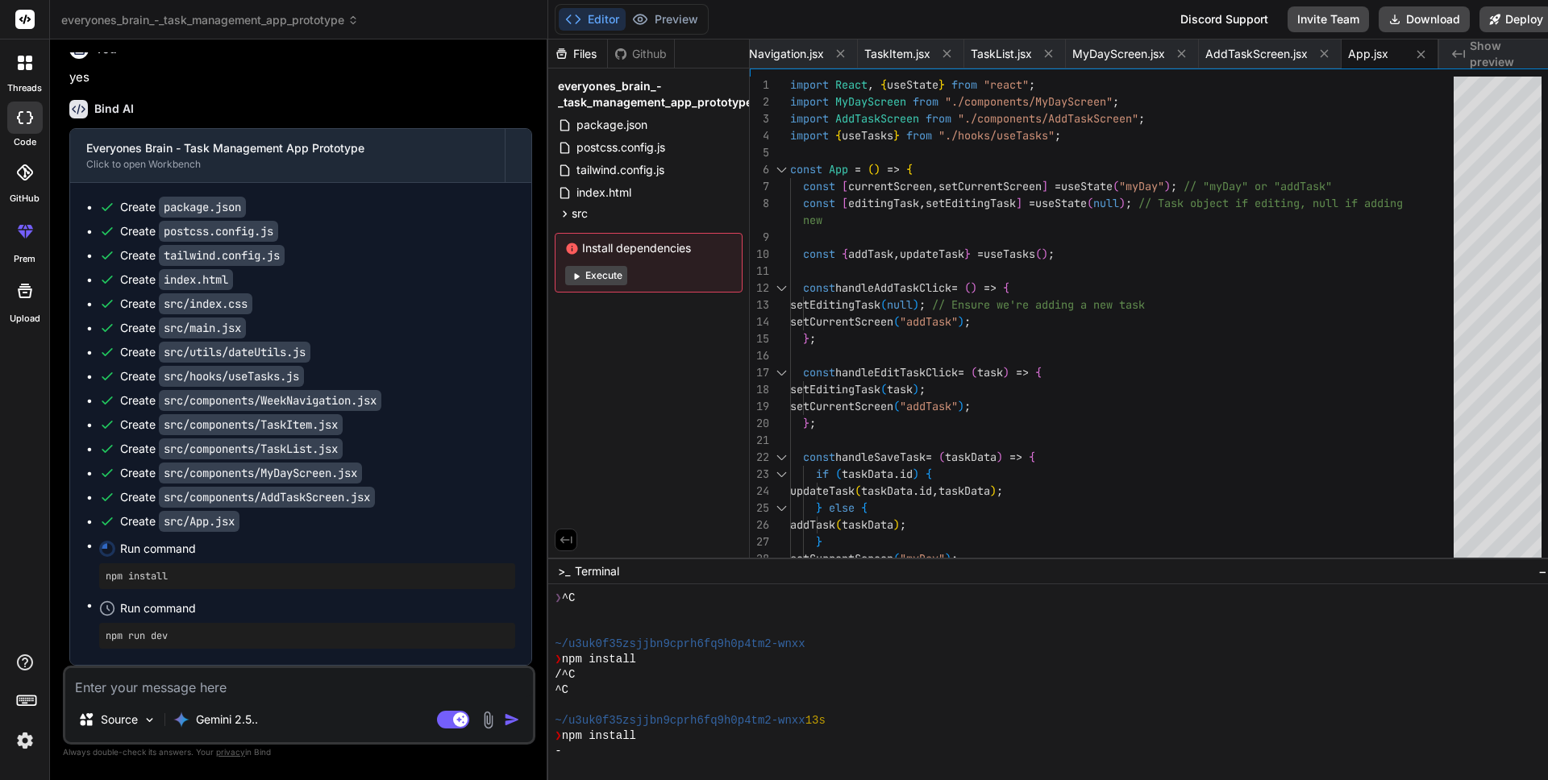
scroll to position [9620, 0]
click at [599, 277] on button "Execute" at bounding box center [596, 275] width 62 height 19
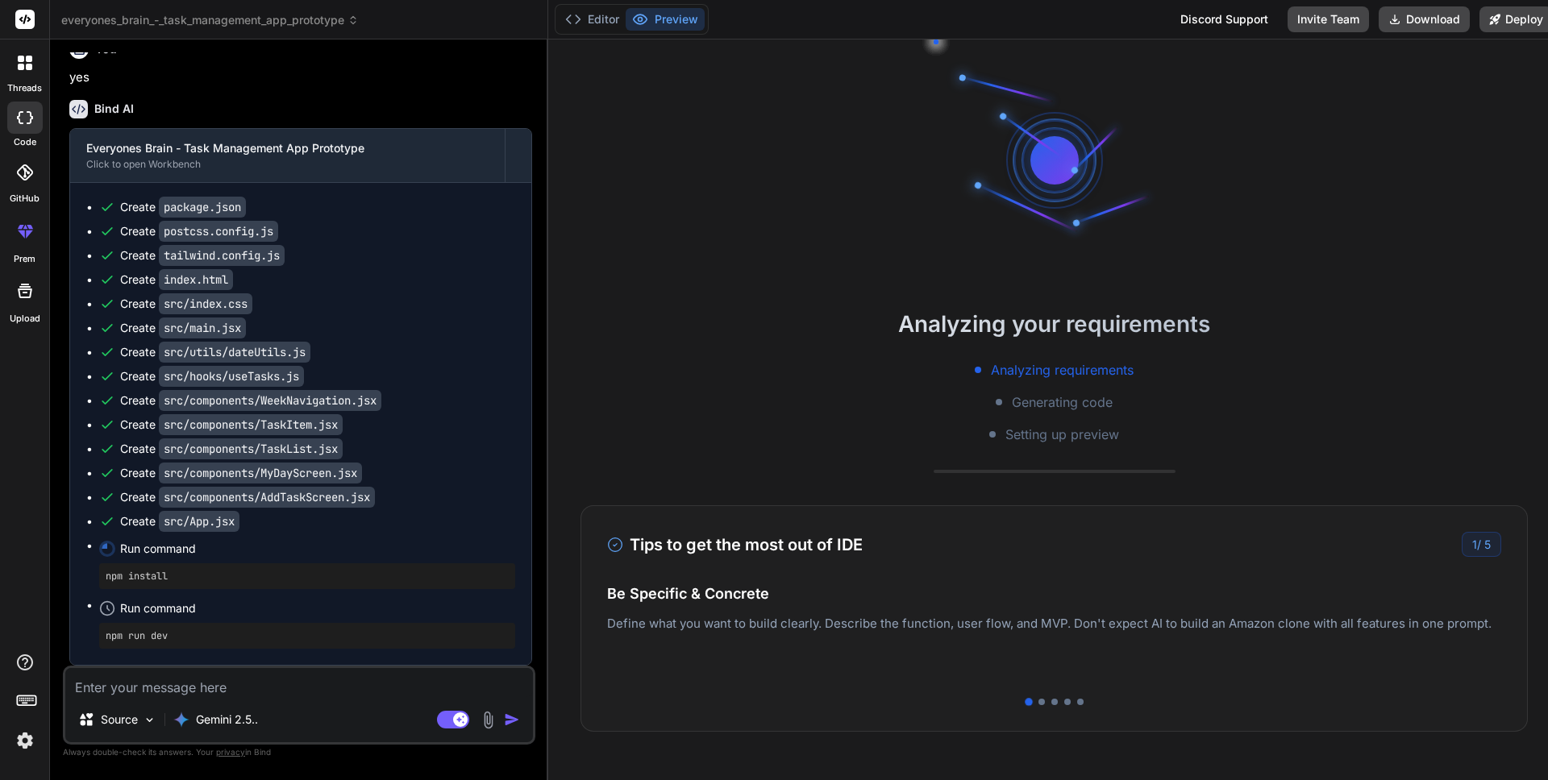
type textarea "x"
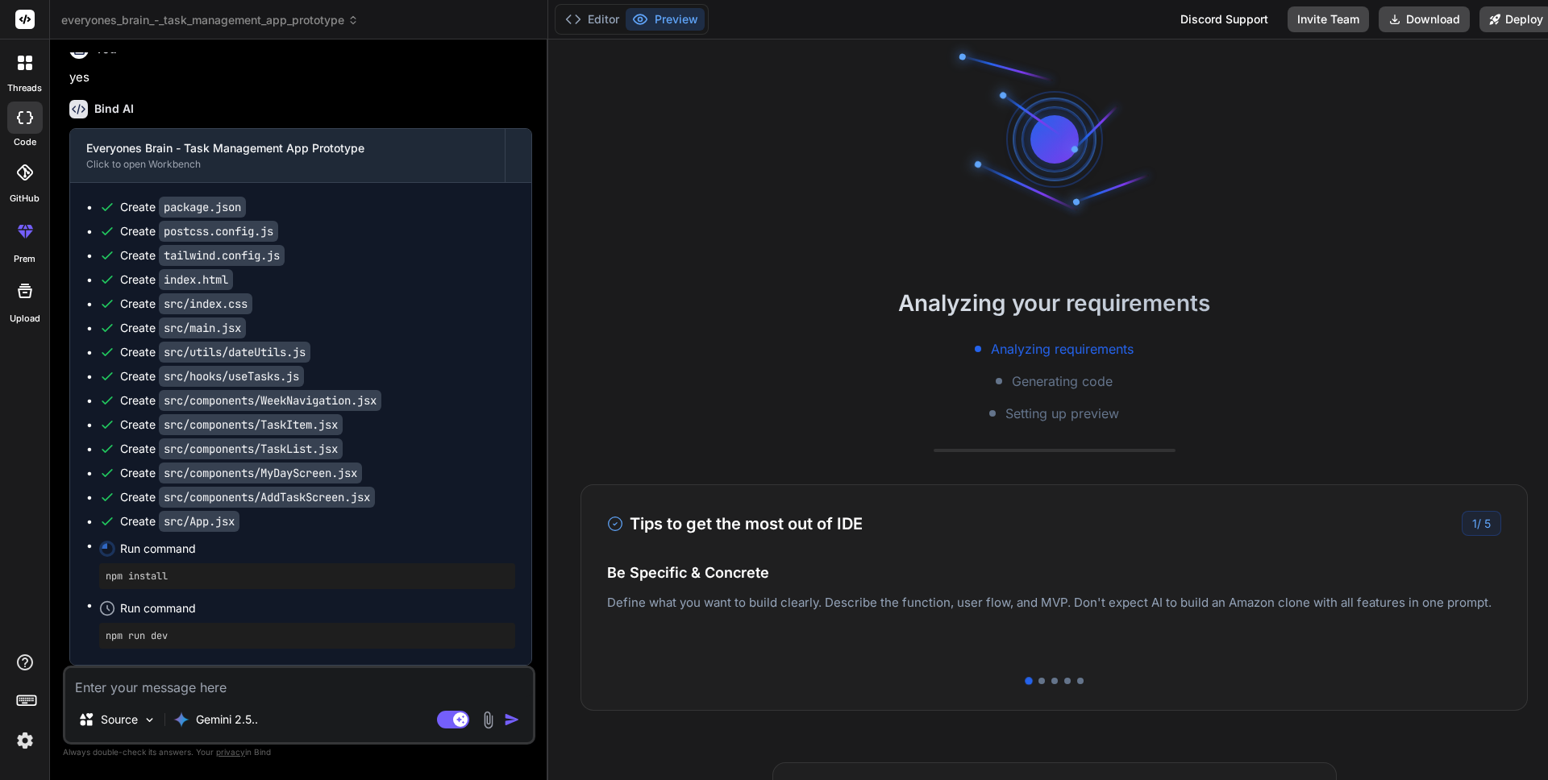
click at [139, 580] on pre "npm install" at bounding box center [307, 576] width 403 height 13
click at [600, 13] on button "Editor" at bounding box center [592, 19] width 67 height 23
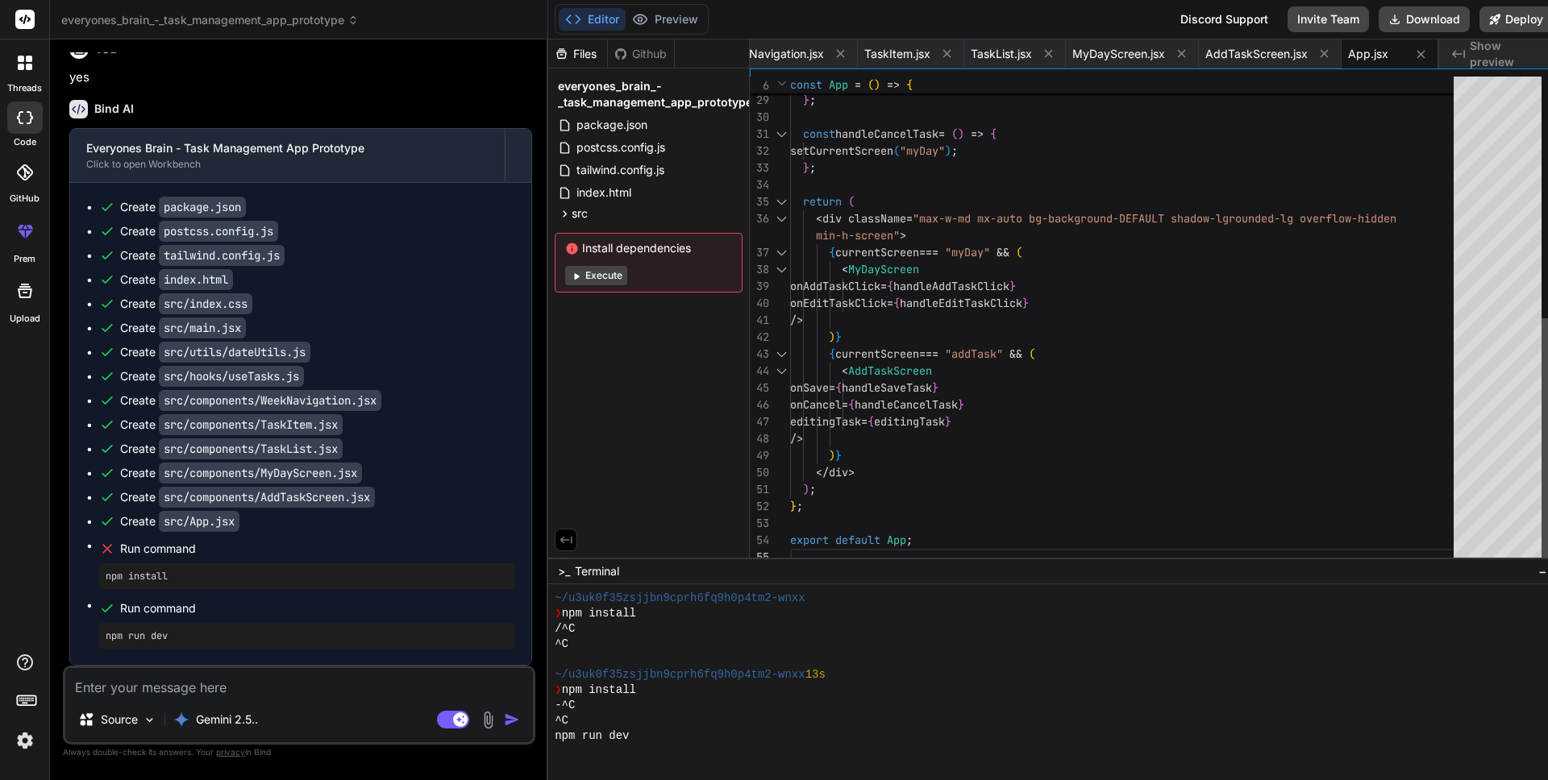
scroll to position [92, 0]
click at [593, 277] on button "Execute" at bounding box center [596, 275] width 62 height 19
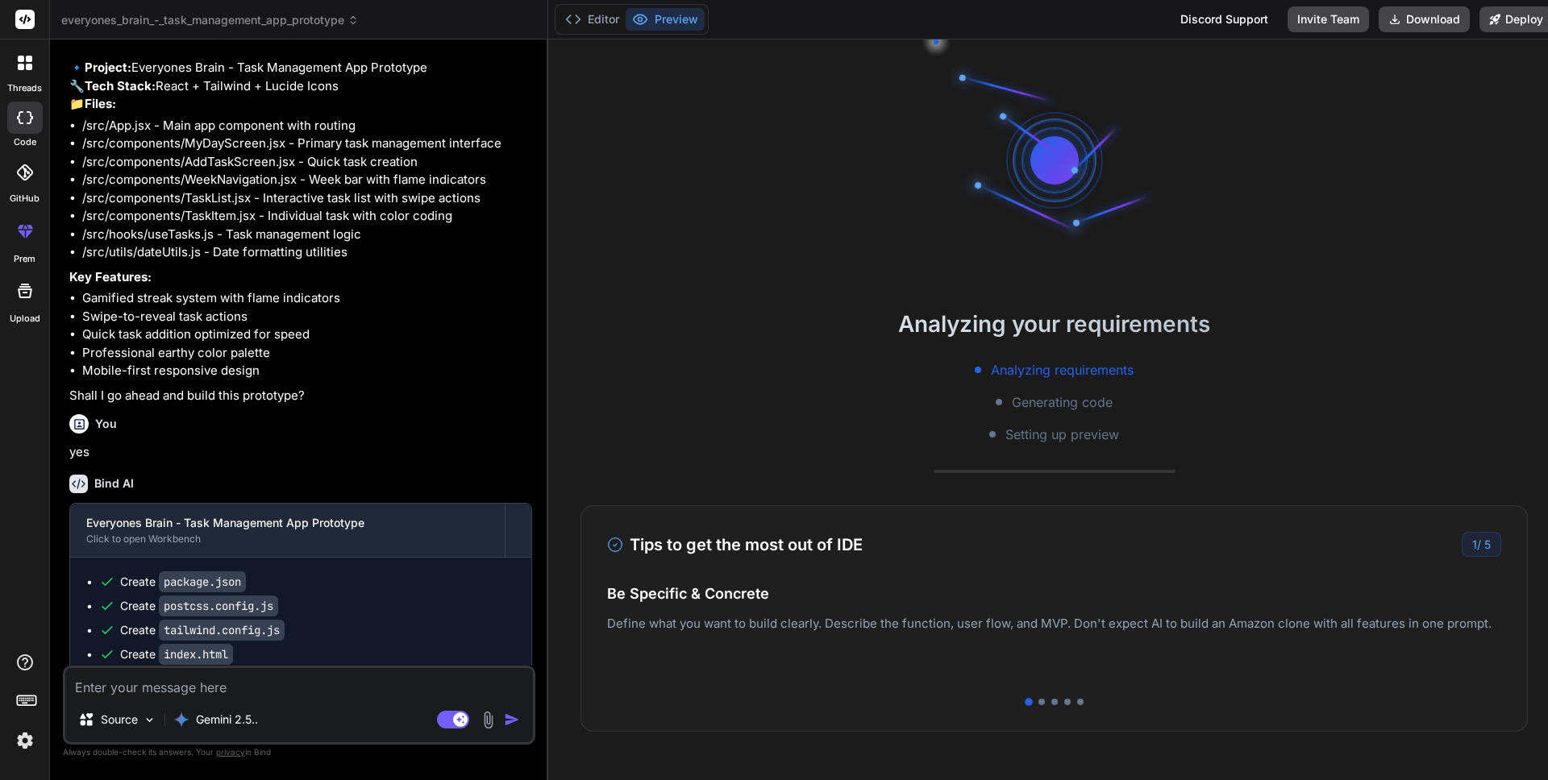
scroll to position [9620, 0]
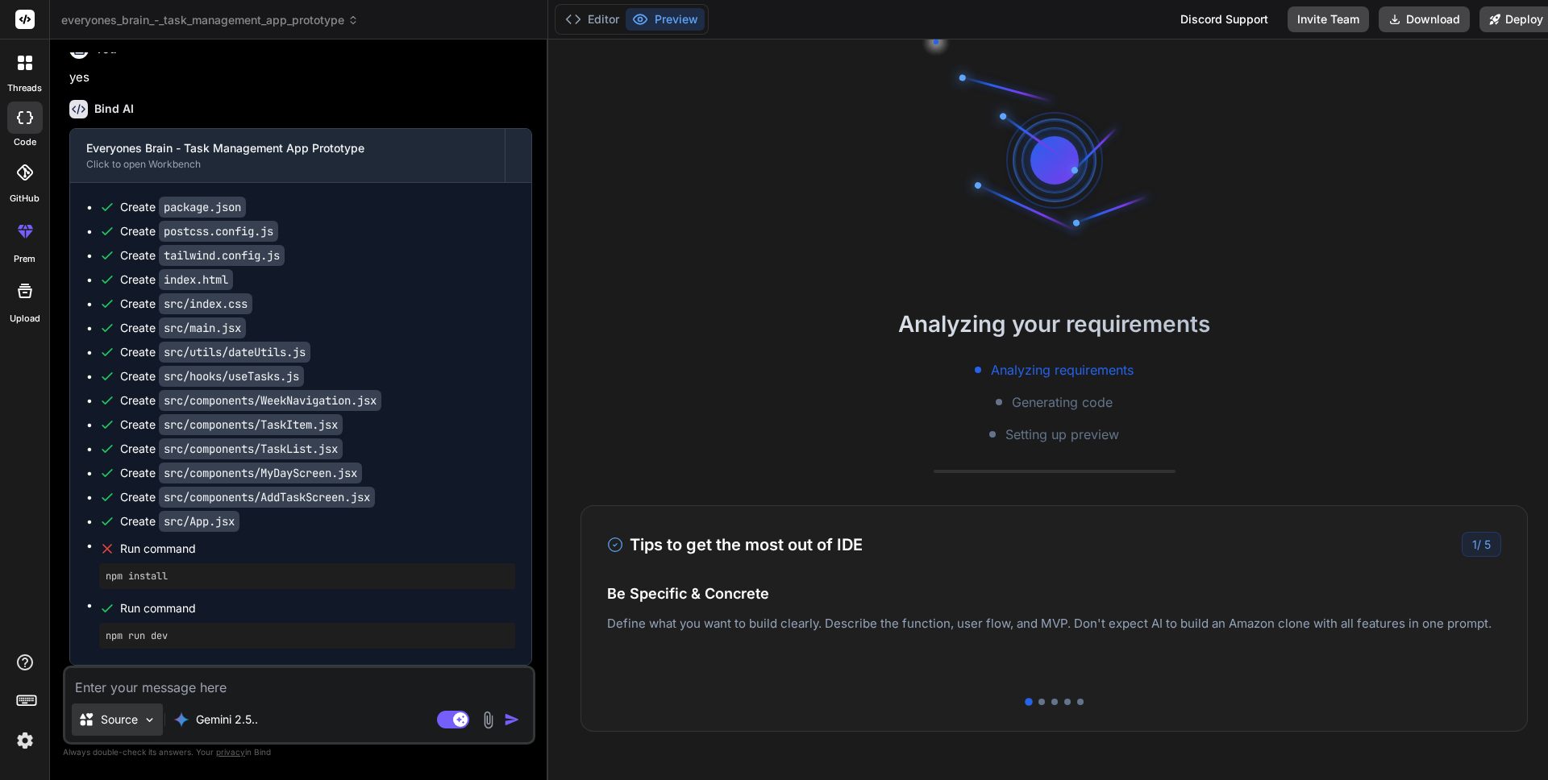
click at [145, 719] on img at bounding box center [150, 721] width 14 height 14
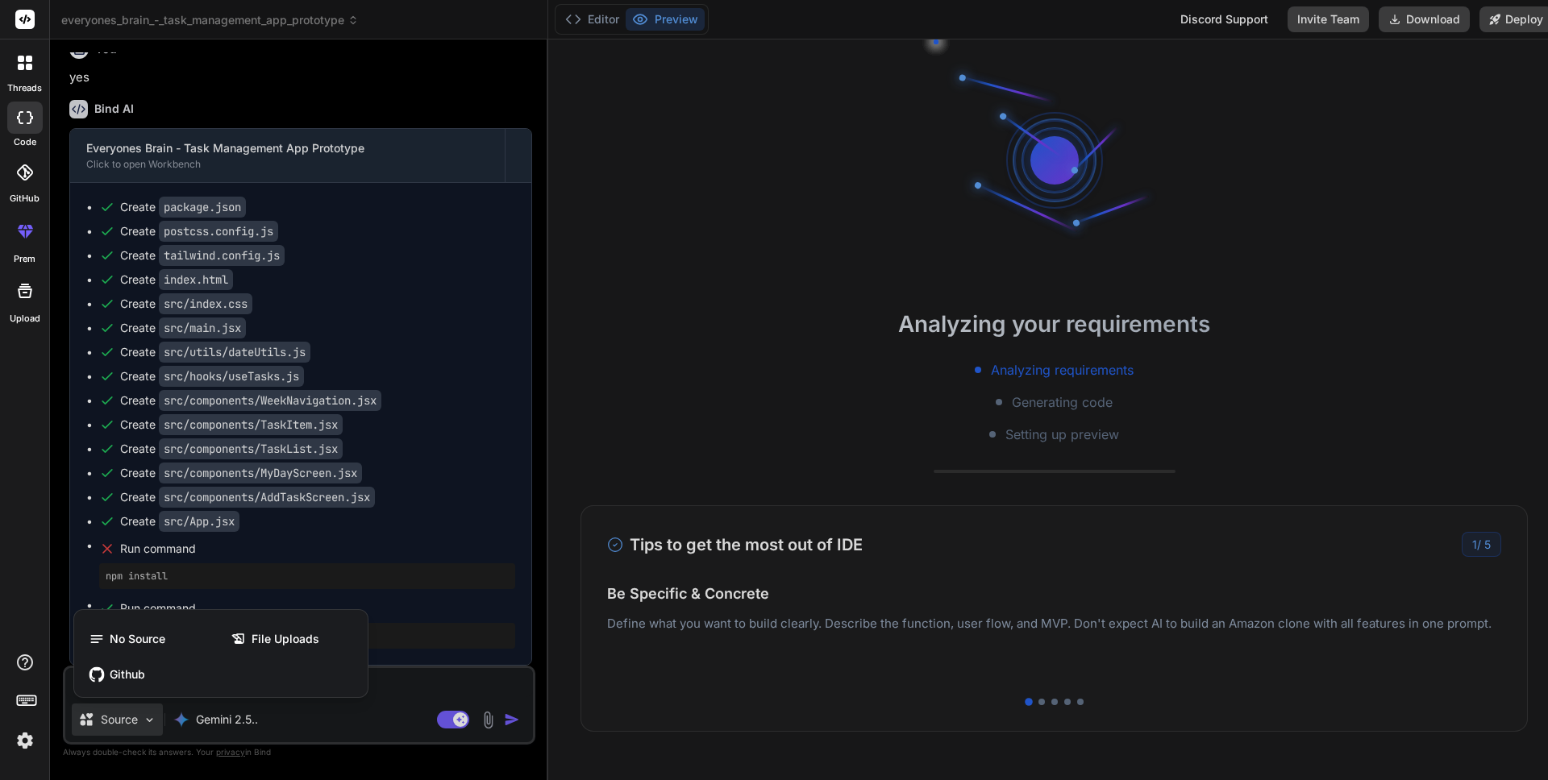
click at [392, 700] on div at bounding box center [774, 390] width 1548 height 780
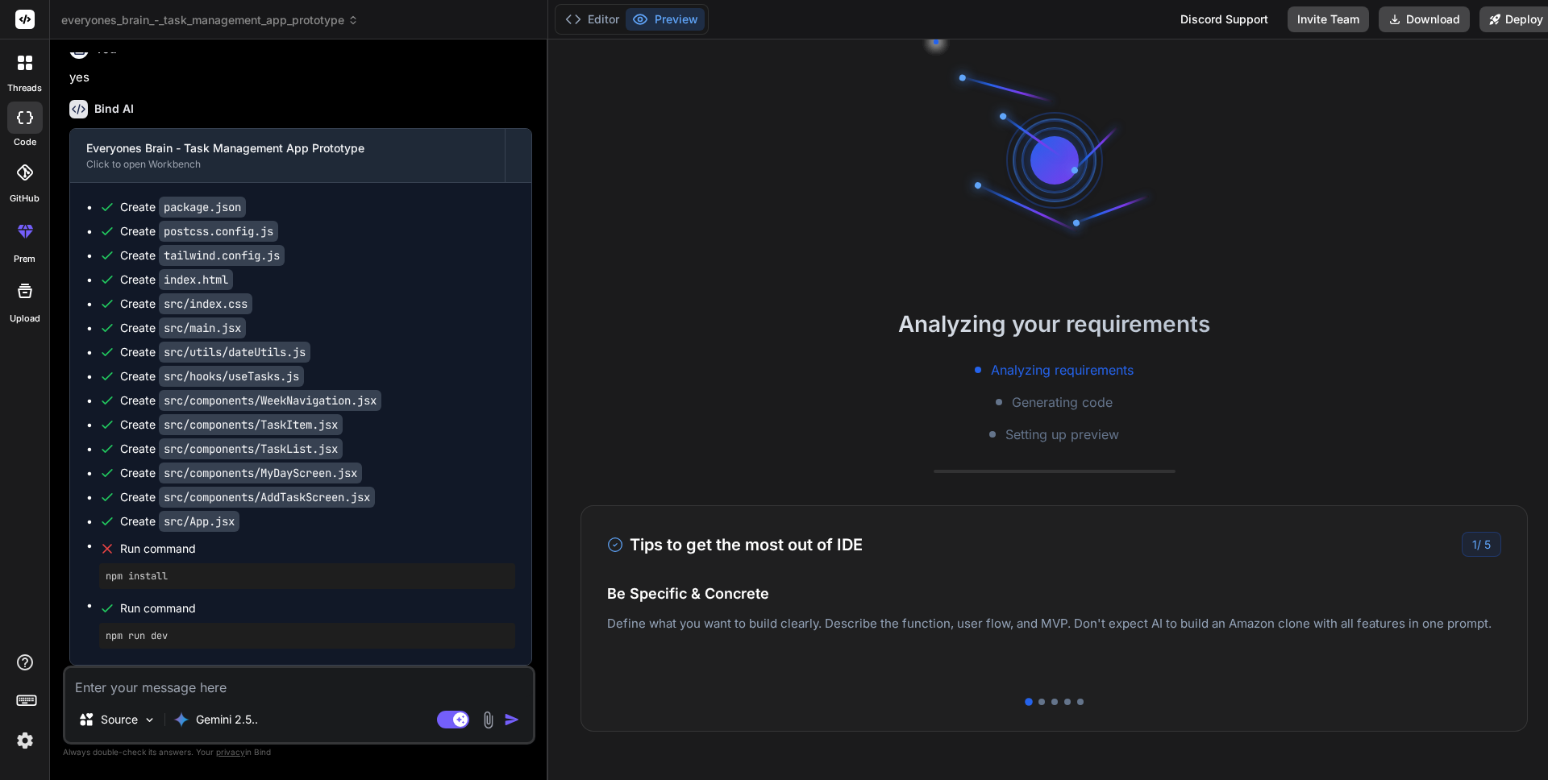
scroll to position [21, 0]
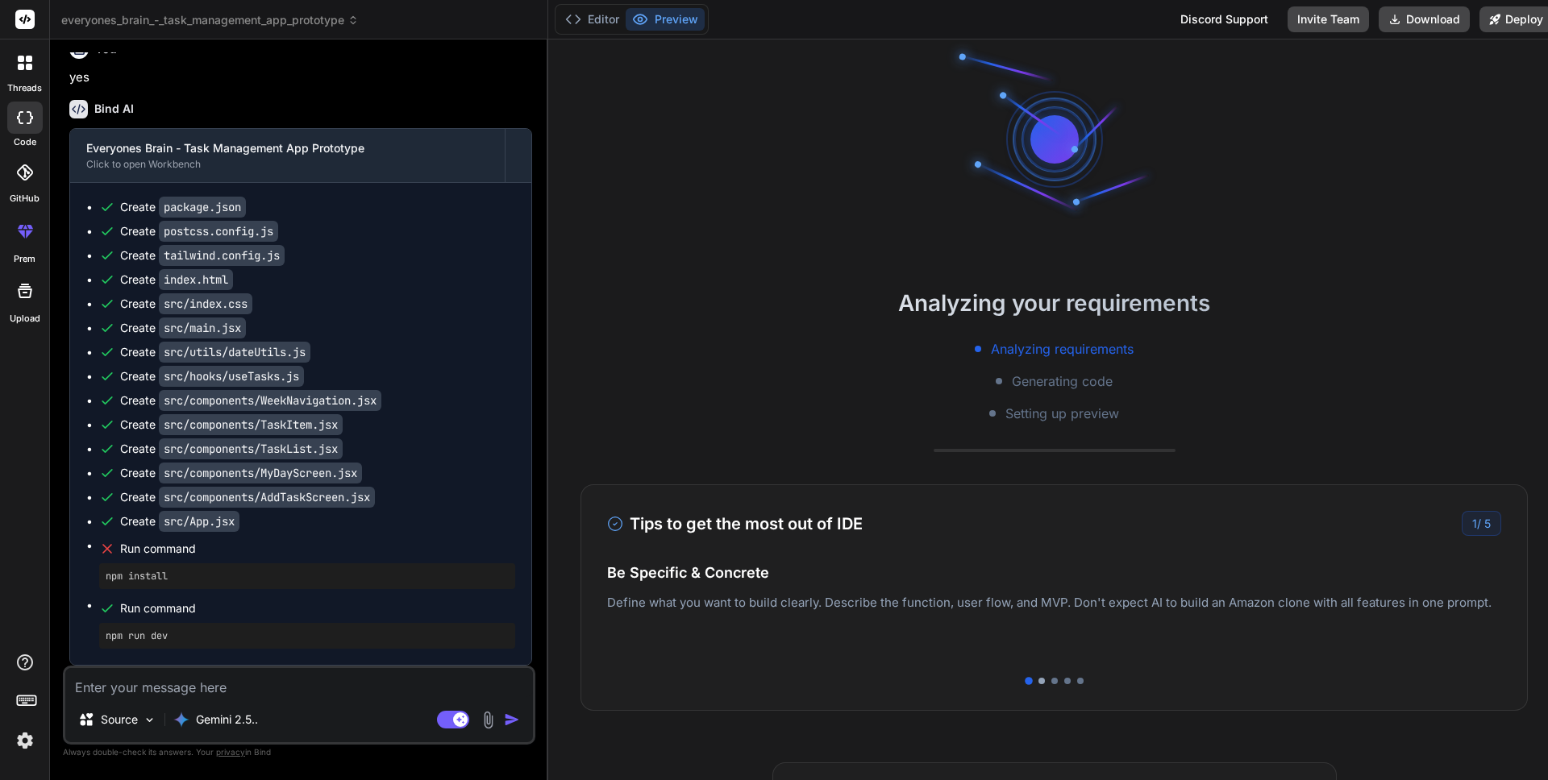
click at [1039, 682] on div at bounding box center [1042, 681] width 6 height 6
click at [1051, 682] on div at bounding box center [1054, 681] width 6 height 6
click at [1064, 681] on div at bounding box center [1067, 681] width 6 height 6
click at [1077, 681] on div at bounding box center [1080, 681] width 6 height 6
click at [315, 695] on textarea at bounding box center [299, 682] width 468 height 29
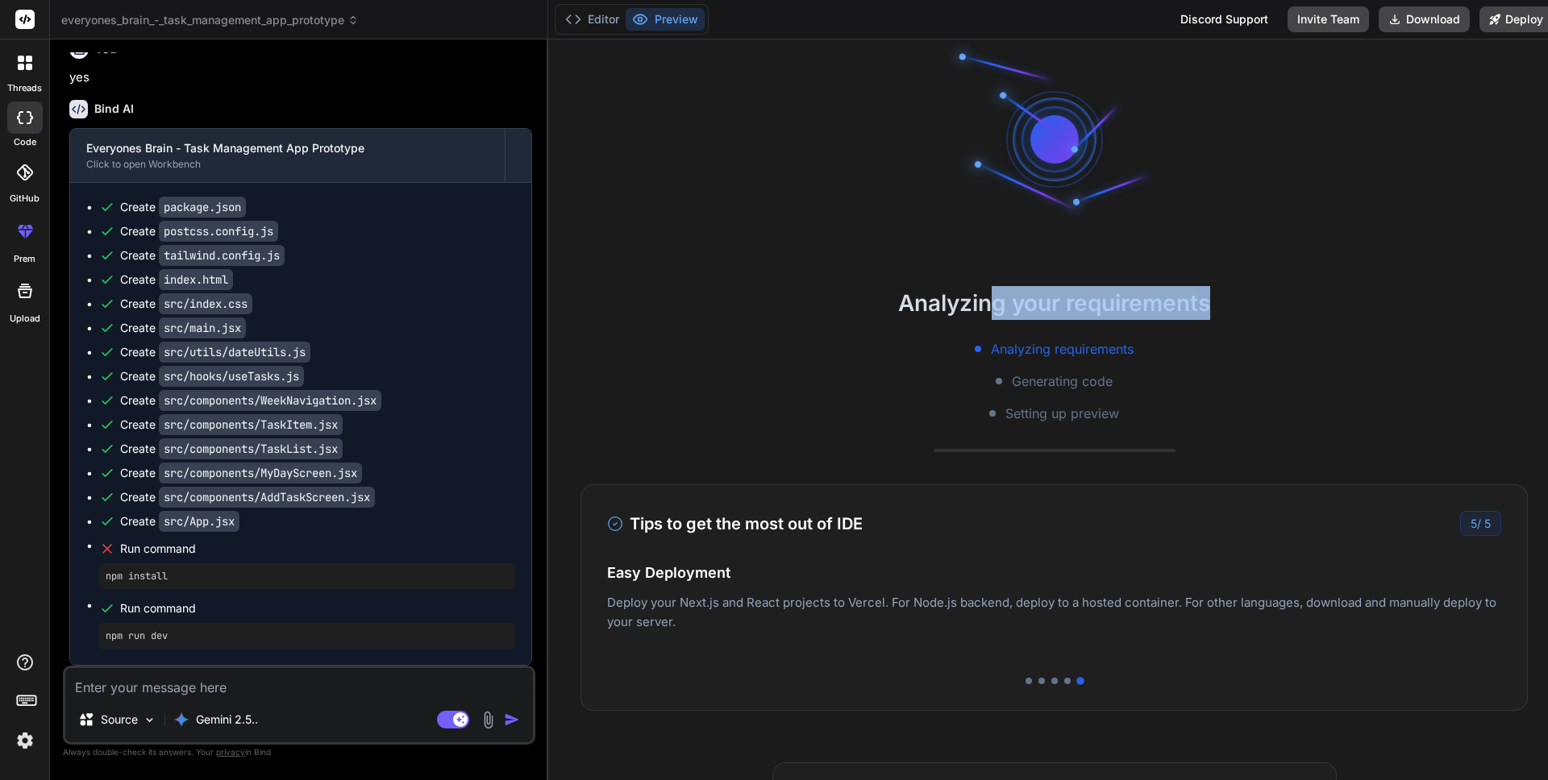
drag, startPoint x: 989, startPoint y: 314, endPoint x: 1284, endPoint y: 308, distance: 294.4
click at [1255, 313] on h2 "Analyzing your requirements" at bounding box center [1054, 303] width 1012 height 34
click at [1374, 298] on h2 "Analyzing your requirements" at bounding box center [1054, 303] width 1012 height 34
click at [152, 685] on textarea at bounding box center [299, 682] width 468 height 29
click at [244, 722] on p "Gemini 2.5.." at bounding box center [227, 720] width 62 height 16
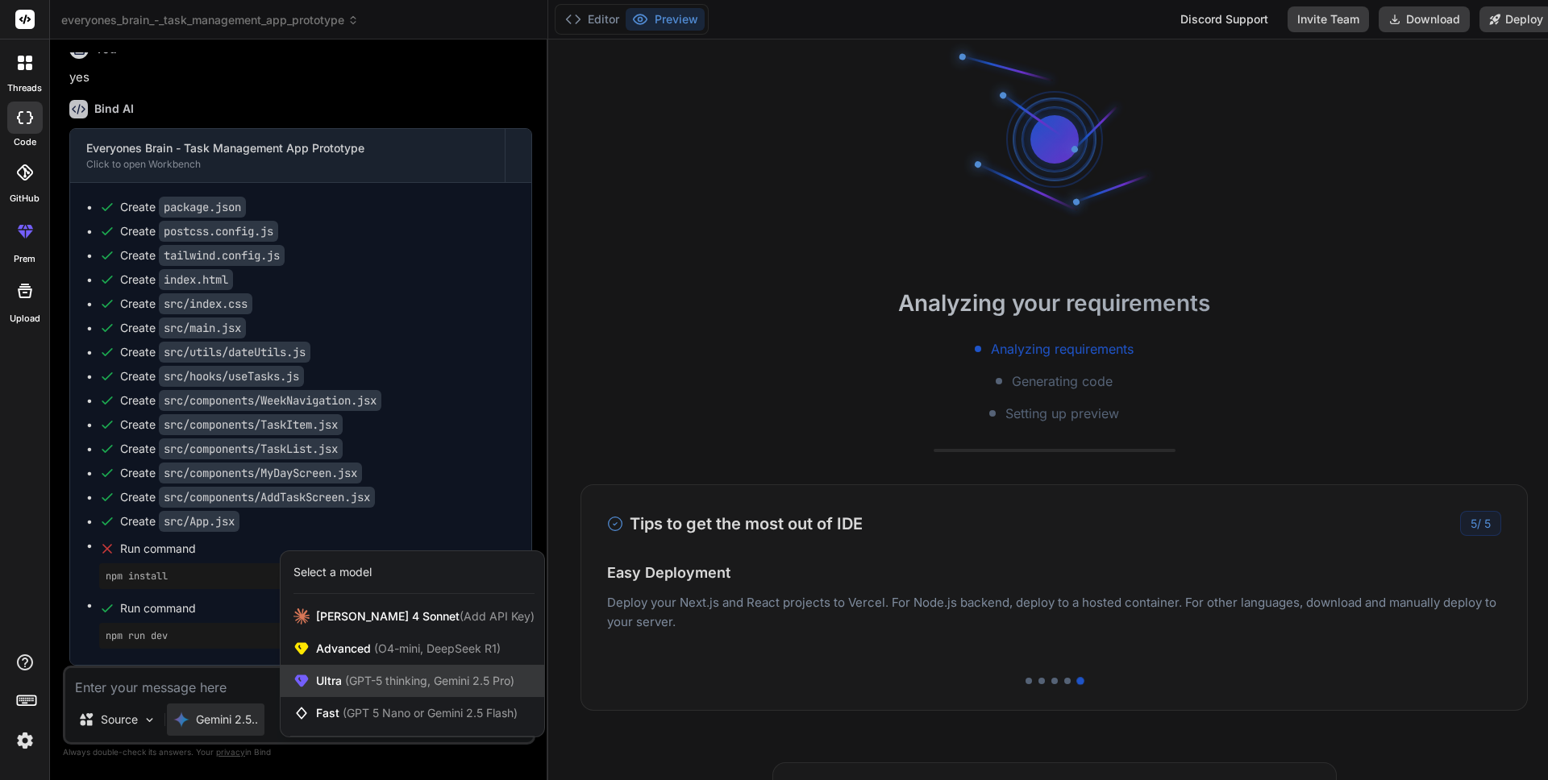
click at [342, 685] on span "(GPT-5 thinking, Gemini 2.5 Pro)" at bounding box center [428, 681] width 173 height 14
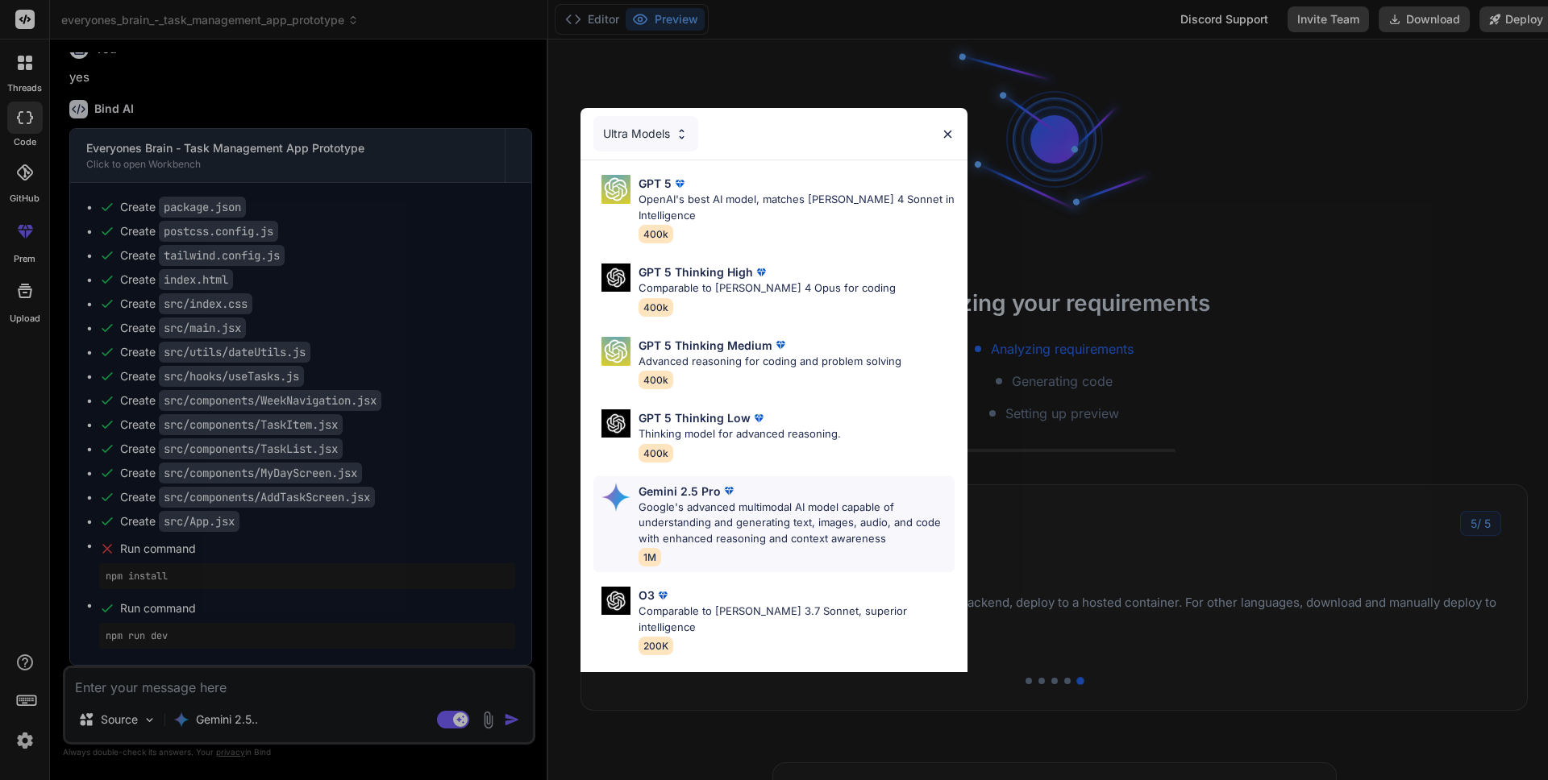
click at [760, 533] on p "Google's advanced multimodal AI model capable of understanding and generating t…" at bounding box center [797, 524] width 316 height 48
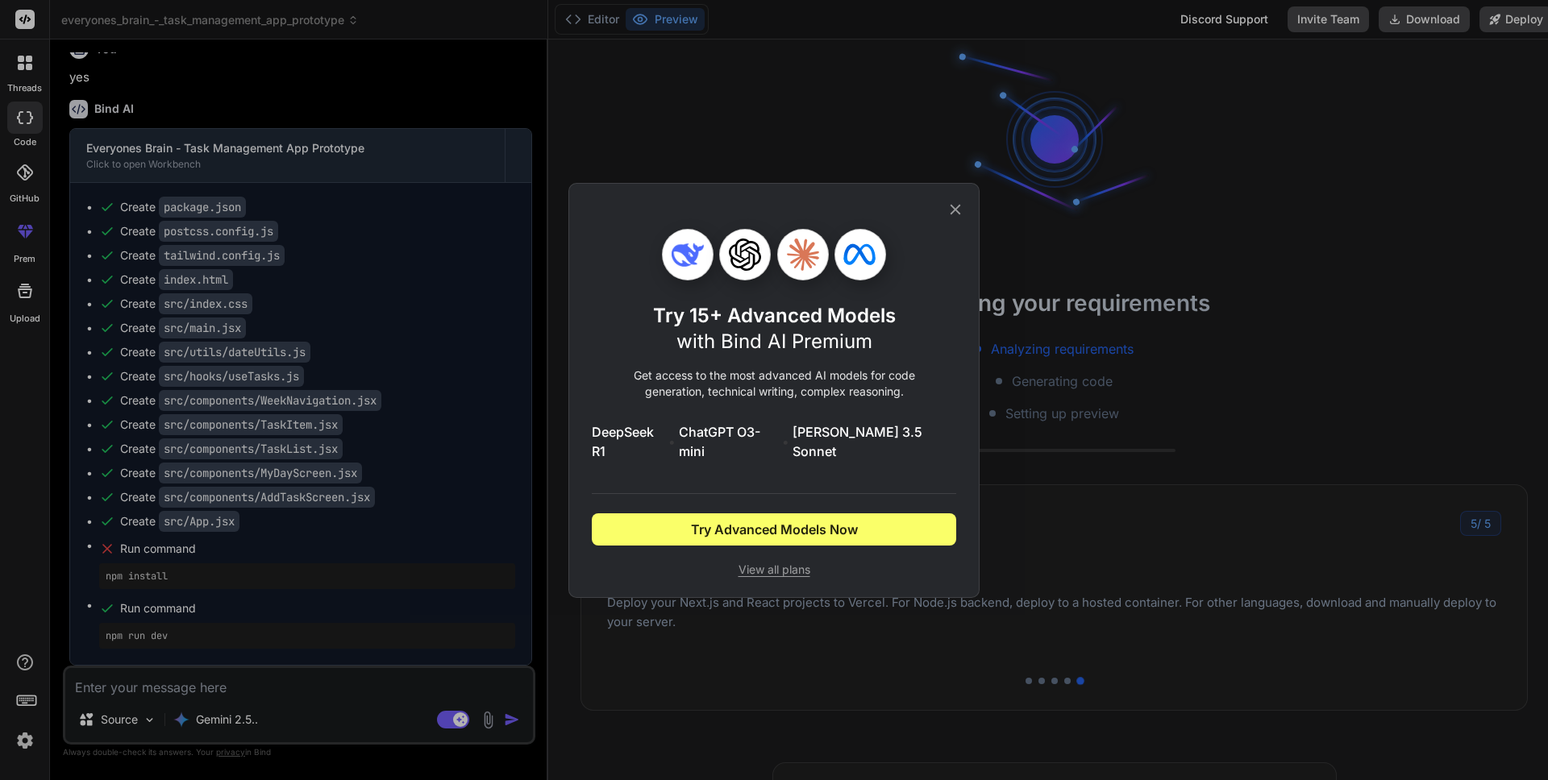
click at [798, 562] on span "View all plans" at bounding box center [774, 570] width 364 height 16
click at [954, 219] on icon at bounding box center [956, 210] width 18 height 18
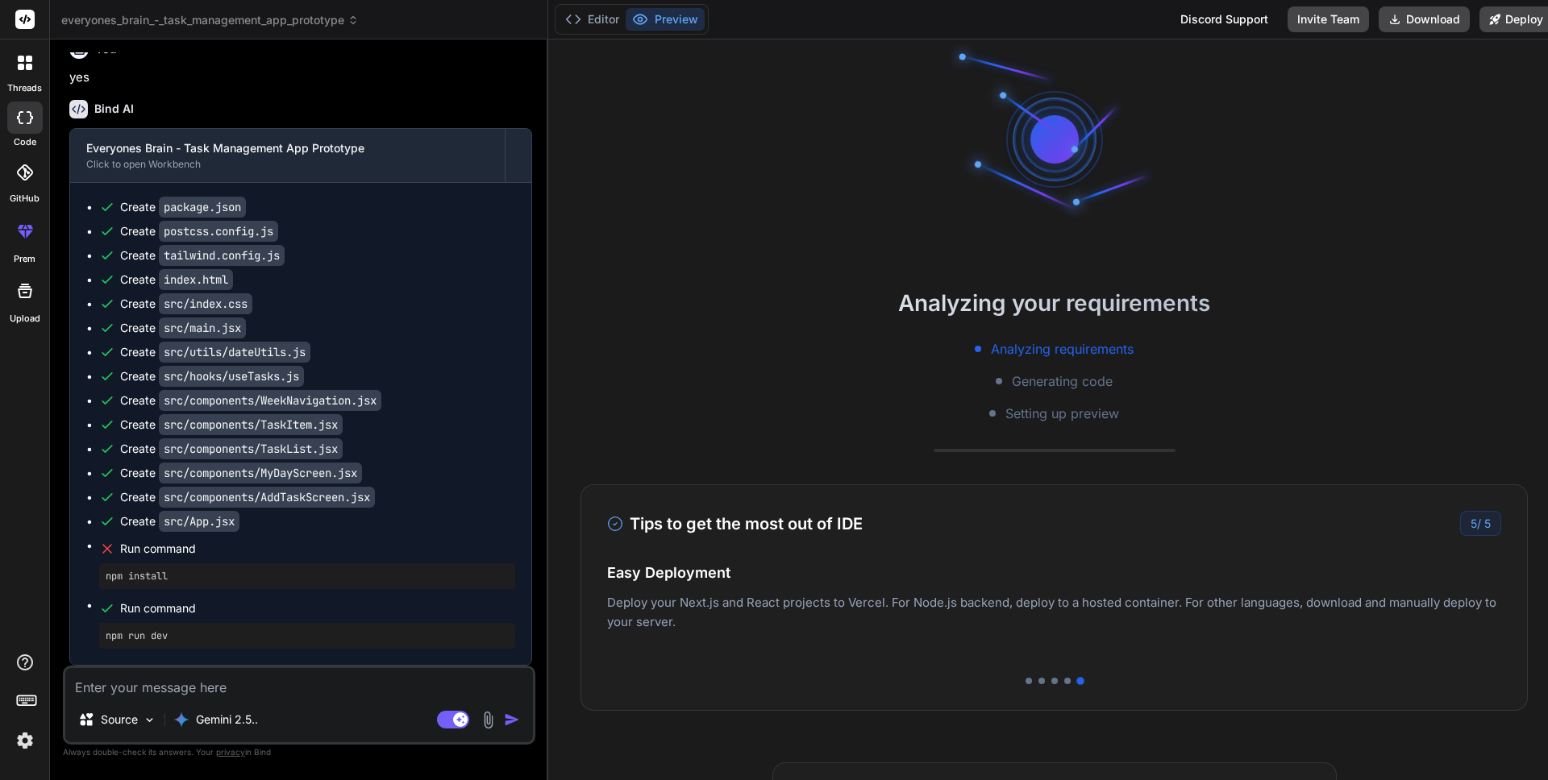
type textarea "x"
click at [138, 693] on textarea at bounding box center [299, 682] width 468 height 29
type textarea "w"
type textarea "x"
type textarea "wh"
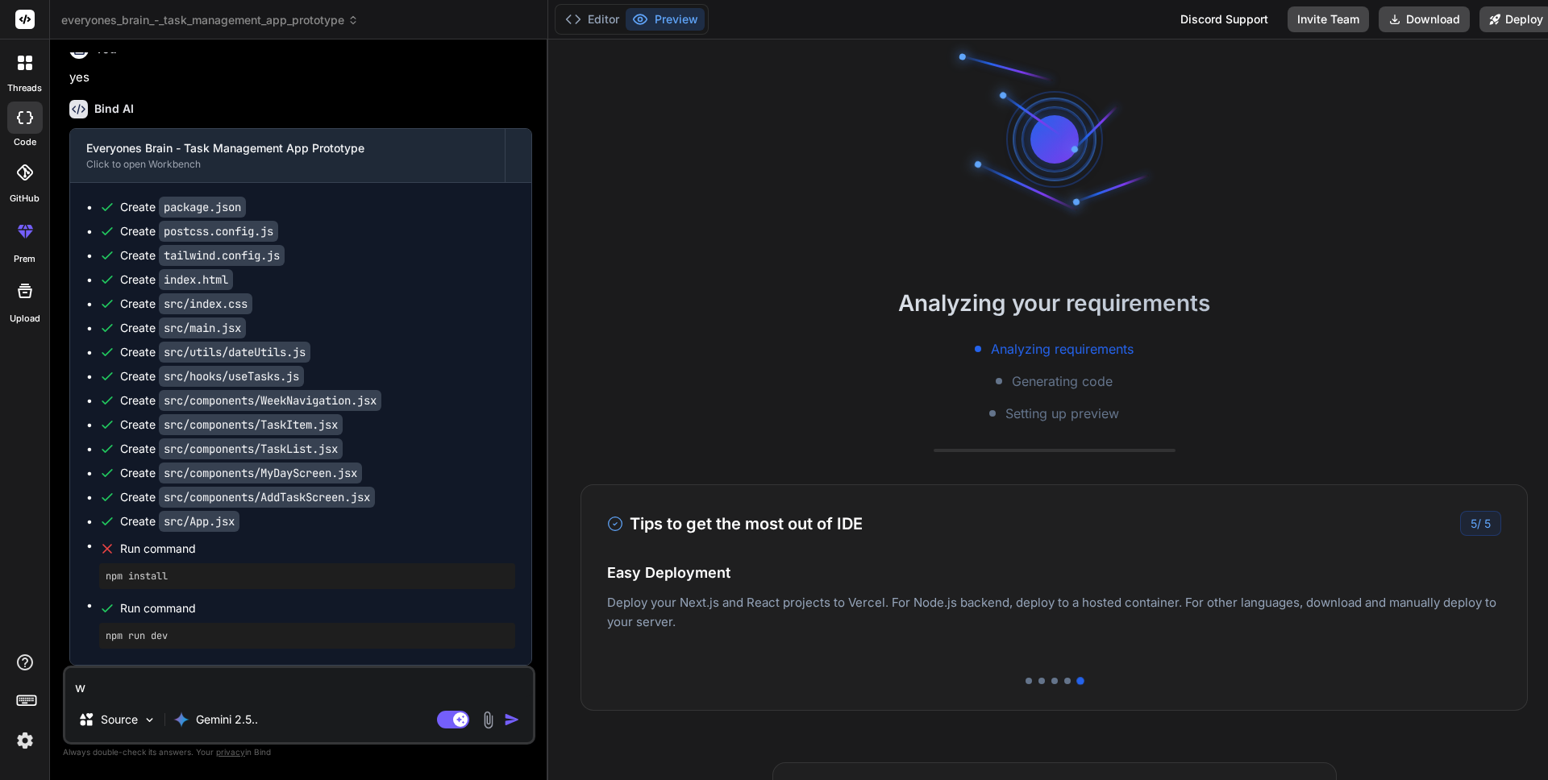
type textarea "x"
type textarea "wha"
type textarea "x"
type textarea "whay"
type textarea "x"
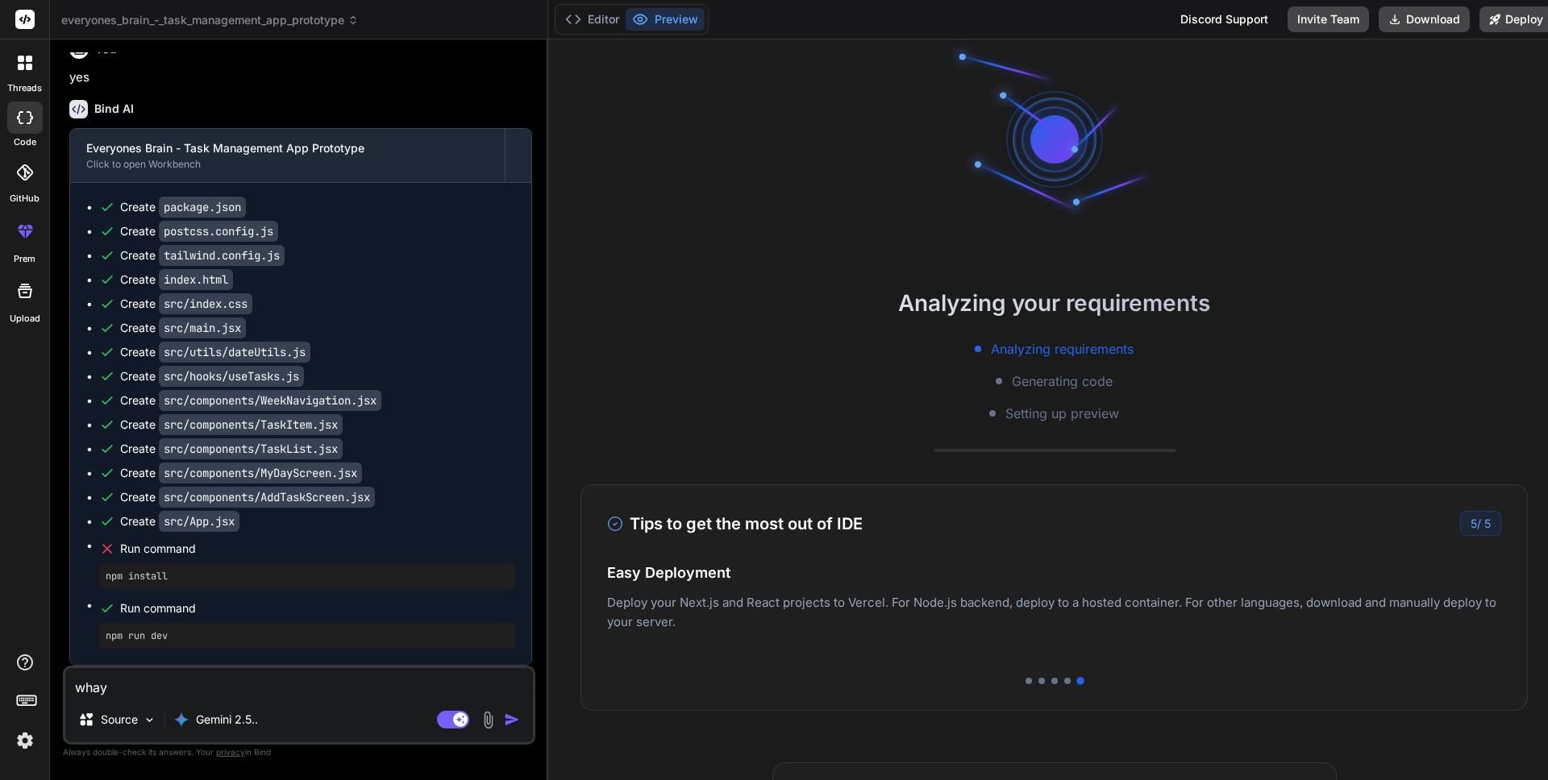
type textarea "whay"
type textarea "x"
type textarea "whay i"
type textarea "x"
type textarea "whay it"
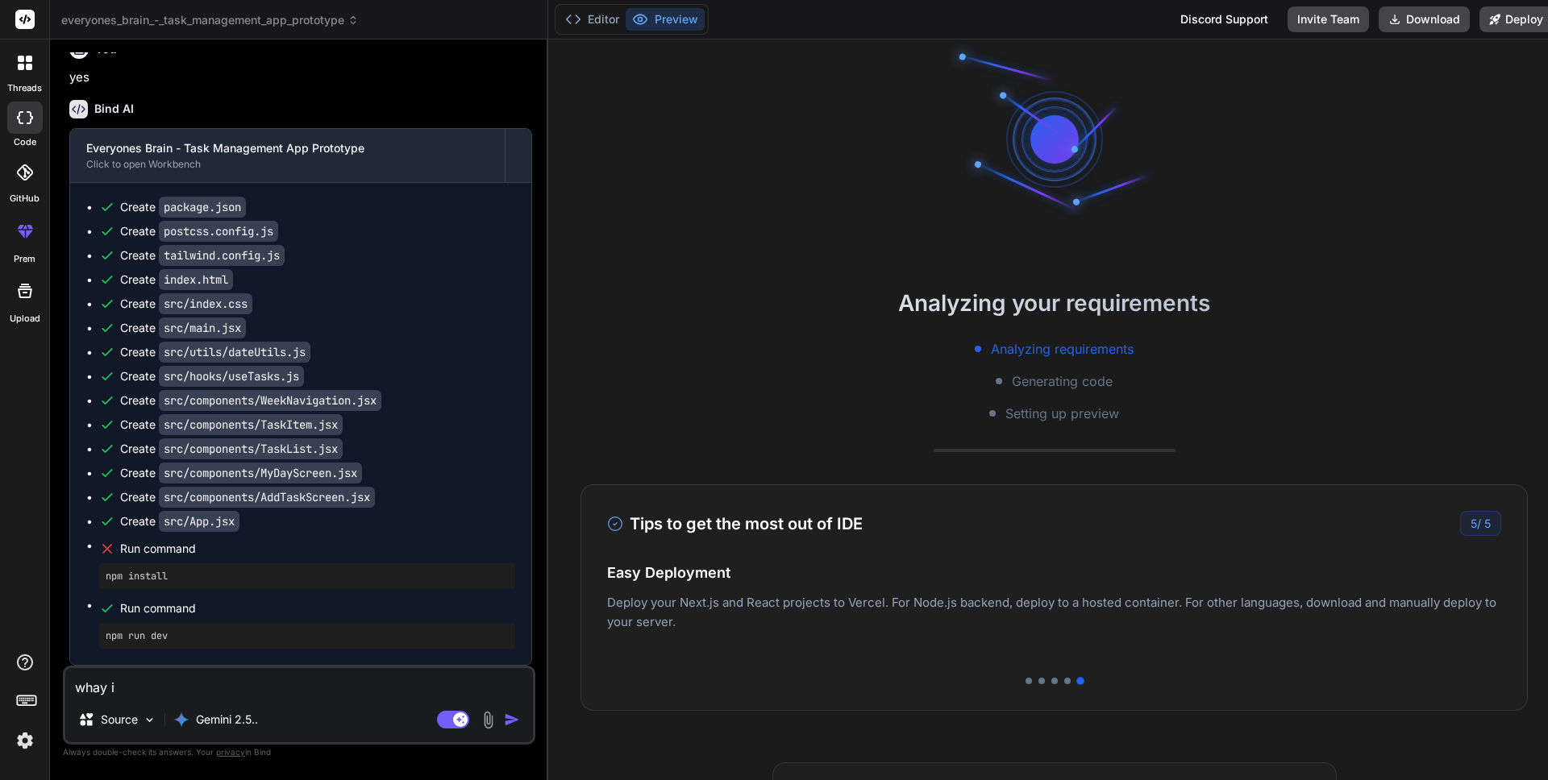
type textarea "x"
type textarea "whay itt"
type textarea "x"
type textarea "whay itts"
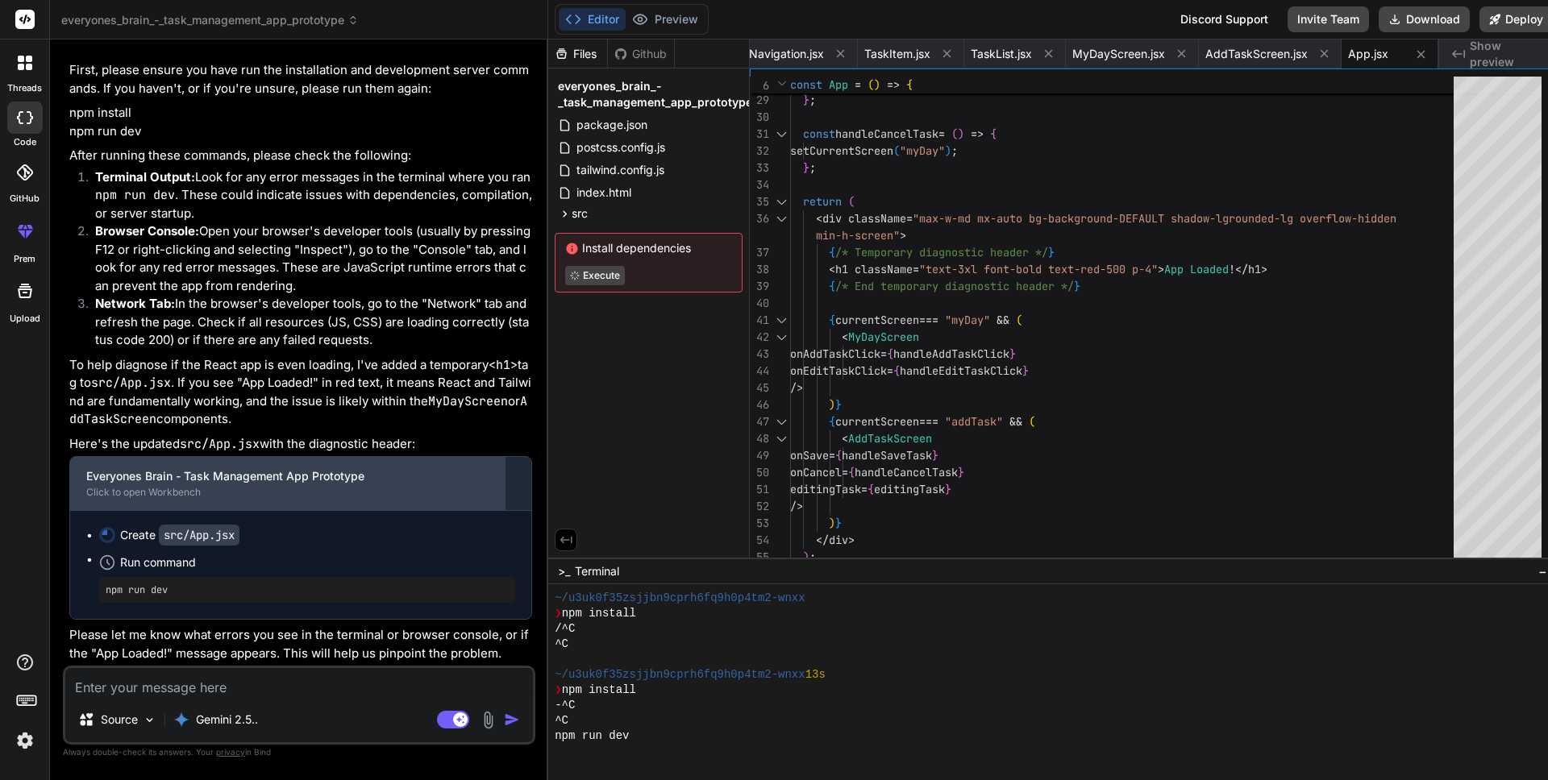
scroll to position [10362, 0]
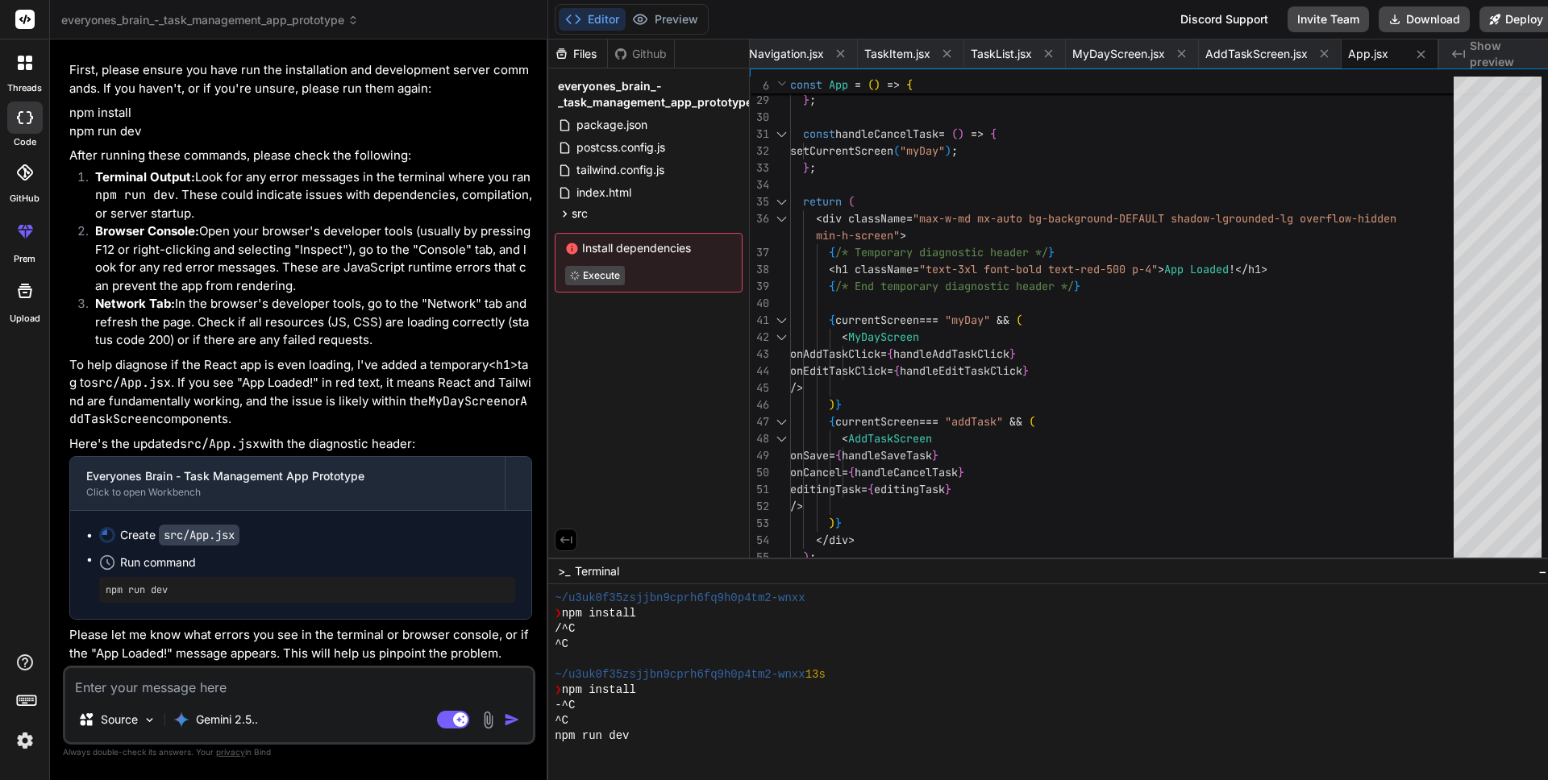
drag, startPoint x: 81, startPoint y: 367, endPoint x: 302, endPoint y: 426, distance: 228.6
click at [302, 426] on p "To help diagnose if the React app is even loading, I've added a temporary <h1> …" at bounding box center [300, 392] width 463 height 73
click at [353, 418] on p "To help diagnose if the React app is even loading, I've added a temporary <h1> …" at bounding box center [300, 392] width 463 height 73
drag, startPoint x: 365, startPoint y: 416, endPoint x: 46, endPoint y: 360, distance: 324.2
click at [46, 360] on div "threads code GitHub prem Upload everyones_brain_-_task_management_app_prototype…" at bounding box center [774, 390] width 1548 height 780
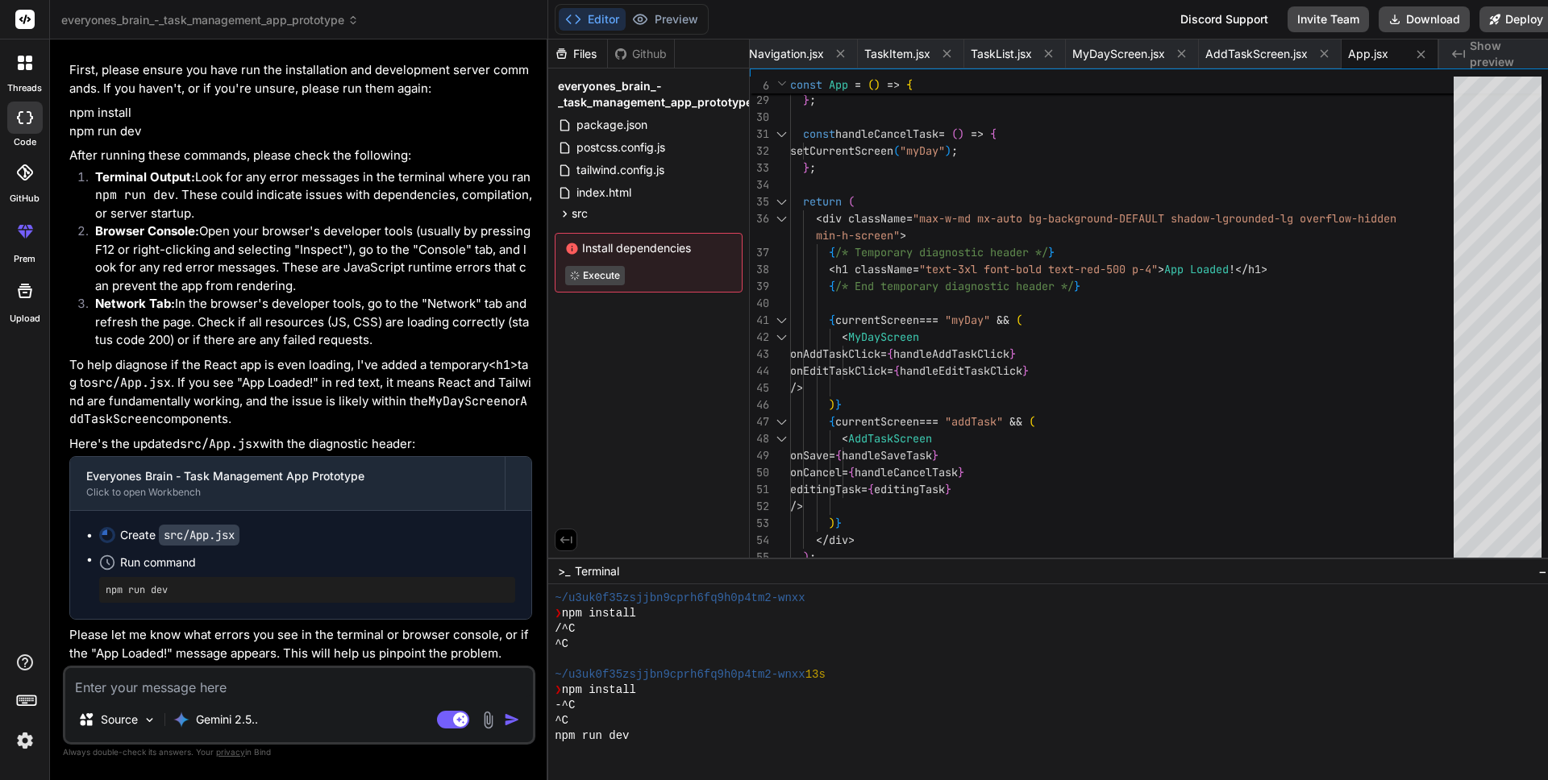
click at [339, 429] on div "I'm sorry to hear the prototype isn't working as expected. Let's debug this tog…" at bounding box center [300, 341] width 463 height 644
click at [341, 429] on div "I'm sorry to hear the prototype isn't working as expected. Let's debug this tog…" at bounding box center [300, 341] width 463 height 644
click at [331, 414] on div at bounding box center [331, 414] width 0 height 0
click at [368, 402] on p "To help diagnose if the React app is even loading, I've added a temporary <h1> …" at bounding box center [300, 392] width 463 height 73
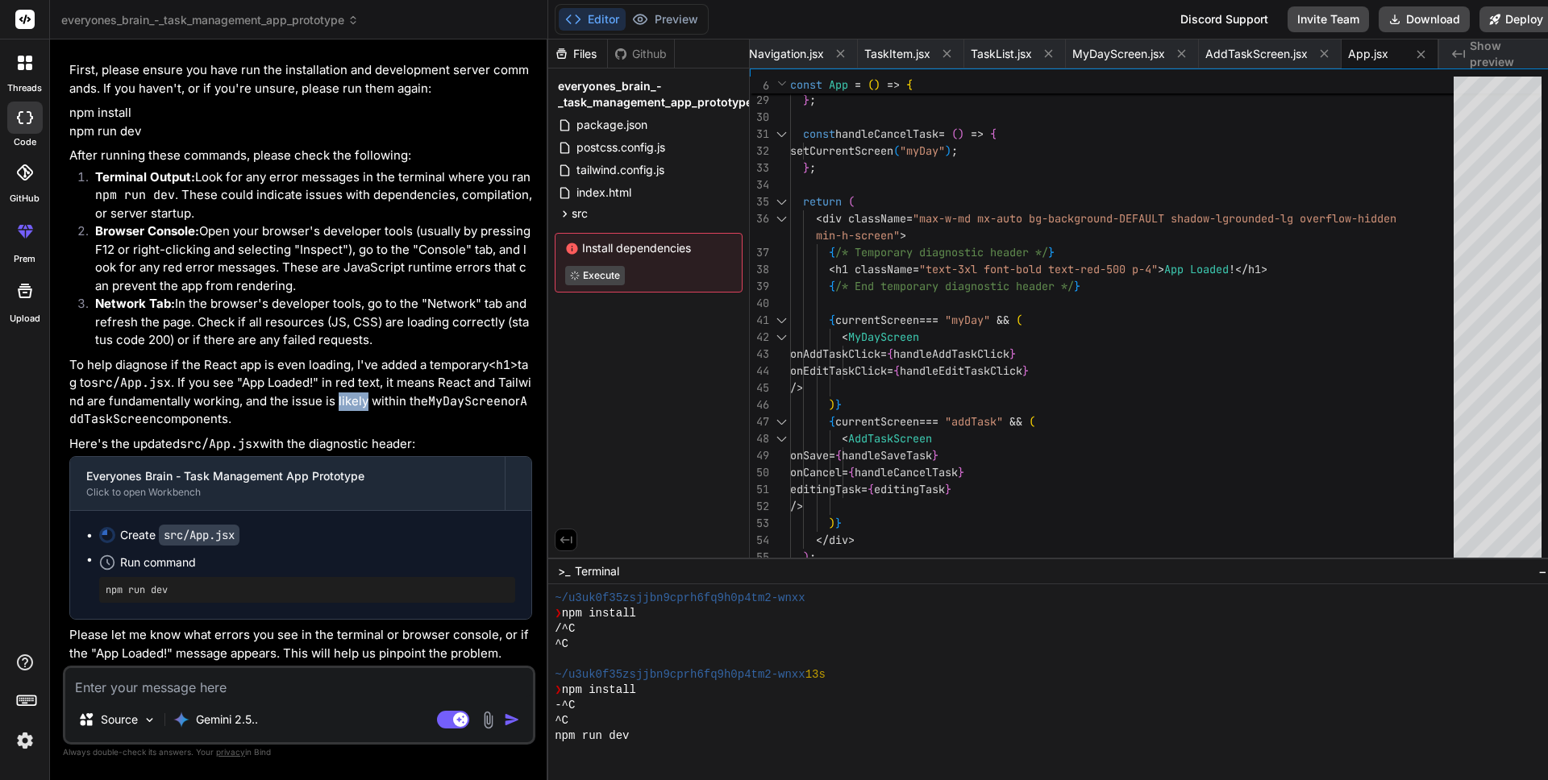
click at [368, 402] on p "To help diagnose if the React app is even loading, I've added a temporary <h1> …" at bounding box center [300, 392] width 463 height 73
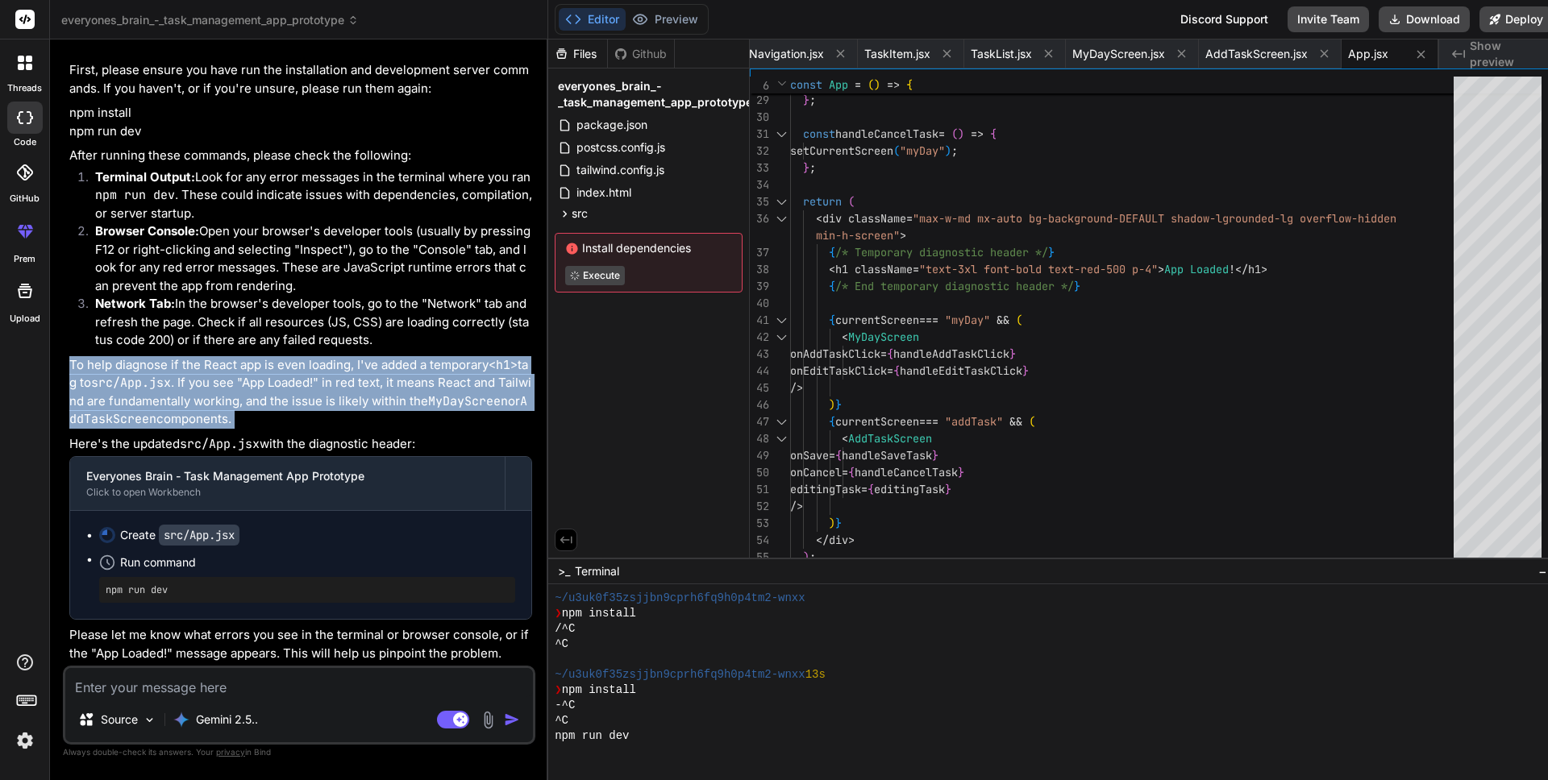
click at [368, 402] on p "To help diagnose if the React app is even loading, I've added a temporary <h1> …" at bounding box center [300, 392] width 463 height 73
click at [419, 389] on p "To help diagnose if the React app is even loading, I've added a temporary <h1> …" at bounding box center [300, 392] width 463 height 73
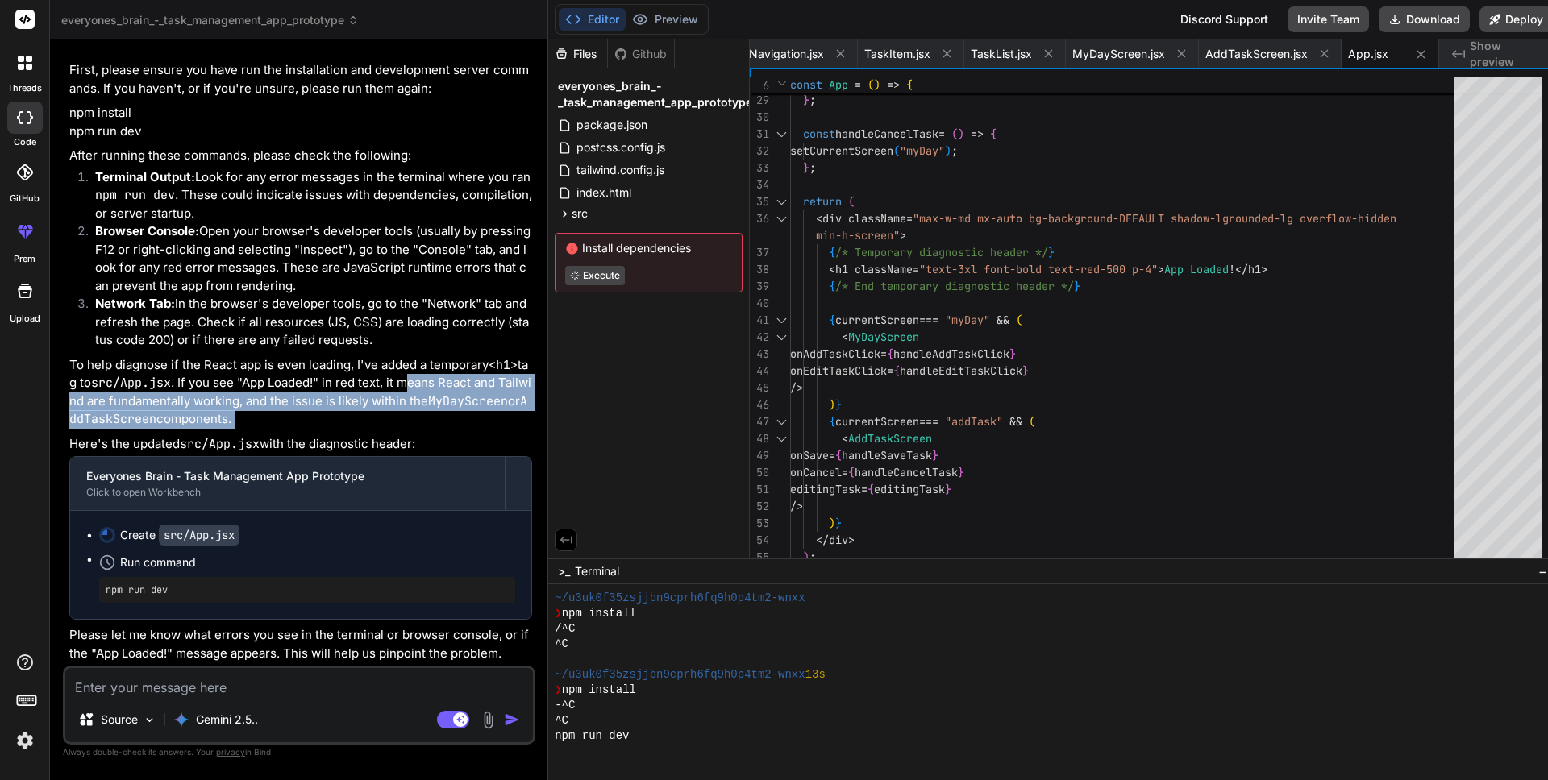
click at [418, 389] on p "To help diagnose if the React app is even loading, I've added a temporary <h1> …" at bounding box center [300, 392] width 463 height 73
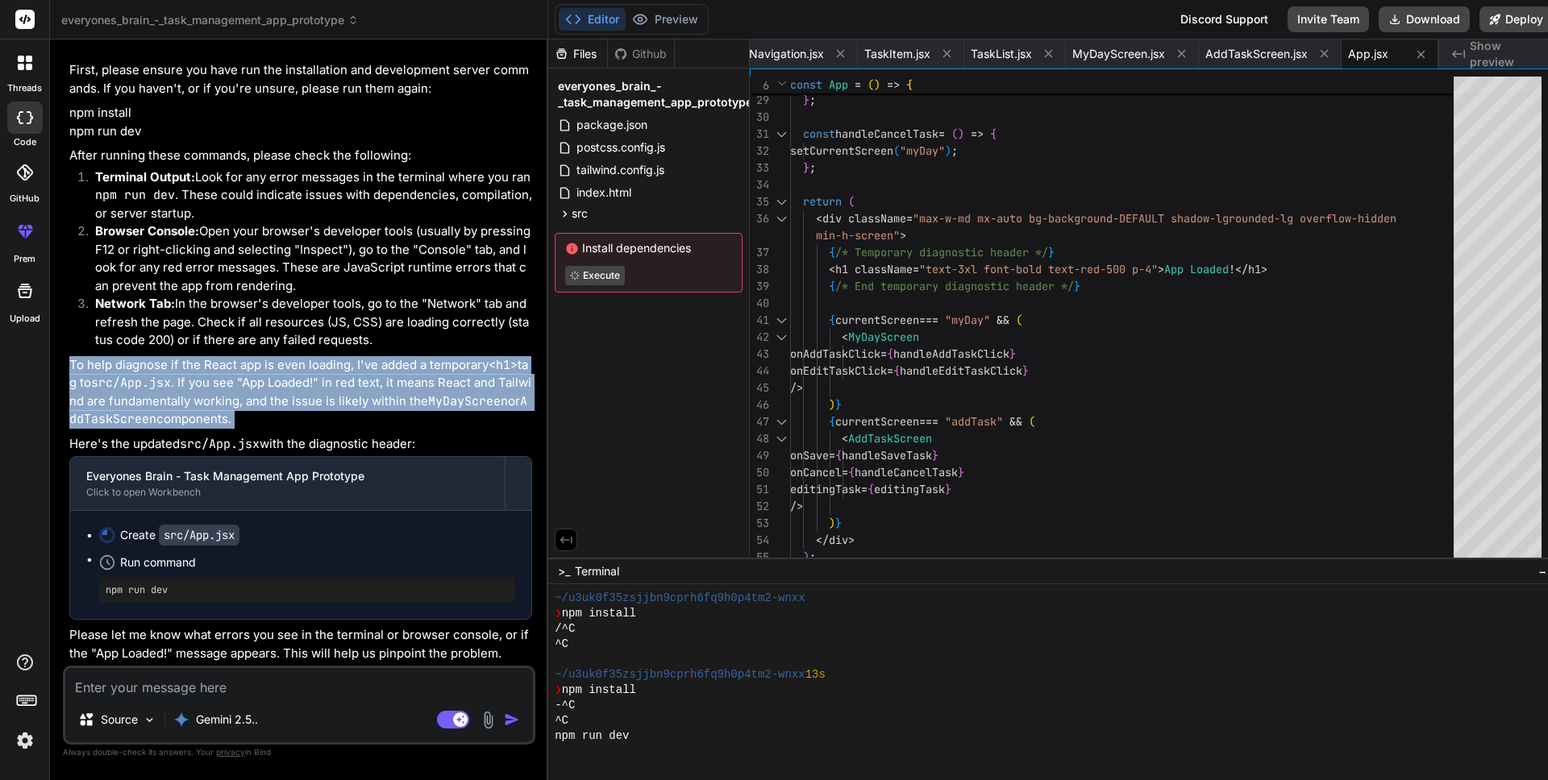
click at [418, 389] on p "To help diagnose if the React app is even loading, I've added a temporary <h1> …" at bounding box center [300, 392] width 463 height 73
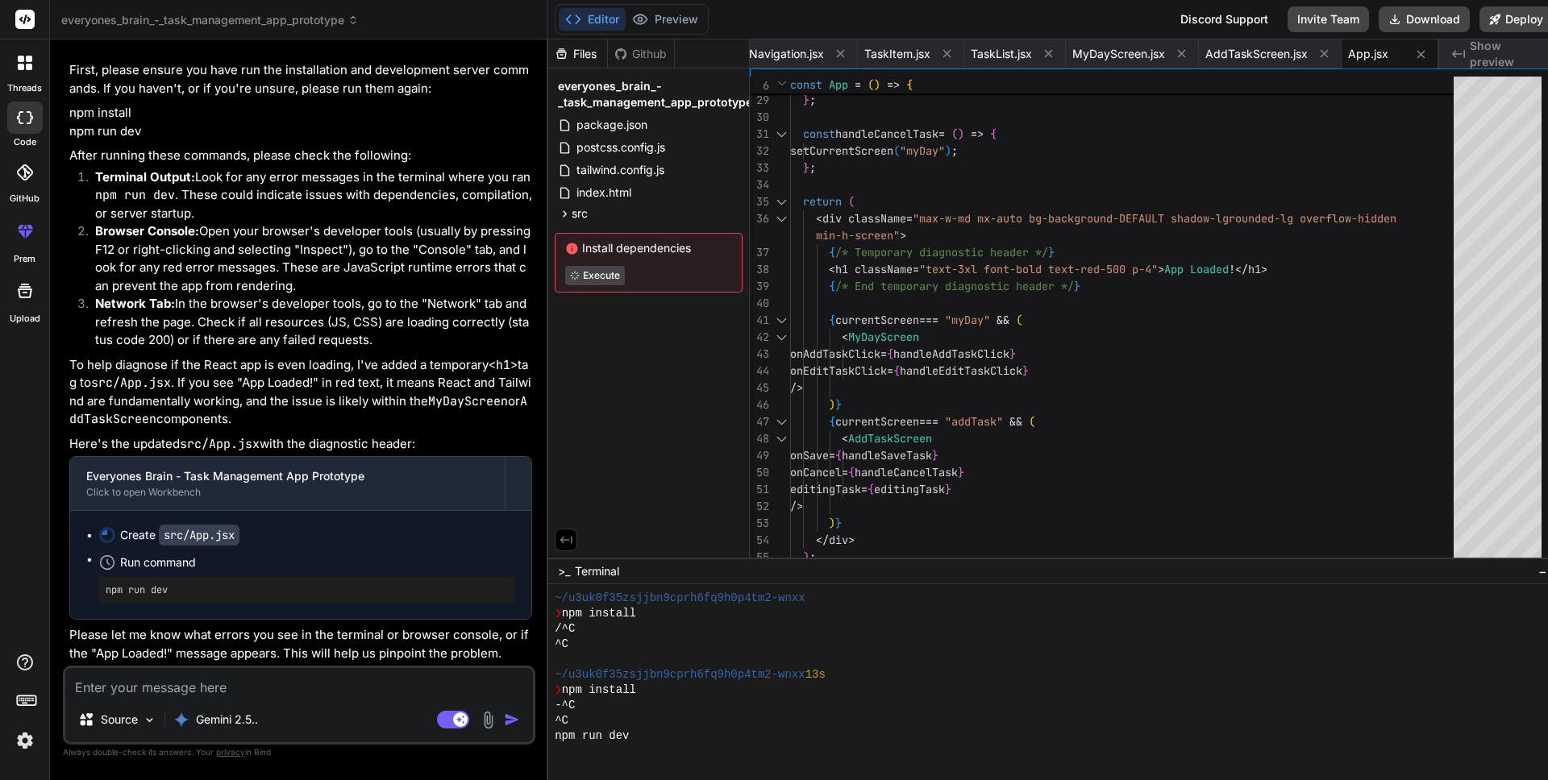
click at [144, 420] on code "AddTaskScreen" at bounding box center [298, 410] width 458 height 35
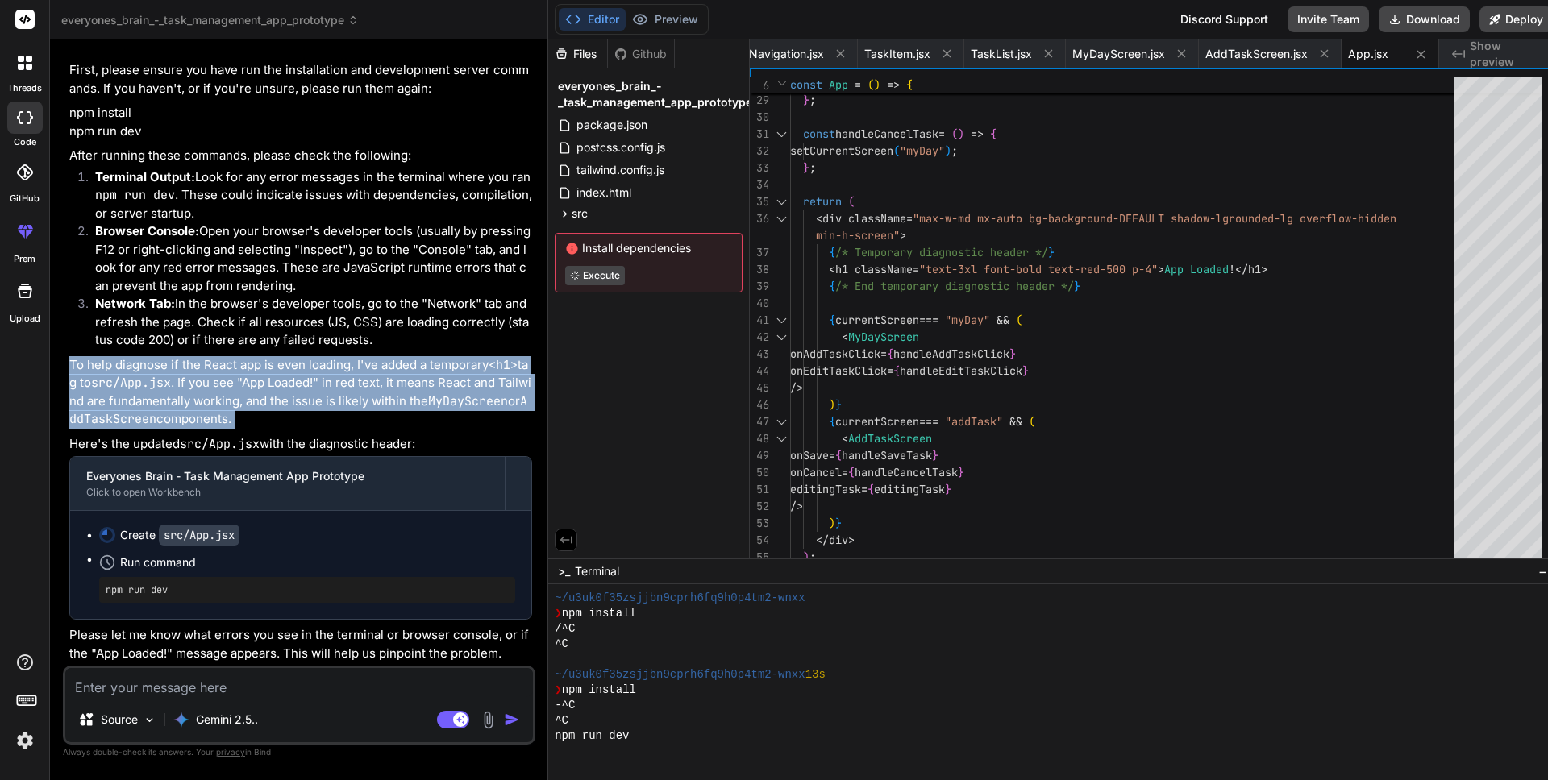
click at [144, 420] on code "AddTaskScreen" at bounding box center [298, 410] width 458 height 35
click at [256, 397] on p "To help diagnose if the React app is even loading, I've added a temporary <h1> …" at bounding box center [300, 392] width 463 height 73
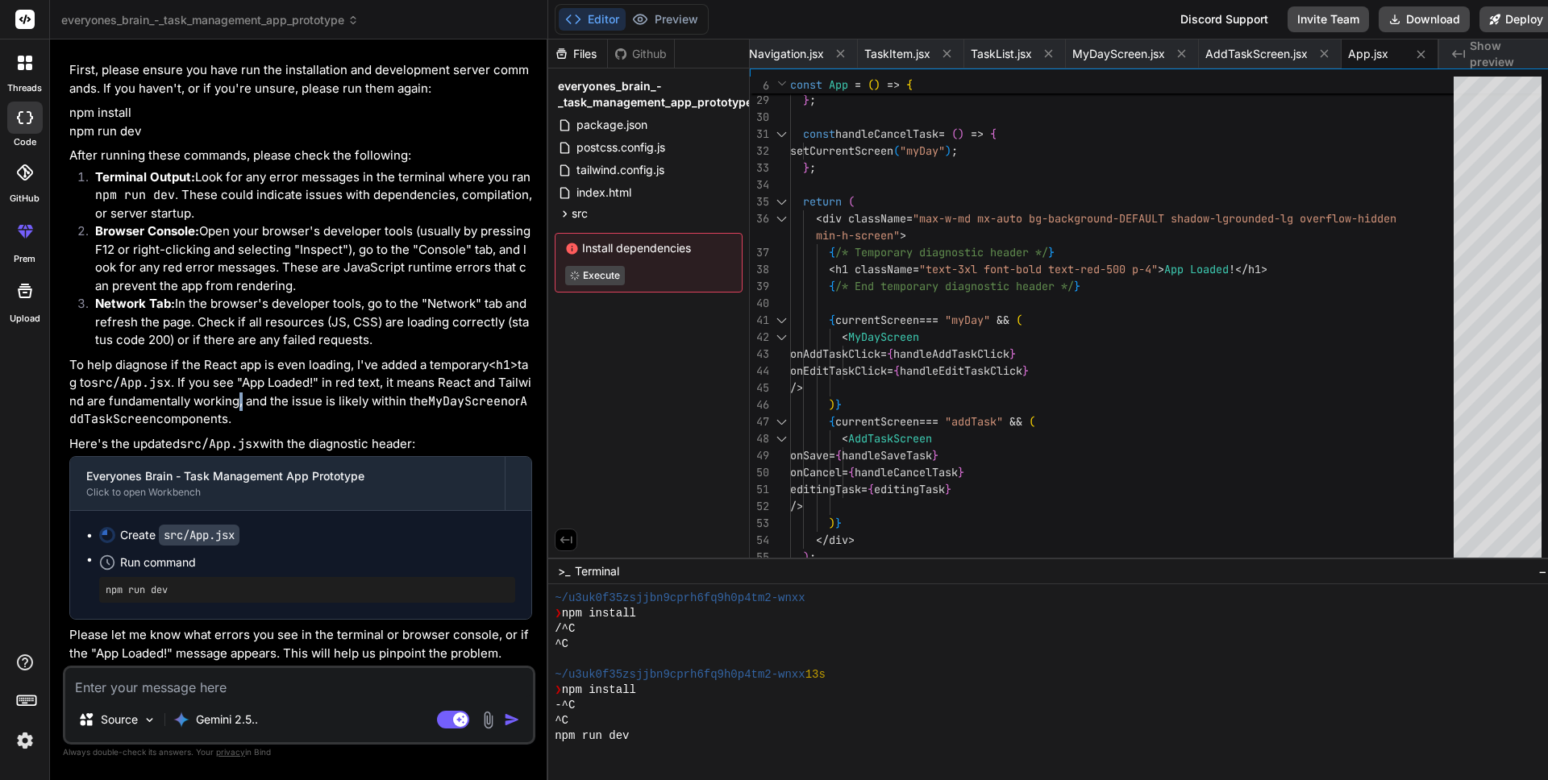
click at [256, 396] on p "To help diagnose if the React app is even loading, I've added a temporary <h1> …" at bounding box center [300, 392] width 463 height 73
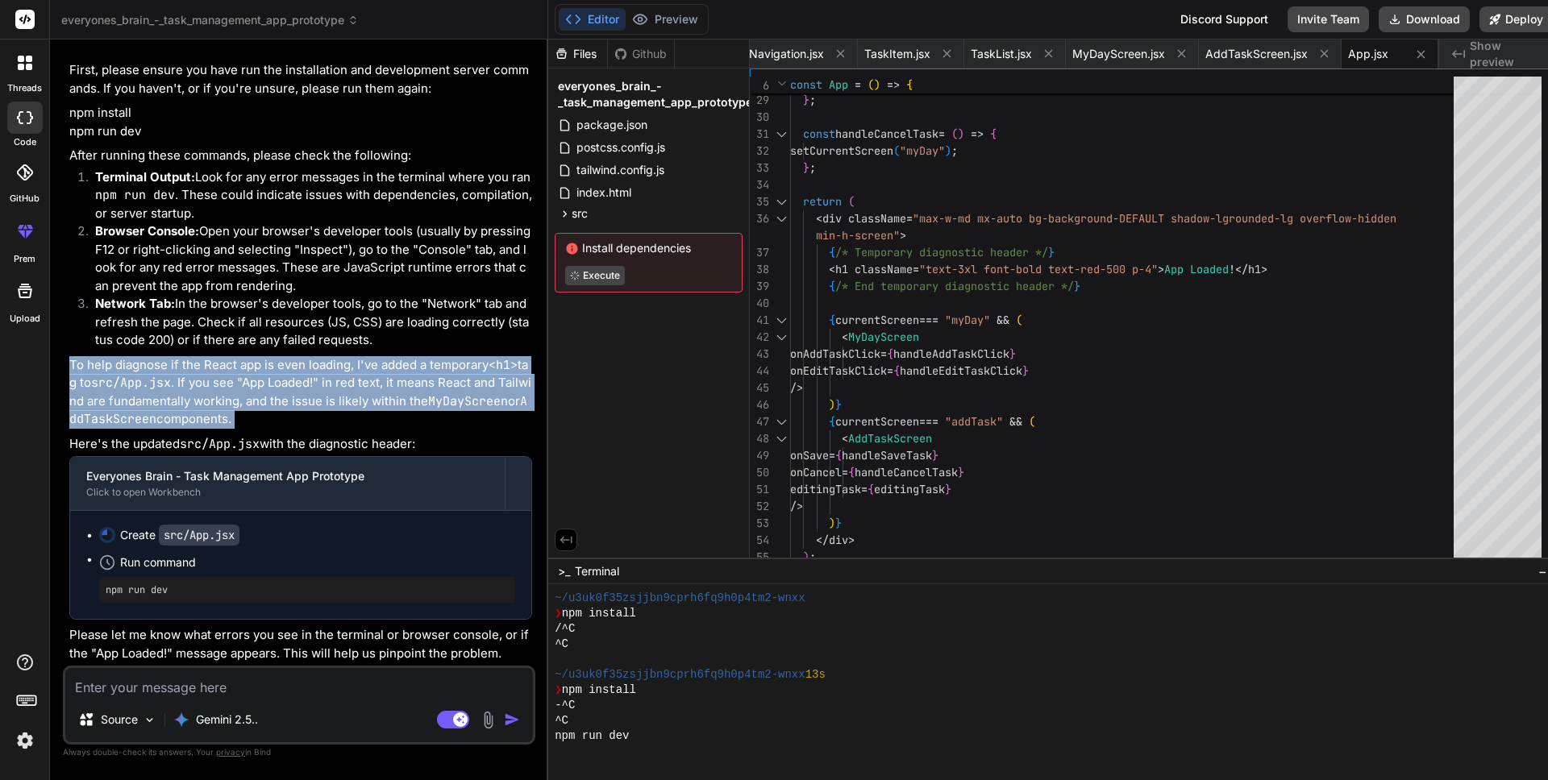
click at [256, 396] on p "To help diagnose if the React app is even loading, I've added a temporary <h1> …" at bounding box center [300, 392] width 463 height 73
click at [344, 380] on p "To help diagnose if the React app is even loading, I've added a temporary <h1> …" at bounding box center [300, 392] width 463 height 73
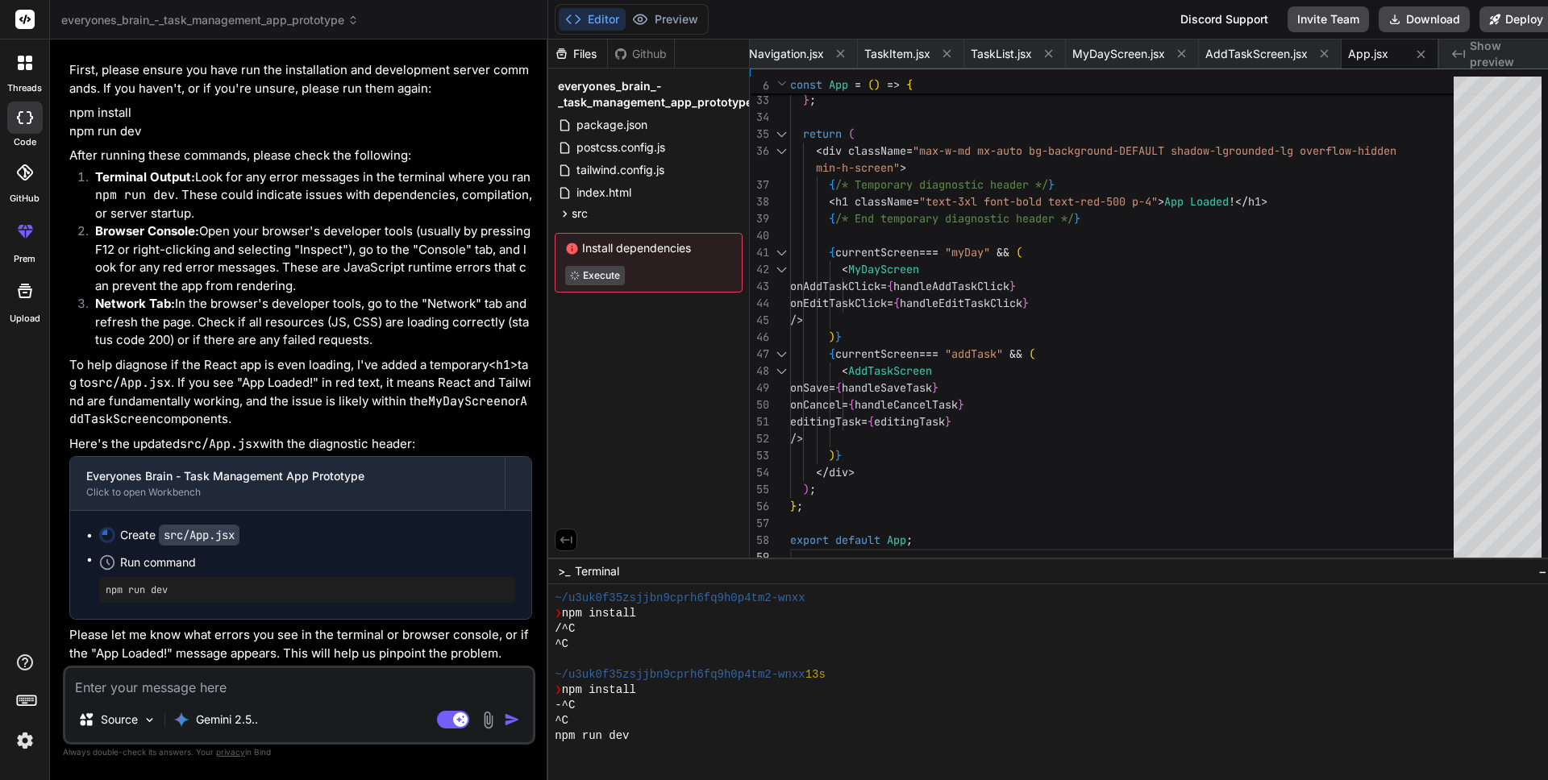
click at [271, 681] on textarea at bounding box center [299, 682] width 468 height 29
click at [255, 689] on textarea at bounding box center [299, 682] width 468 height 29
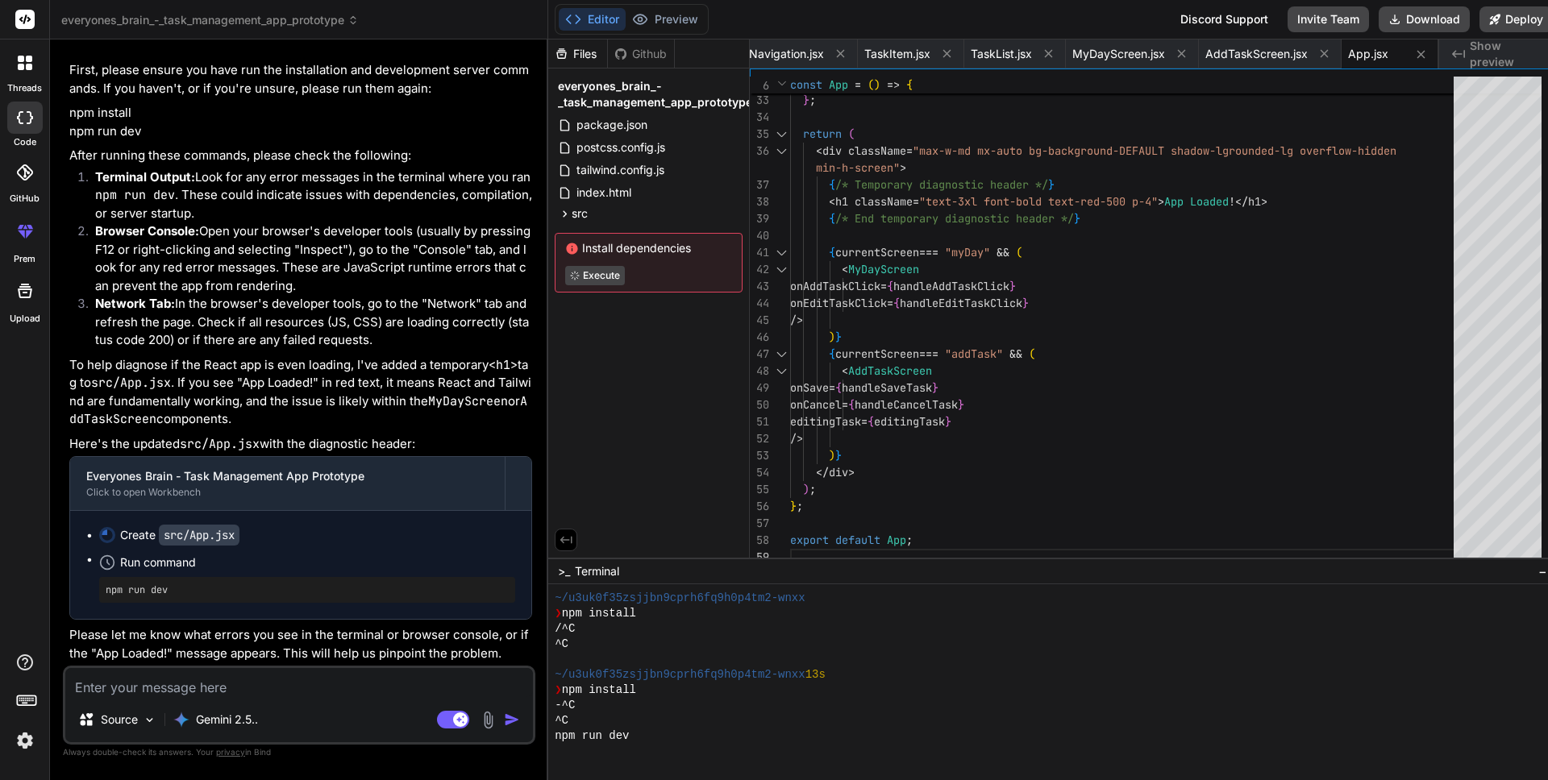
click at [599, 753] on div at bounding box center [1041, 751] width 972 height 15
click at [381, 688] on textarea at bounding box center [299, 682] width 468 height 29
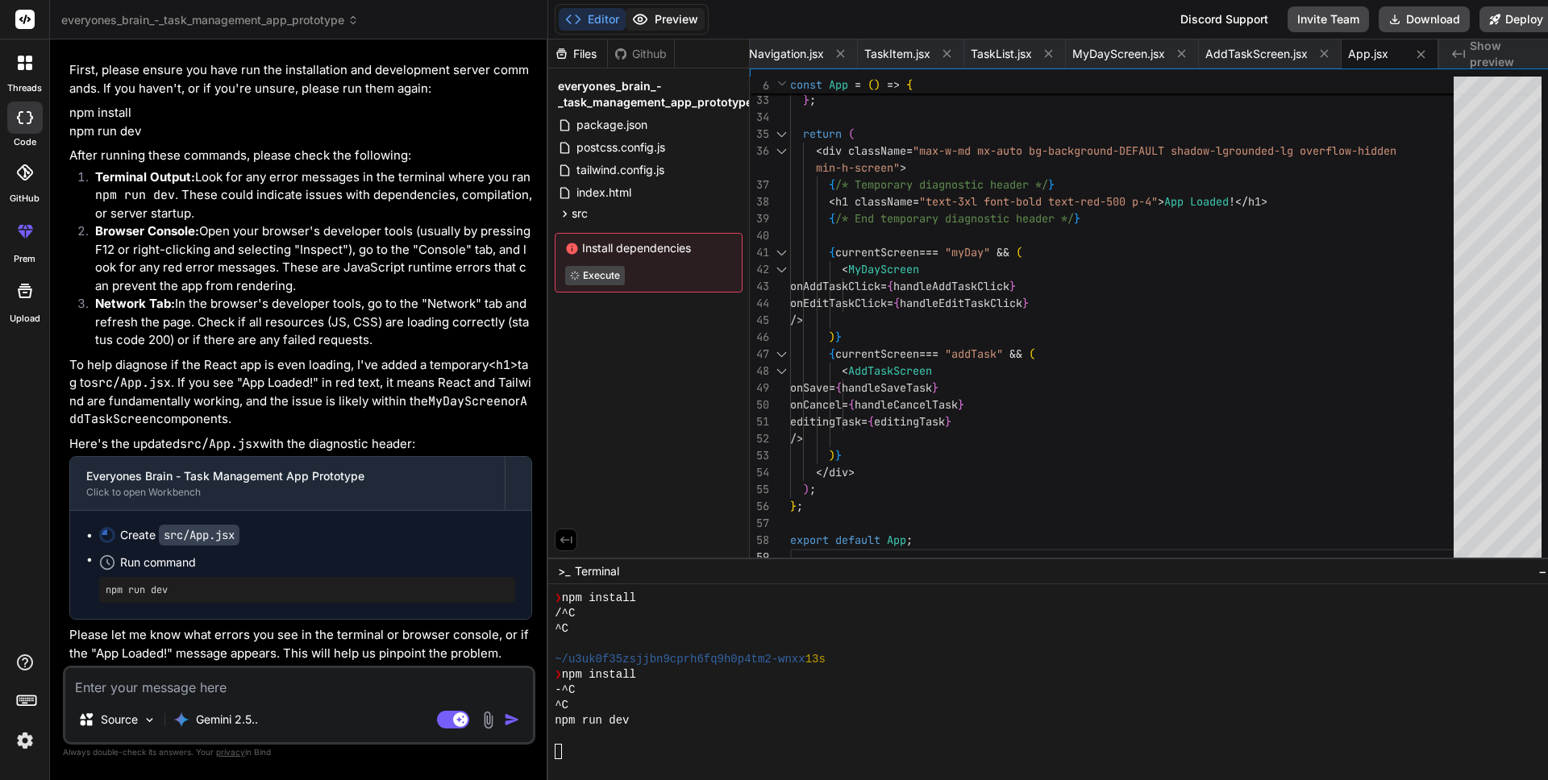
click at [695, 26] on button "Preview" at bounding box center [665, 19] width 79 height 23
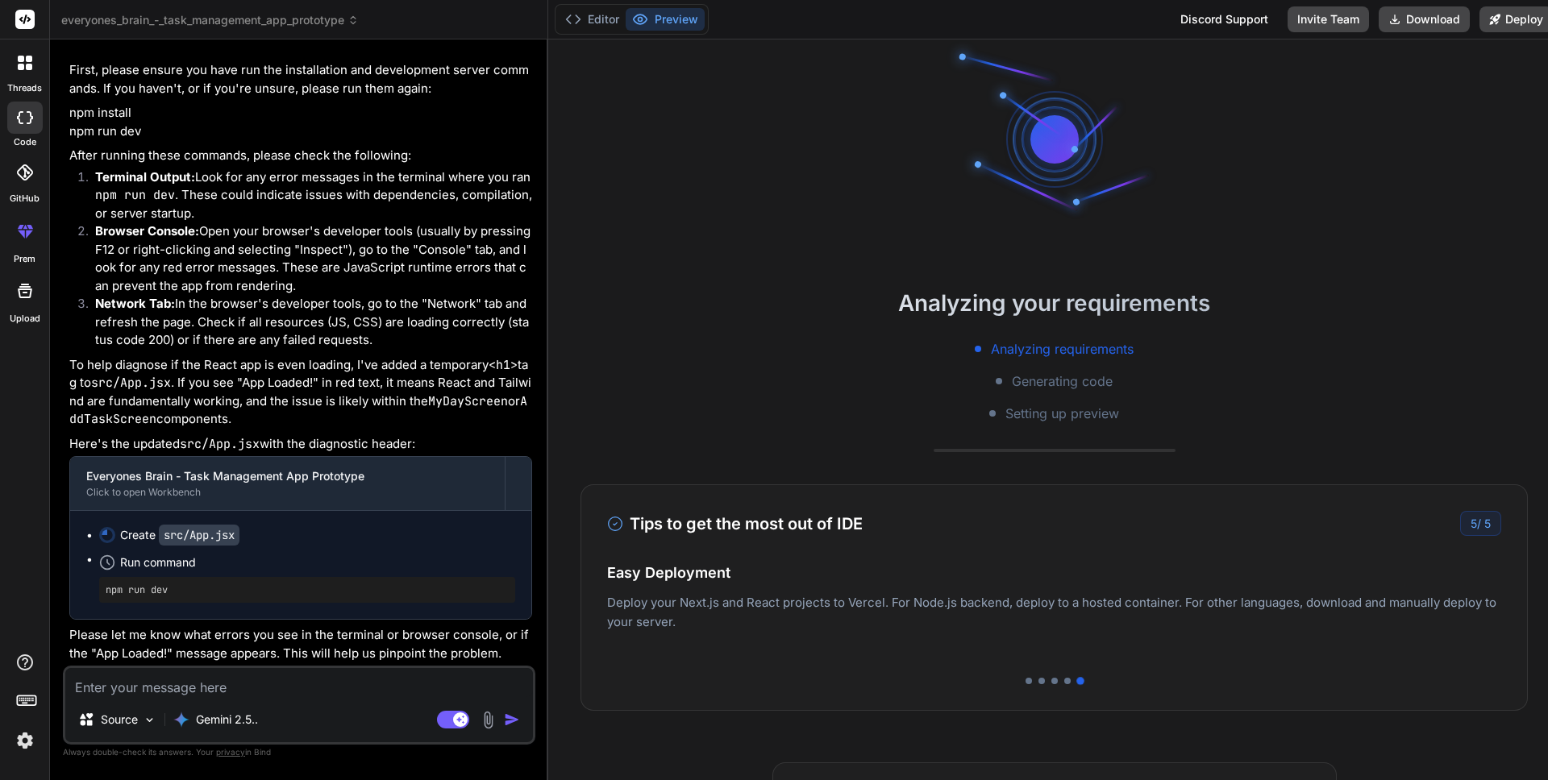
click at [164, 697] on div "Source Gemini 2.5.. Agent Mode. When this toggle is activated, AI automatically…" at bounding box center [299, 705] width 472 height 79
click at [166, 692] on textarea at bounding box center [299, 682] width 468 height 29
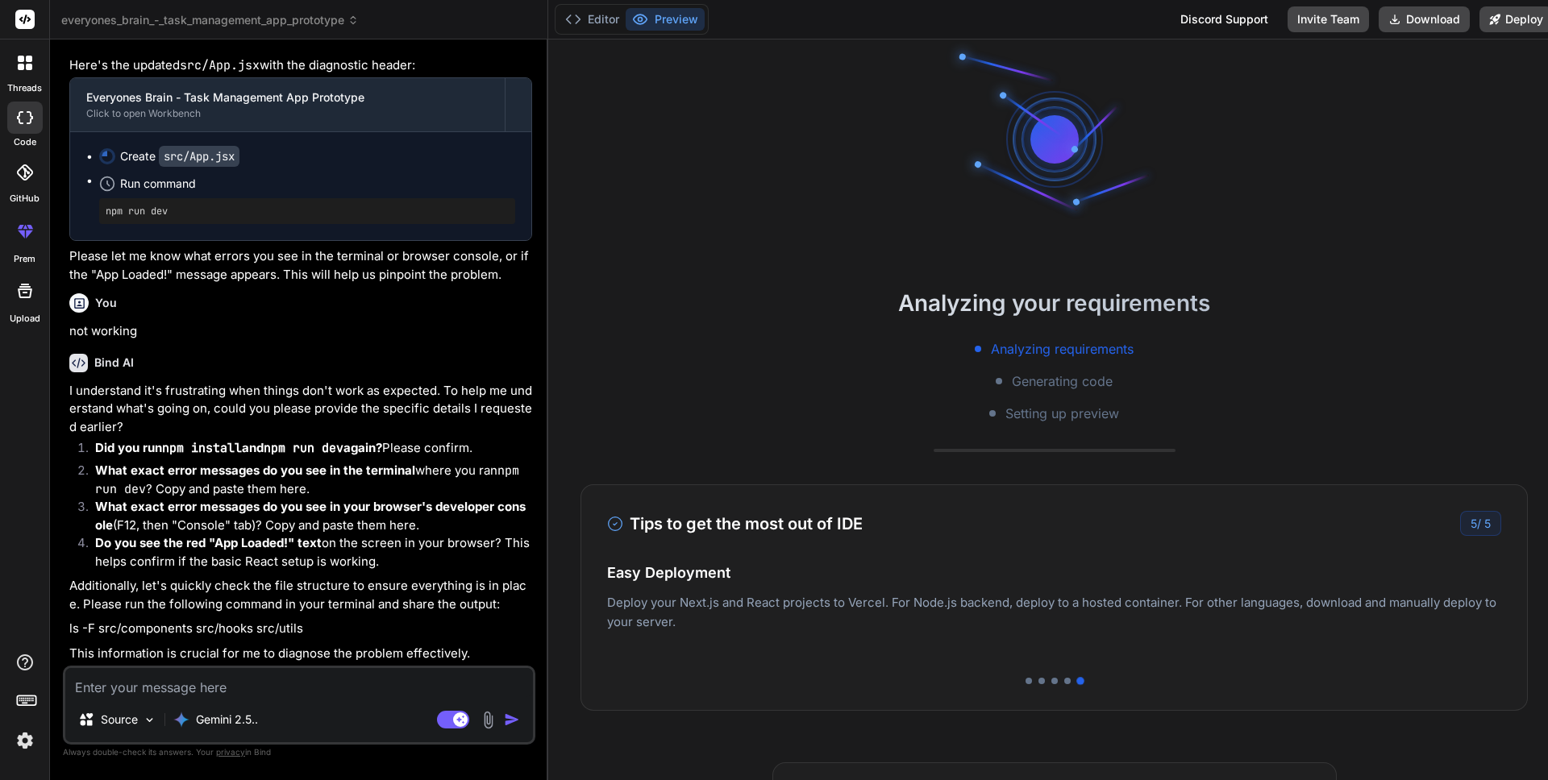
scroll to position [10741, 0]
click at [589, 9] on button "Editor" at bounding box center [592, 19] width 67 height 23
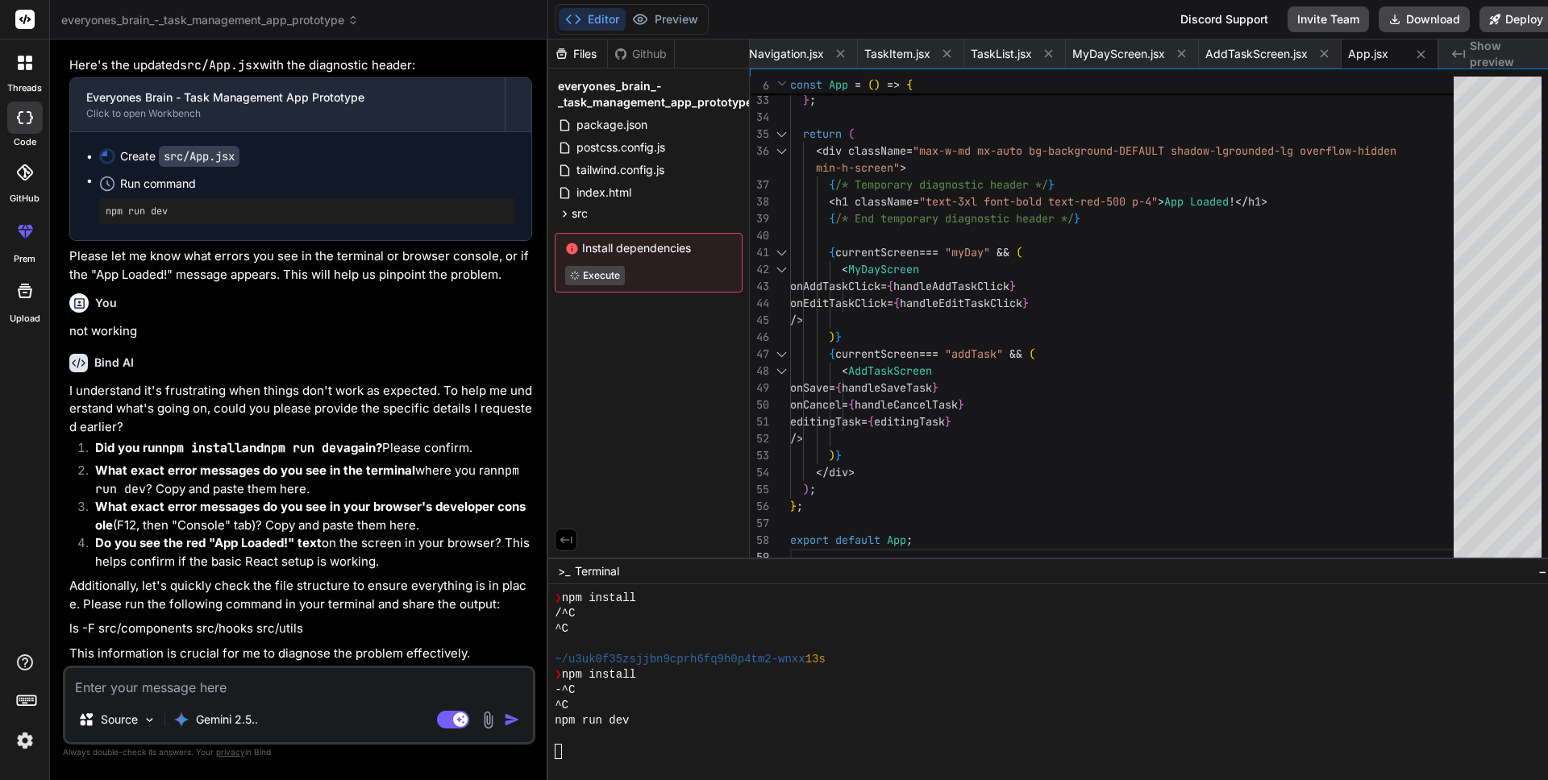
click at [616, 256] on span "Install dependencies" at bounding box center [648, 248] width 167 height 16
click at [617, 254] on span "Install dependencies" at bounding box center [648, 248] width 167 height 16
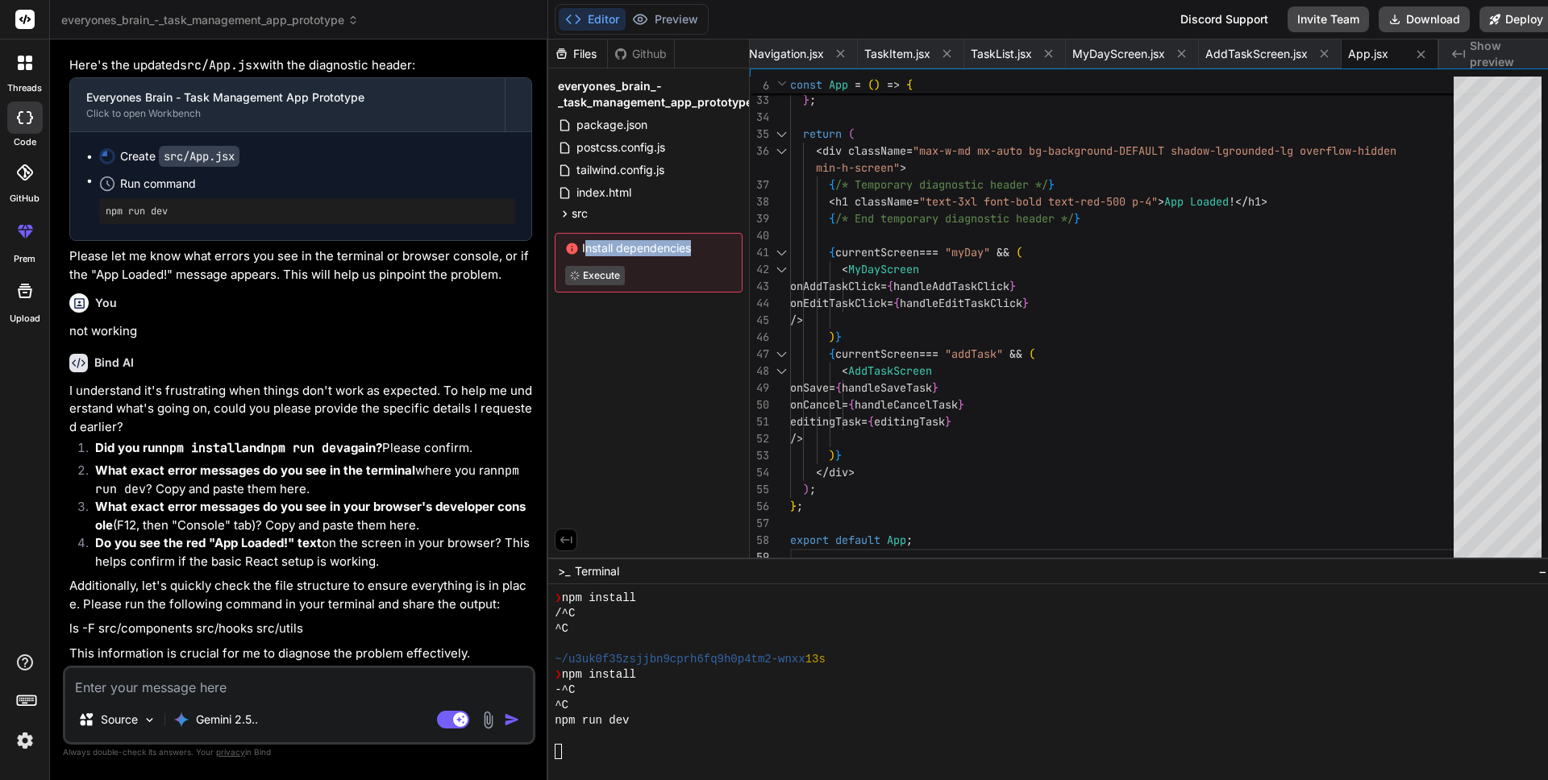
click at [617, 254] on span "Install dependencies" at bounding box center [648, 248] width 167 height 16
click at [620, 252] on span "Install dependencies" at bounding box center [648, 248] width 167 height 16
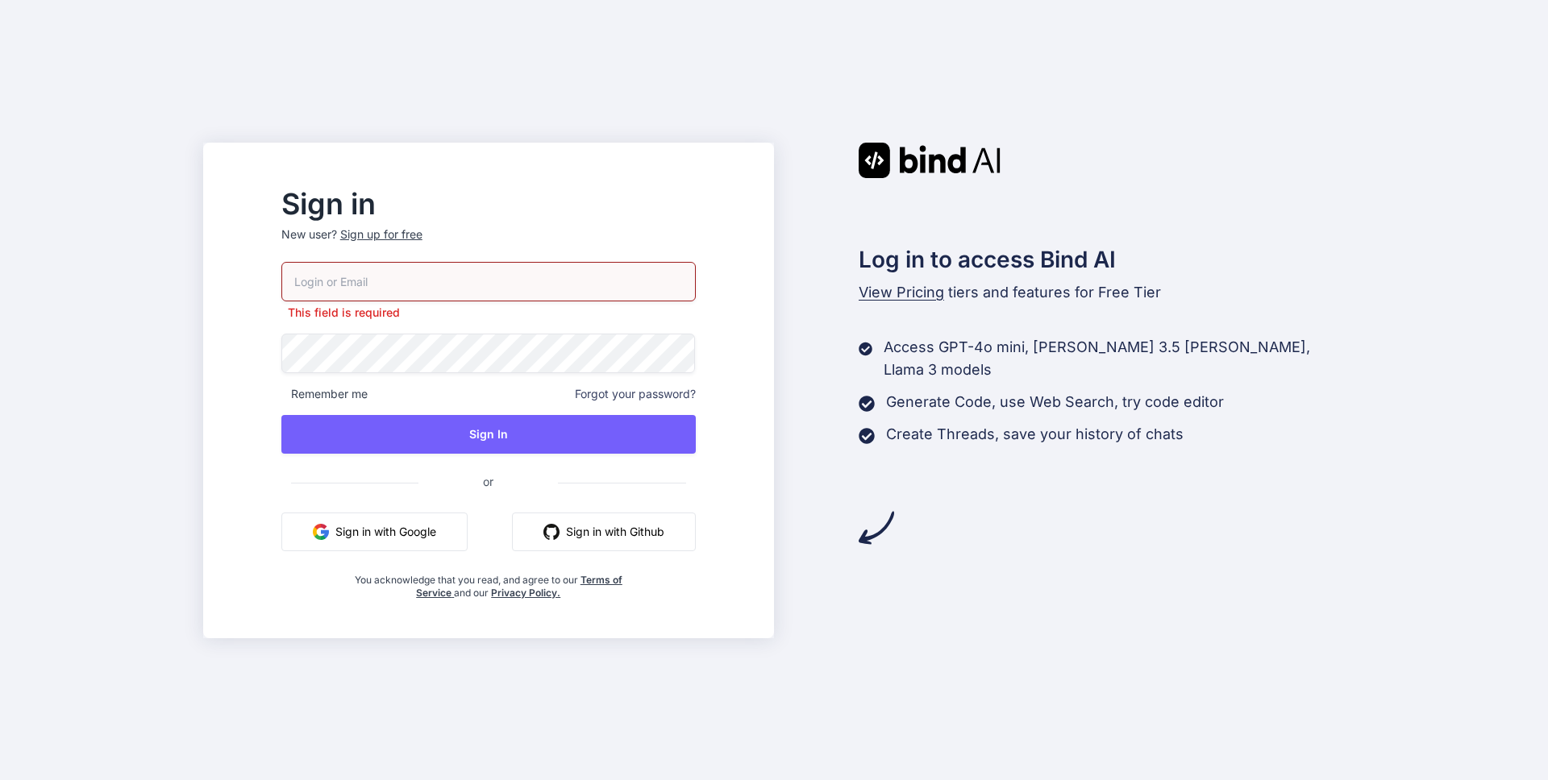
click at [466, 530] on button "Sign in with Google" at bounding box center [374, 532] width 186 height 39
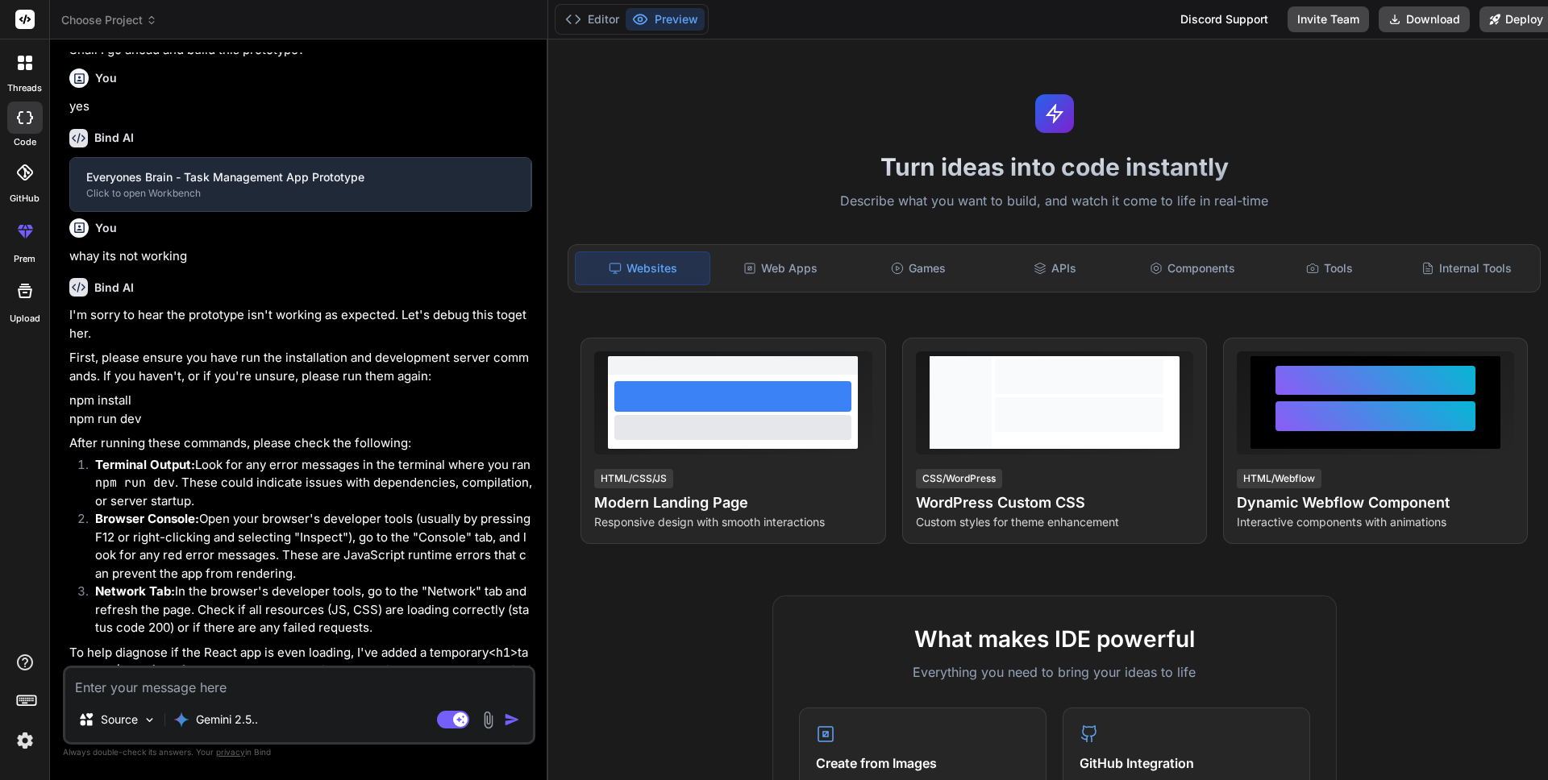
type textarea "x"
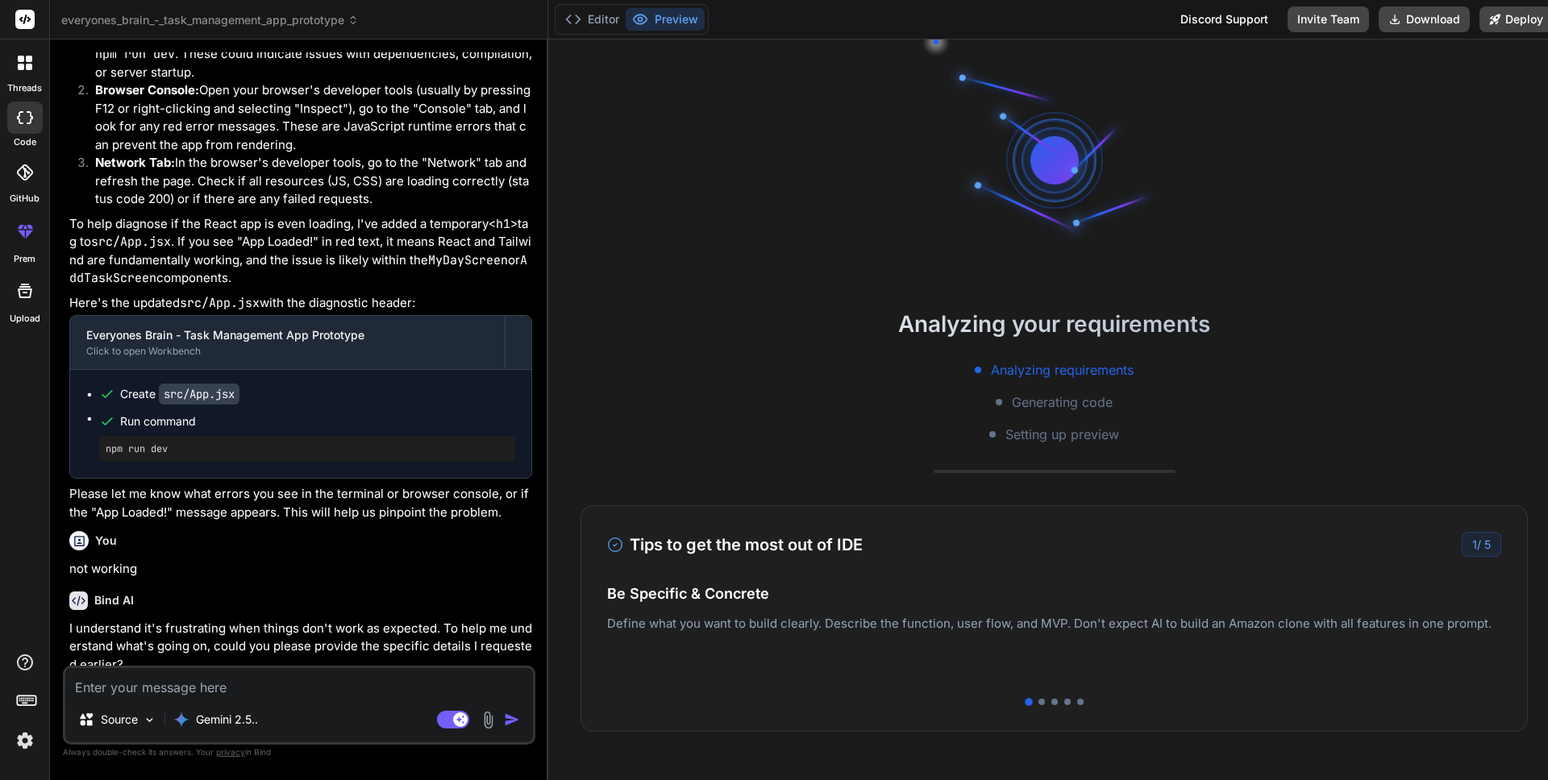
scroll to position [4666, 0]
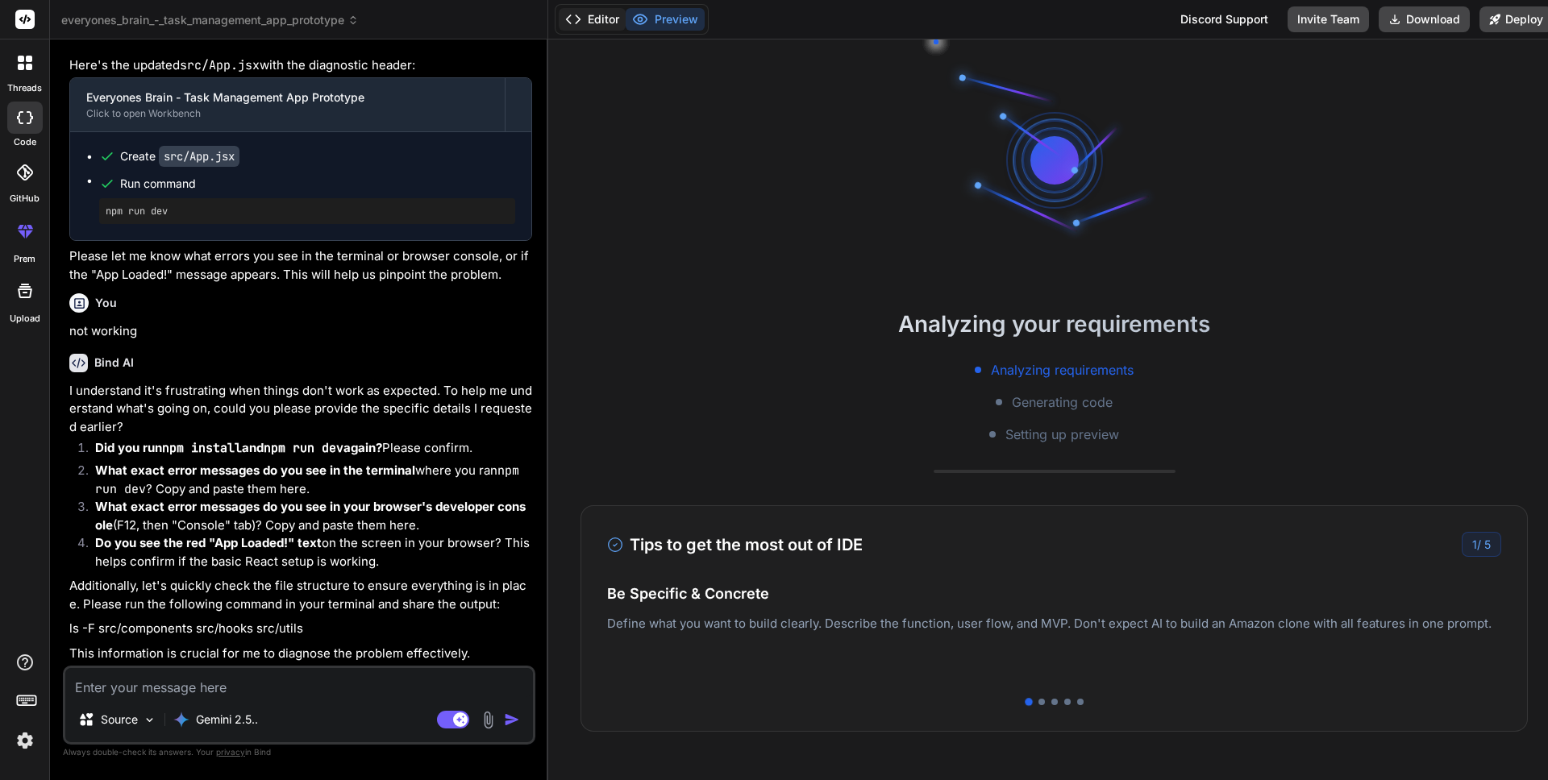
click at [599, 28] on button "Editor" at bounding box center [592, 19] width 67 height 23
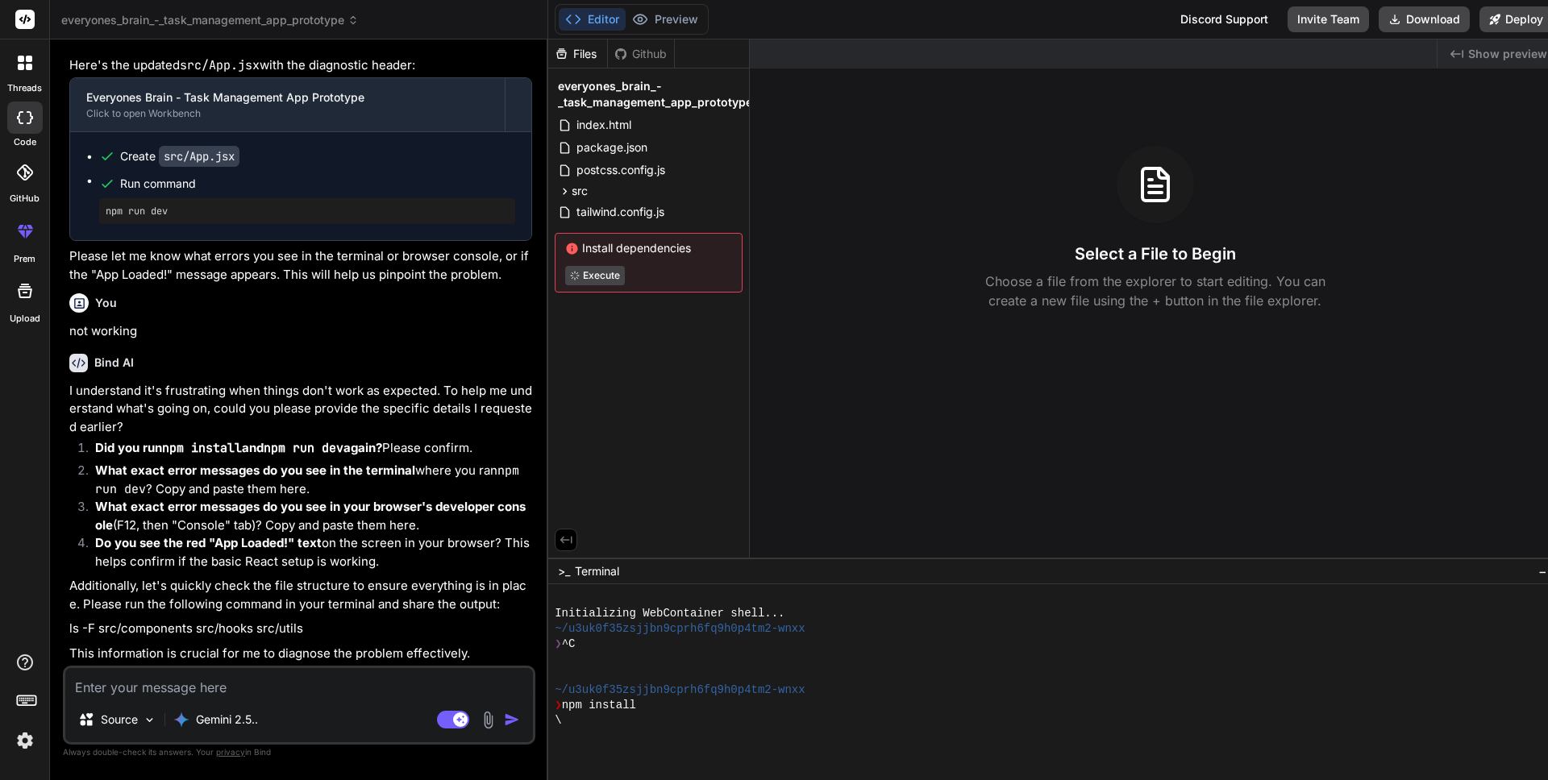
click at [650, 246] on span "Install dependencies" at bounding box center [648, 248] width 167 height 16
click at [107, 693] on textarea at bounding box center [299, 682] width 468 height 29
type textarea "n"
type textarea "x"
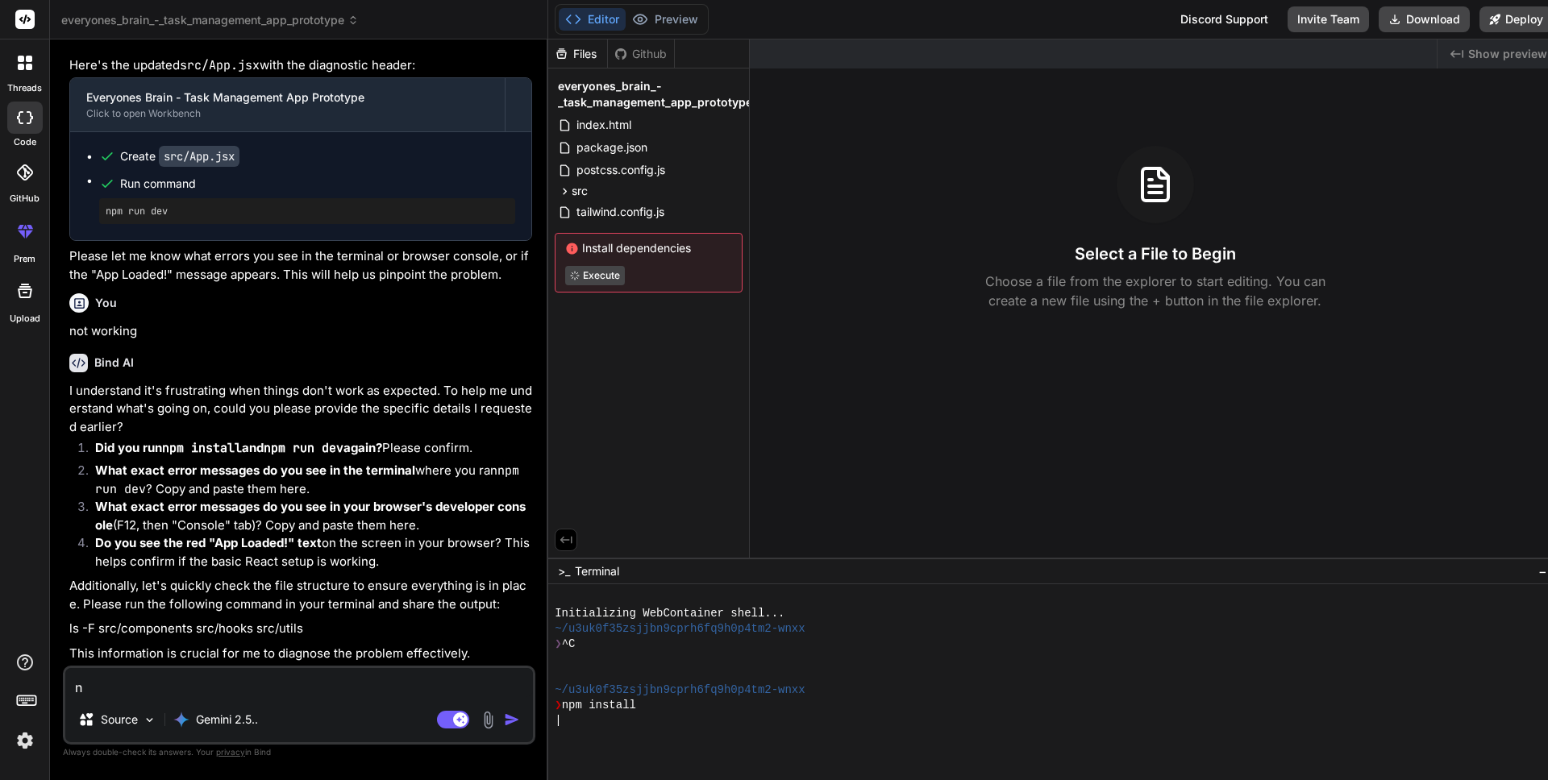
type textarea "np"
type textarea "x"
type textarea "npm"
type textarea "x"
type textarea "npm"
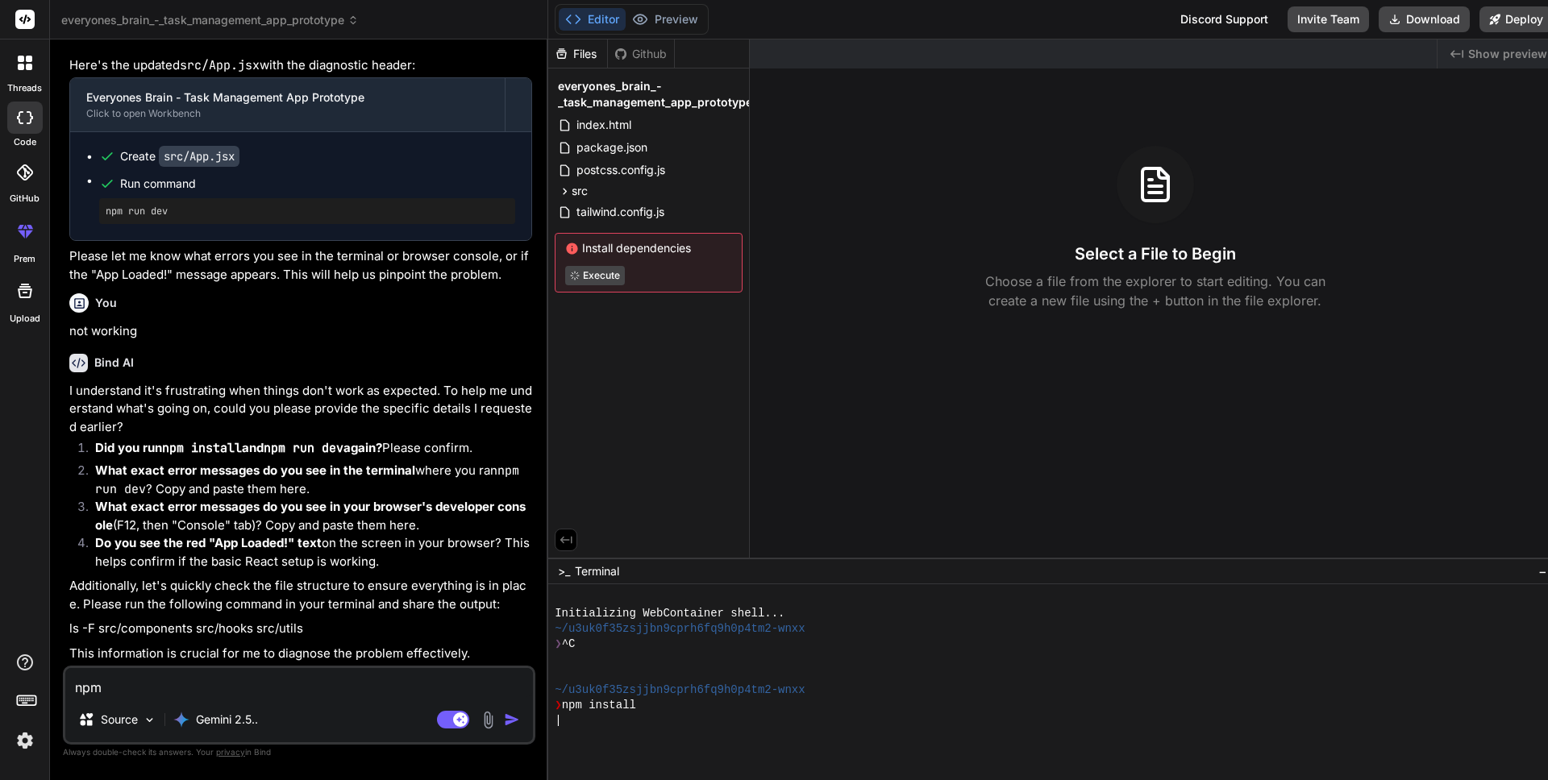
type textarea "x"
type textarea "npm i"
type textarea "x"
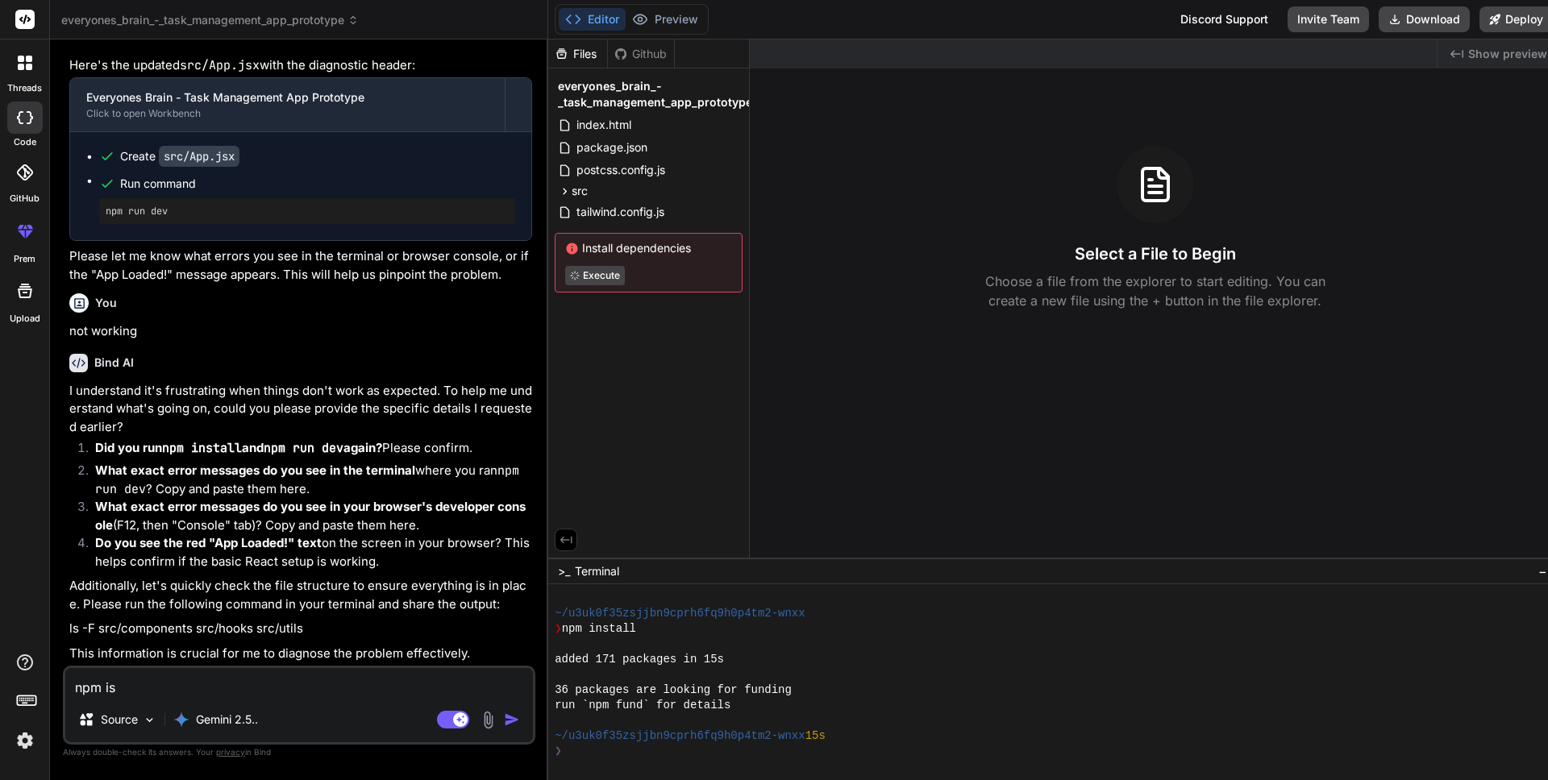
type textarea "npm isn"
type textarea "x"
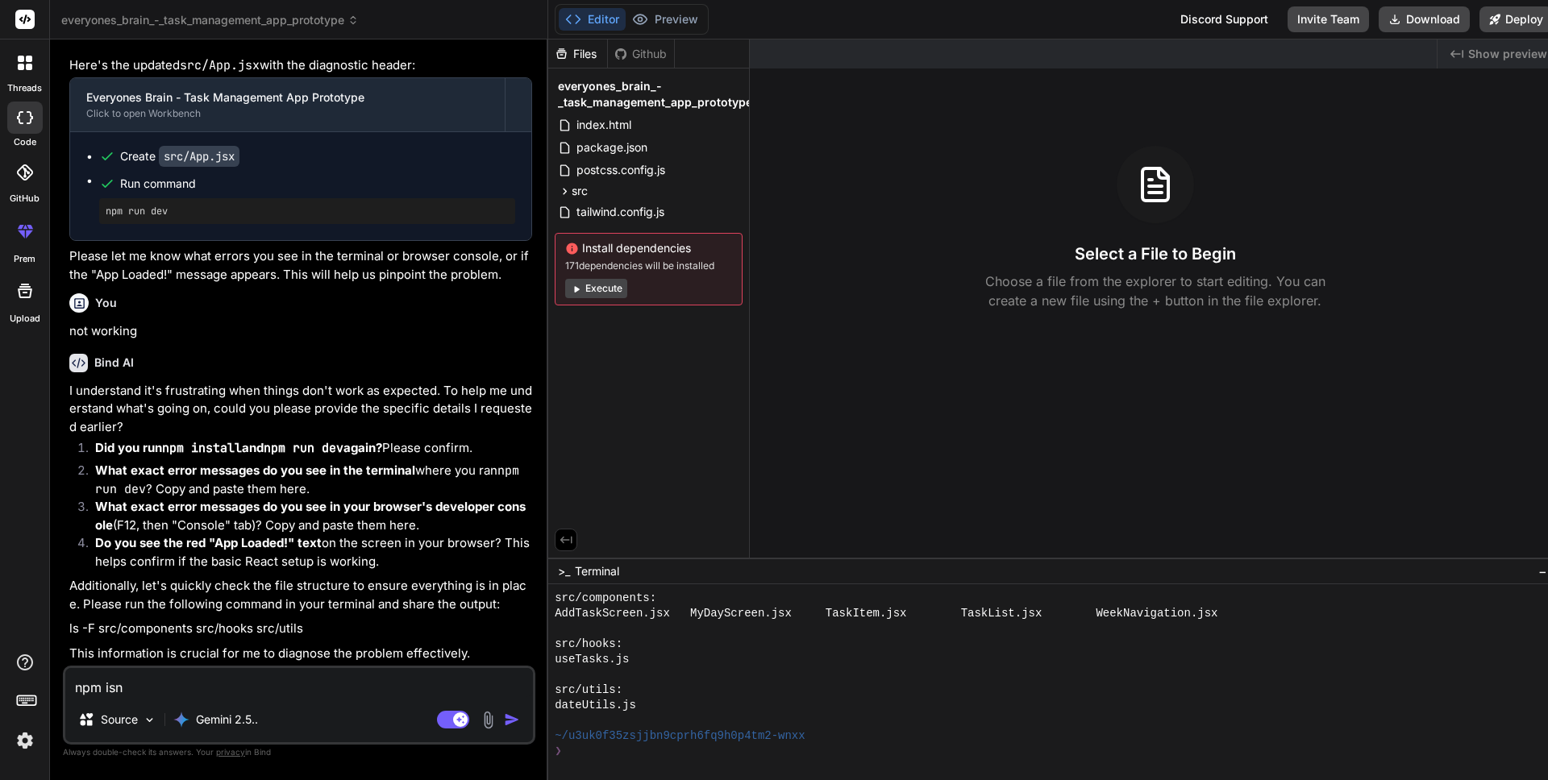
type textarea "npm is"
type textarea "x"
type textarea "npm i"
type textarea "x"
type textarea "npm"
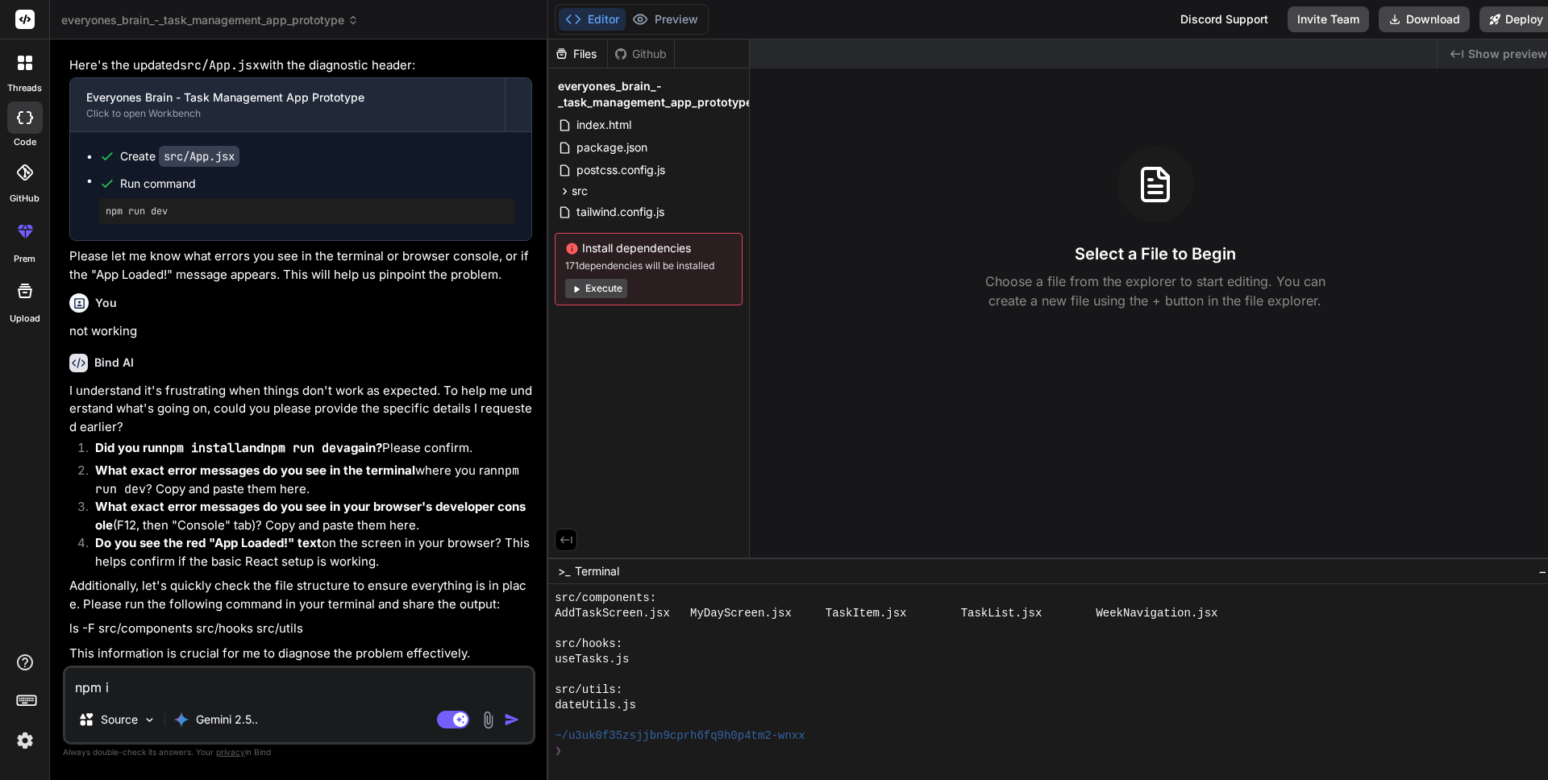
type textarea "x"
type textarea "npm"
type textarea "x"
type textarea "npm"
click at [601, 289] on button "Execute" at bounding box center [596, 288] width 62 height 19
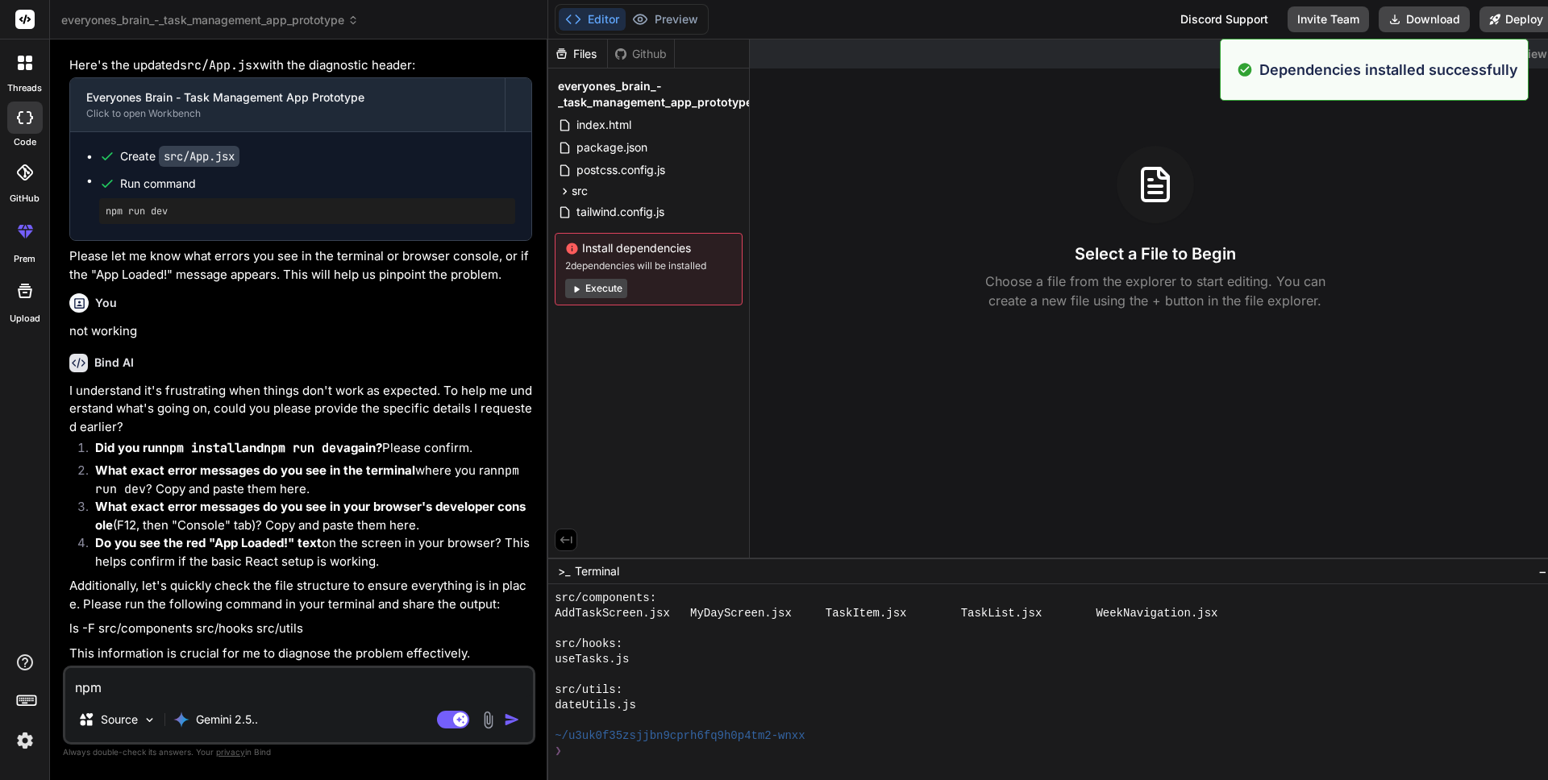
scroll to position [597, 0]
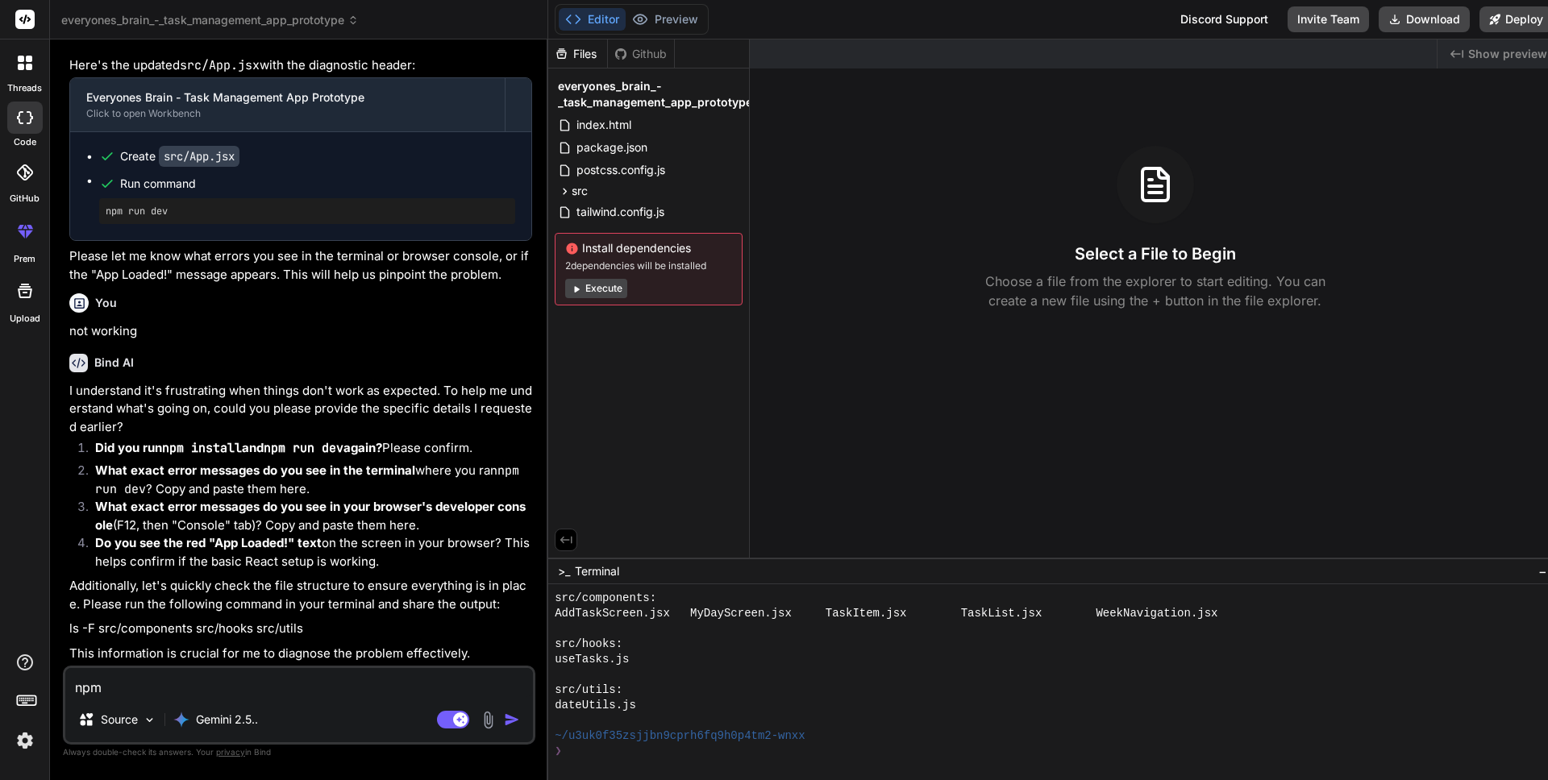
click at [901, 98] on div "Created with Pixso. Show preview Select a File to Begin Choose a file from the …" at bounding box center [1155, 299] width 810 height 518
click at [582, 27] on button "Editor" at bounding box center [592, 19] width 67 height 23
click at [210, 677] on textarea "npm" at bounding box center [299, 682] width 468 height 29
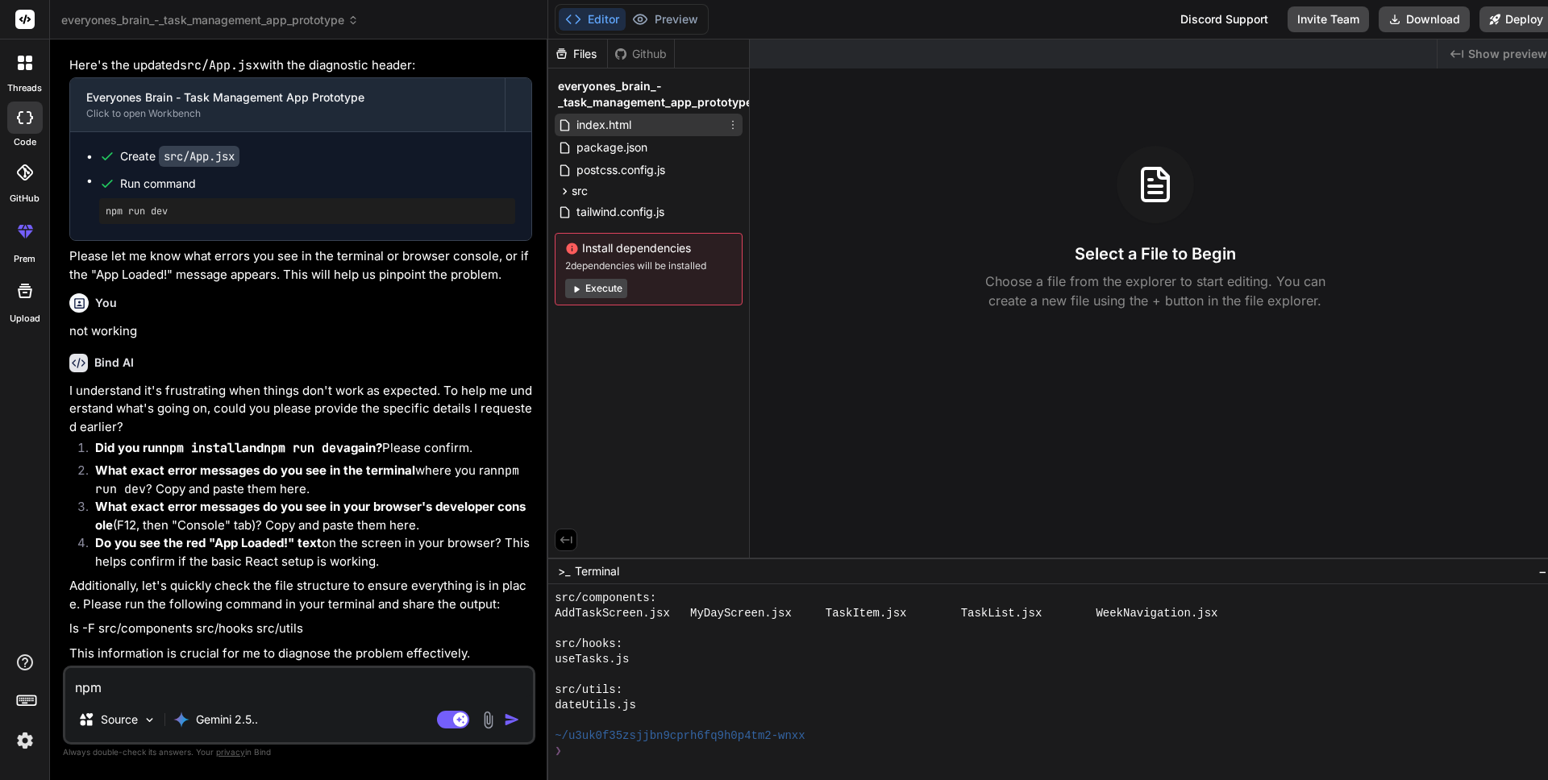
click at [647, 123] on div "index.html" at bounding box center [649, 125] width 188 height 23
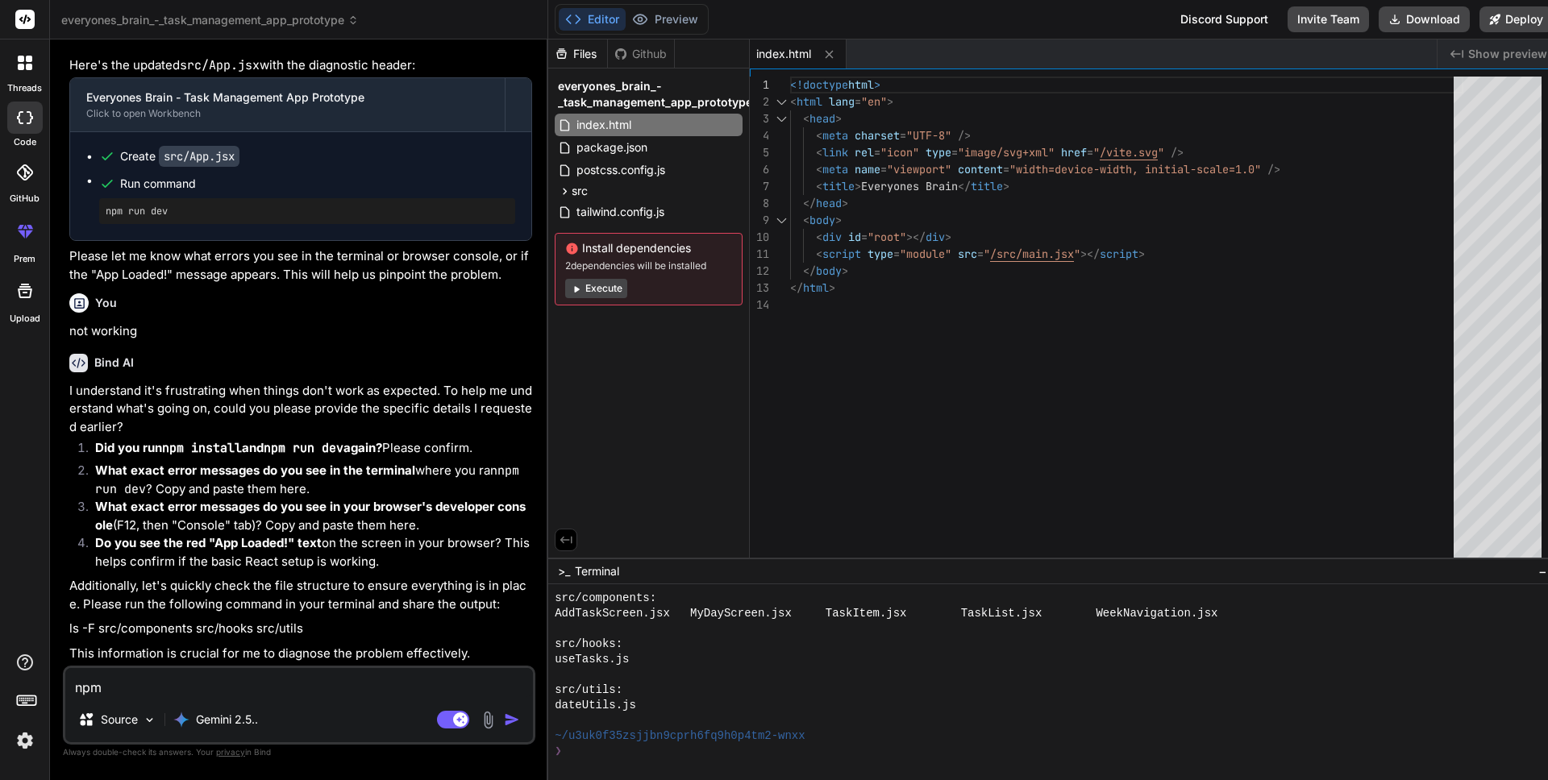
click at [589, 298] on button "Execute" at bounding box center [596, 288] width 62 height 19
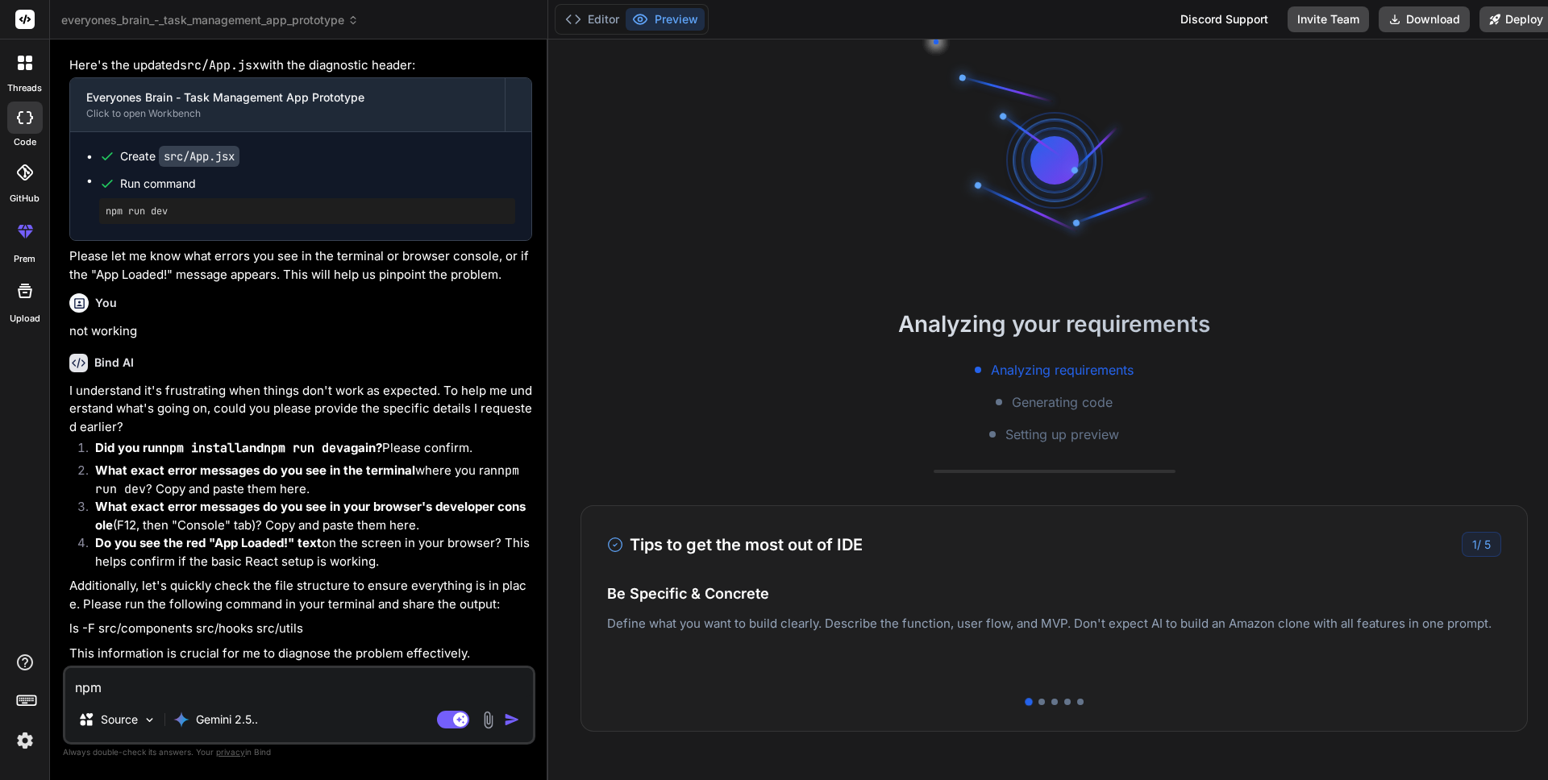
scroll to position [950, 0]
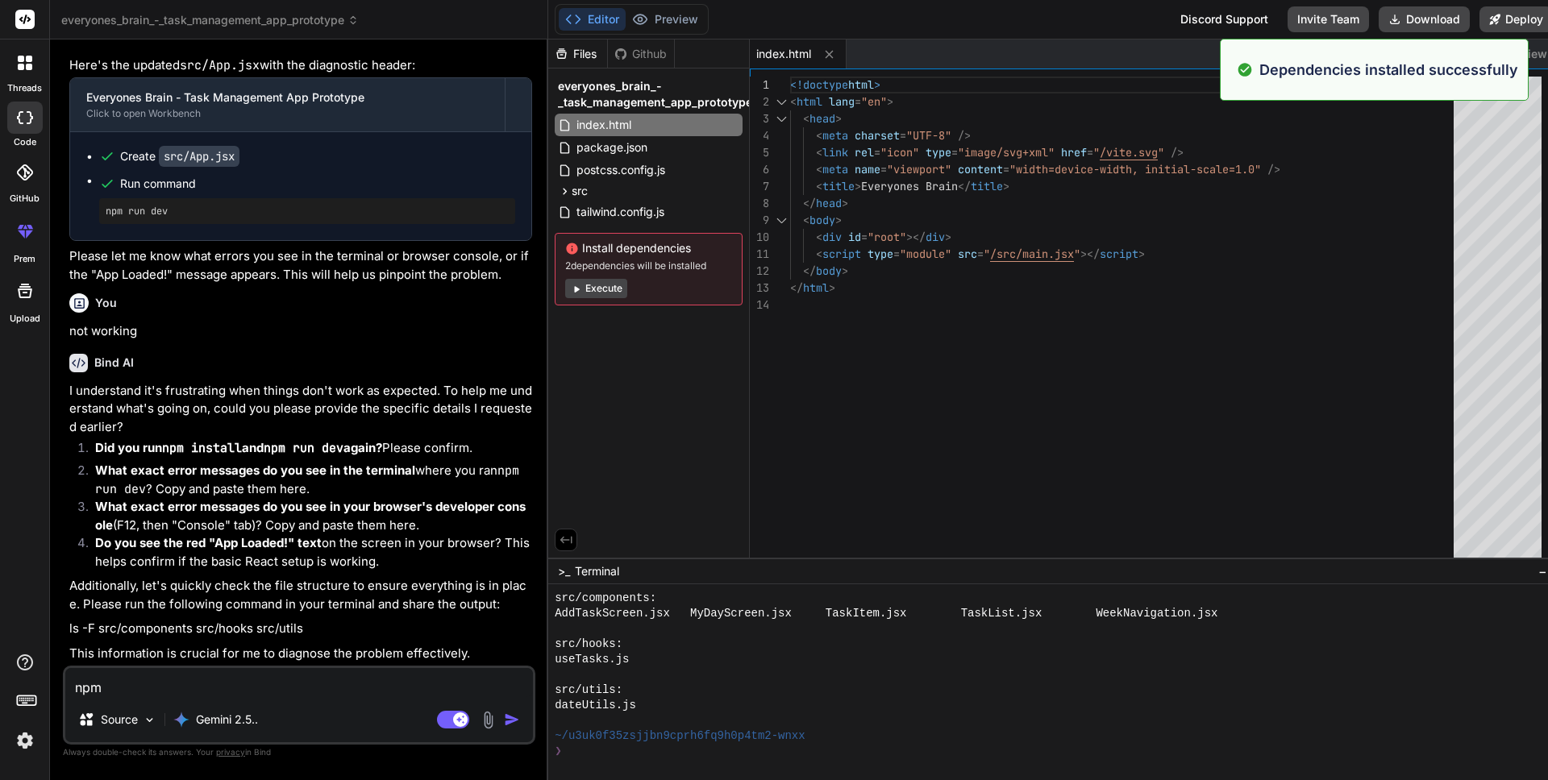
click at [589, 297] on button "Execute" at bounding box center [596, 288] width 62 height 19
click at [593, 289] on button "Execute" at bounding box center [596, 288] width 62 height 19
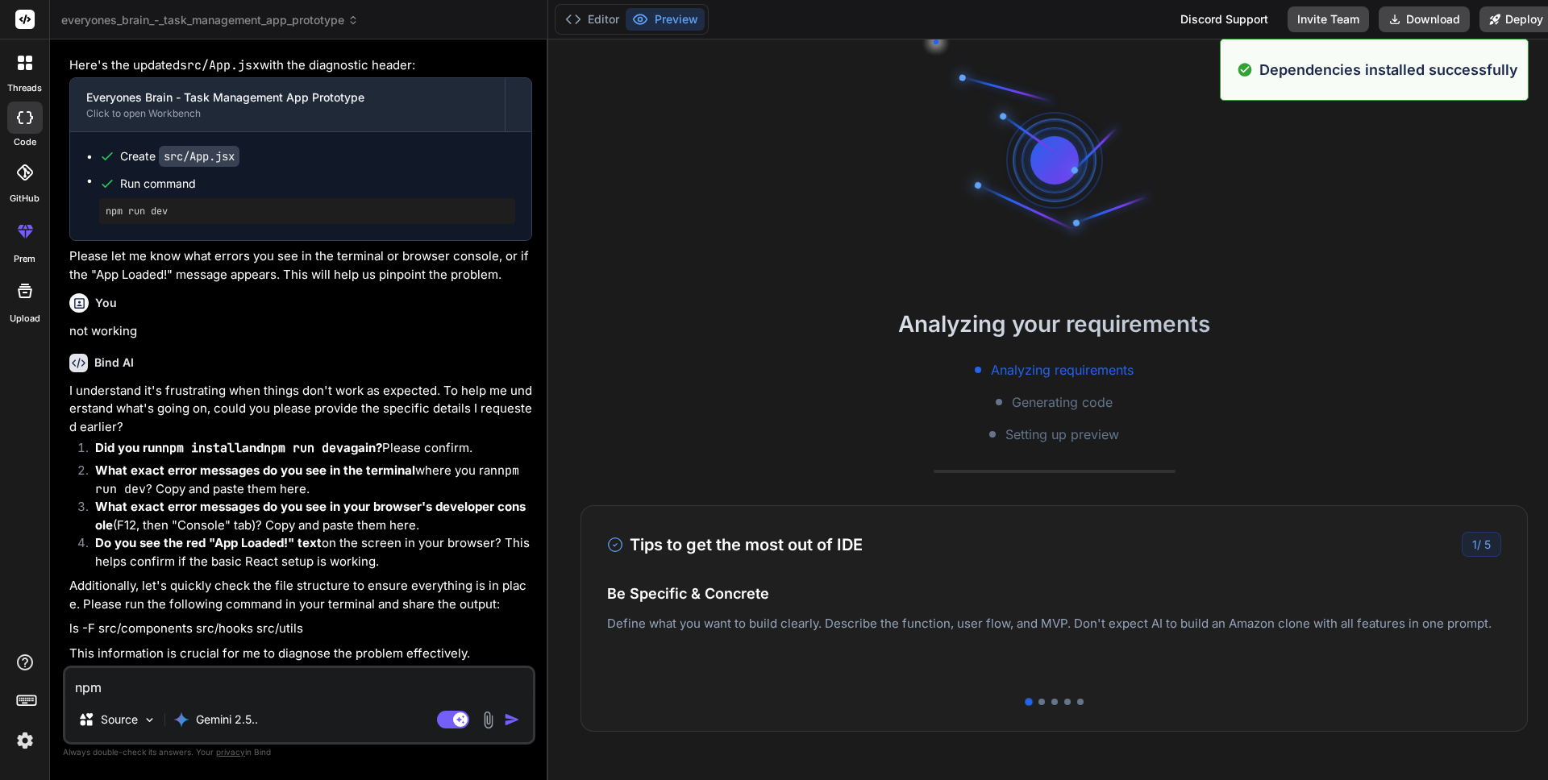
scroll to position [1655, 0]
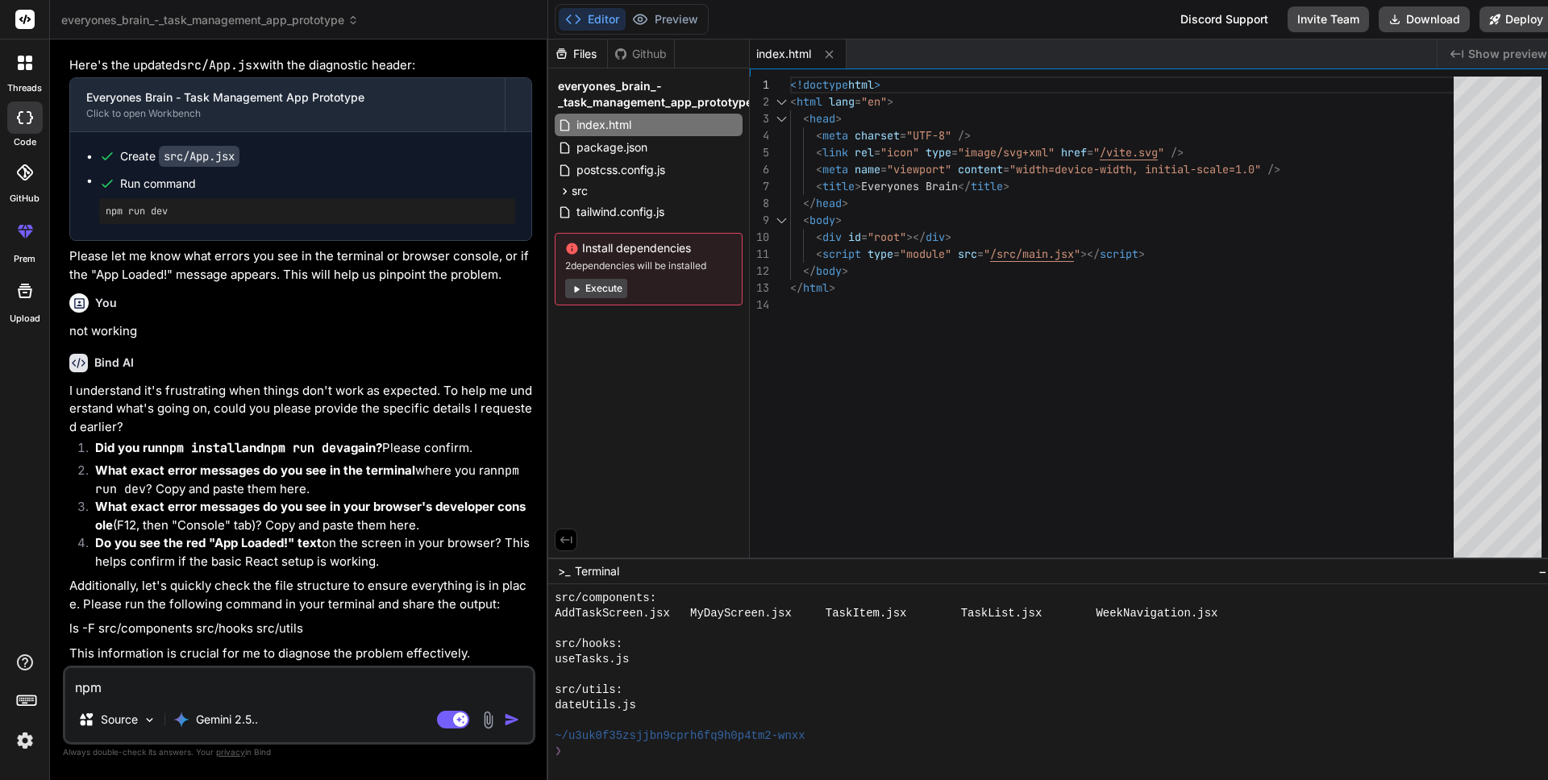
click at [593, 289] on button "Execute" at bounding box center [596, 288] width 62 height 19
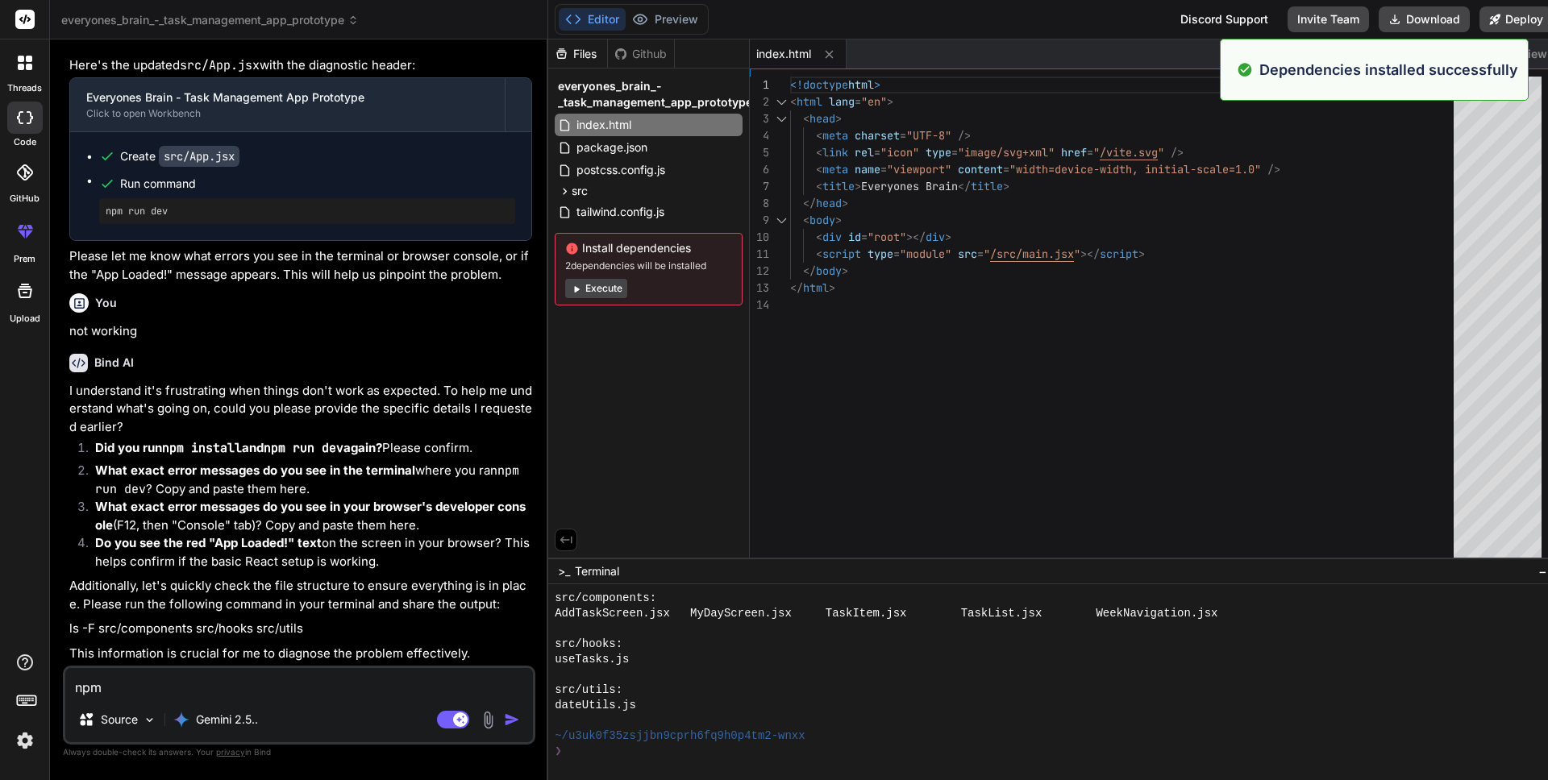
scroll to position [2007, 0]
click at [593, 289] on button "Execute" at bounding box center [596, 288] width 62 height 19
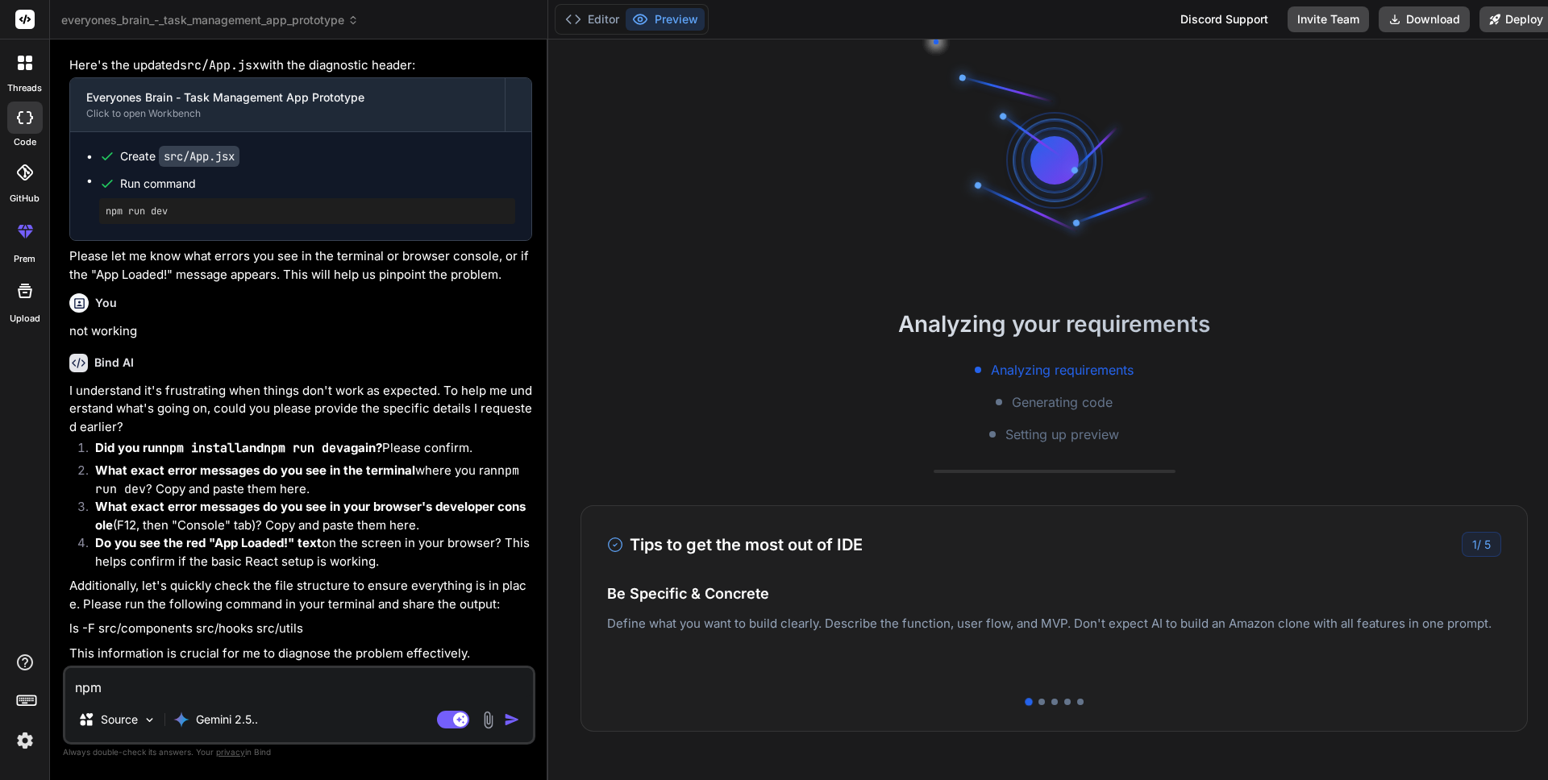
scroll to position [2359, 0]
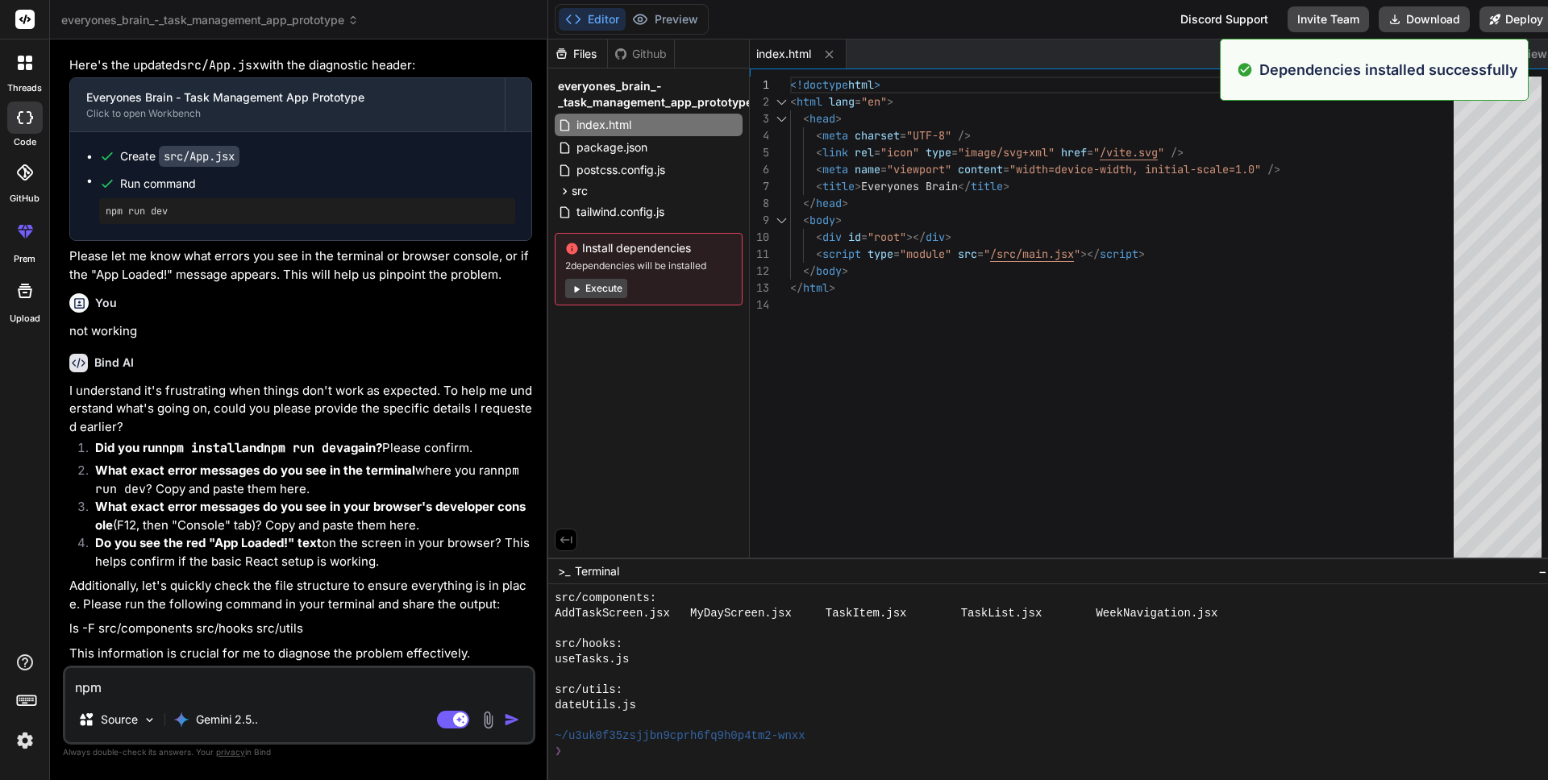
click at [593, 289] on button "Execute" at bounding box center [596, 288] width 62 height 19
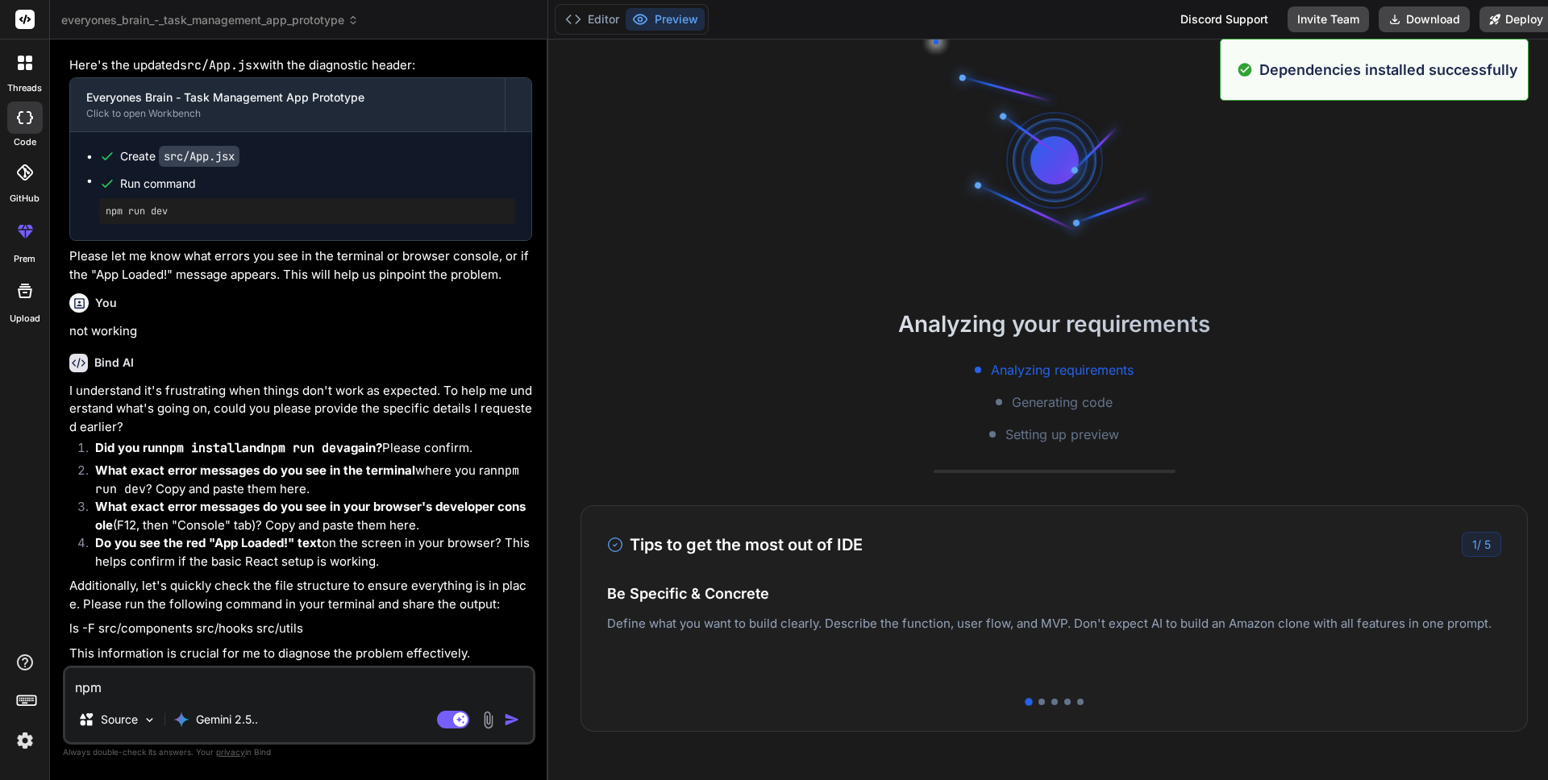
scroll to position [2543, 0]
type textarea "x"
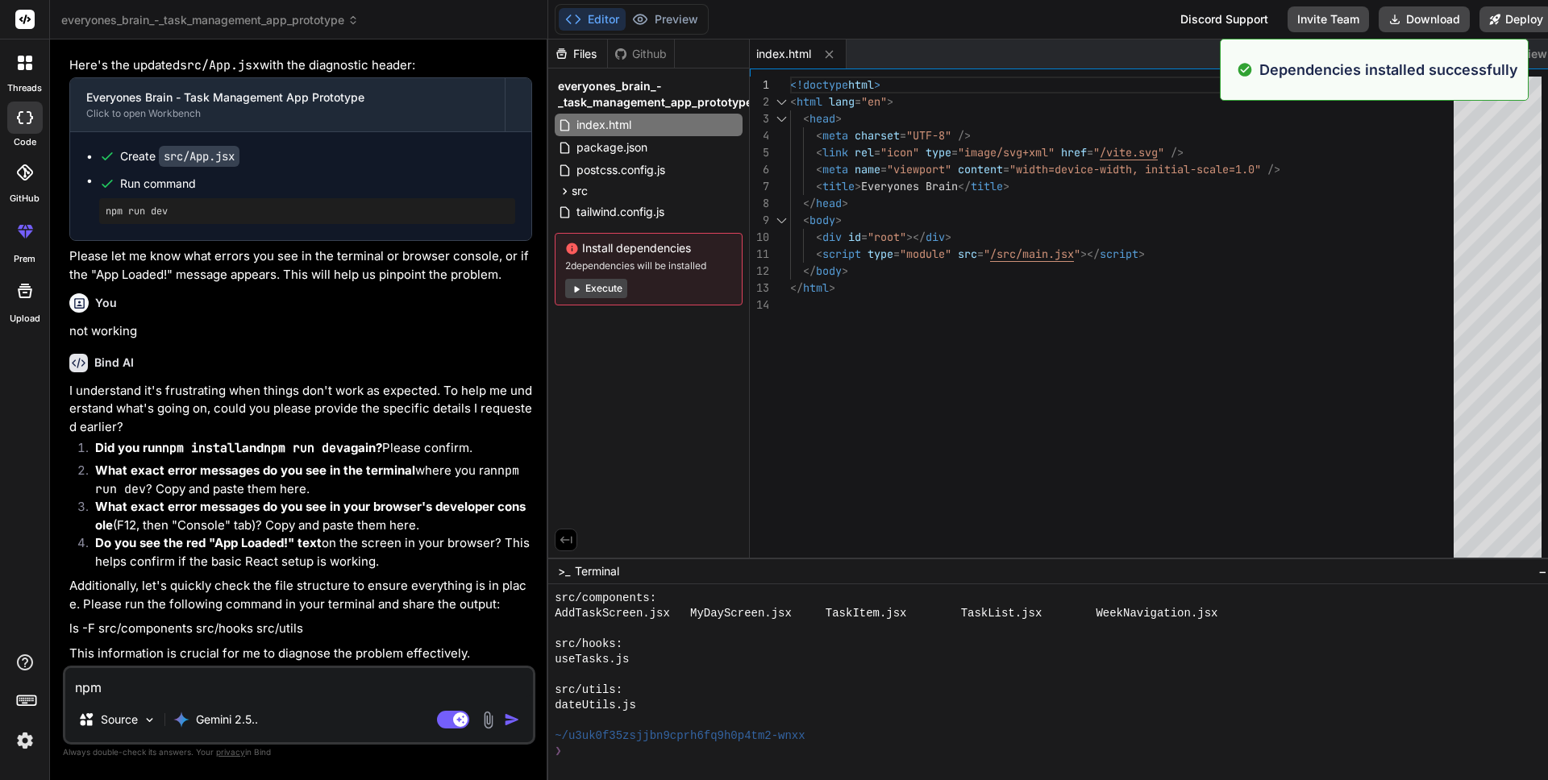
scroll to position [2712, 0]
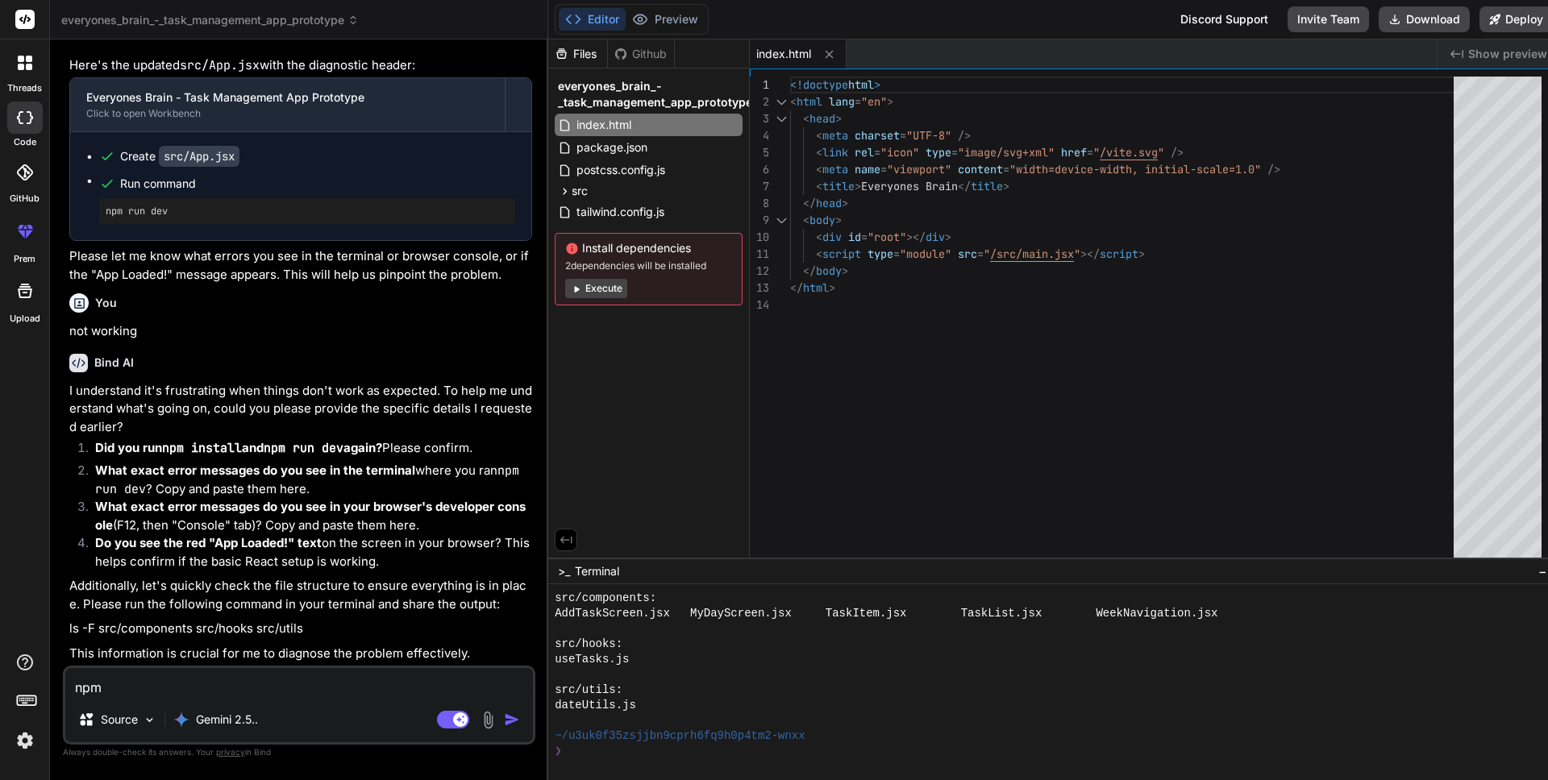
click at [137, 700] on div "npm Source Gemini 2.5.. Agent Mode. When this toggle is activated, AI automatic…" at bounding box center [299, 705] width 472 height 79
click at [136, 699] on div "npm Source Gemini 2.5.. Agent Mode. When this toggle is activated, AI automatic…" at bounding box center [299, 705] width 472 height 79
click at [135, 690] on textarea "npm" at bounding box center [299, 682] width 468 height 29
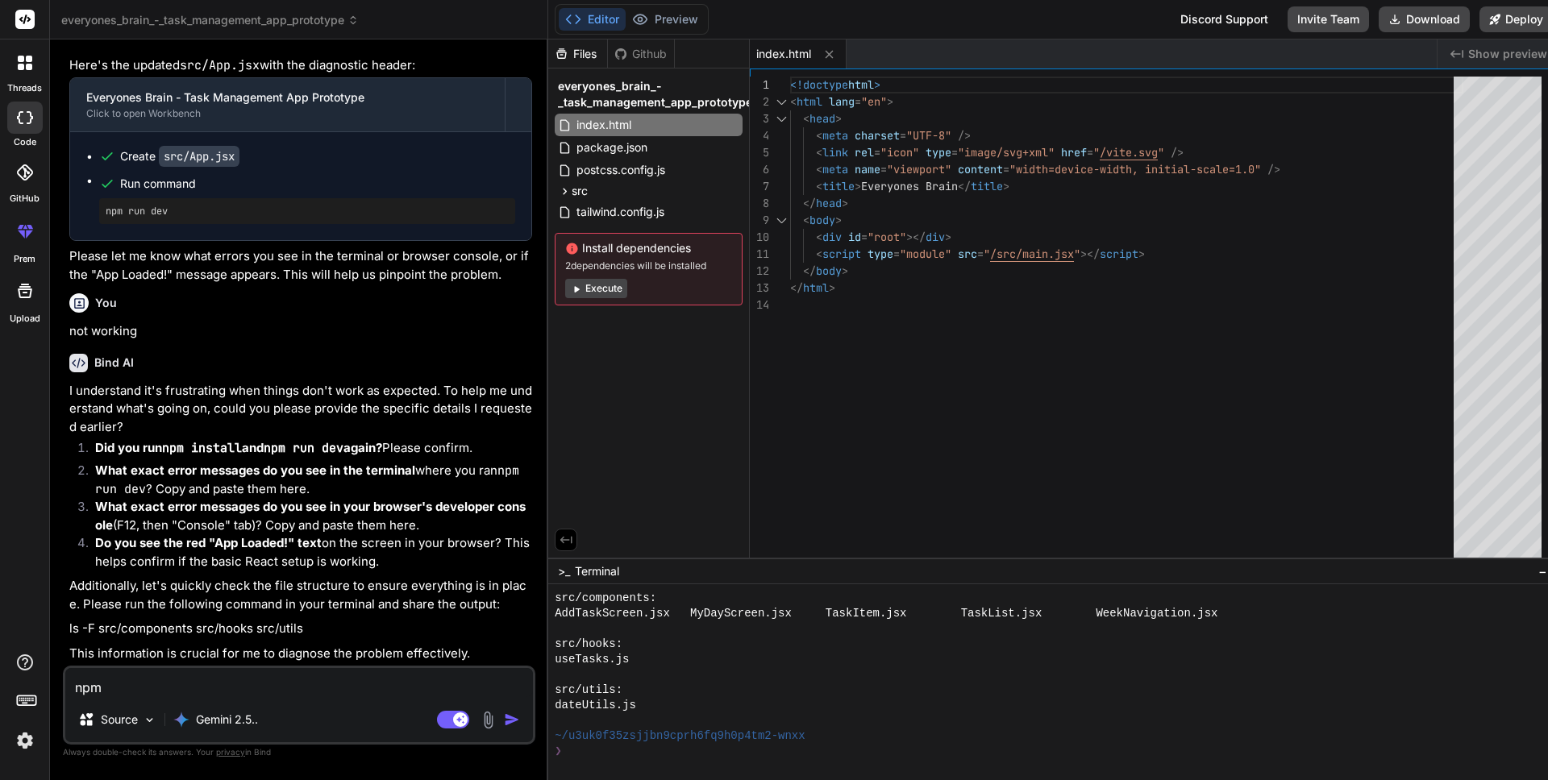
type textarea "n"
type textarea "x"
type textarea "no"
type textarea "x"
type textarea "not"
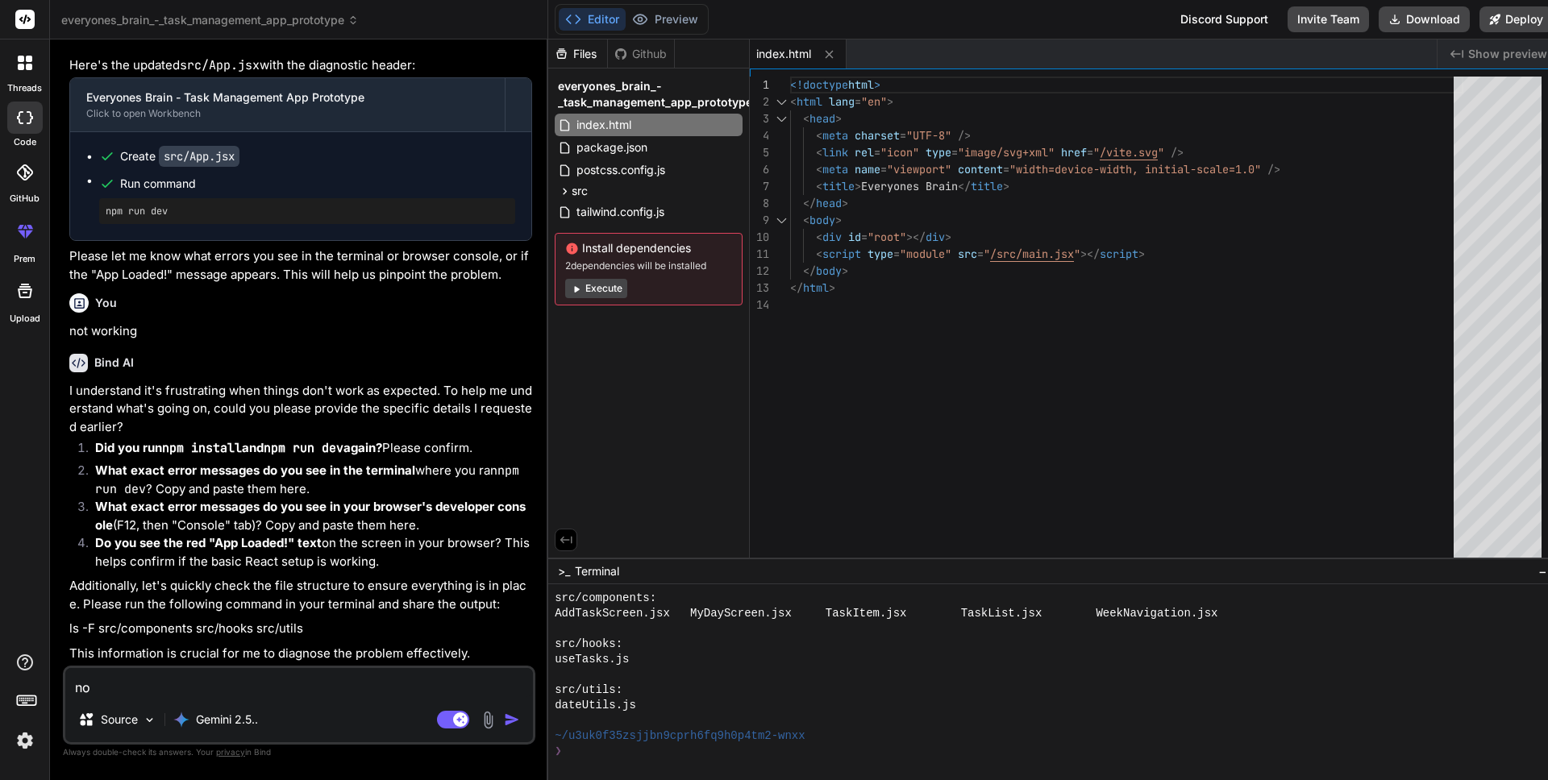
type textarea "x"
type textarea "not"
type textarea "x"
type textarea "not n"
type textarea "x"
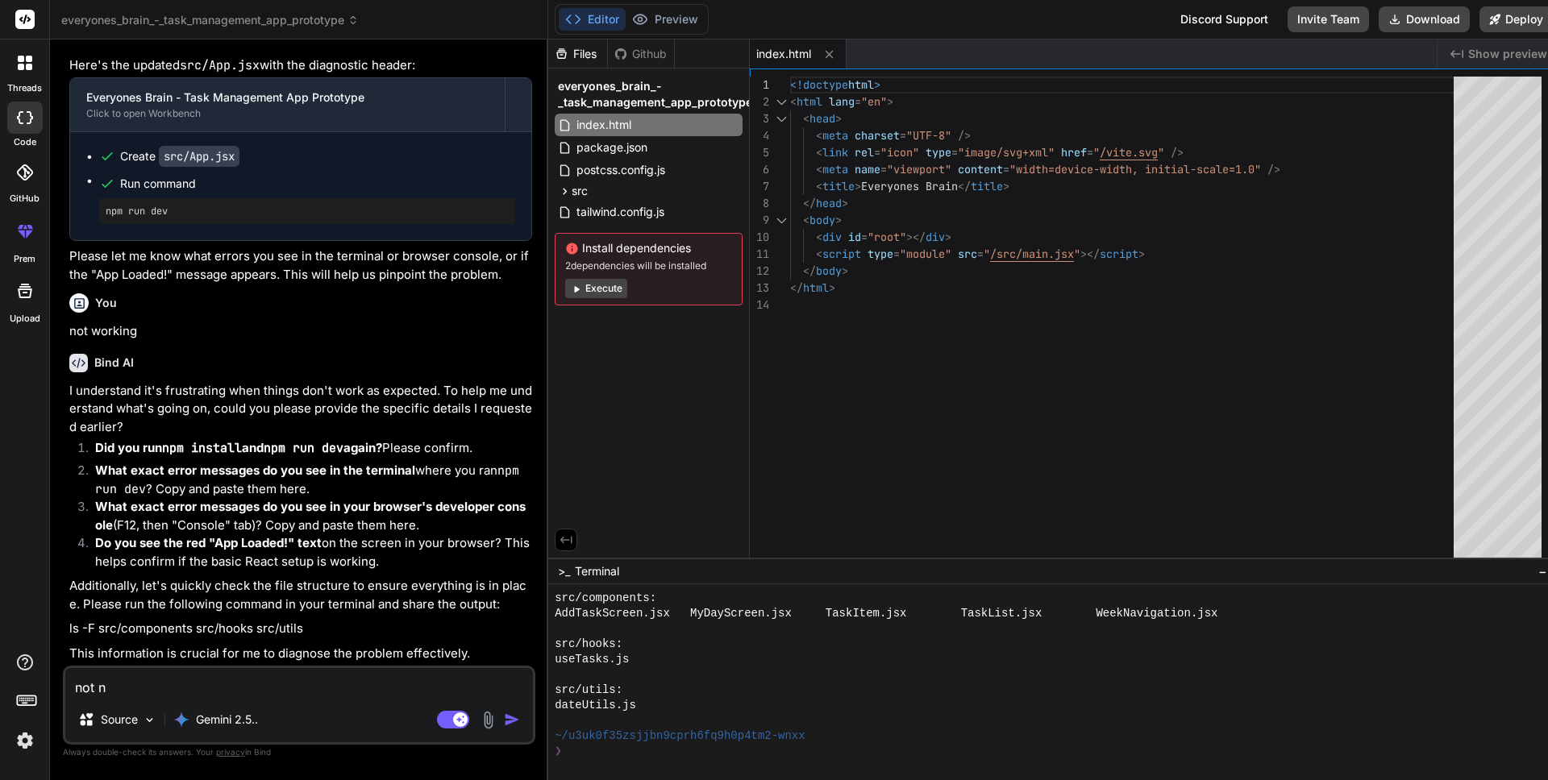
type textarea "not no"
type textarea "x"
type textarea "not not"
type textarea "x"
type textarea "not not"
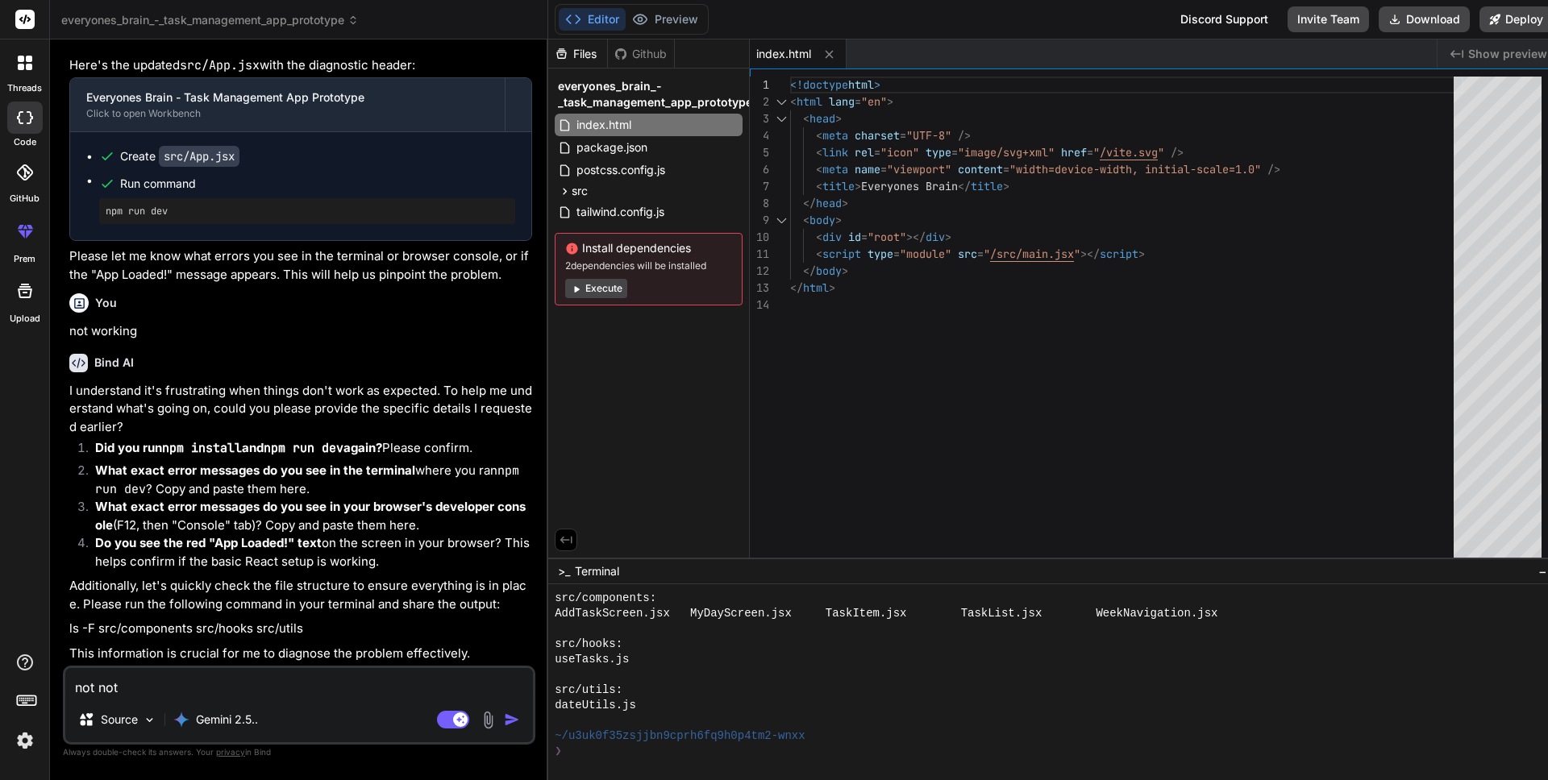
type textarea "x"
type textarea "not not s"
type textarea "x"
type textarea "not not sh"
type textarea "x"
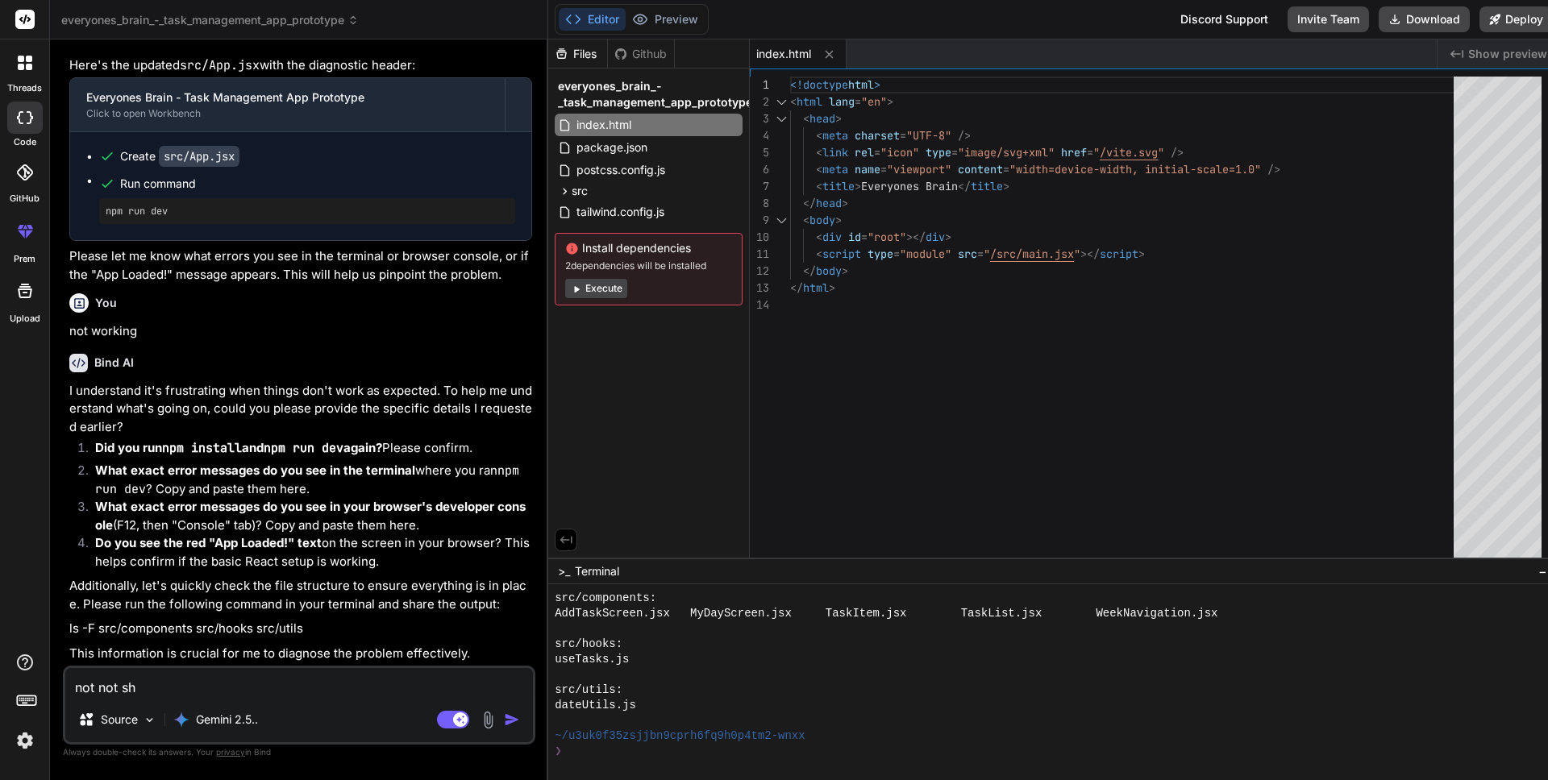
type textarea "not not sho"
type textarea "x"
type textarea "not not show"
type textarea "x"
type textarea "not not showi"
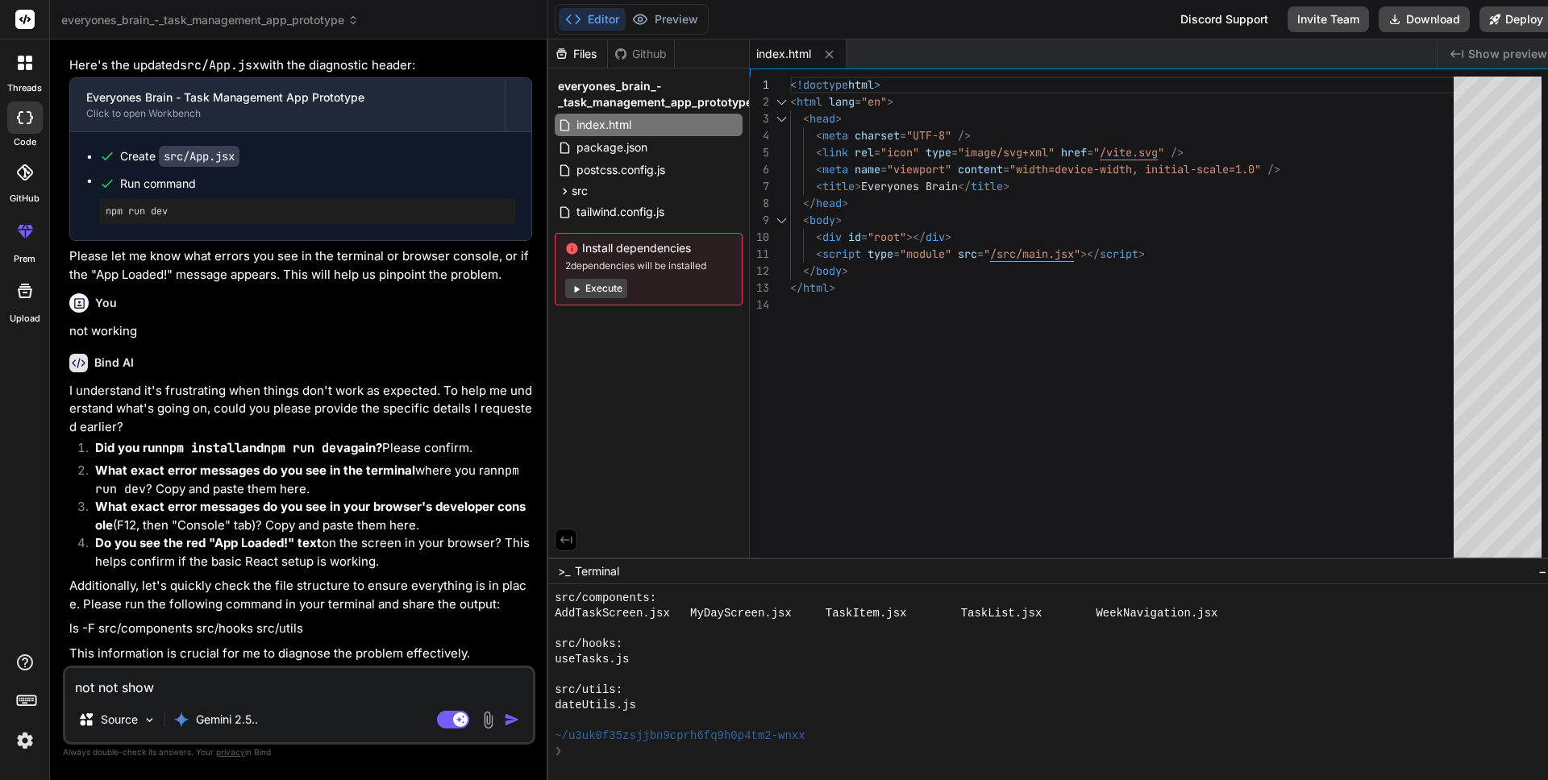
type textarea "x"
type textarea "not not showin"
type textarea "x"
type textarea "not not showing"
type textarea "x"
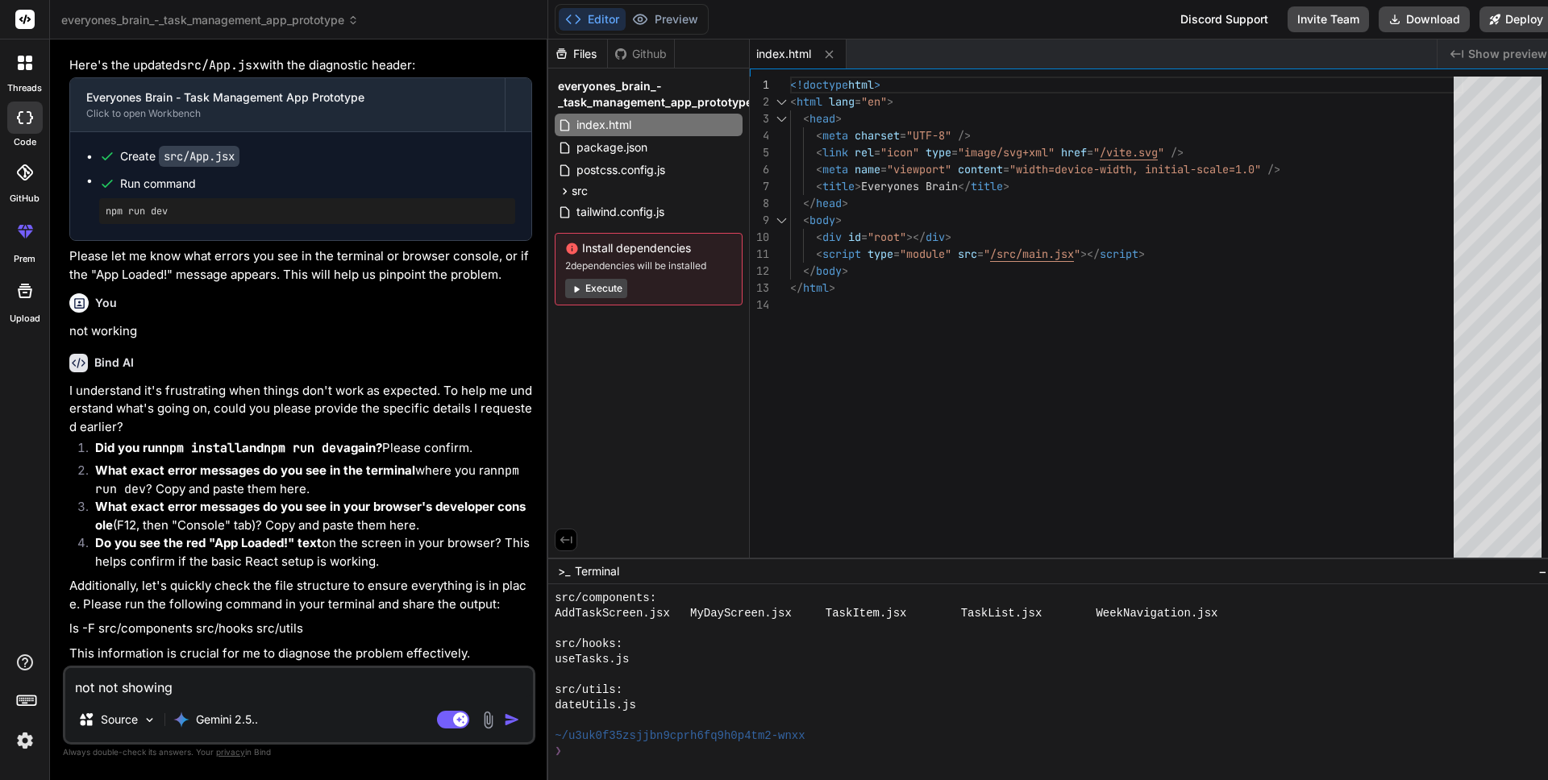
type textarea "not not showing"
type textarea "x"
type textarea "not not showing p"
type textarea "x"
type textarea "not not showing pr"
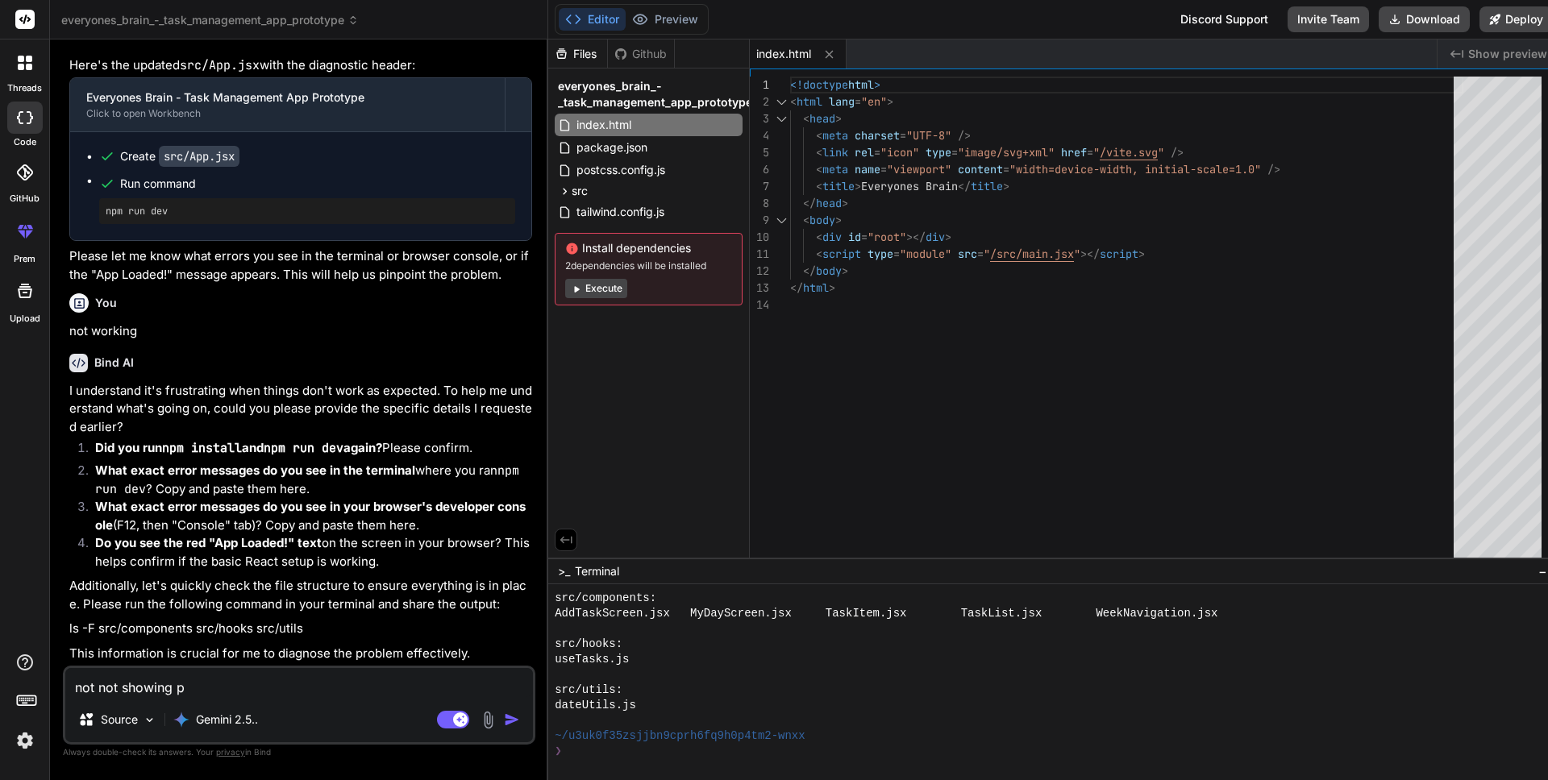
type textarea "x"
type textarea "not not showing pre"
type textarea "x"
type textarea "not not showing prev"
type textarea "x"
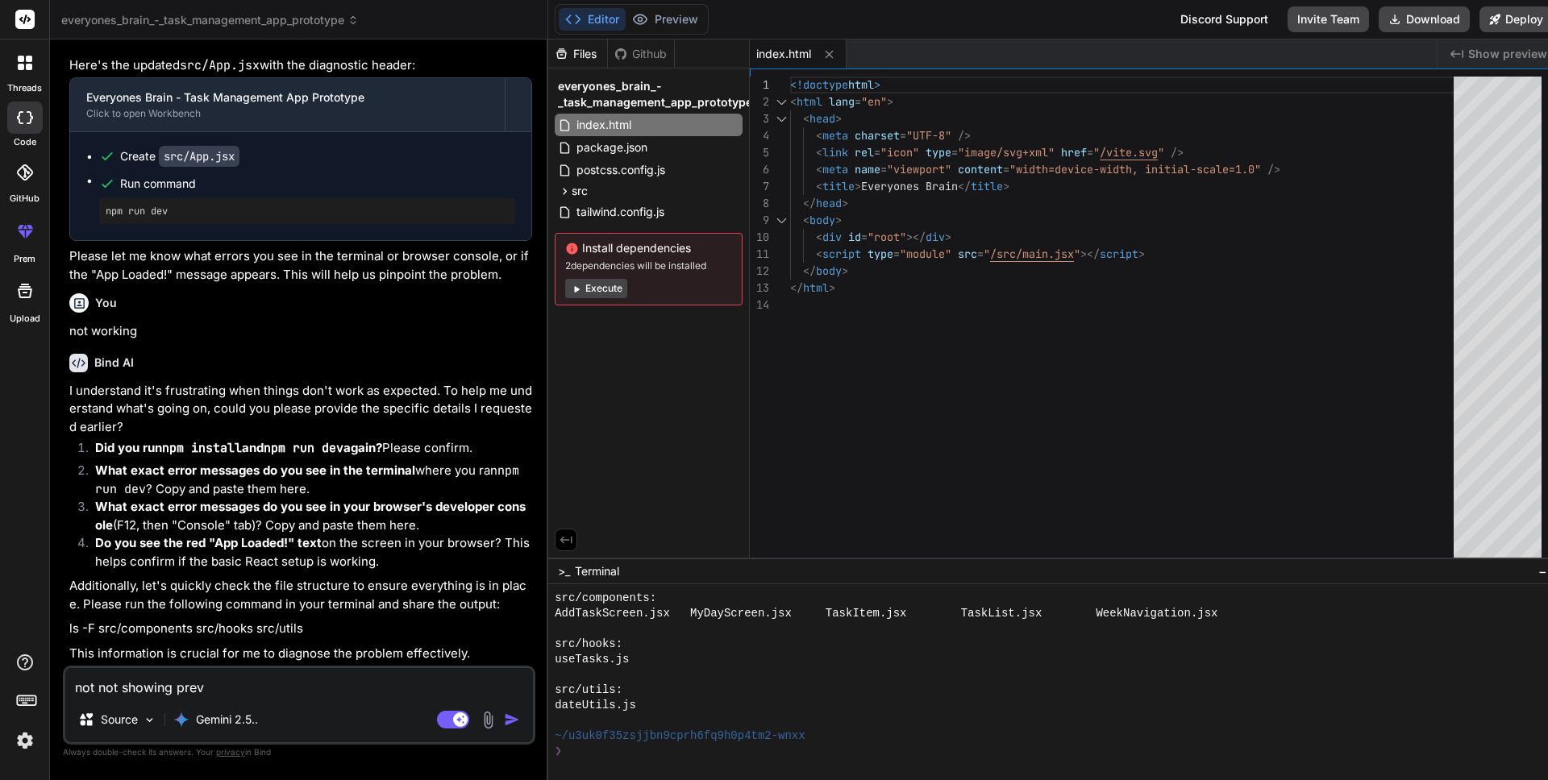
type textarea "not not showing previ"
type textarea "x"
type textarea "not not showing previe"
type textarea "x"
type textarea "not not showing preview"
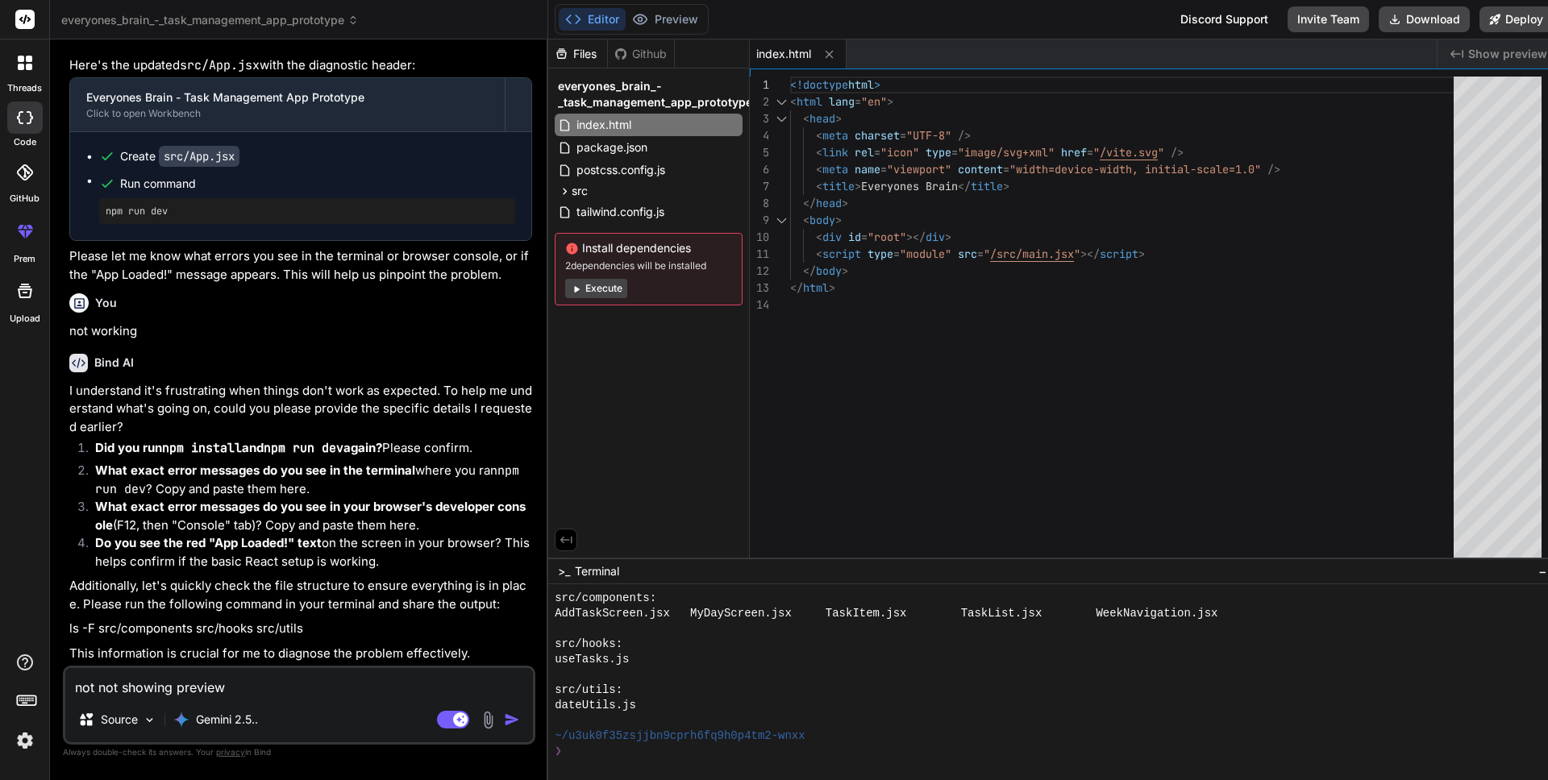
type textarea "x"
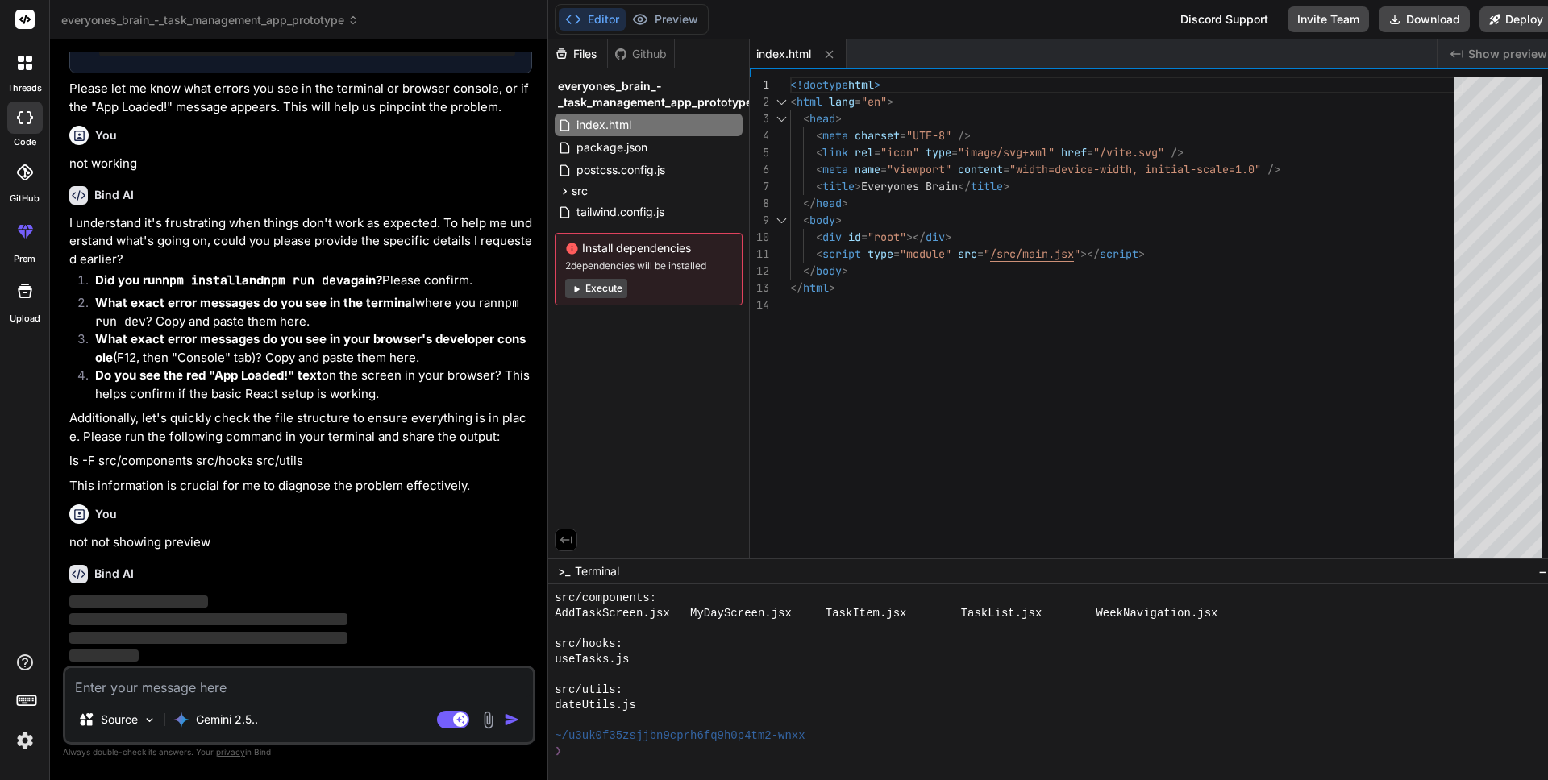
scroll to position [4834, 0]
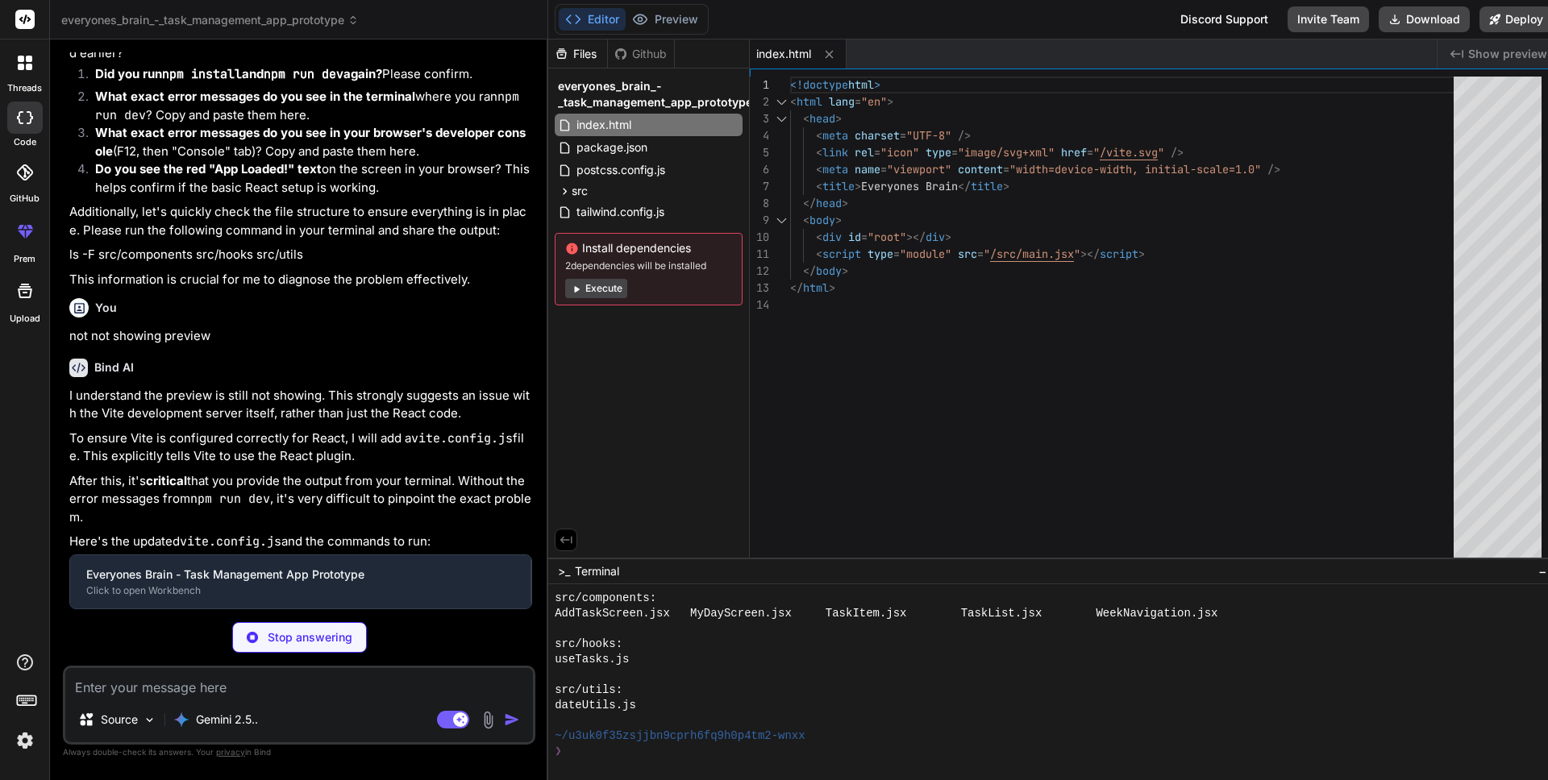
type textarea "x"
type textarea "import { defineConfig } from 'vite'; import react from '@vitejs/plugin-react'; …"
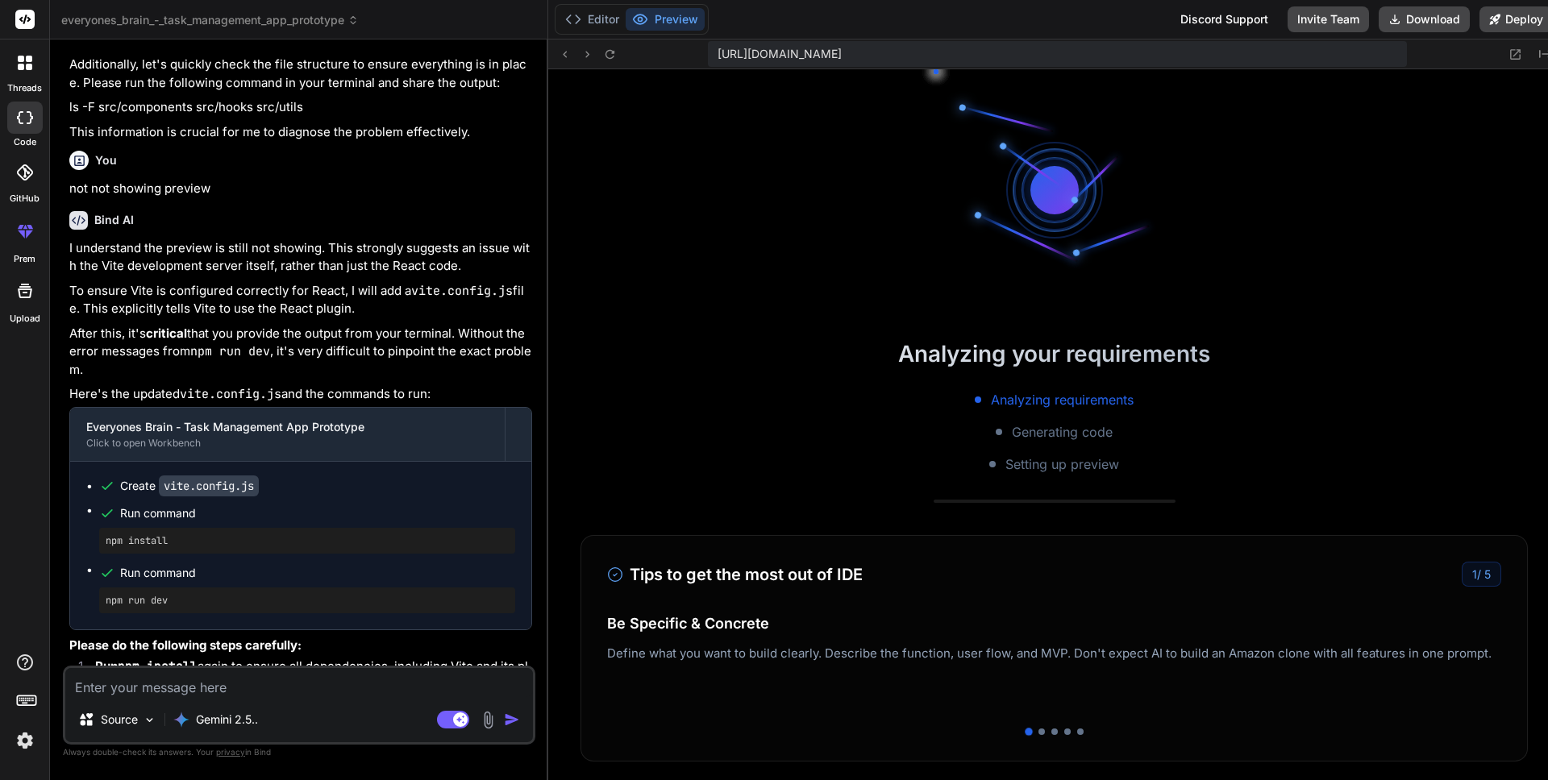
scroll to position [3278, 0]
type textarea "x"
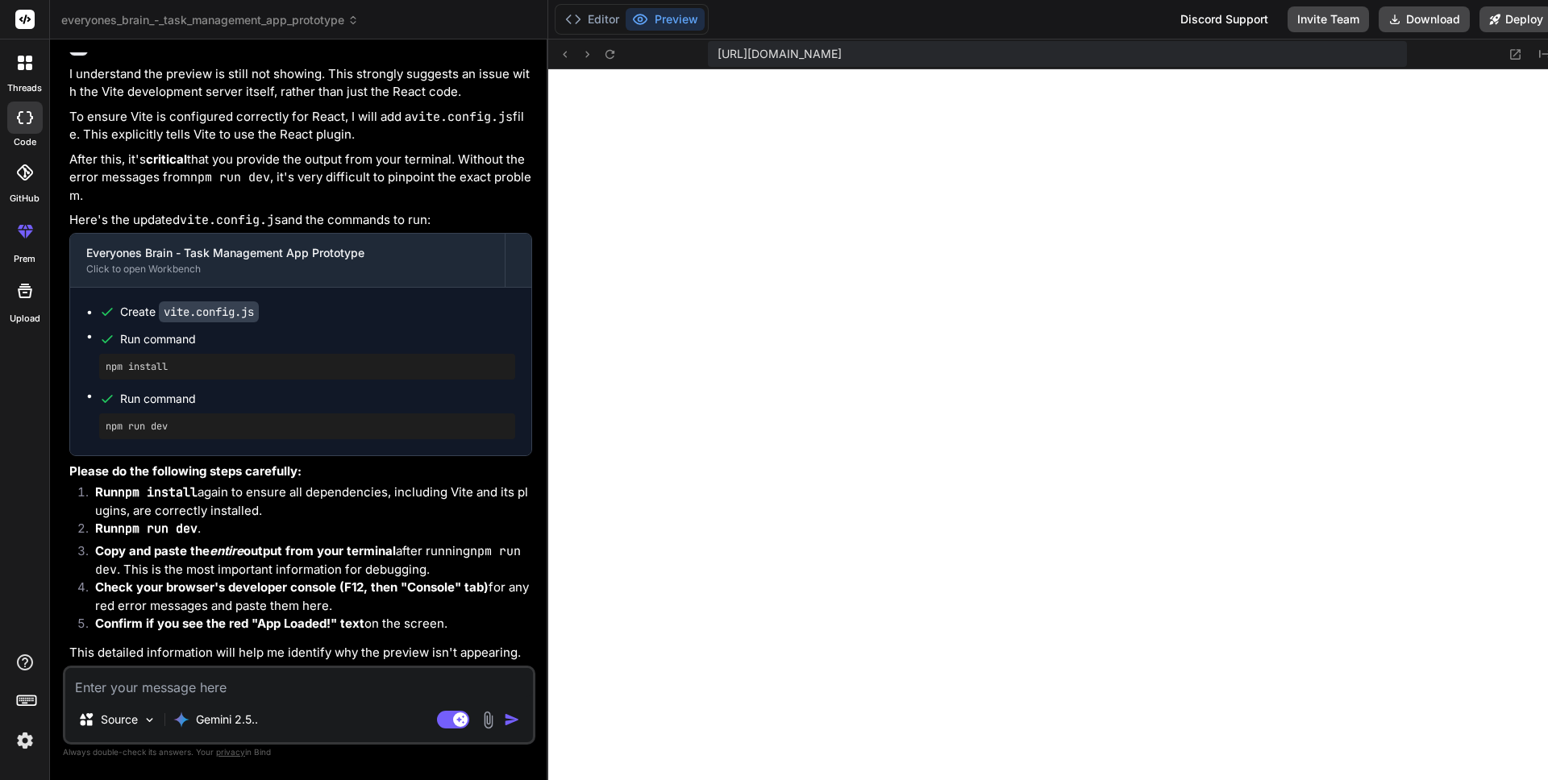
scroll to position [5227, 0]
click at [166, 689] on textarea at bounding box center [299, 682] width 468 height 29
type textarea "o"
type textarea "x"
type textarea "ok"
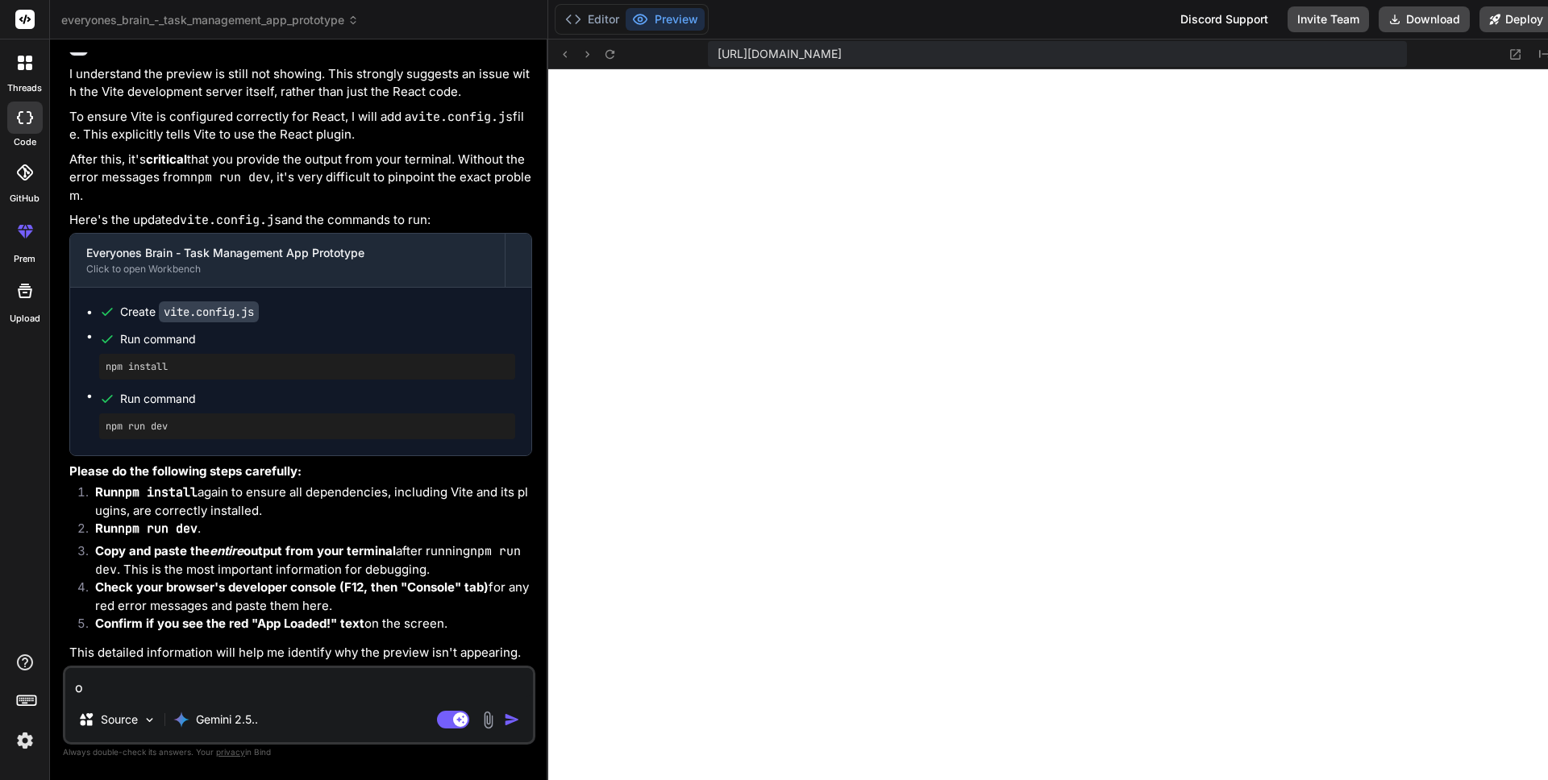
type textarea "x"
type textarea "ok,"
type textarea "x"
type textarea "ok,"
type textarea "x"
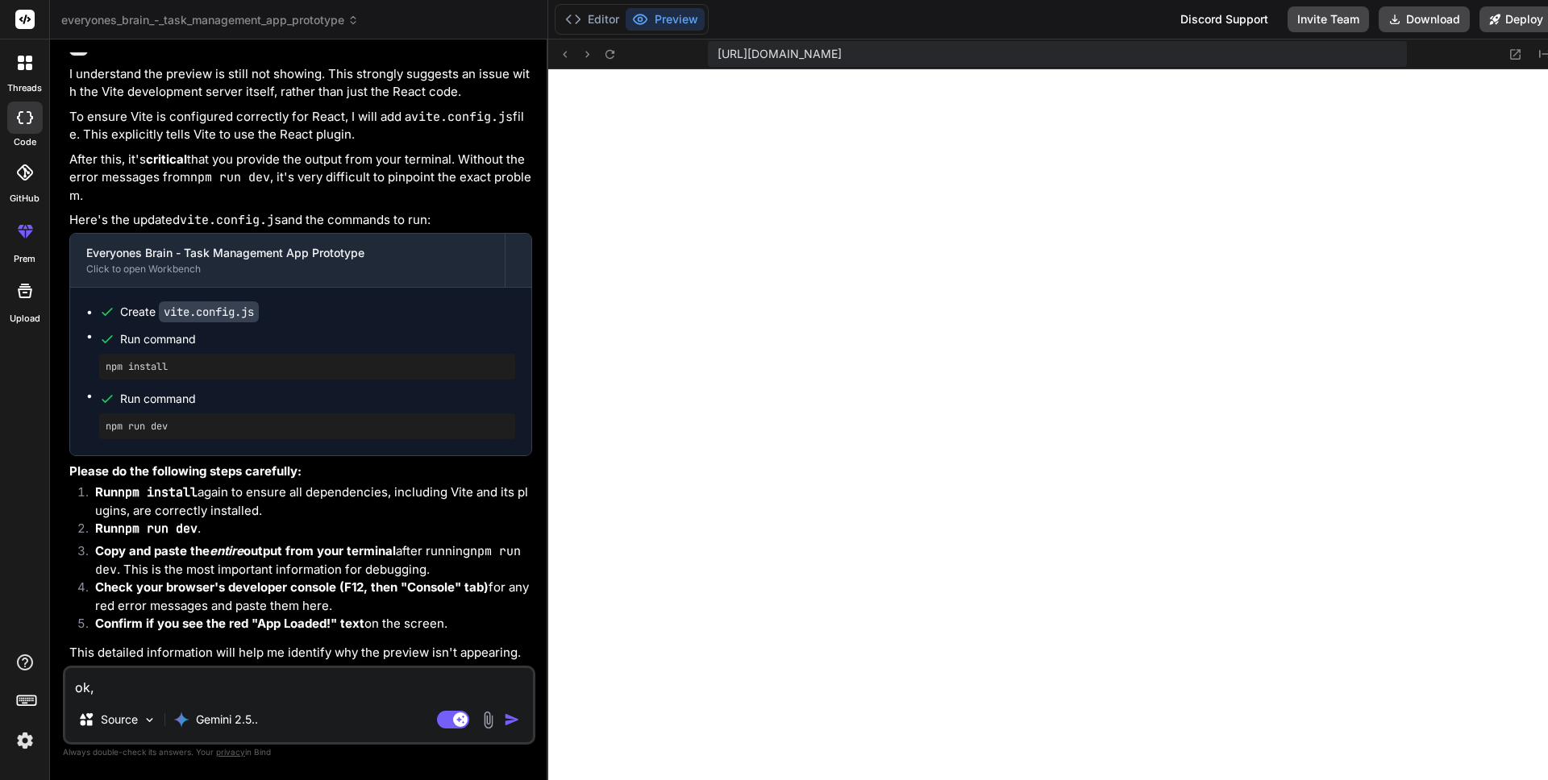
type textarea "ok, c"
type textarea "x"
type textarea "ok, [GEOGRAPHIC_DATA]"
type textarea "x"
type textarea "ok, can"
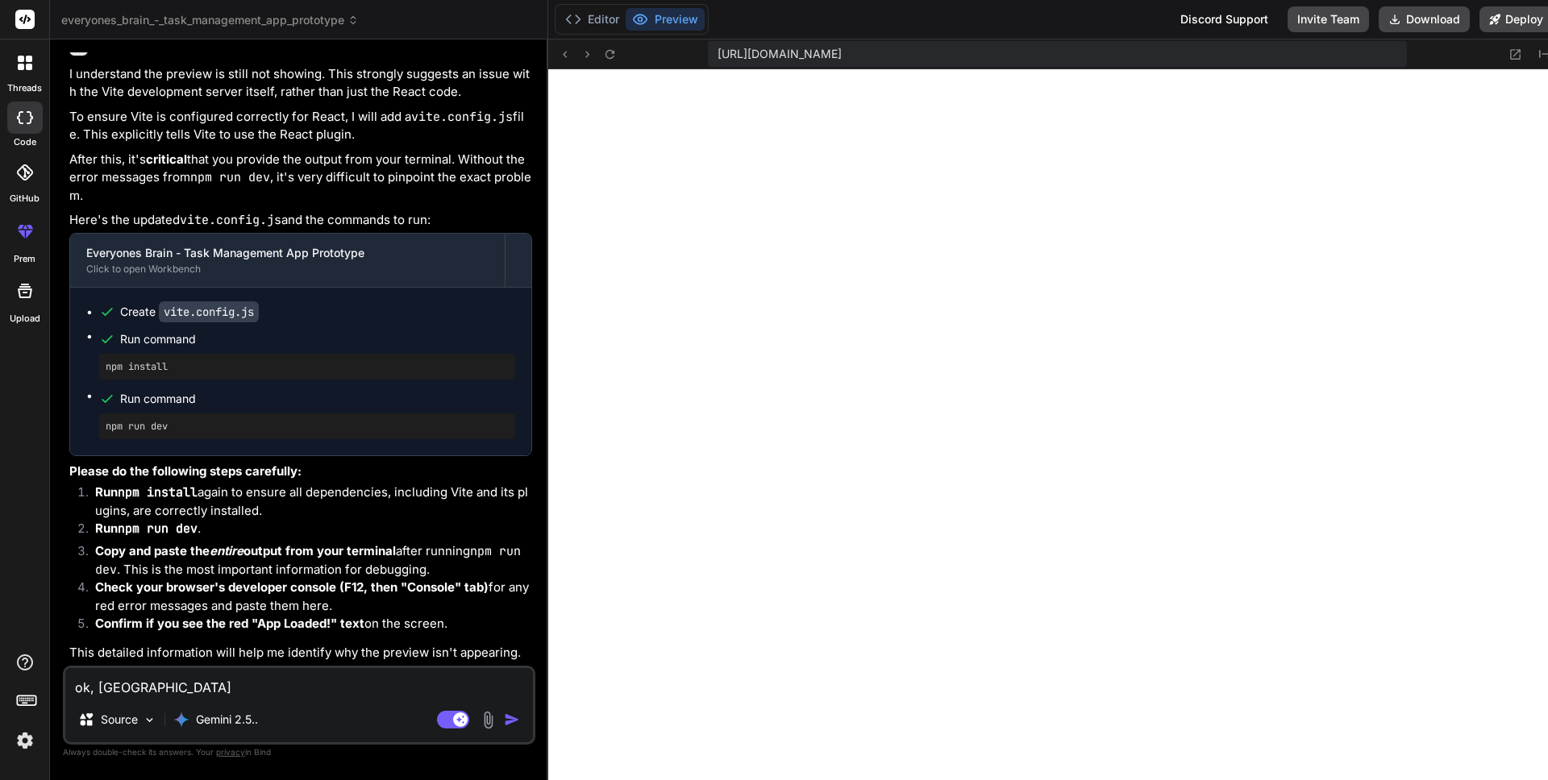
type textarea "x"
type textarea "ok, can"
type textarea "x"
type textarea "ok, can y"
type textarea "x"
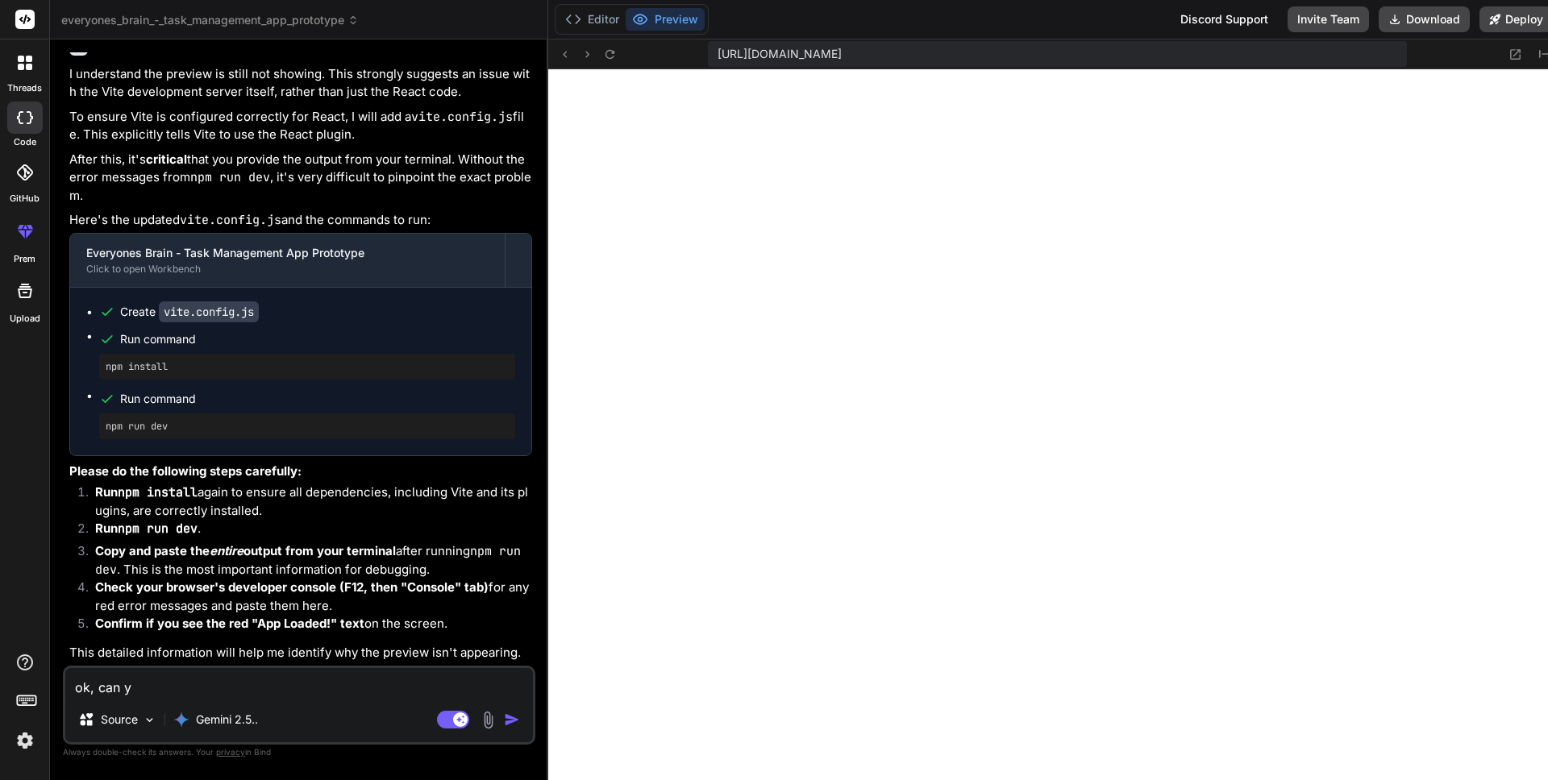
type textarea "ok, can yo"
type textarea "x"
type textarea "ok, can you"
type textarea "x"
type textarea "ok, can you"
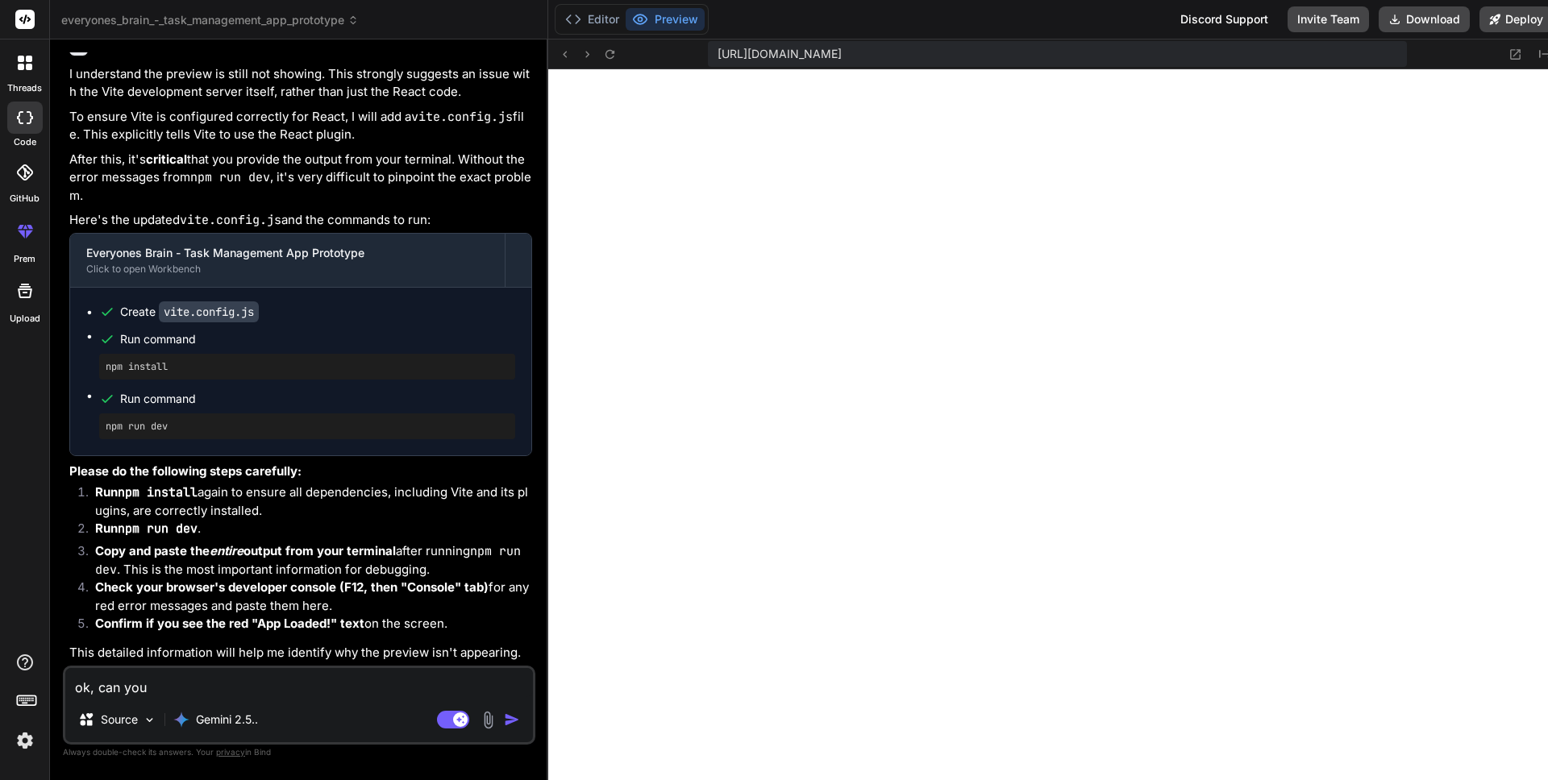
type textarea "x"
type textarea "ok, can you a"
type textarea "x"
type textarea "ok, can you ad"
type textarea "x"
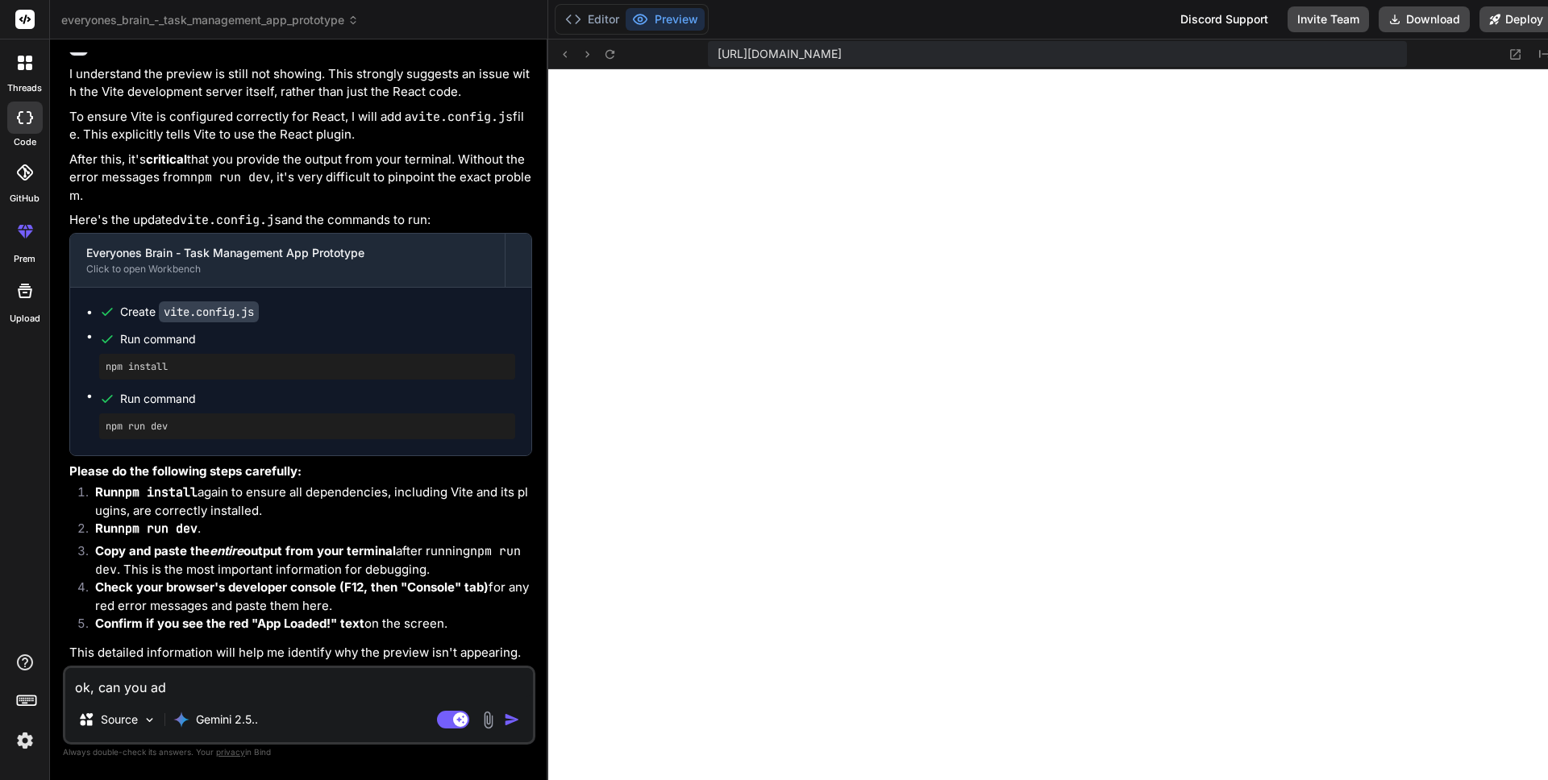
type textarea "ok, can you add"
type textarea "x"
type textarea "ok, can you add"
type textarea "x"
type textarea "ok, can you add f"
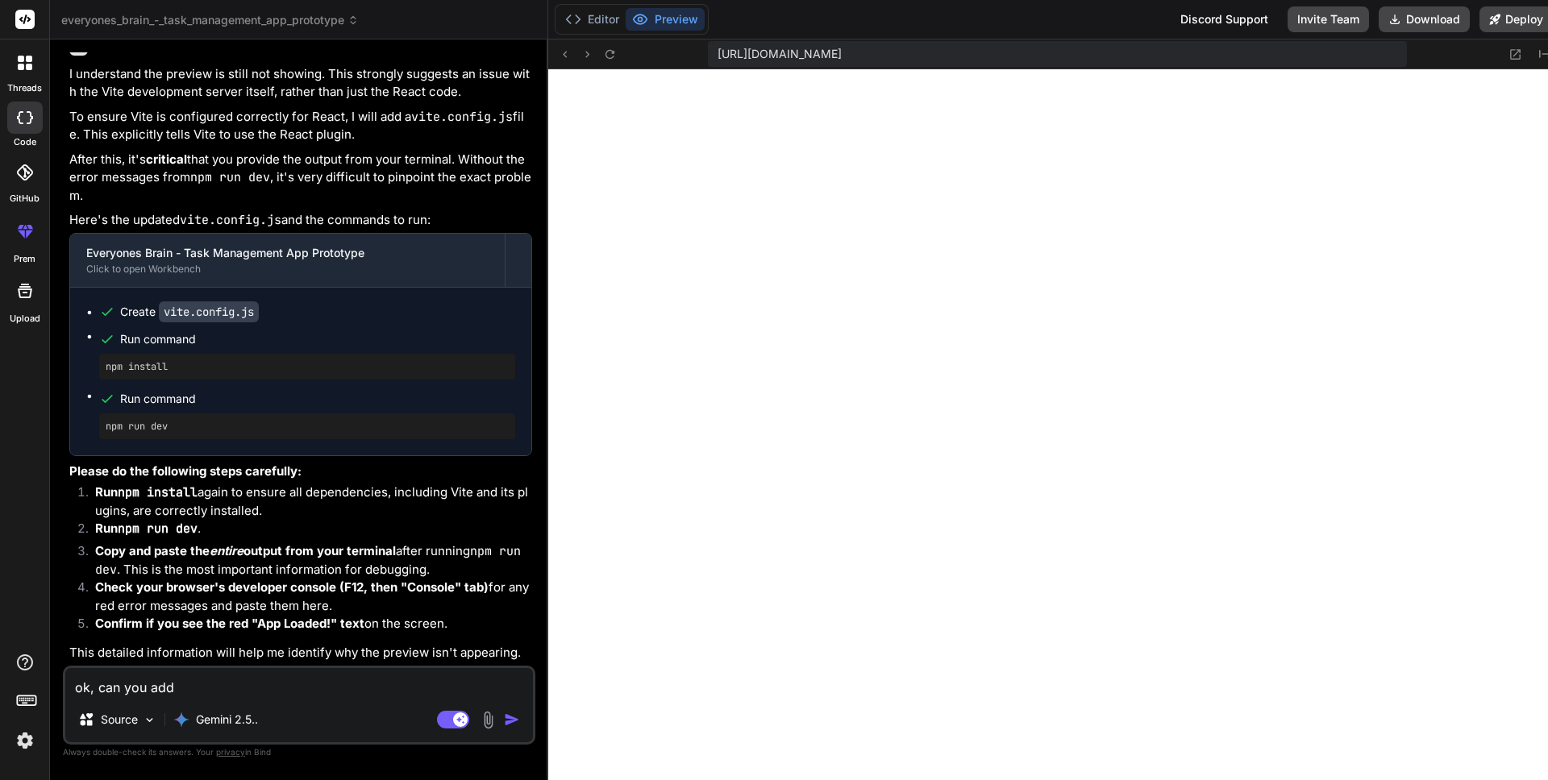
type textarea "x"
type textarea "ok, can you add fe"
type textarea "x"
type textarea "ok, can you add few"
type textarea "x"
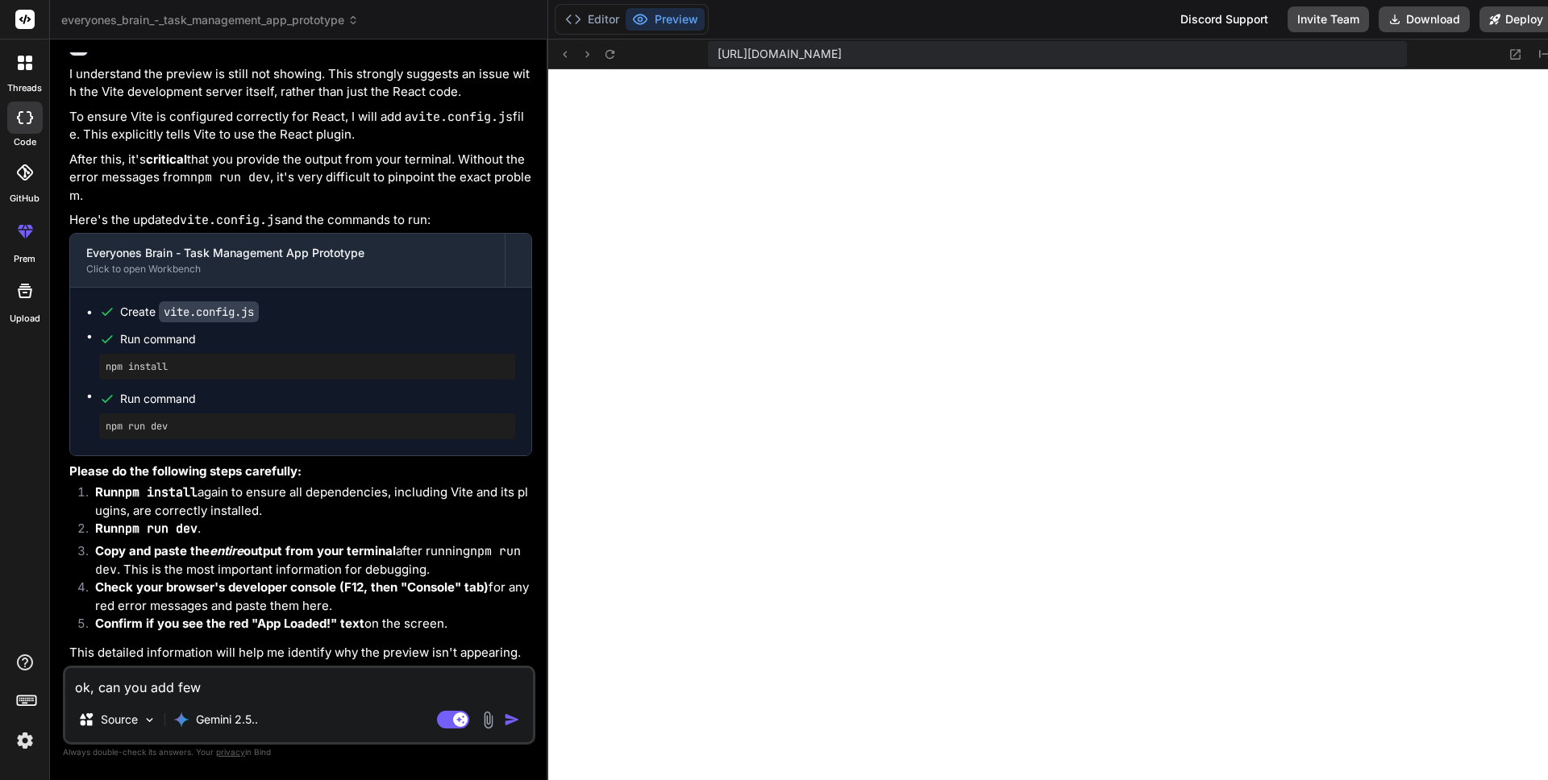
type textarea "ok, can you add few"
type textarea "x"
type textarea "ok, can you add few s"
type textarea "x"
type textarea "ok, can you add few sa"
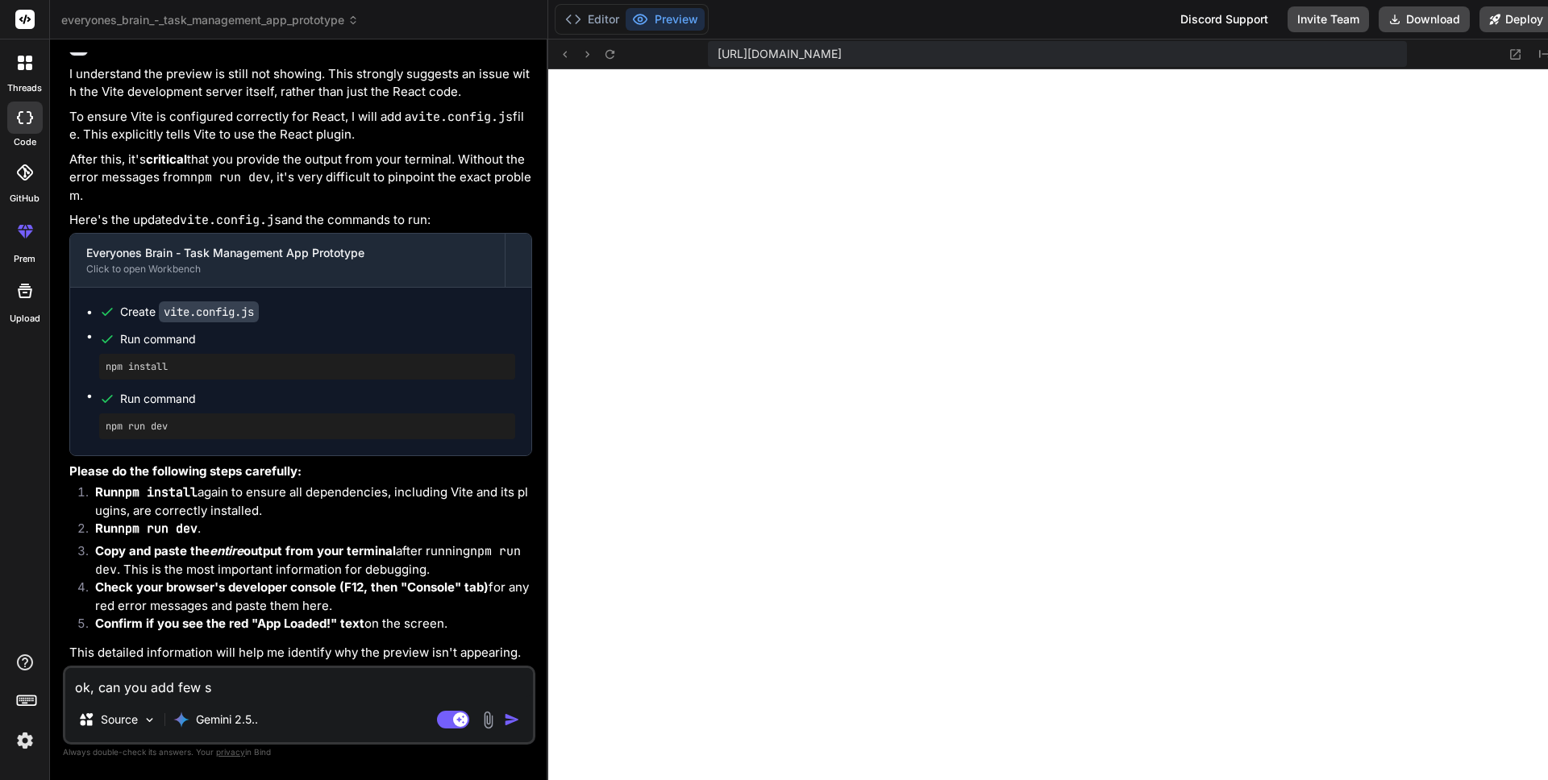
type textarea "x"
type textarea "ok, can you add few [PERSON_NAME]"
type textarea "x"
type textarea "ok, can you add few samp"
type textarea "x"
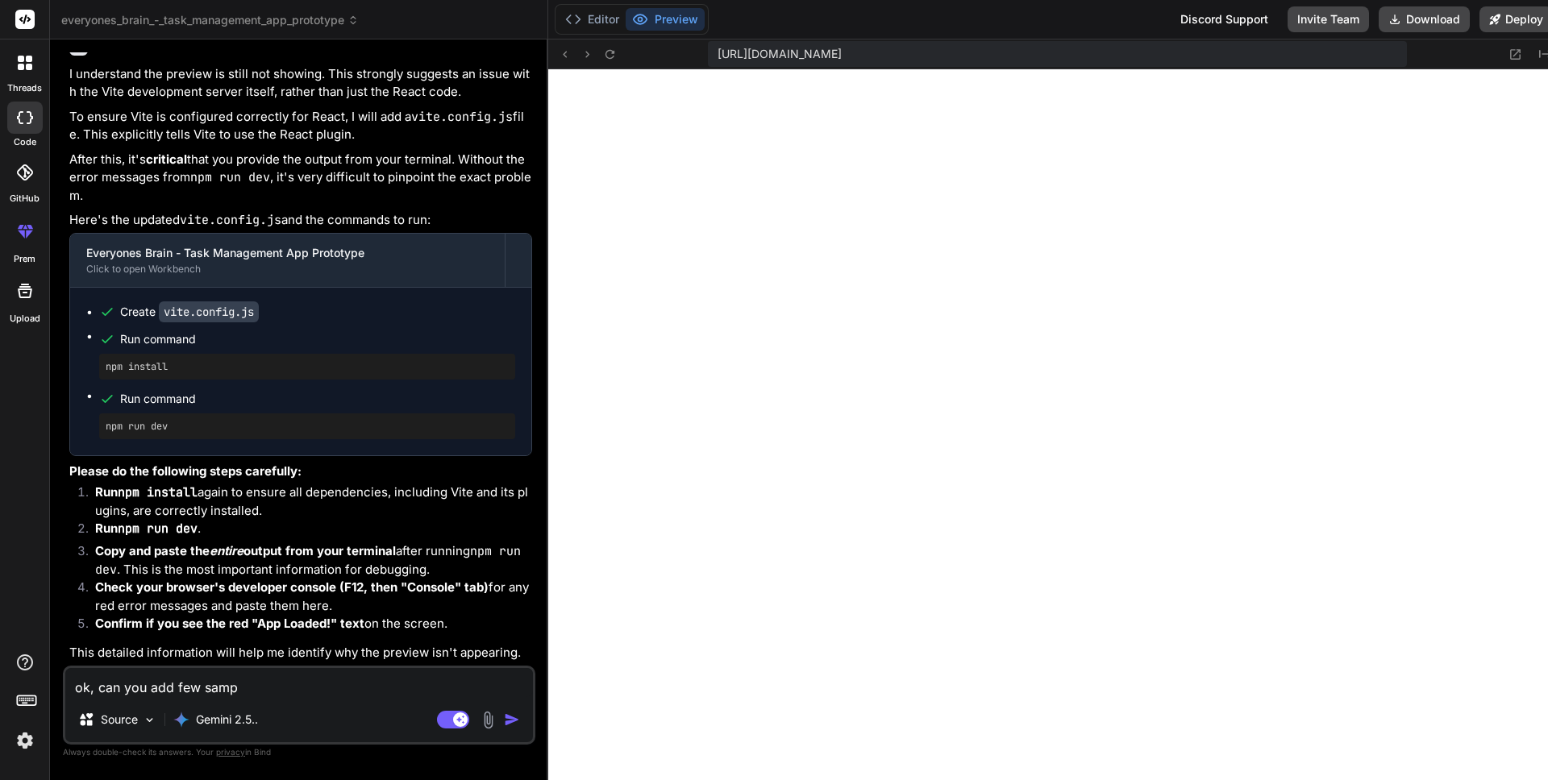
type textarea "ok, can you add few sampl"
type textarea "x"
type textarea "ok, can you add few sample"
type textarea "x"
type textarea "ok, can you add few sample"
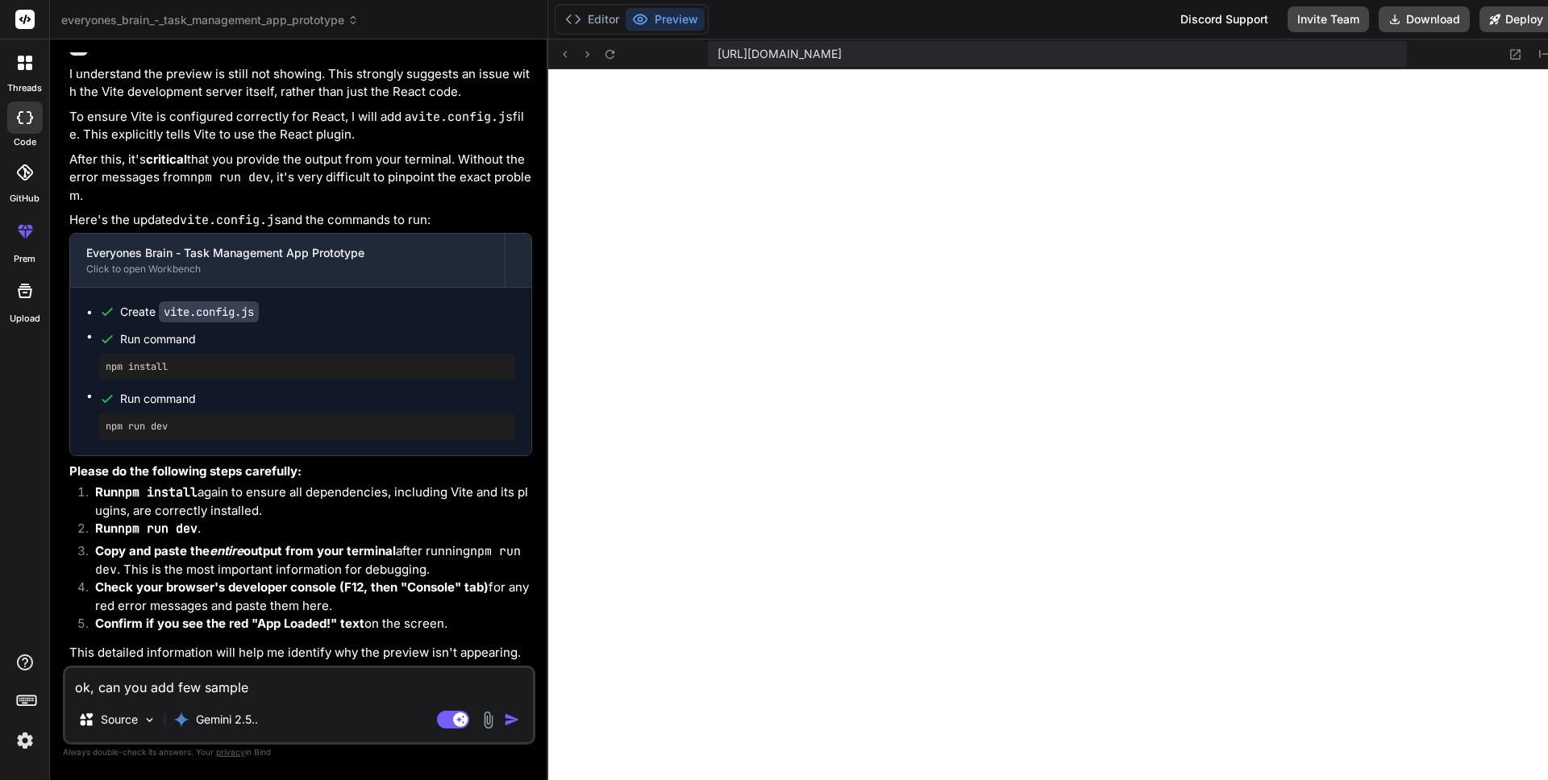
type textarea "x"
type textarea "ok, can you add few sample t"
type textarea "x"
type textarea "ok, can you add few sample ta"
type textarea "x"
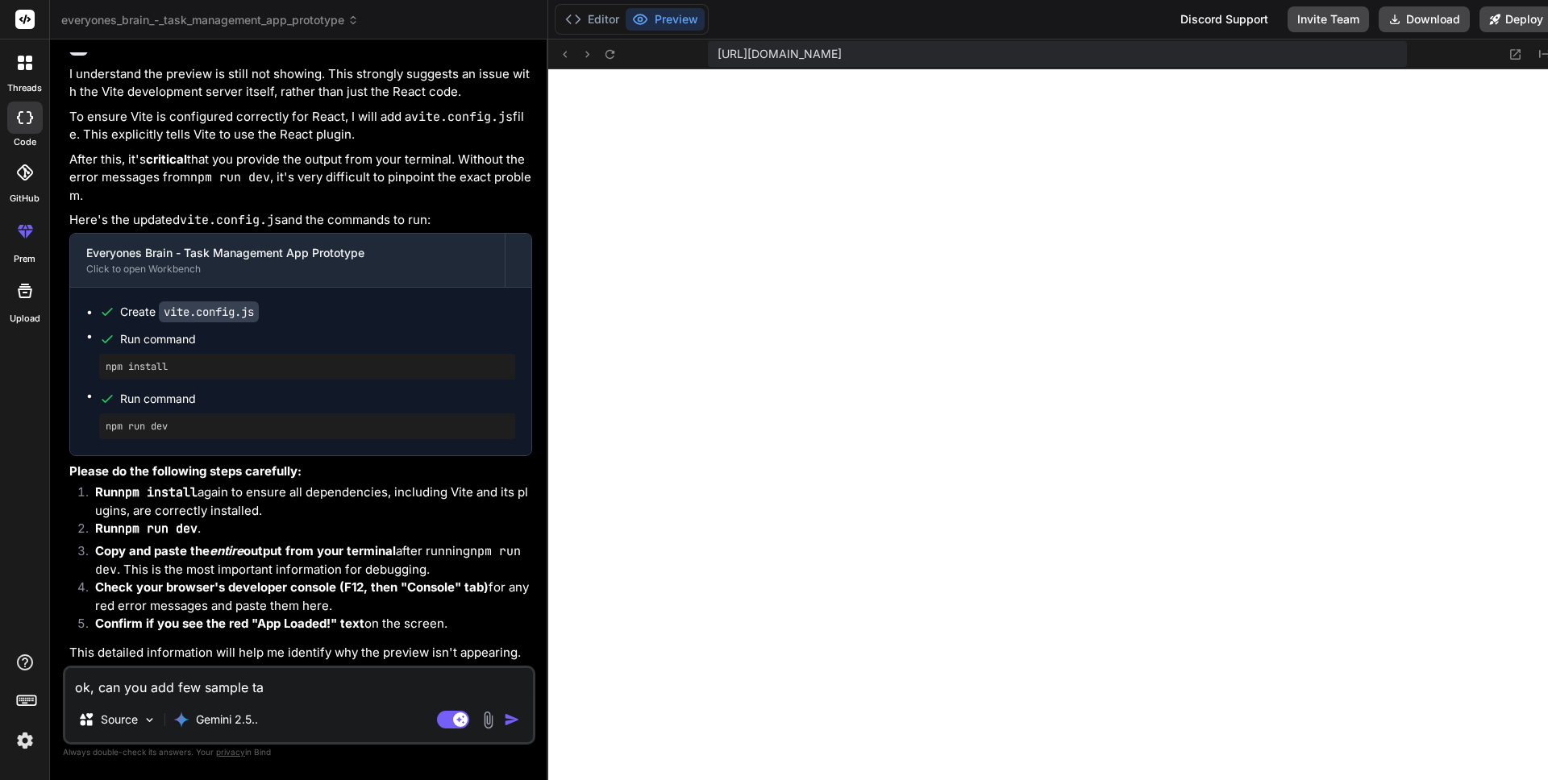
type textarea "ok, can you add few sample tas"
type textarea "x"
type textarea "ok, can you add few sample task"
type textarea "x"
type textarea "ok, can you add few sample tasks"
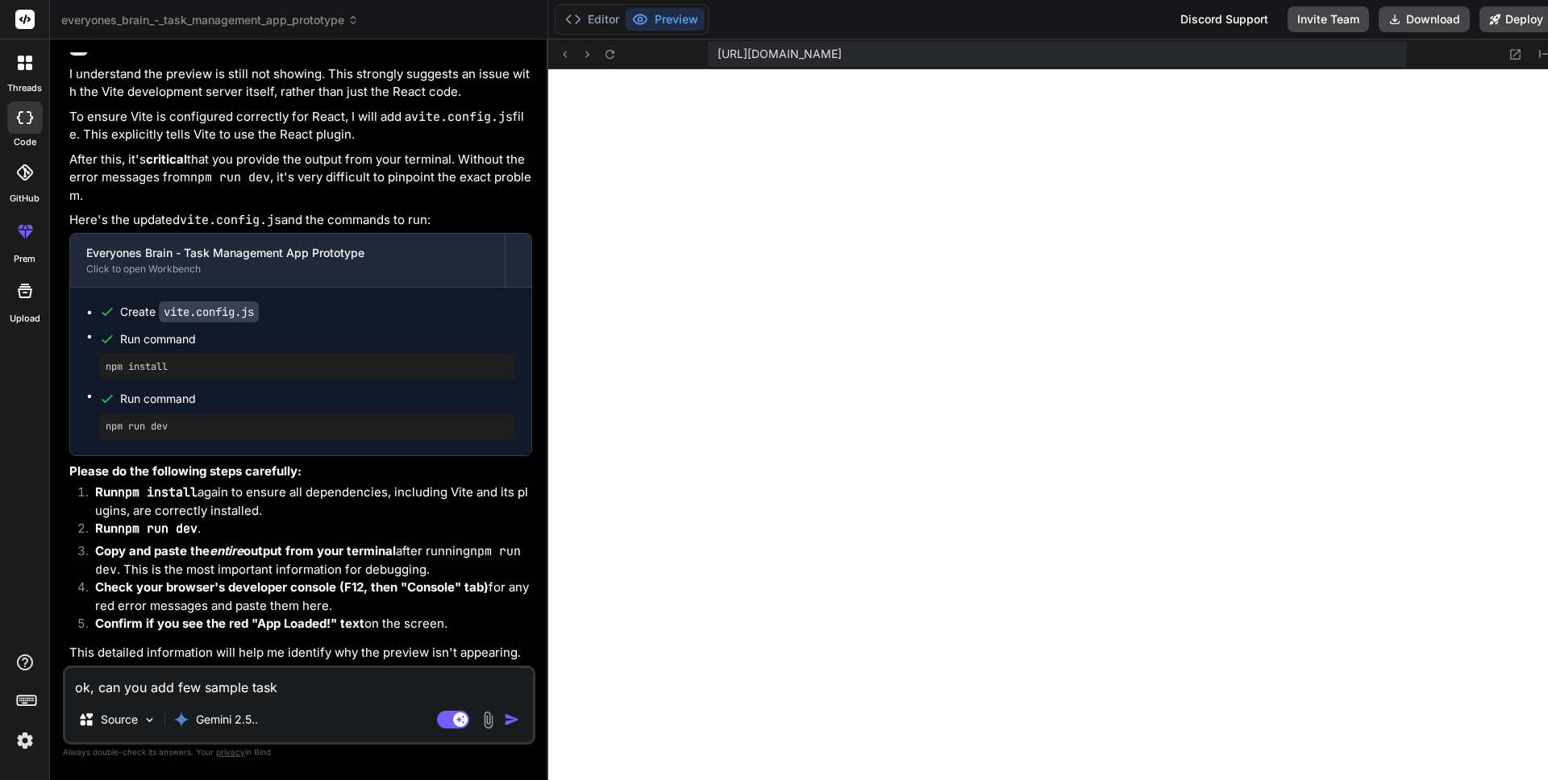
type textarea "x"
type textarea "ok, can you add few sample tasks"
type textarea "x"
type textarea "ok, can you add few sample tasks s"
type textarea "x"
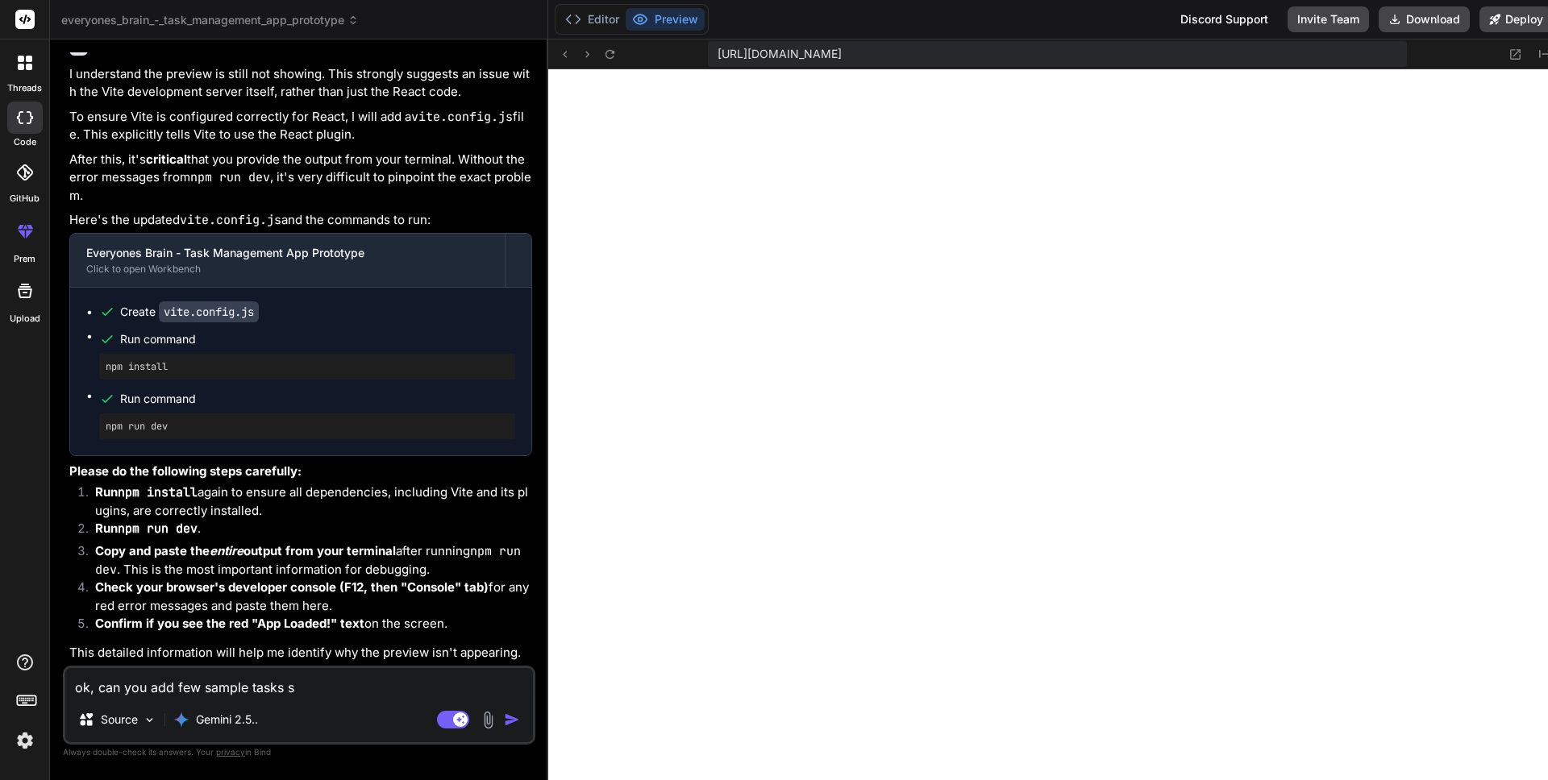
type textarea "ok, can you add few sample tasks so"
type textarea "x"
type textarea "ok, can you add few sample tasks so"
type textarea "x"
type textarea "ok, can you add few sample tasks so i"
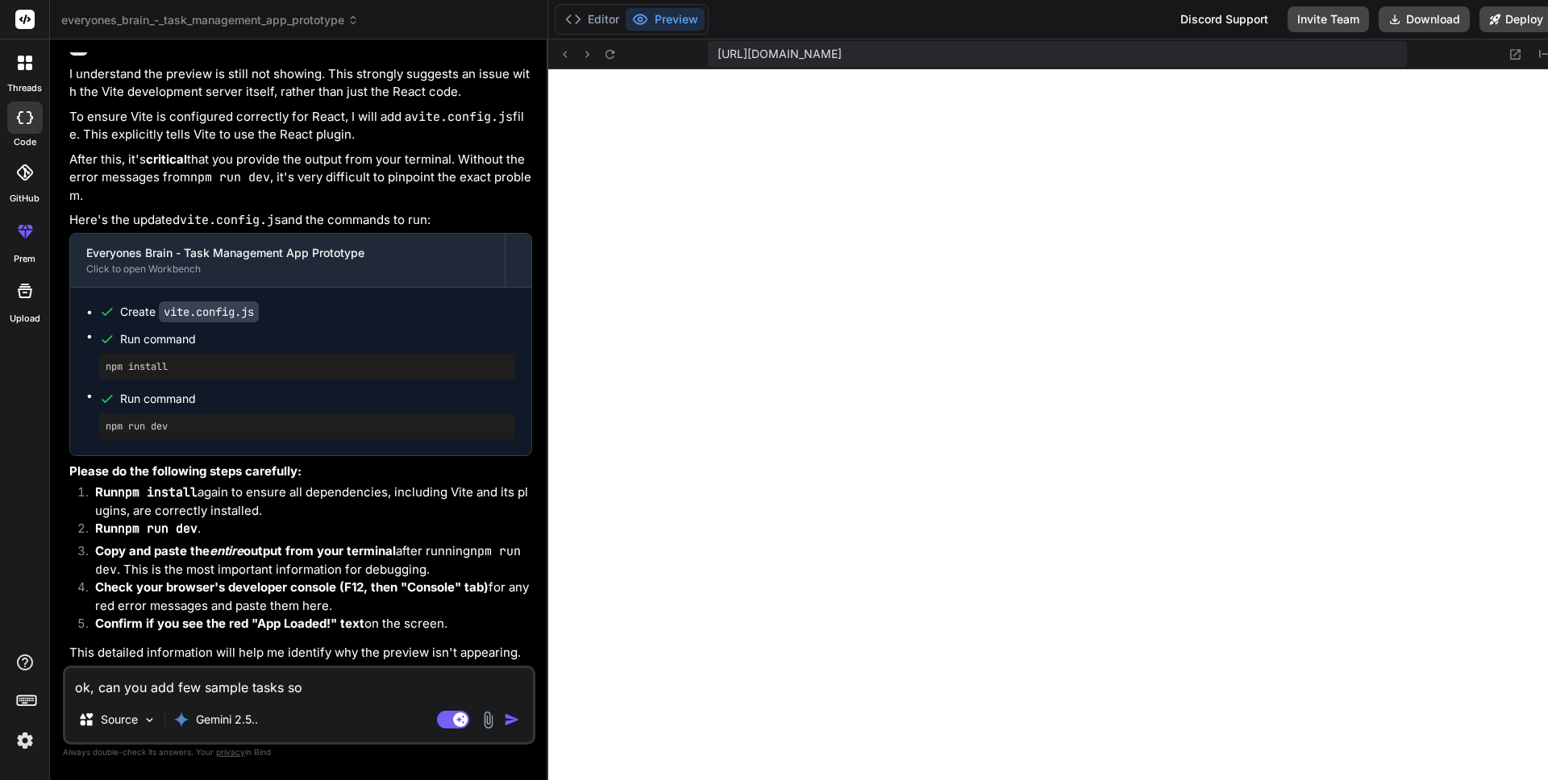
type textarea "x"
type textarea "ok, can you add few sample tasks so i"
type textarea "x"
type textarea "ok, can you add few sample tasks so i c"
type textarea "x"
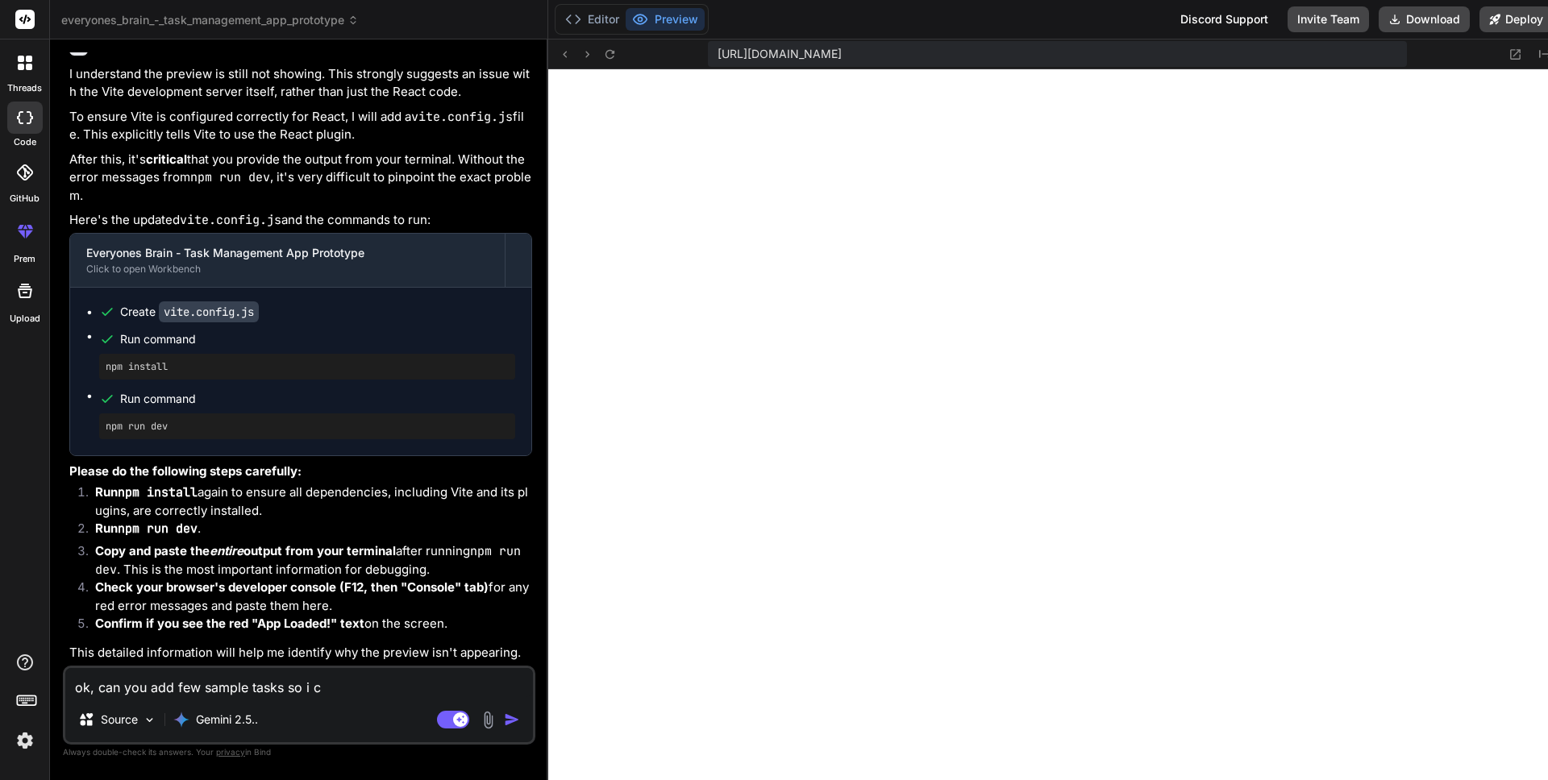
type textarea "ok, can you add few sample tasks so i ca"
type textarea "x"
type textarea "ok, can you add few sample tasks so i can"
type textarea "x"
type textarea "ok, can you add few sample tasks so i can"
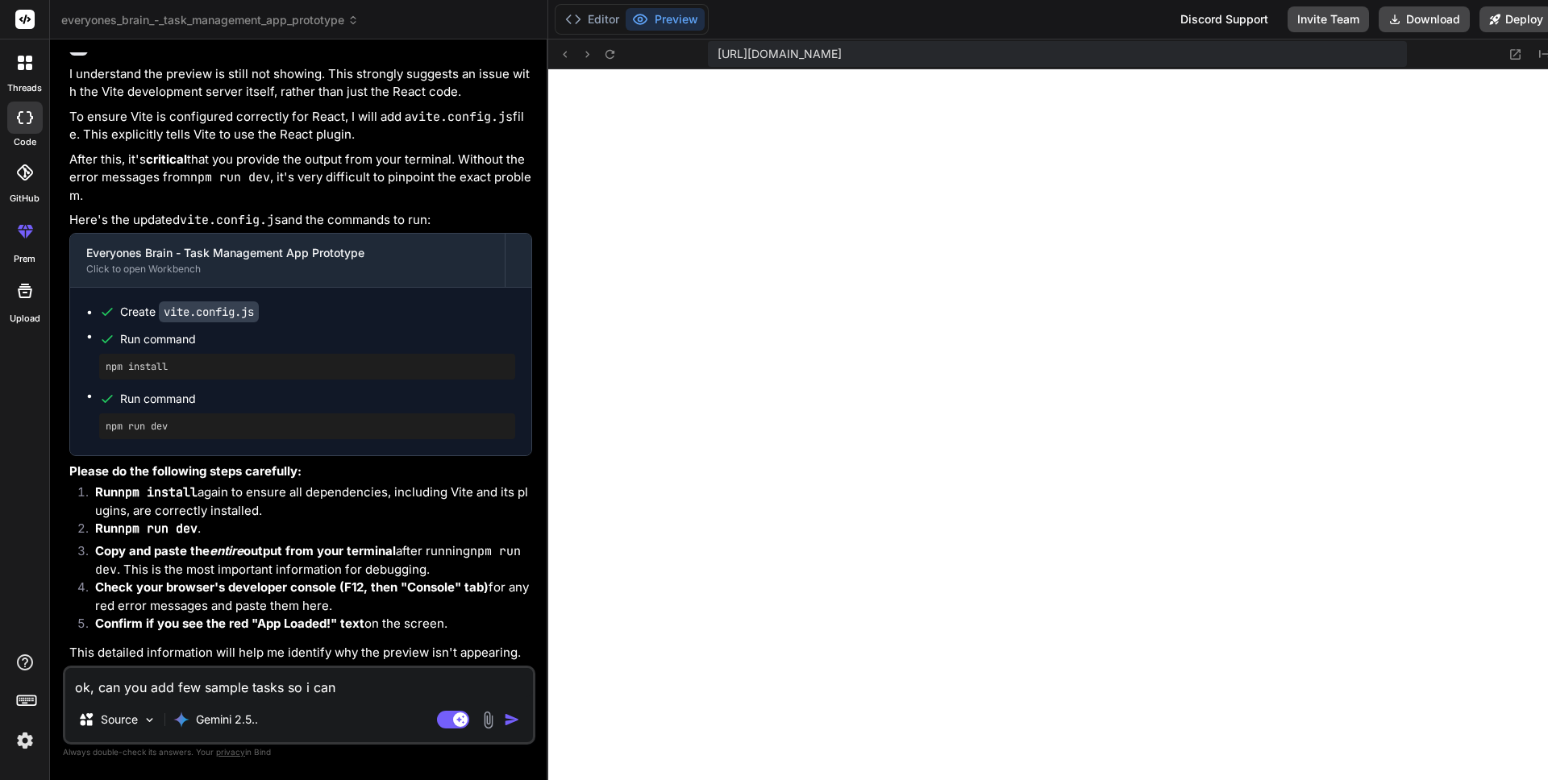
type textarea "x"
type textarea "ok, can you add few sample tasks so i can s"
type textarea "x"
type textarea "ok, can you add few sample tasks so i can se"
type textarea "x"
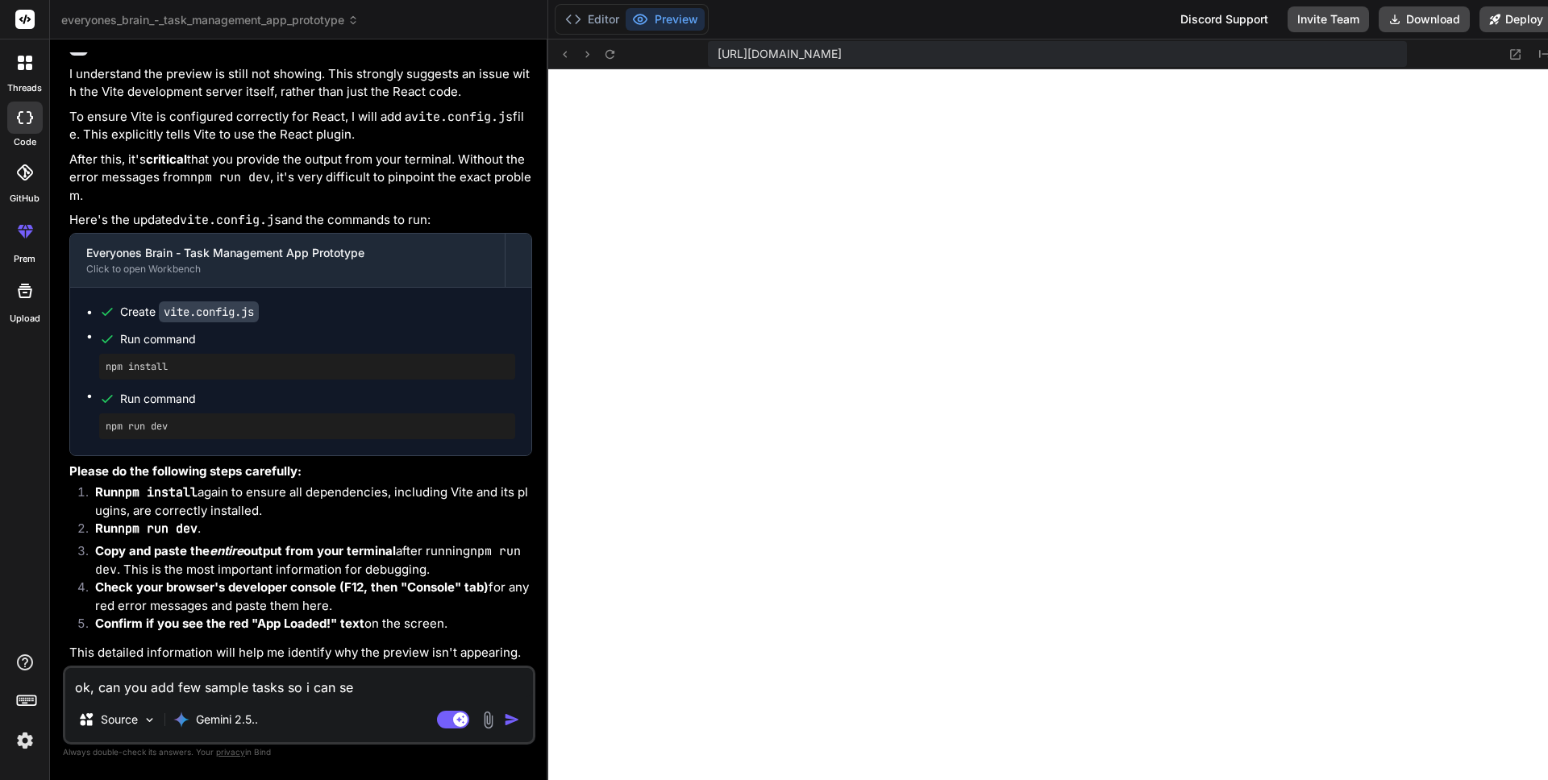
type textarea "ok, can you add few sample tasks so i can see"
type textarea "x"
type textarea "ok, can you add few sample tasks so i can see"
type textarea "x"
type textarea "ok, can you add few sample tasks so i can see h"
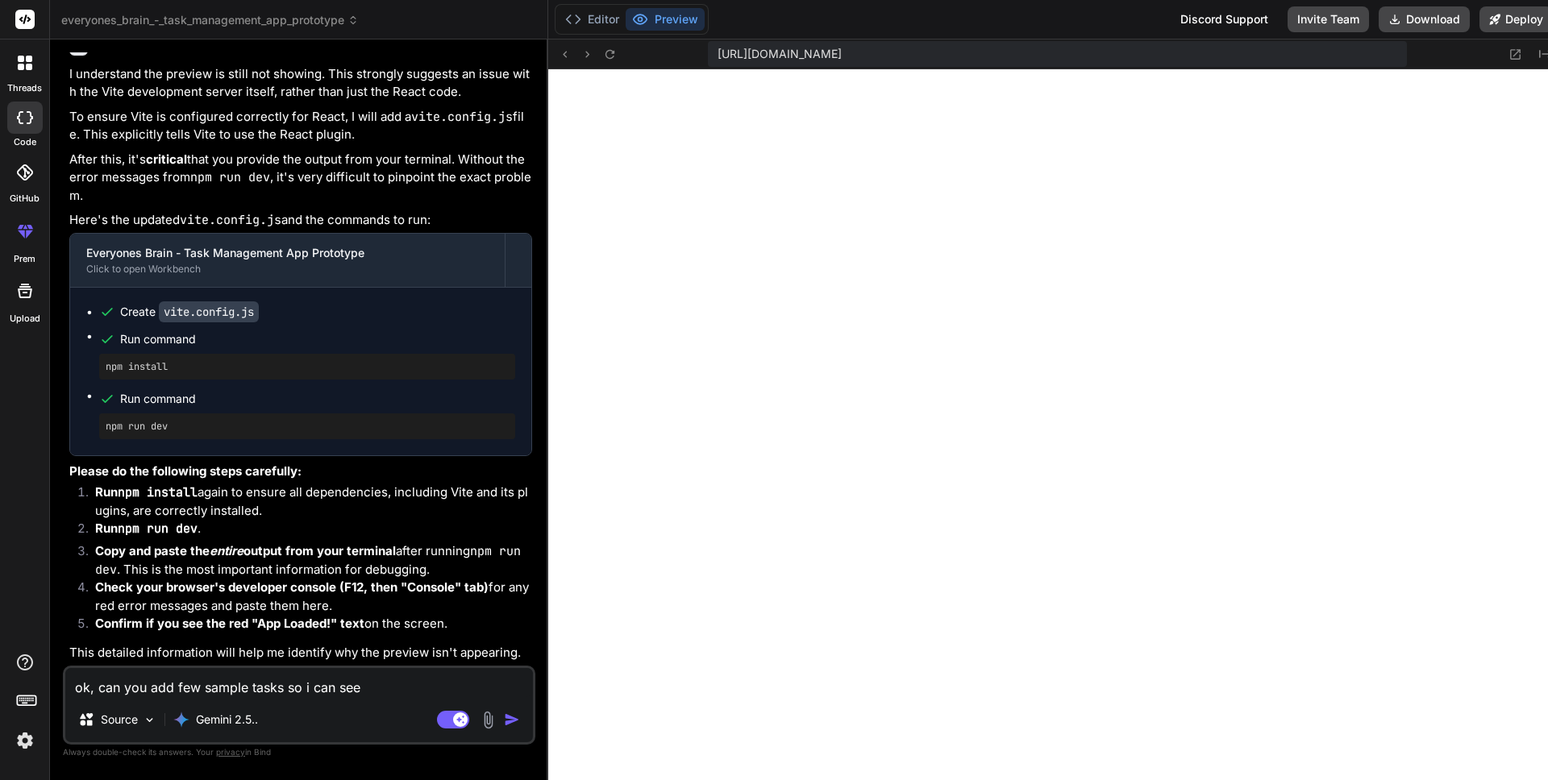
type textarea "x"
type textarea "ok, can you add few sample tasks so i can see ho"
type textarea "x"
type textarea "ok, can you add few sample tasks so i can see how"
type textarea "x"
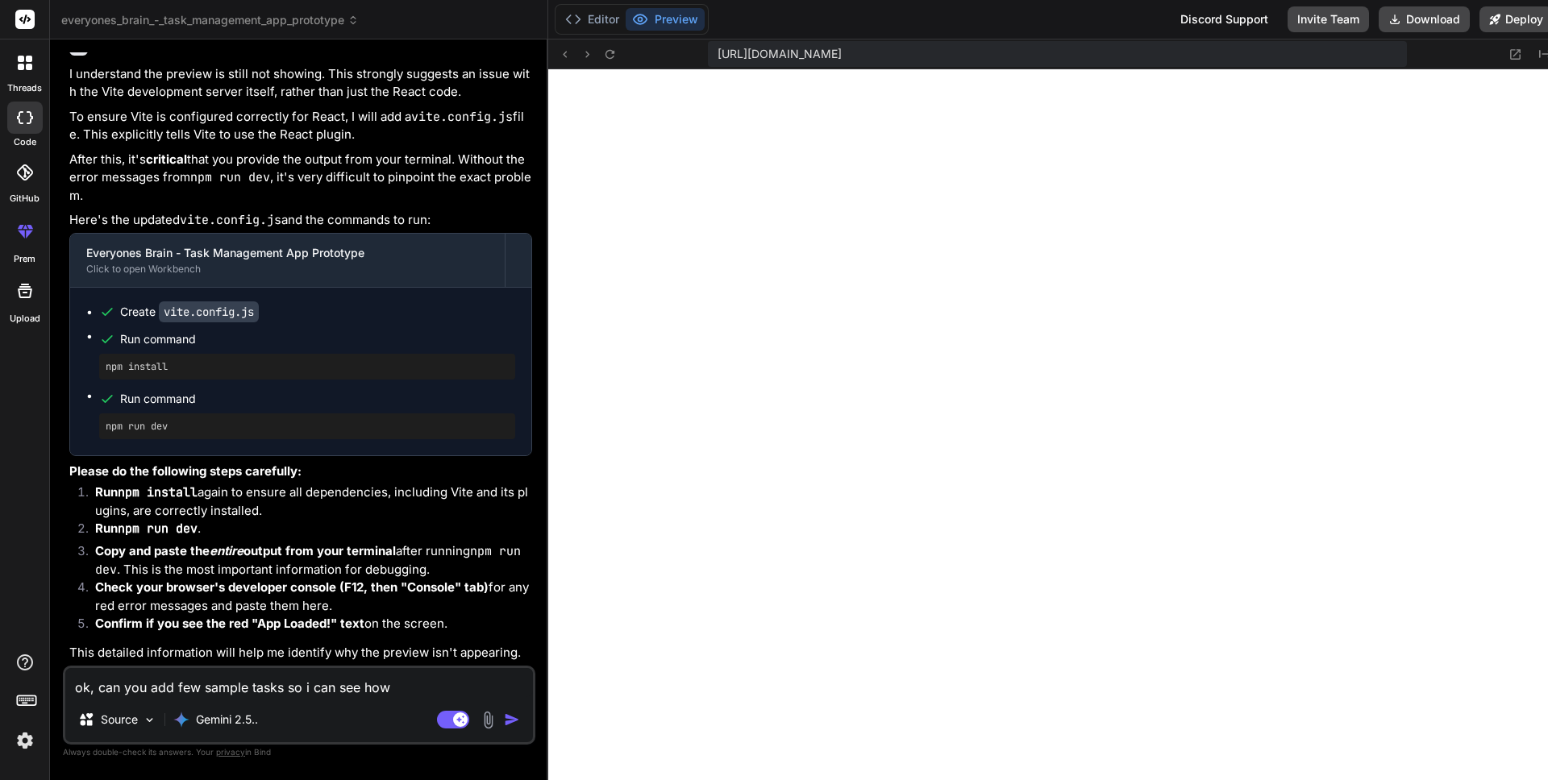
type textarea "ok, can you add few sample tasks so i can see how"
type textarea "x"
type textarea "ok, can you add few sample tasks so i can see how i"
type textarea "x"
type textarea "ok, can you add few sample tasks so i can see how it"
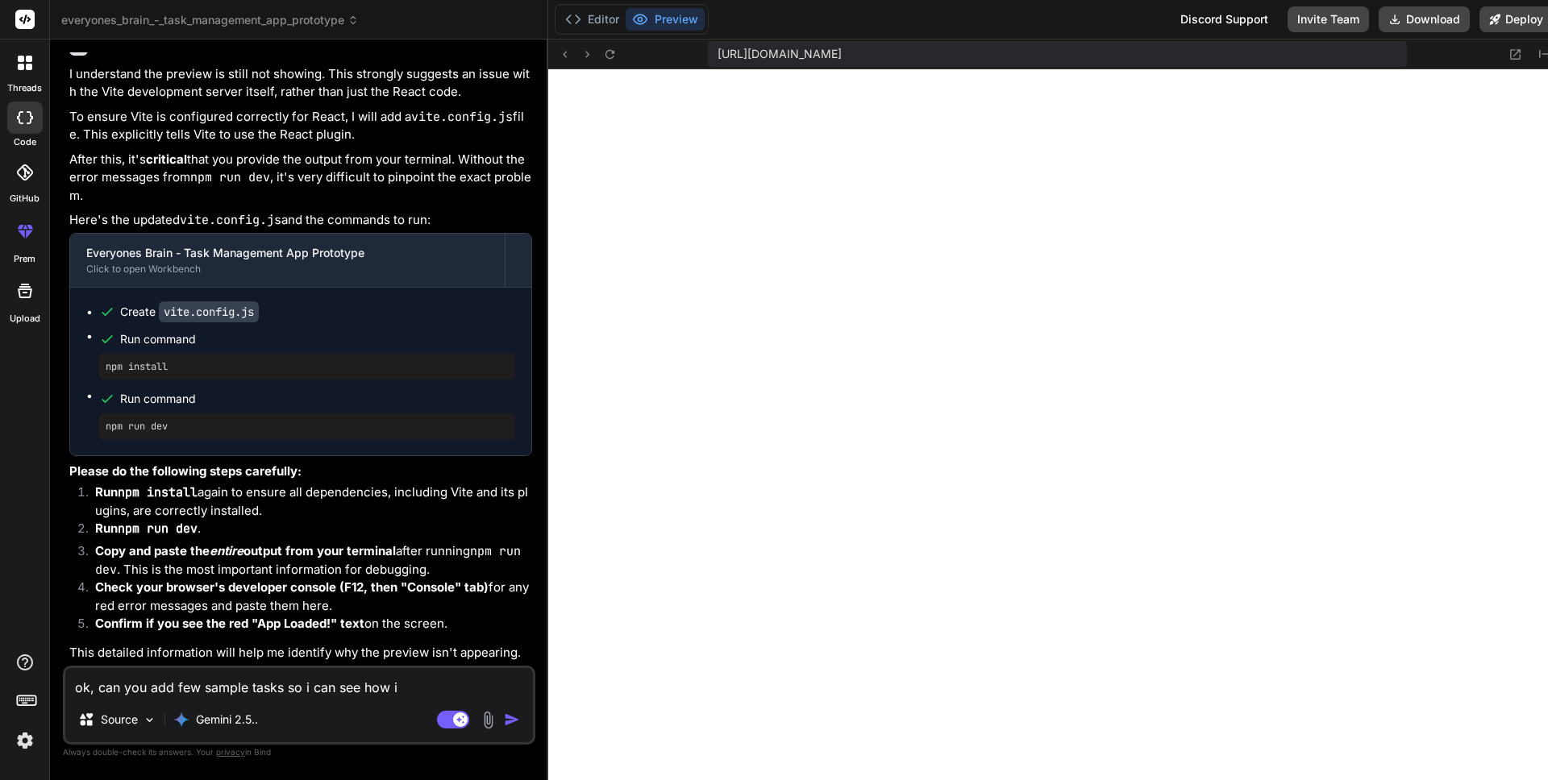
type textarea "x"
type textarea "ok, can you add few sample tasks so i can see how it"
type textarea "x"
type textarea "ok, can you add few sample tasks so i can see how it w"
type textarea "x"
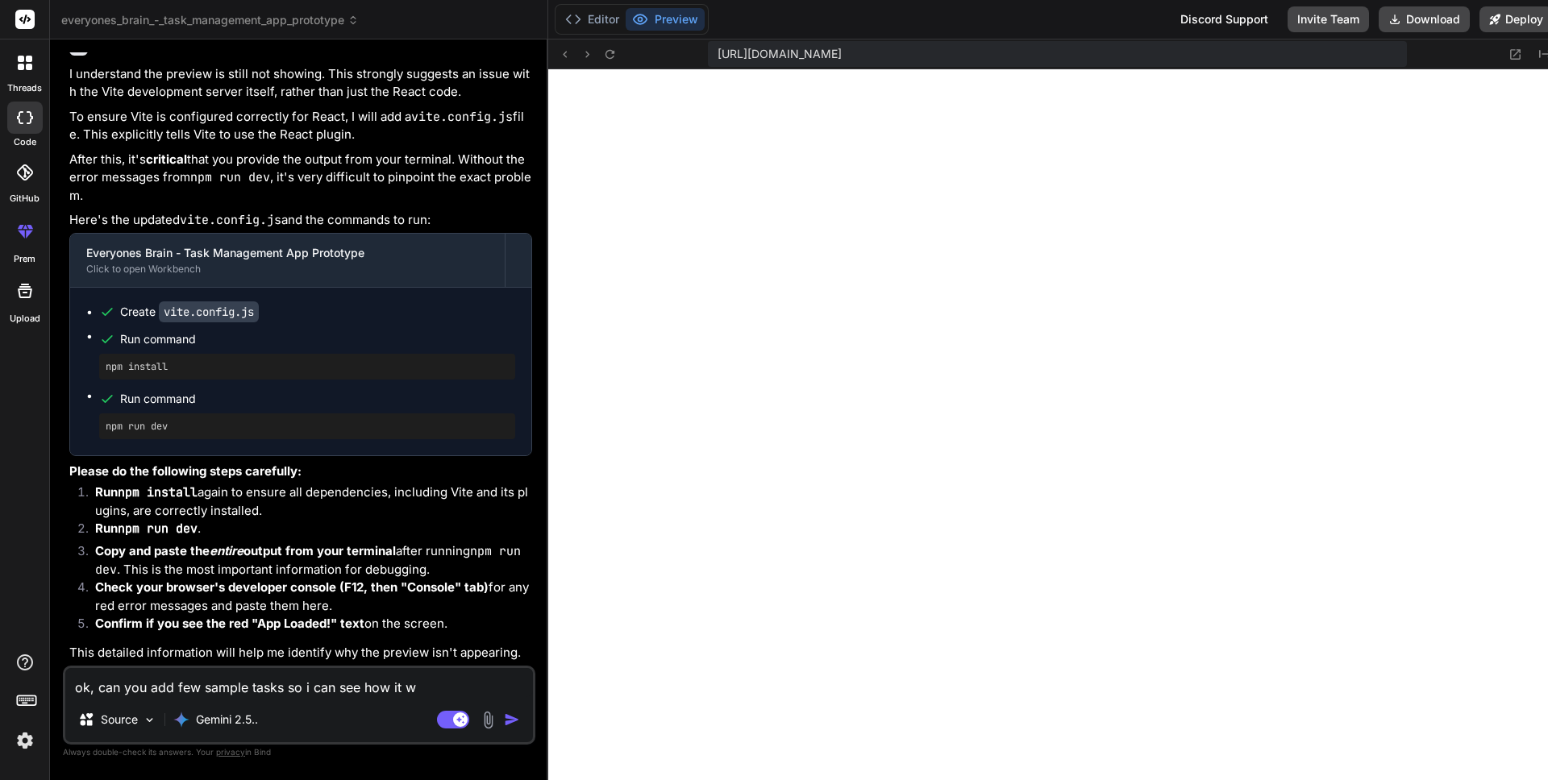
type textarea "ok, can you add few sample tasks so i can see how it wo"
type textarea "x"
type textarea "ok, can you add few sample tasks so i can see how it wor"
type textarea "x"
type textarea "ok, can you add few sample tasks so i can see how it work"
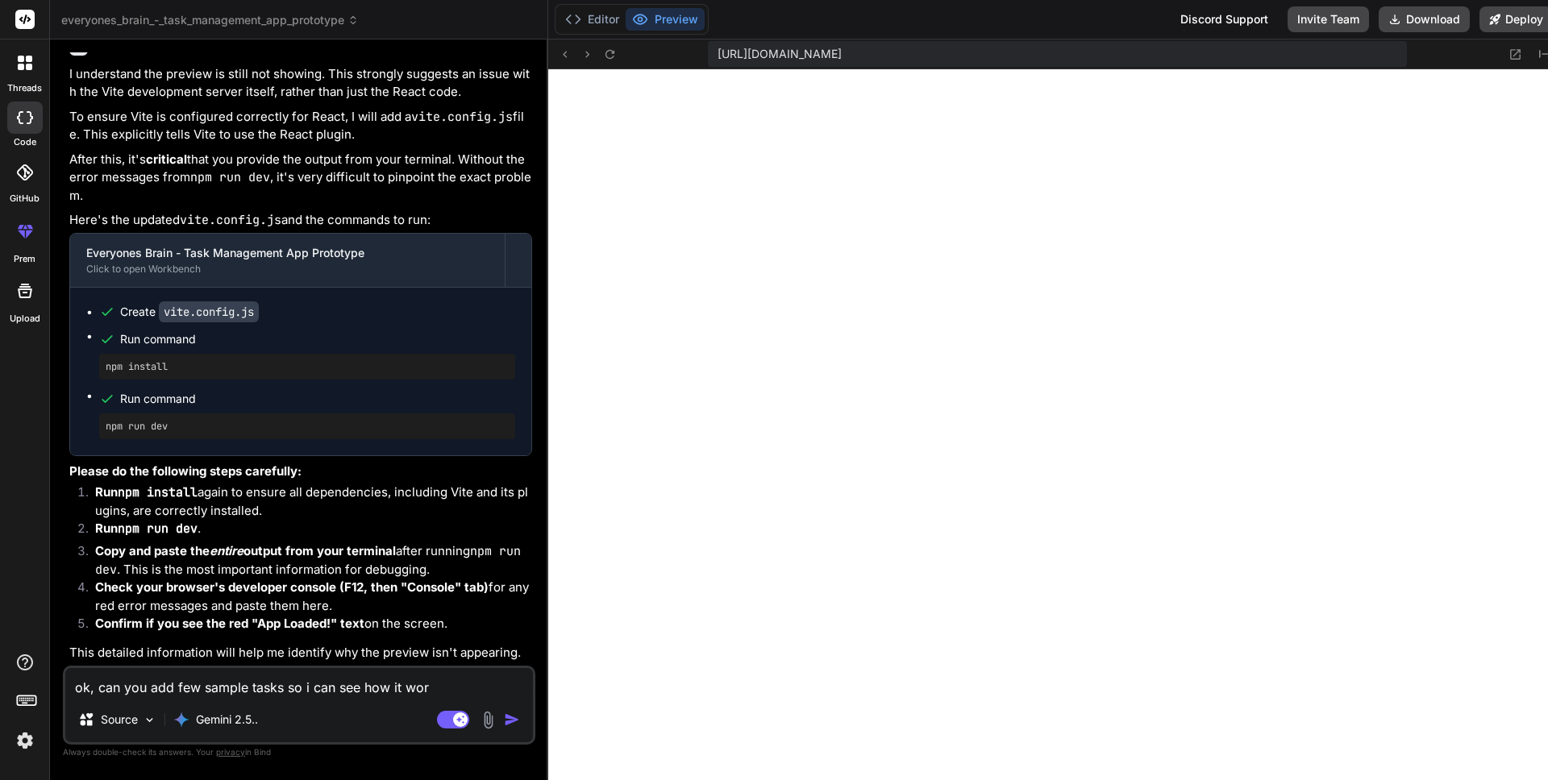
type textarea "x"
type textarea "ok, can you add few sample tasks so i can see how it works"
type textarea "x"
type textarea "ok, can you add few sample tasks so i can see how it works"
type textarea "x"
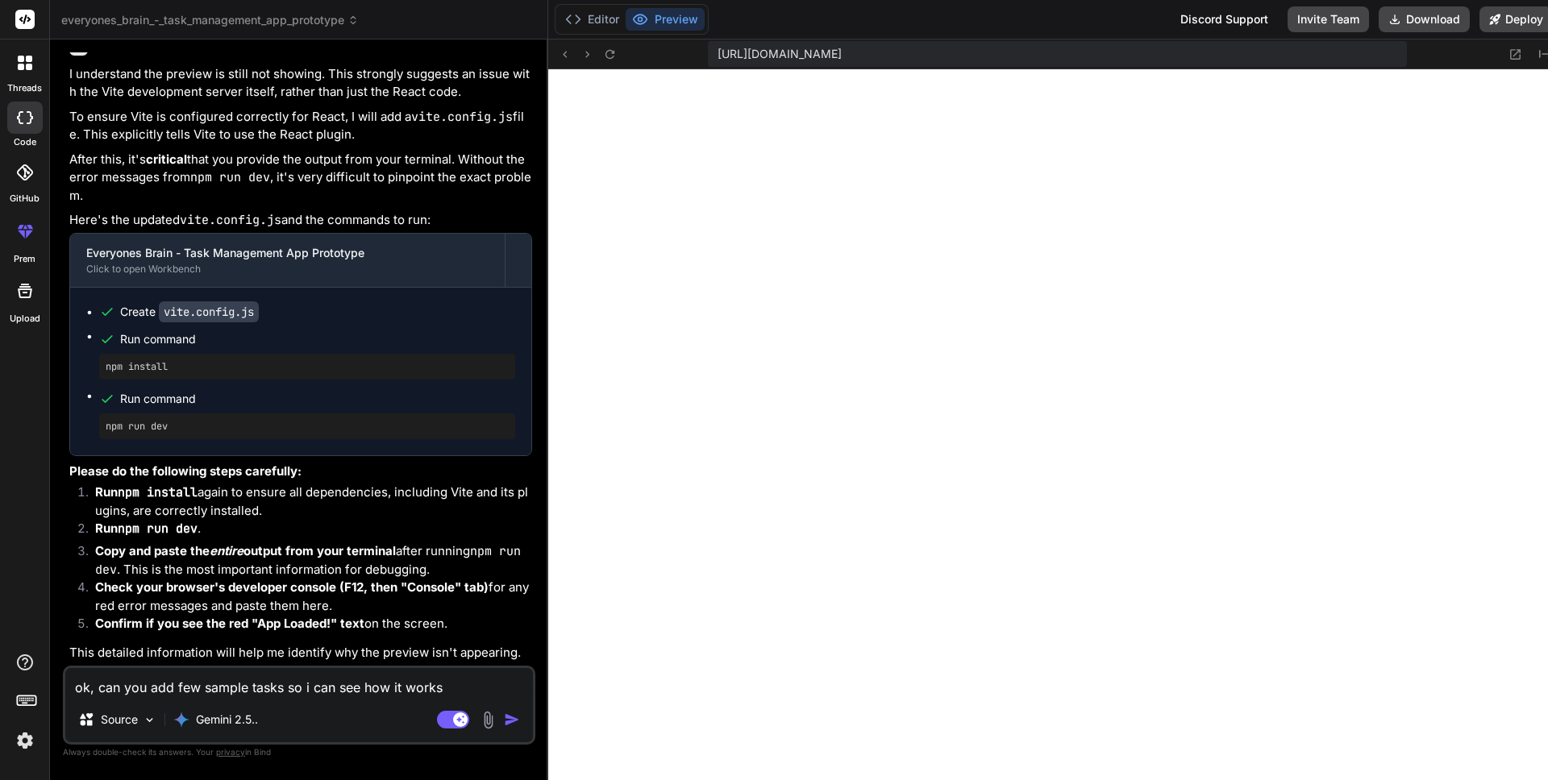
type textarea "ok, can you add few sample tasks so i can see how it works ?"
type textarea "x"
type textarea "ok, can you add few sample tasks so i can see how it works"
type textarea "x"
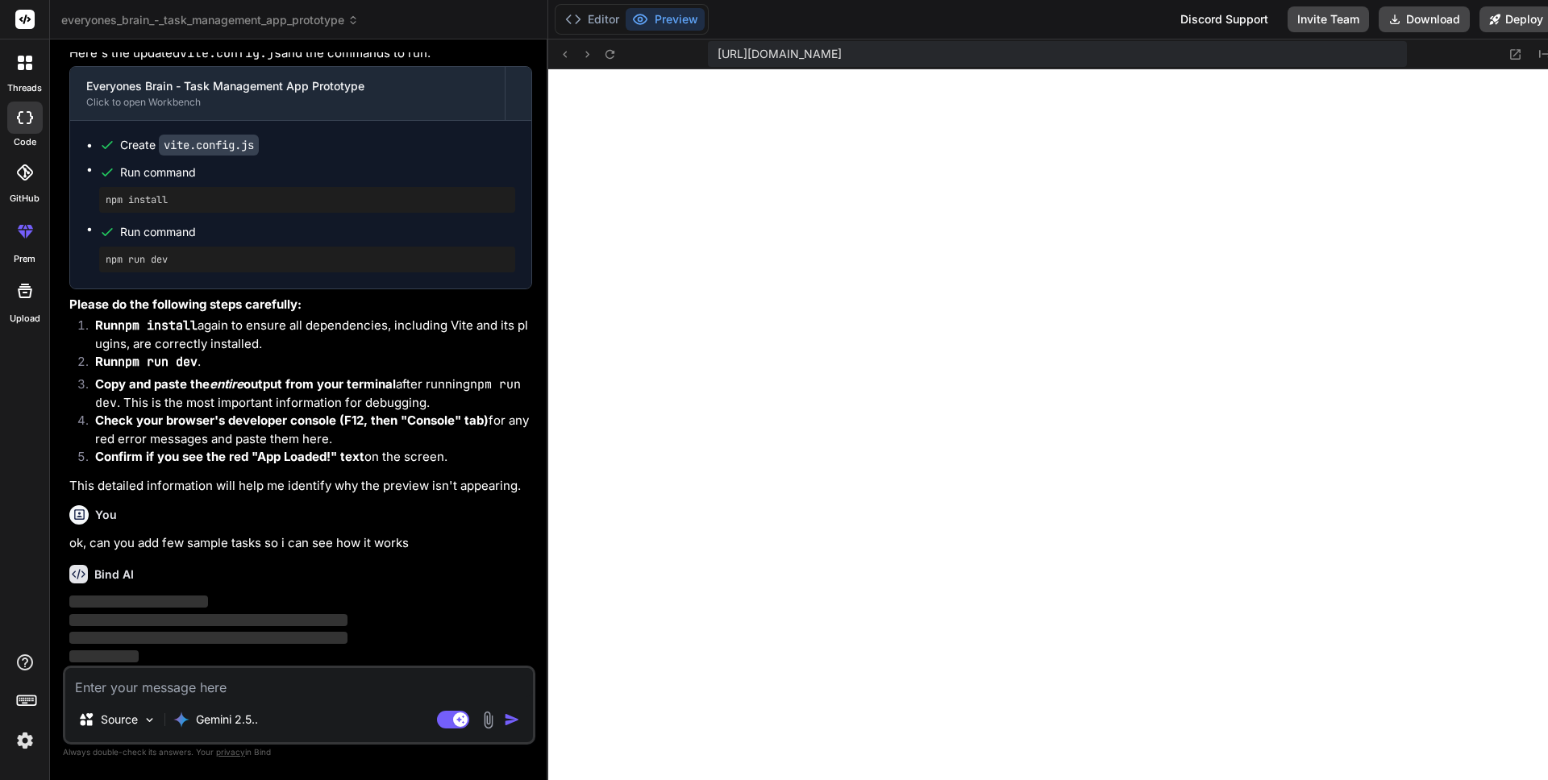
scroll to position [5529, 0]
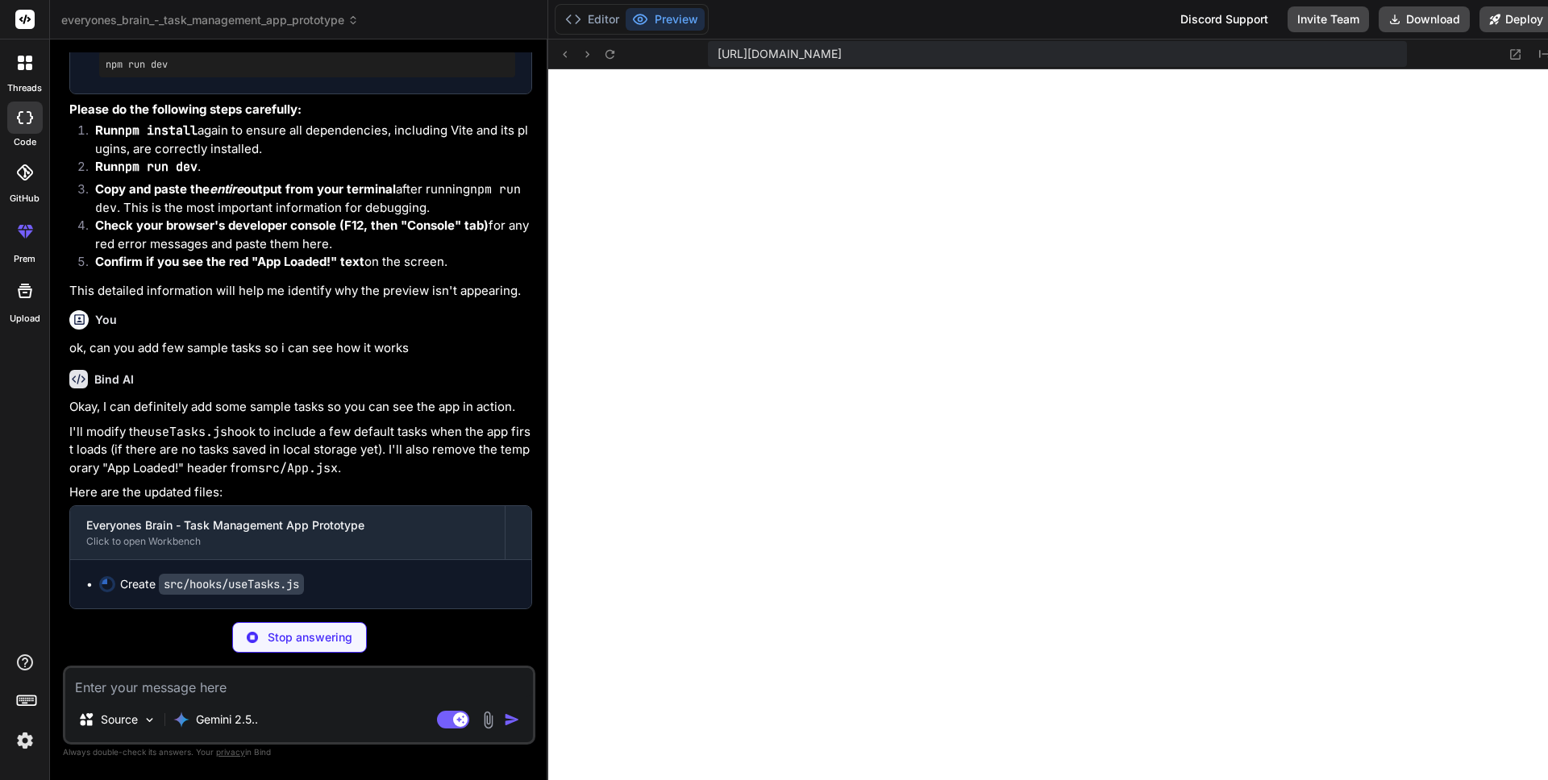
type textarea "x"
type textarea "deleteTask, toggleTaskStatus, getTasksForDay, getDayCompletionStatus, }; };"
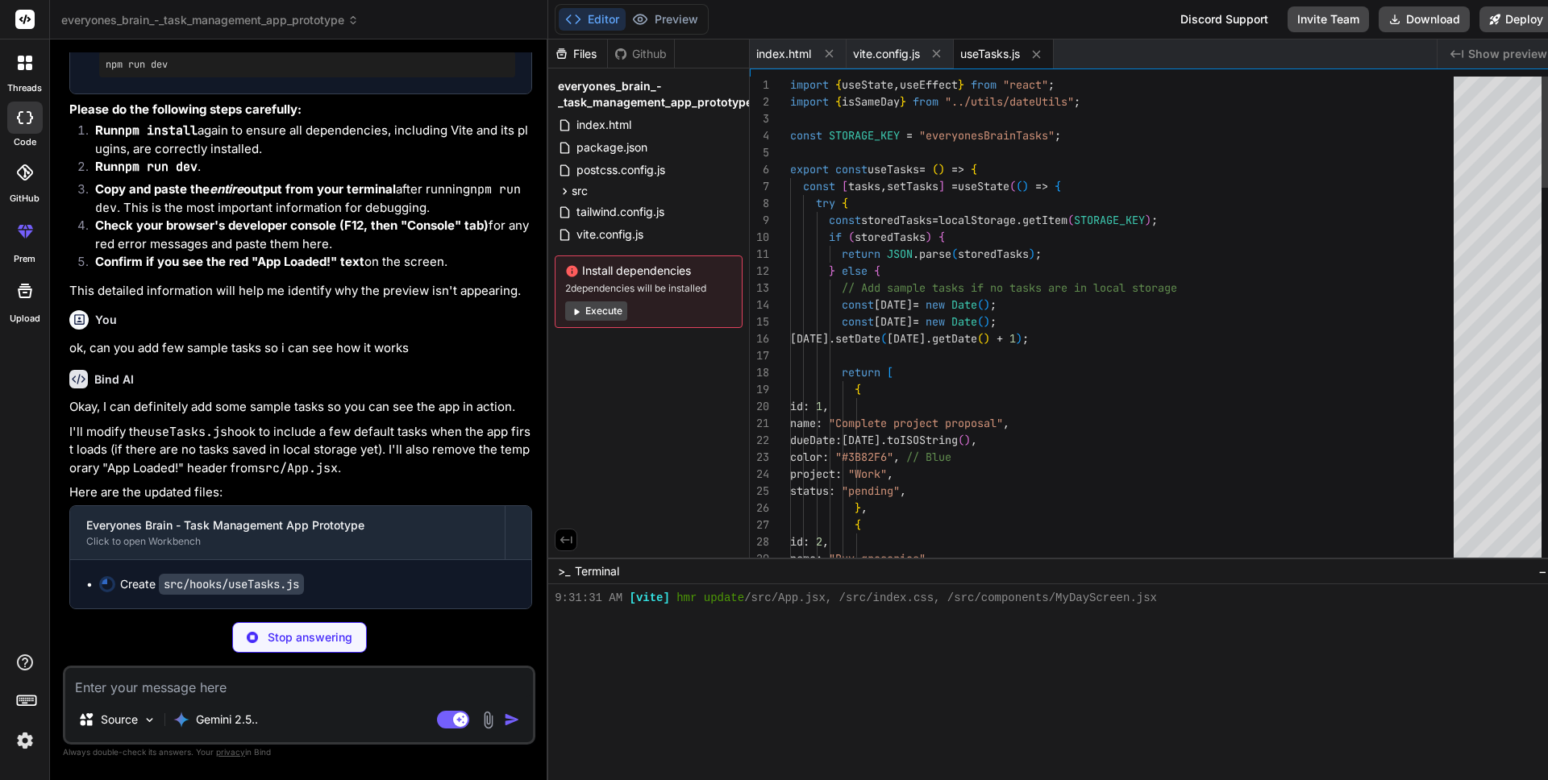
scroll to position [3370, 0]
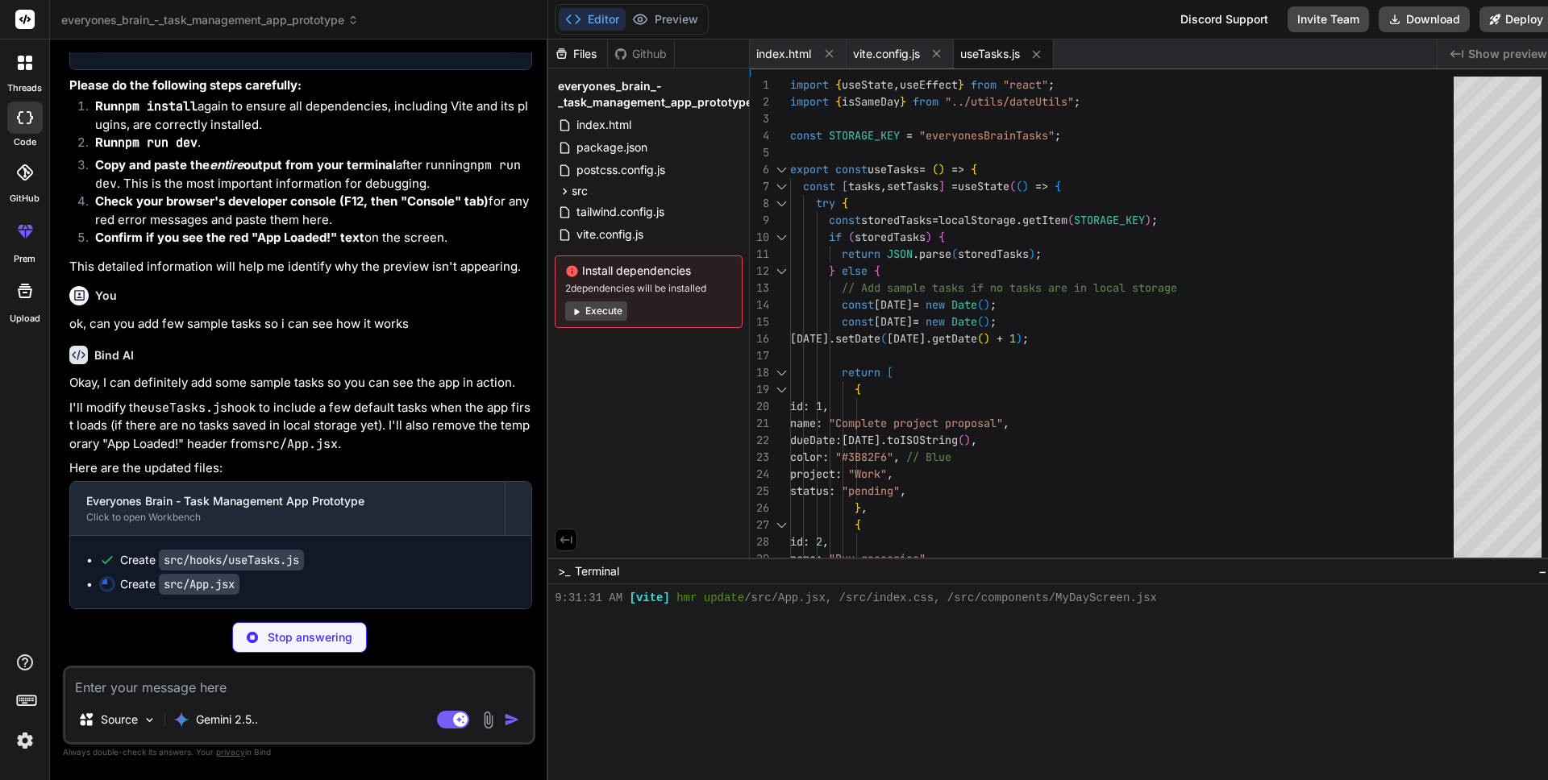
type textarea "x"
type textarea ")} </div> ); }; export default App;"
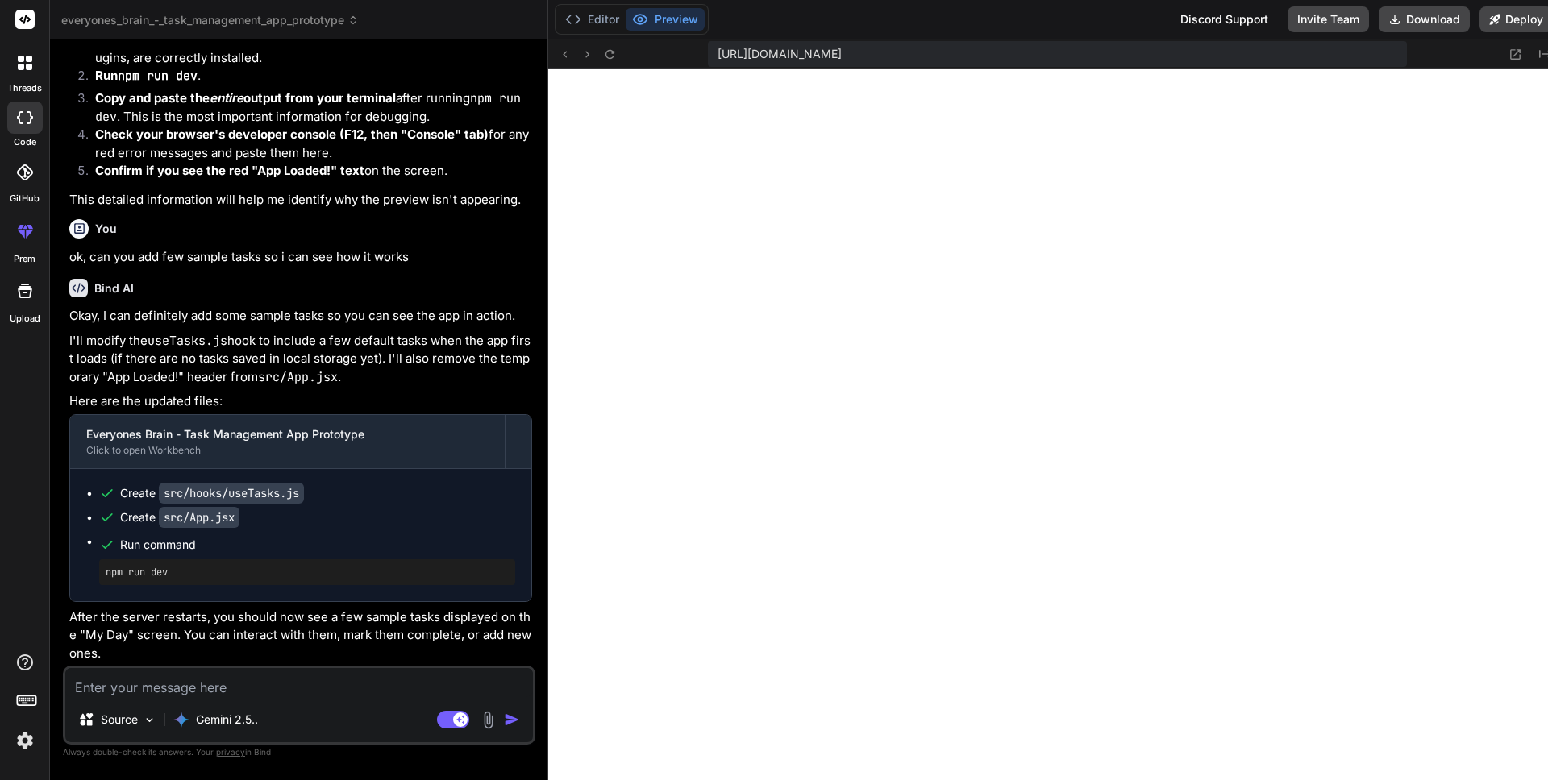
scroll to position [5815, 0]
click at [213, 682] on textarea at bounding box center [299, 682] width 468 height 29
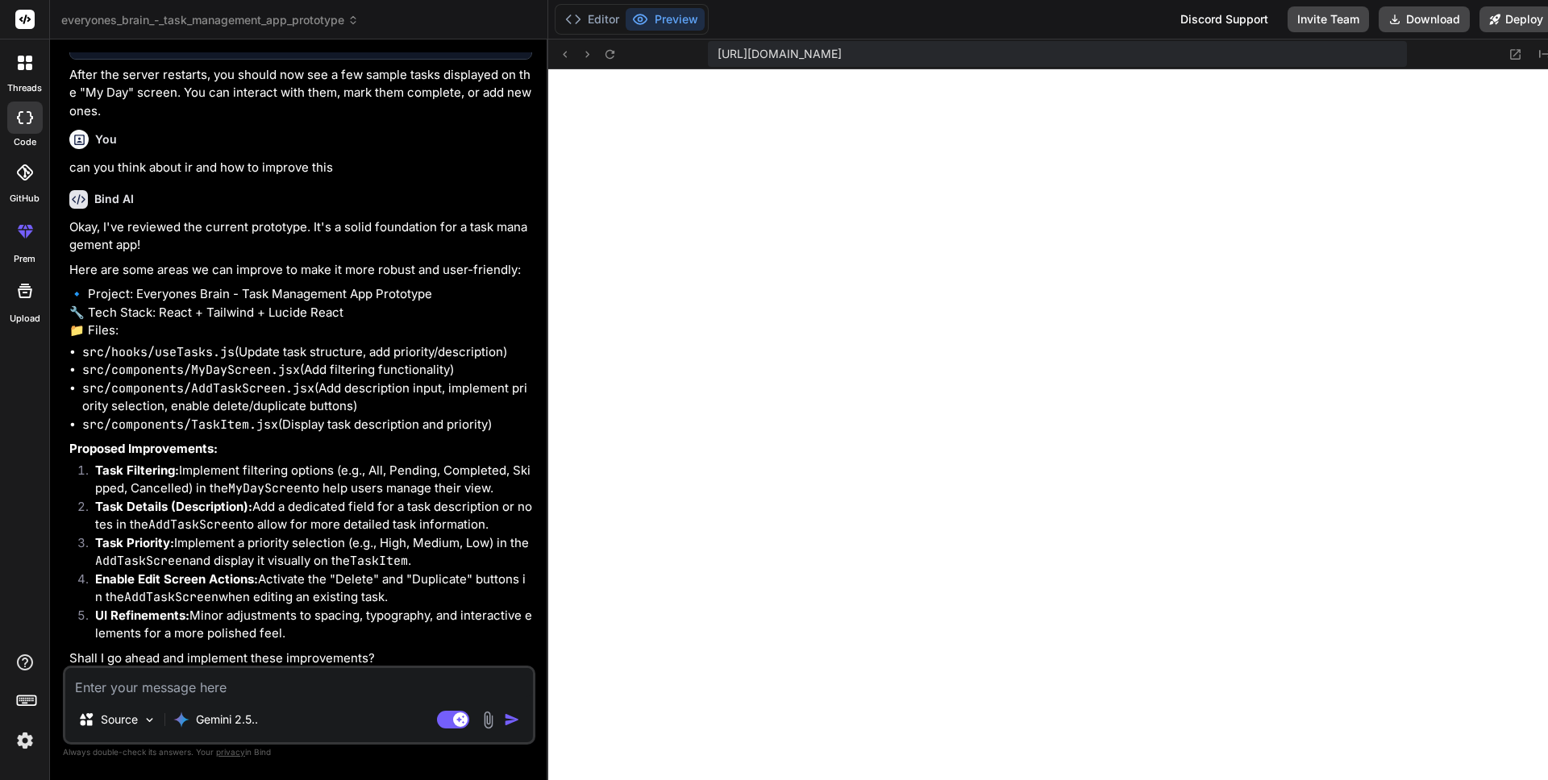
scroll to position [6079, 0]
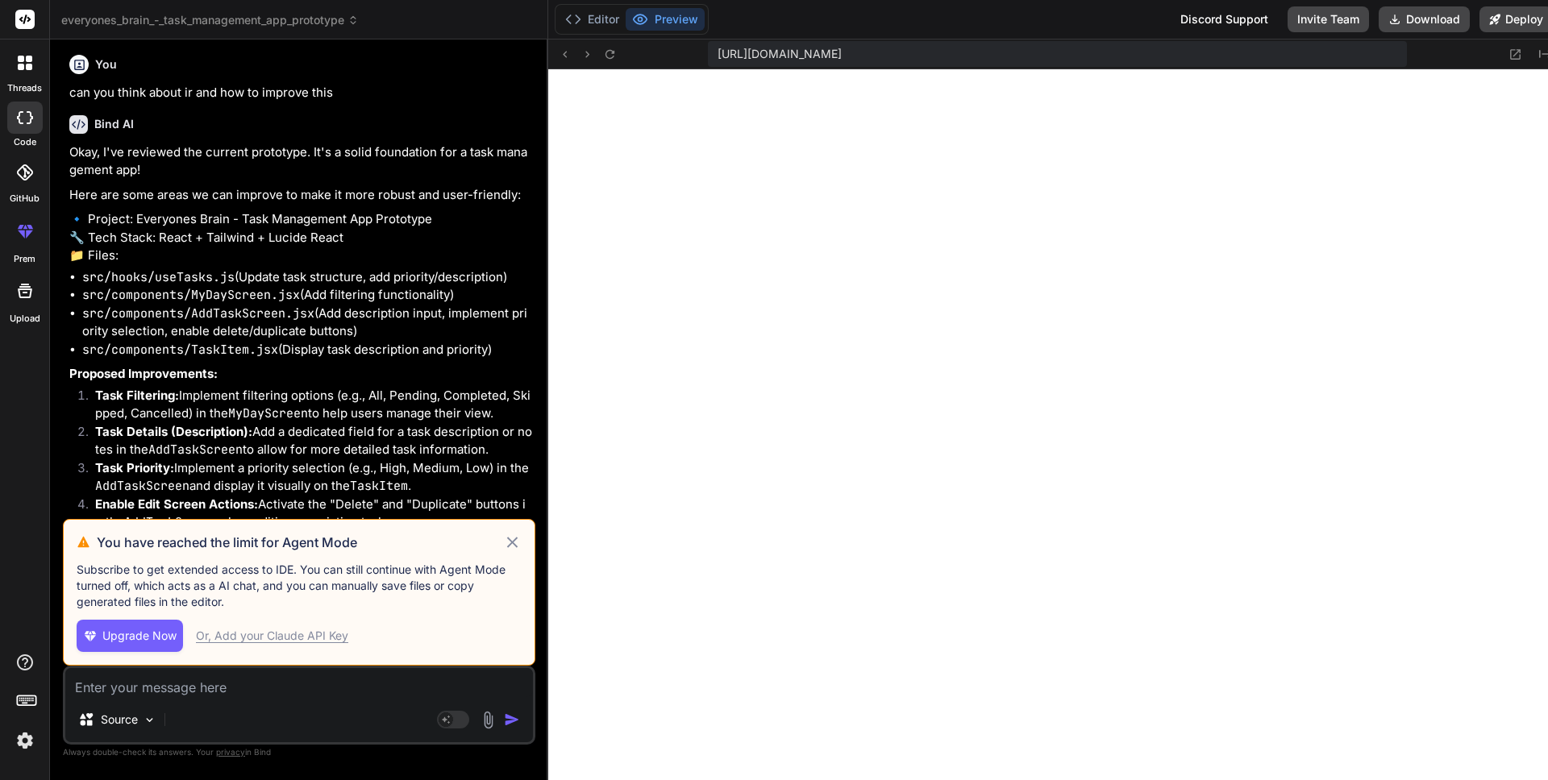
click at [510, 543] on icon at bounding box center [512, 542] width 19 height 19
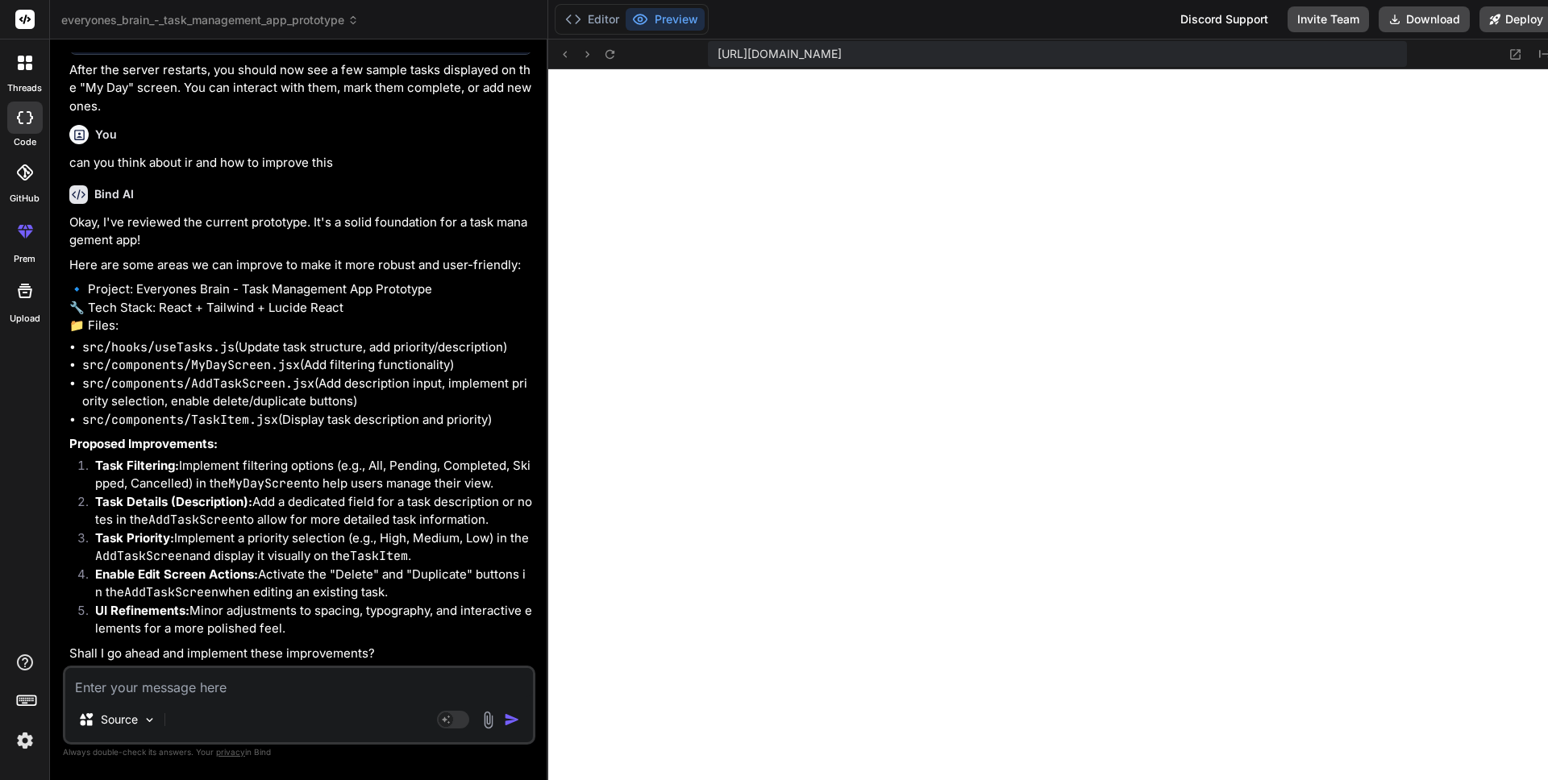
scroll to position [6362, 0]
click at [127, 690] on textarea at bounding box center [299, 682] width 468 height 29
click at [168, 688] on textarea at bounding box center [299, 682] width 468 height 29
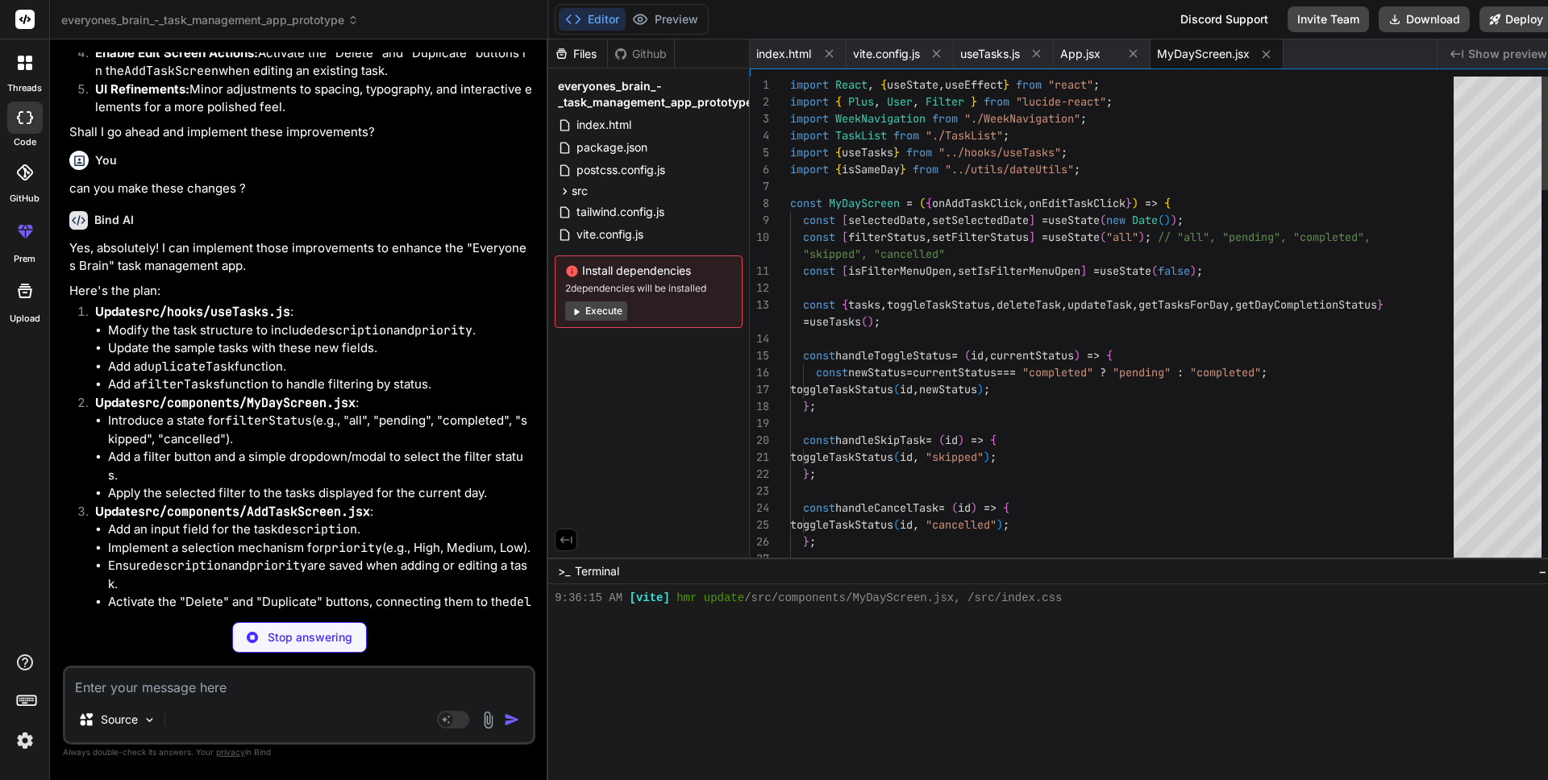
scroll to position [3646, 0]
click at [665, 10] on button "Preview" at bounding box center [665, 19] width 79 height 23
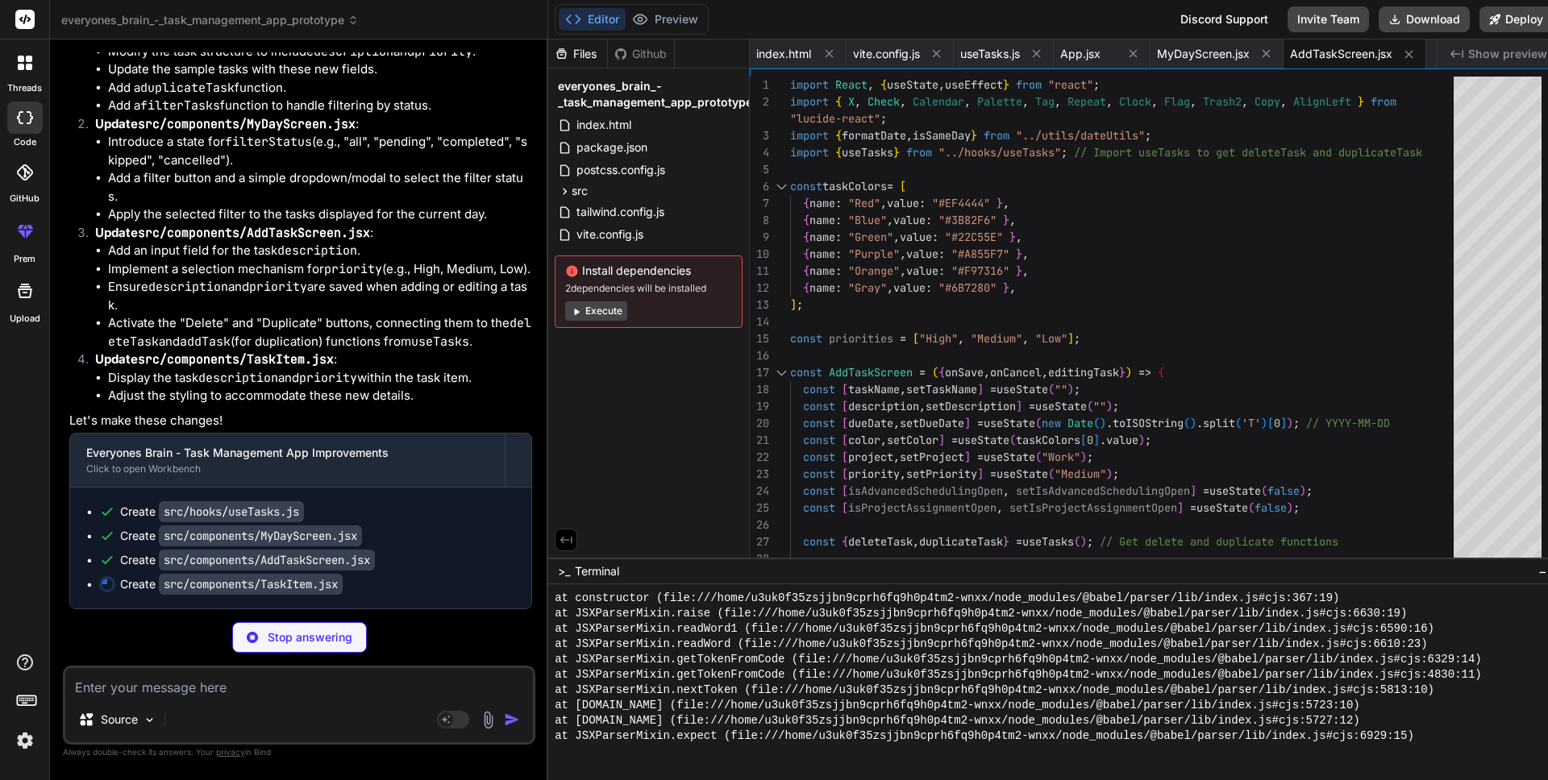
scroll to position [5224, 0]
click at [608, 314] on button "Execute" at bounding box center [596, 311] width 62 height 19
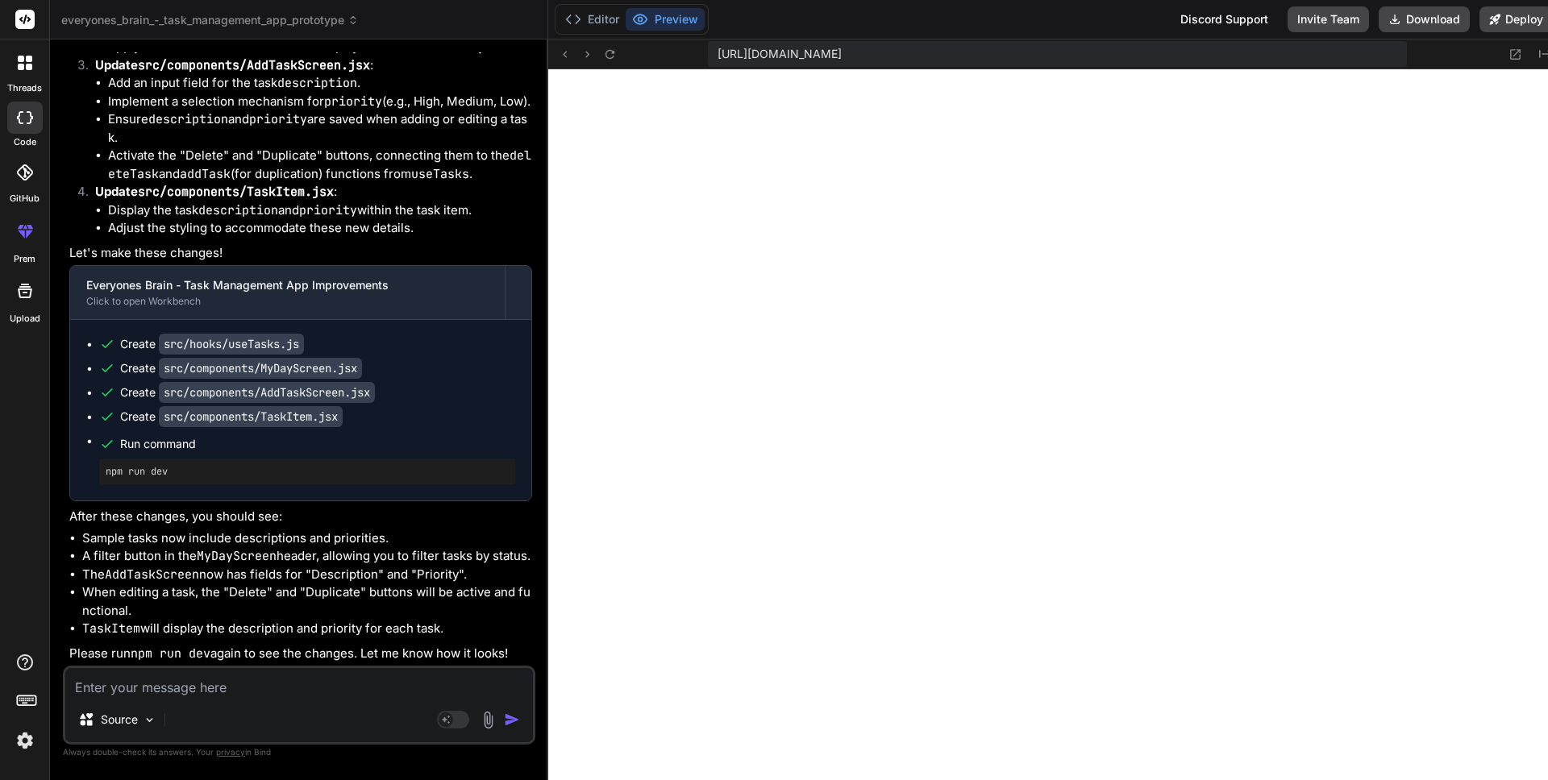
scroll to position [7367, 0]
click at [609, 58] on icon at bounding box center [610, 55] width 14 height 14
